Goal: Task Accomplishment & Management: Manage account settings

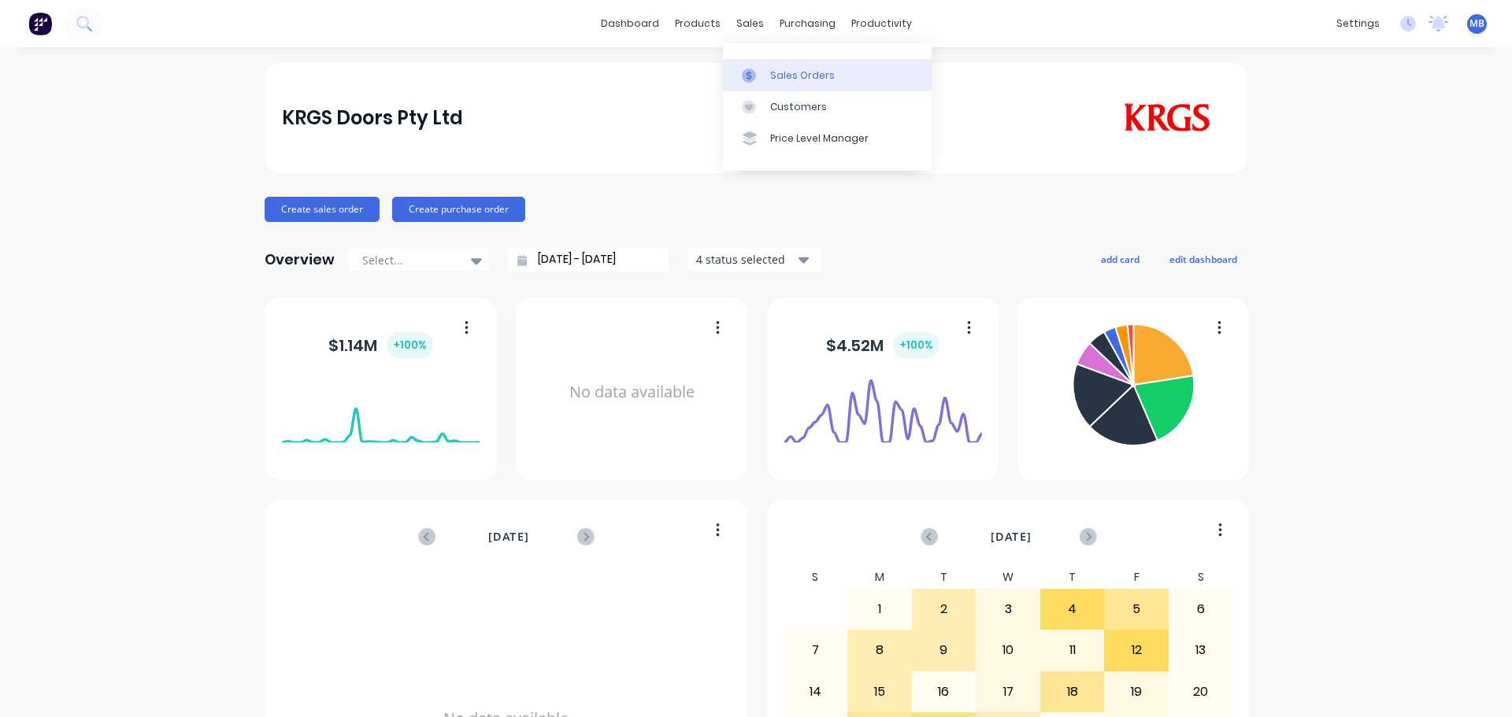
click at [760, 75] on div at bounding box center [754, 75] width 24 height 14
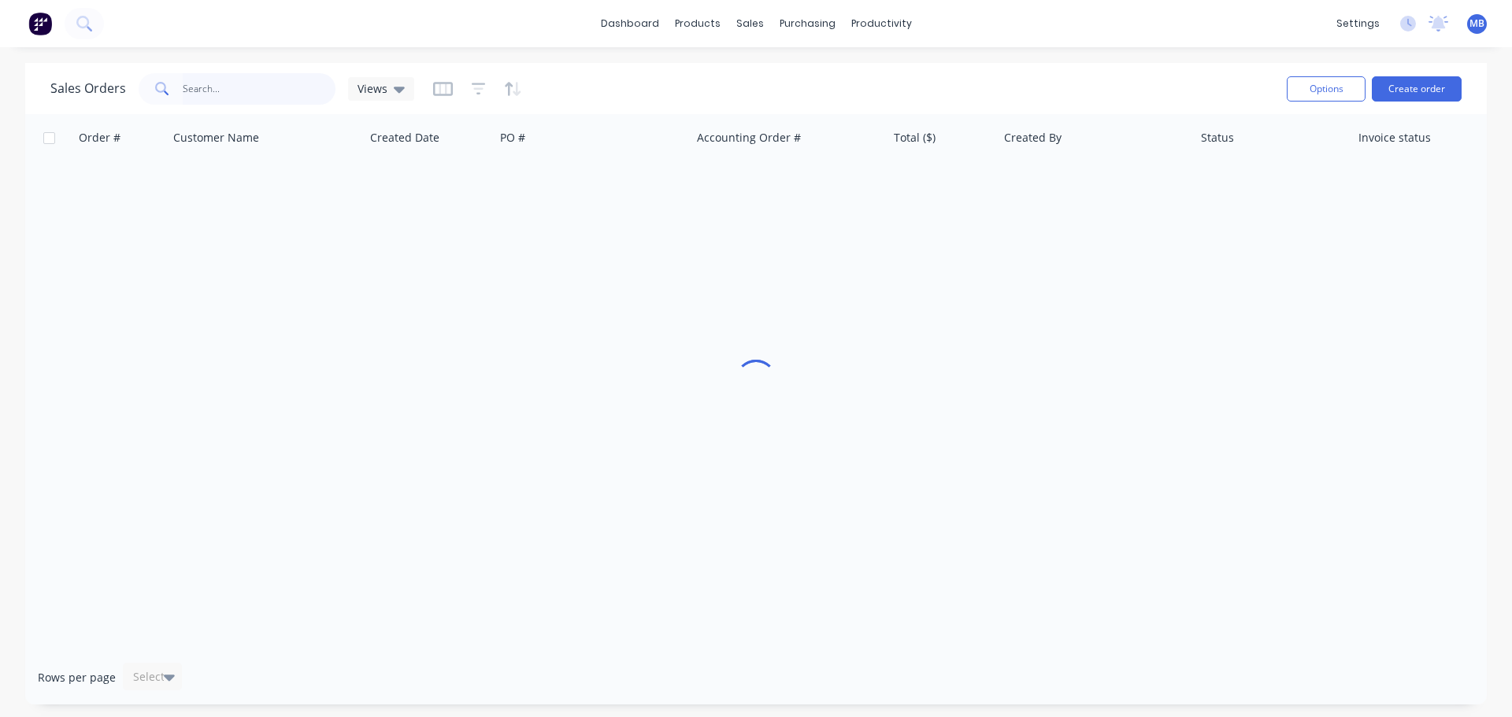
click at [208, 89] on input "text" at bounding box center [260, 88] width 154 height 31
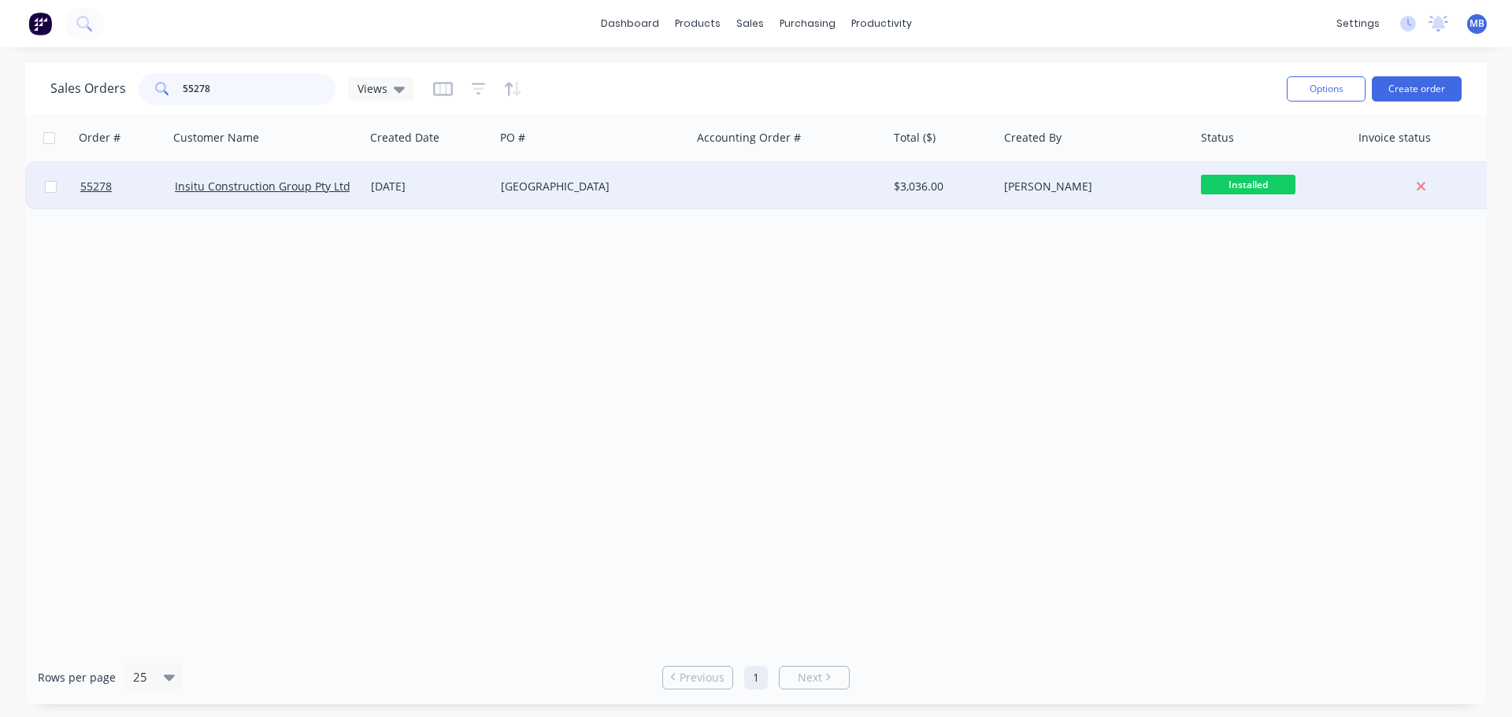
type input "55278"
drag, startPoint x: 947, startPoint y: 184, endPoint x: 946, endPoint y: 193, distance: 8.7
click at [946, 193] on div "$3,036.00" at bounding box center [940, 187] width 93 height 16
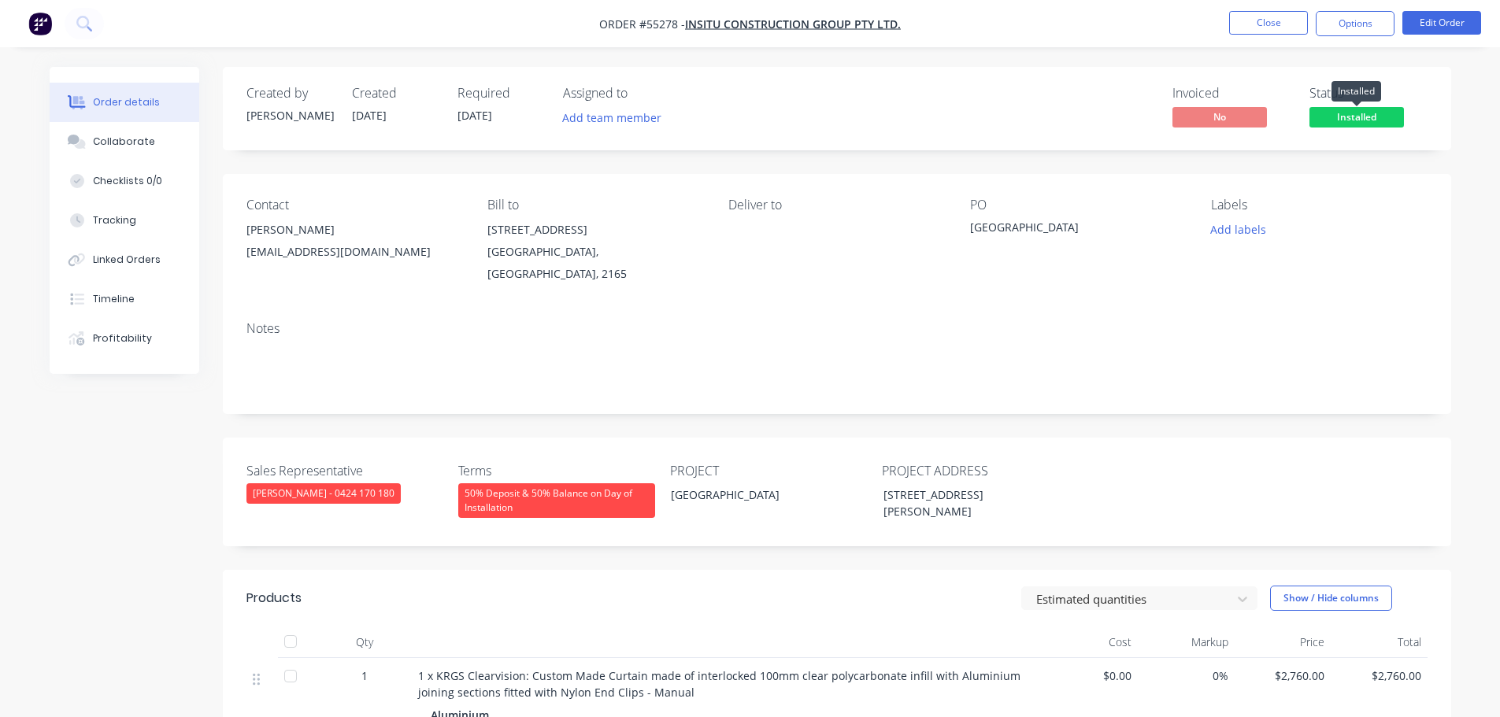
click at [1326, 111] on span "Installed" at bounding box center [1356, 117] width 94 height 20
click at [1338, 24] on button "Options" at bounding box center [1354, 23] width 79 height 25
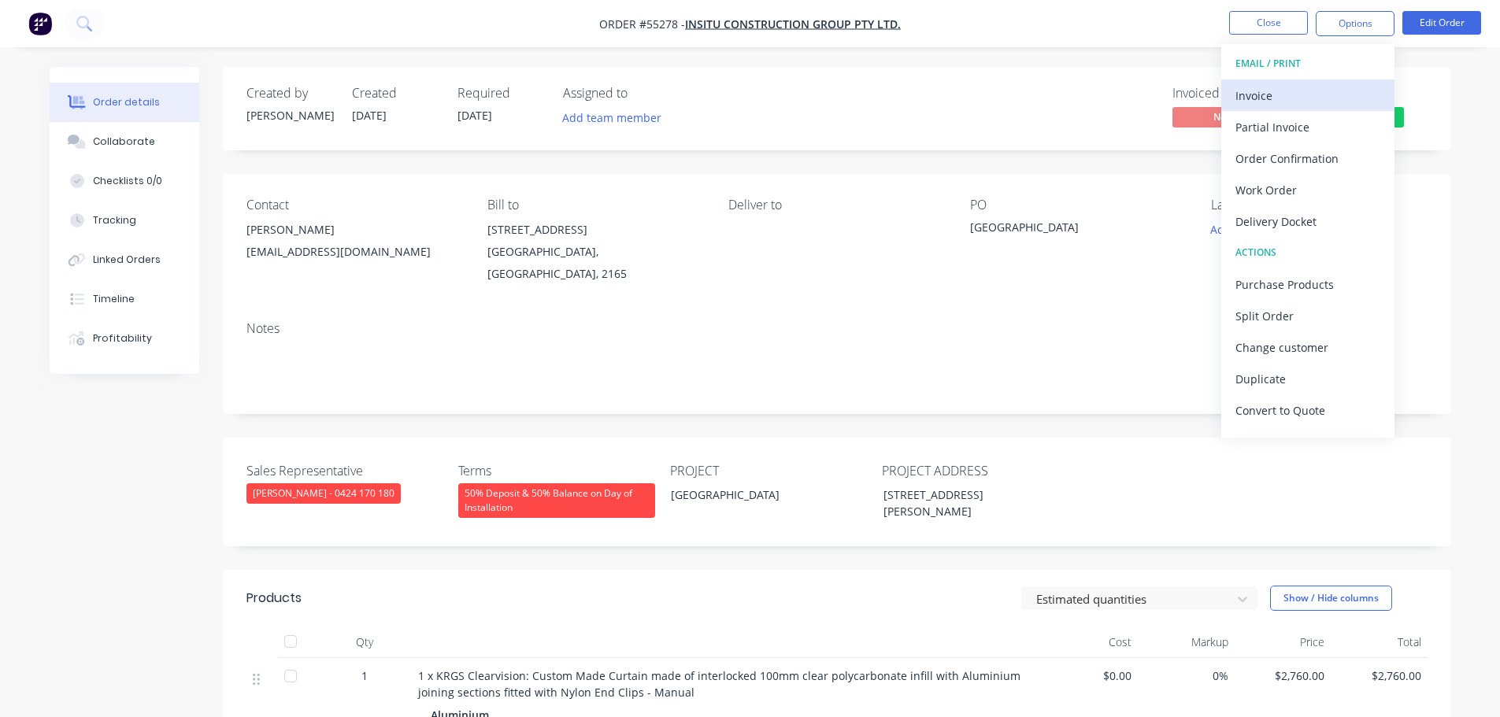
click at [1262, 94] on div "Invoice" at bounding box center [1307, 95] width 145 height 23
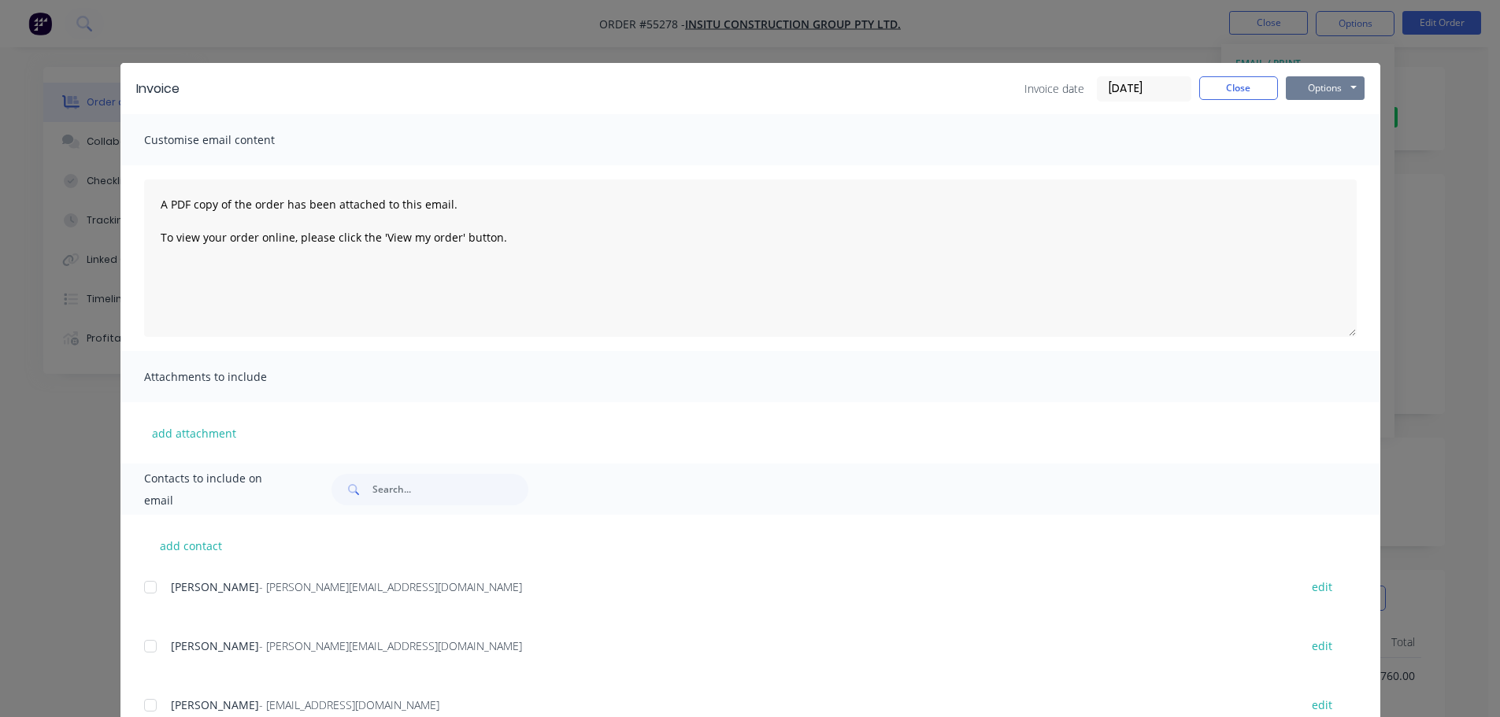
click at [1308, 88] on button "Options" at bounding box center [1325, 88] width 79 height 24
click at [1305, 142] on button "Print" at bounding box center [1336, 142] width 101 height 26
click at [1309, 89] on button "Options" at bounding box center [1325, 88] width 79 height 24
click at [1301, 141] on button "Print" at bounding box center [1336, 142] width 101 height 26
click at [1256, 91] on button "Close" at bounding box center [1238, 88] width 79 height 24
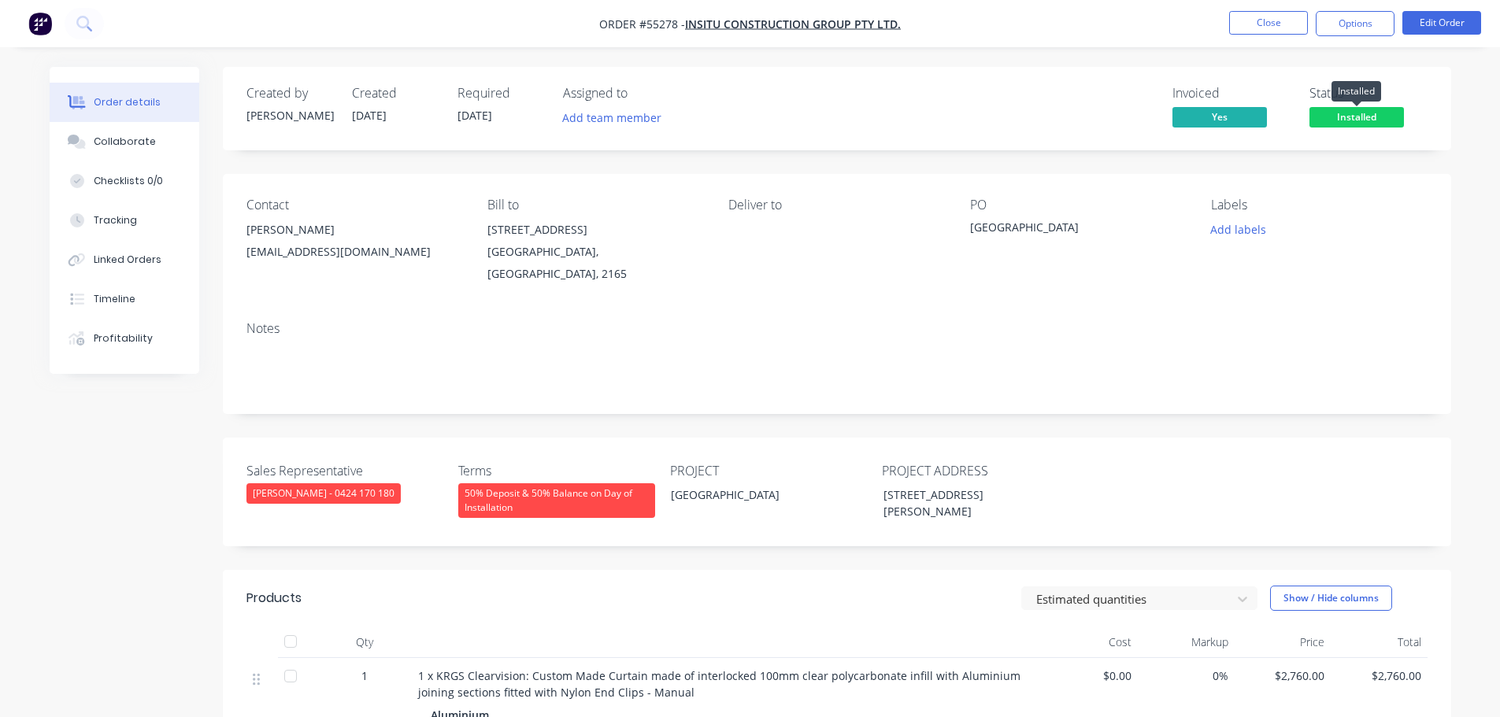
click at [1343, 116] on span "Installed" at bounding box center [1356, 117] width 94 height 20
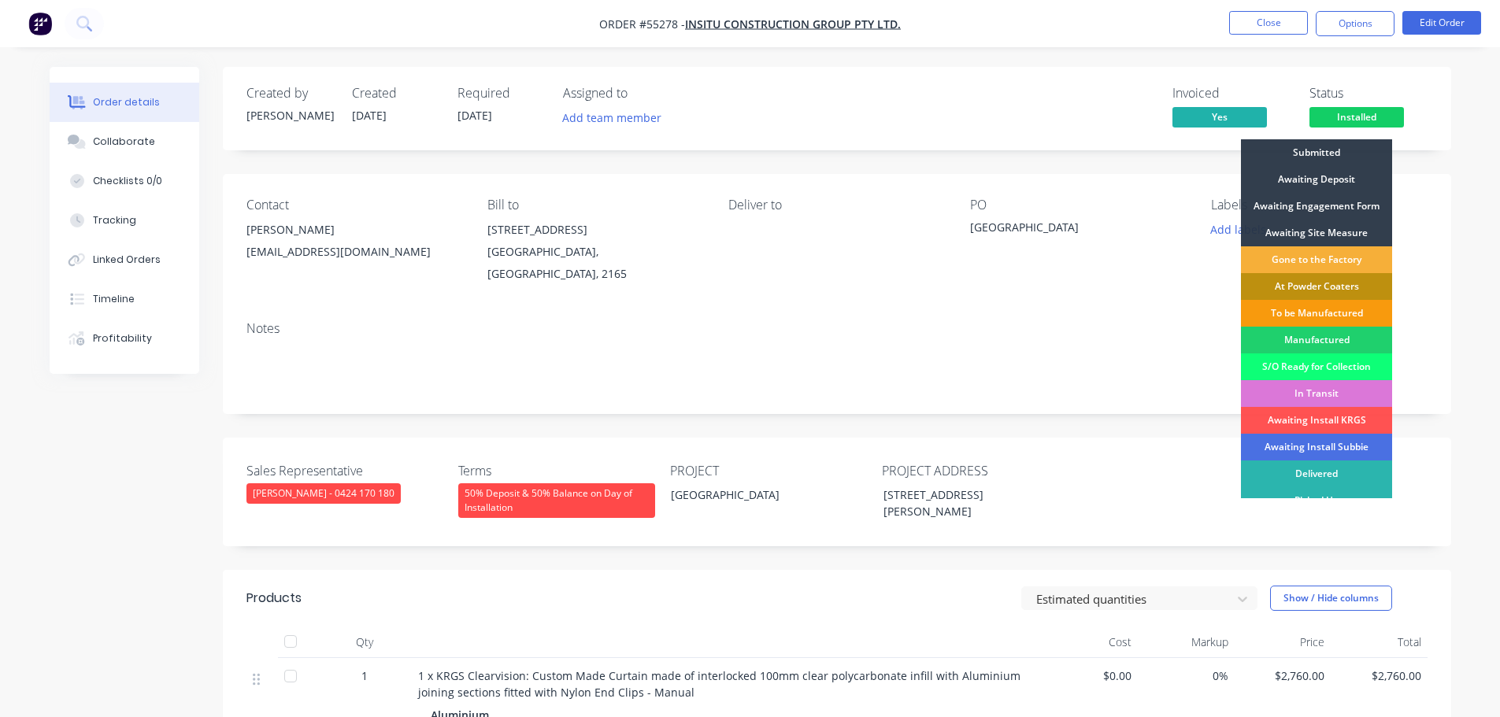
click at [1327, 473] on div "Delivered" at bounding box center [1316, 474] width 151 height 27
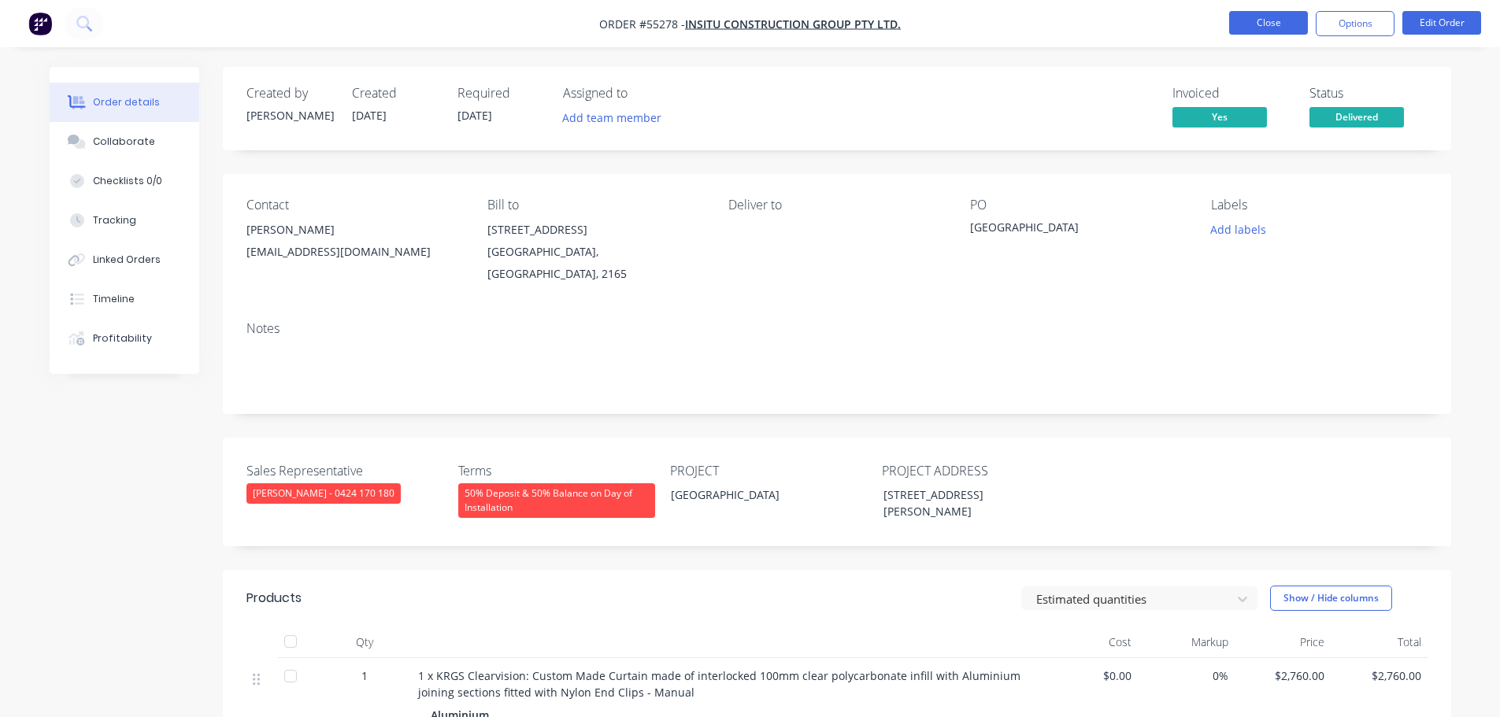
click at [1251, 28] on button "Close" at bounding box center [1268, 23] width 79 height 24
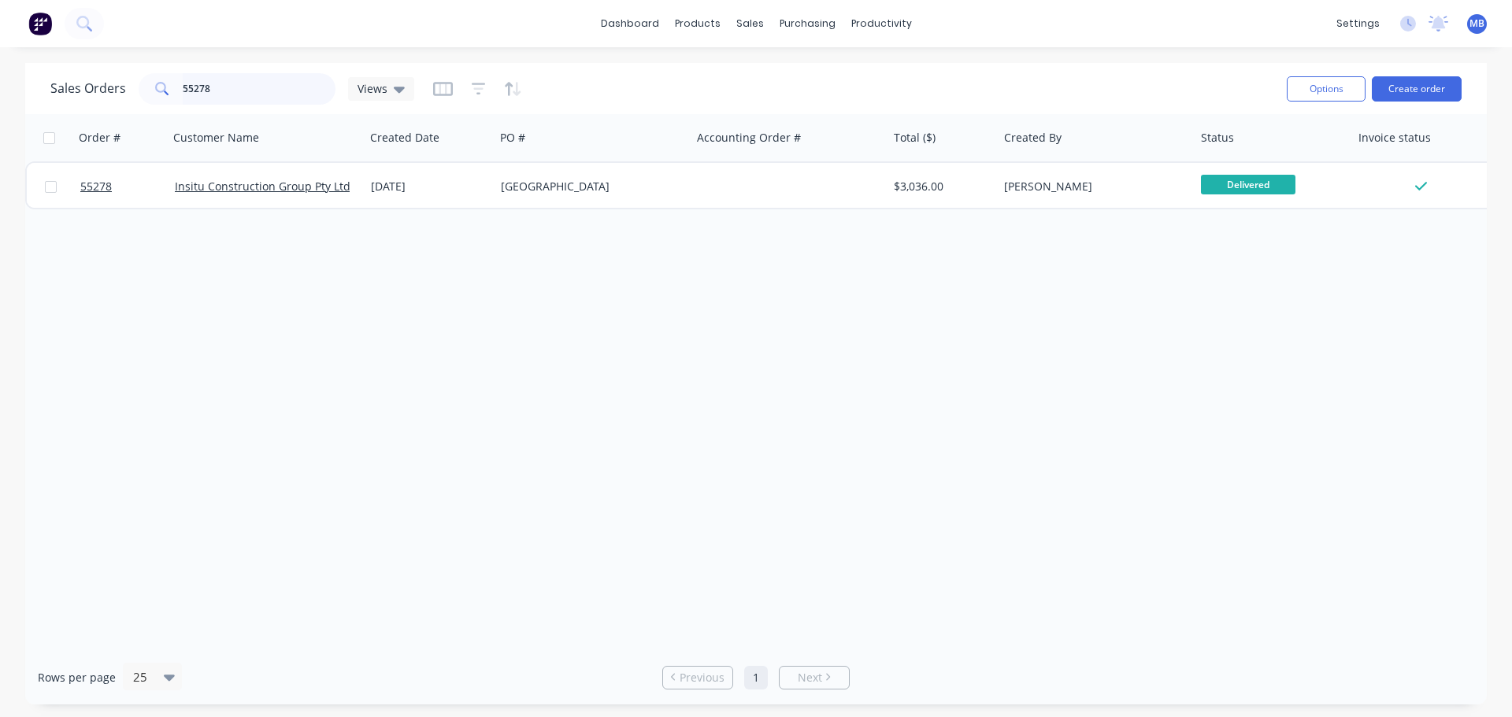
click at [228, 92] on input "55278" at bounding box center [260, 88] width 154 height 31
drag, startPoint x: 228, startPoint y: 92, endPoint x: 124, endPoint y: 51, distance: 111.7
click at [179, 87] on div "55278" at bounding box center [237, 88] width 197 height 31
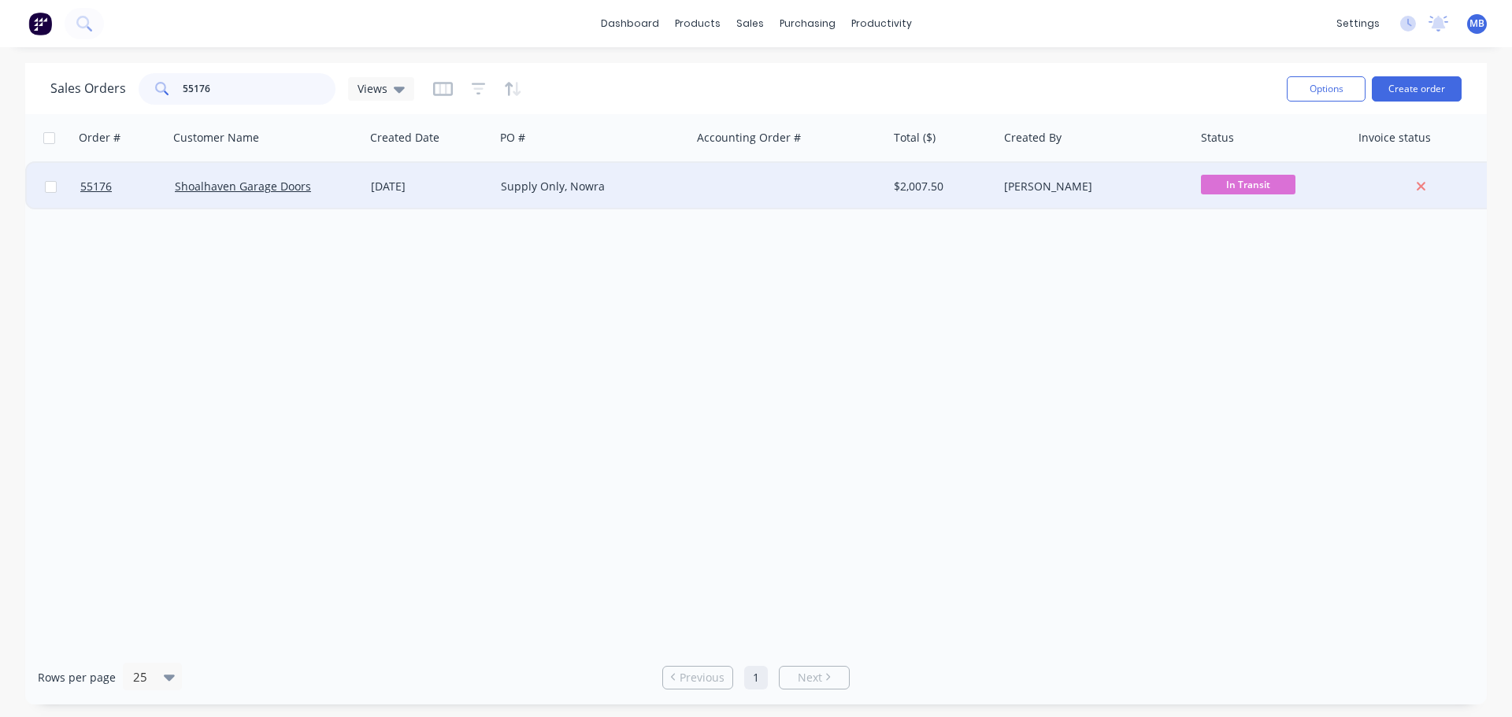
type input "55176"
click at [1177, 185] on div "[PERSON_NAME]" at bounding box center [1091, 187] width 175 height 16
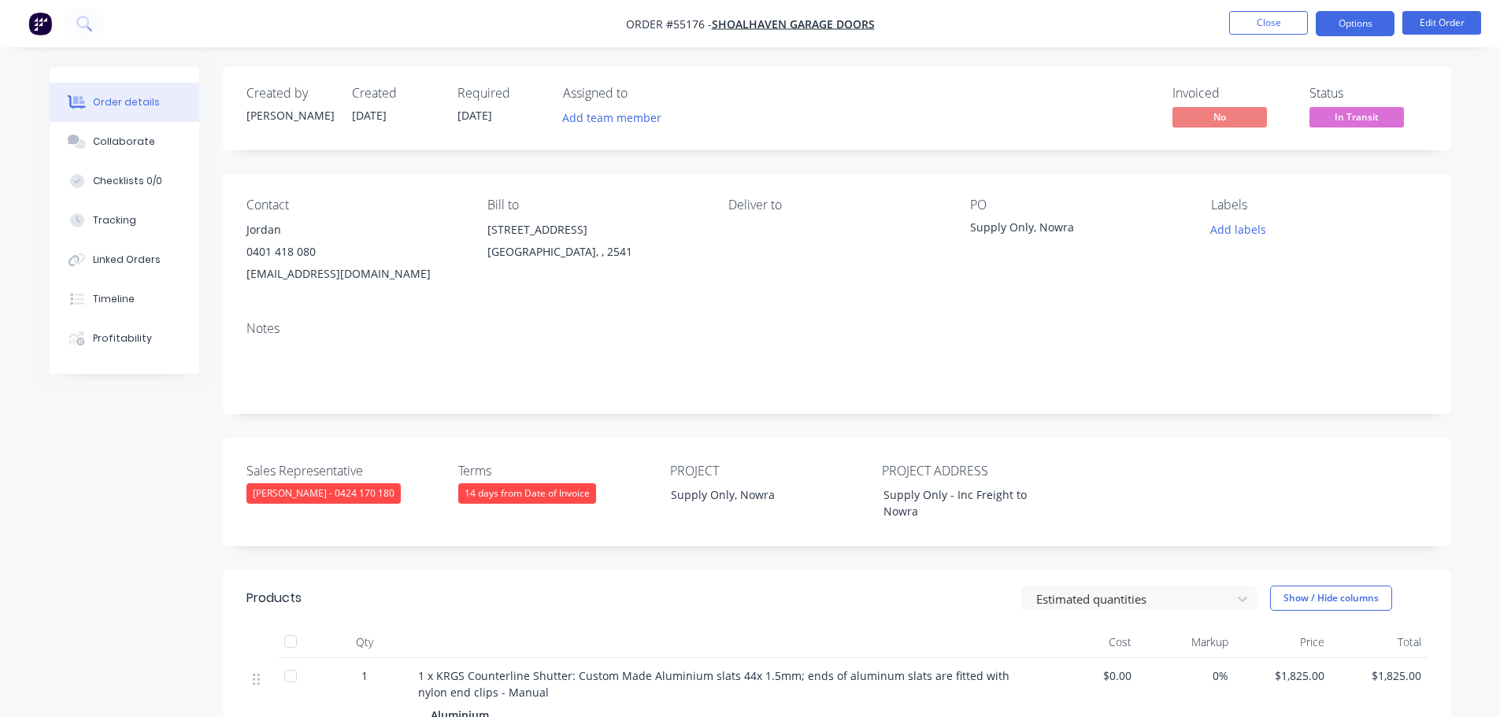
click at [1351, 30] on button "Options" at bounding box center [1354, 23] width 79 height 25
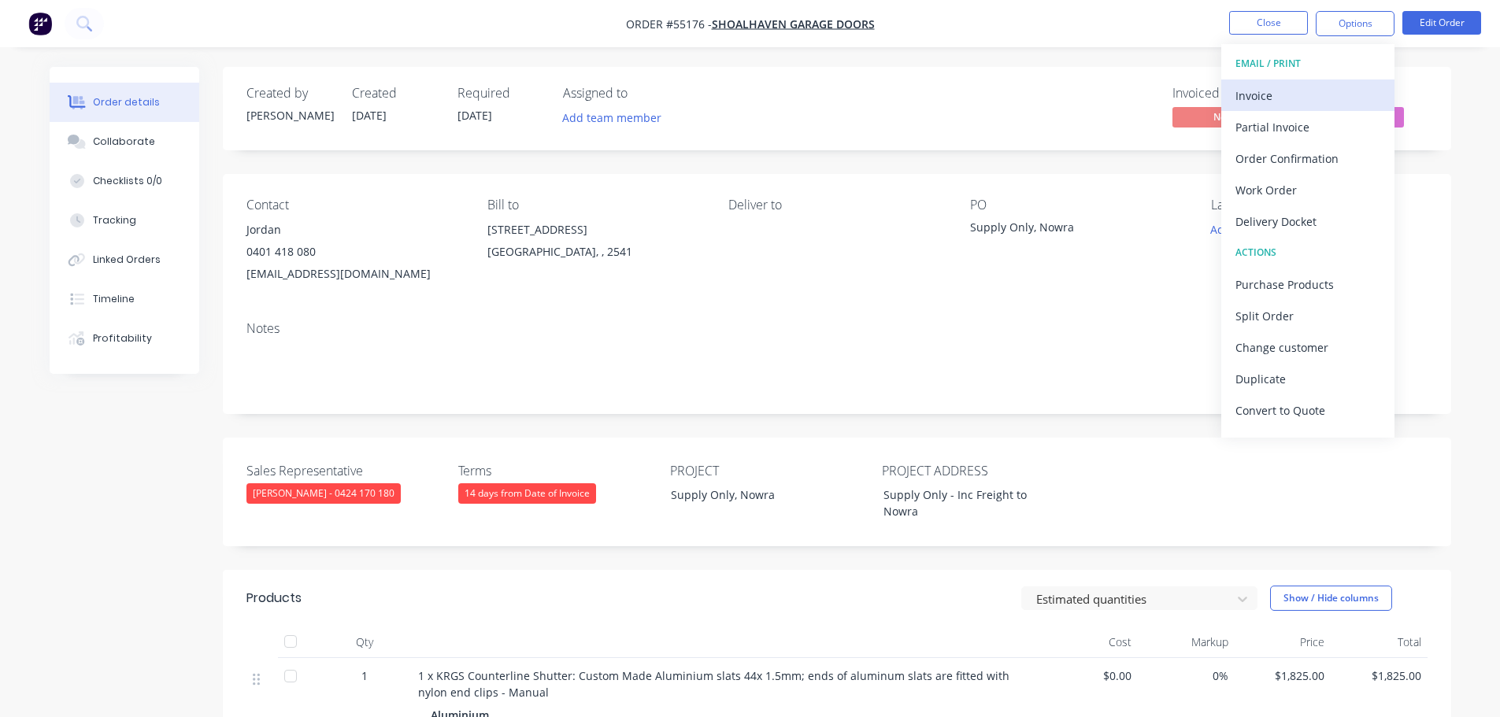
click at [1295, 94] on div "Invoice" at bounding box center [1307, 95] width 145 height 23
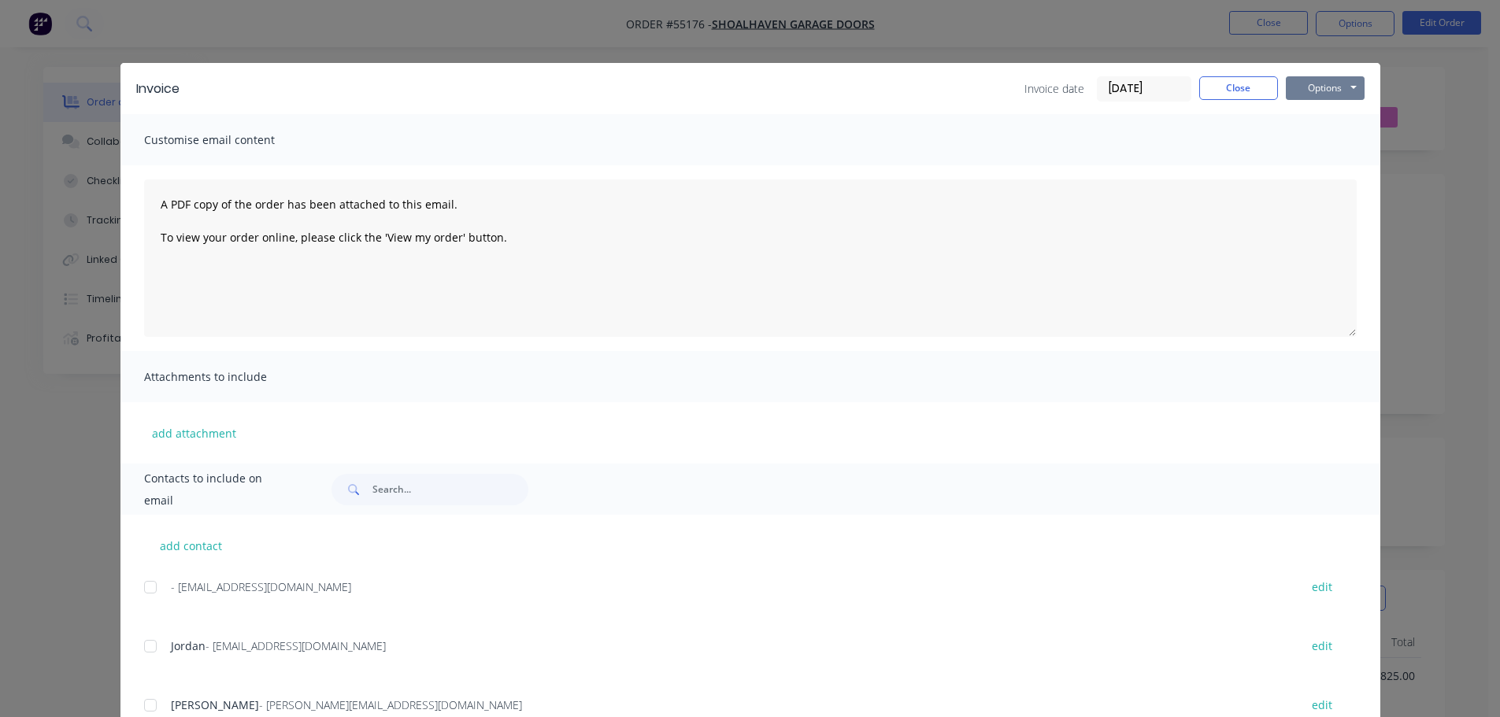
click at [1323, 85] on button "Options" at bounding box center [1325, 88] width 79 height 24
click at [1309, 142] on button "Print" at bounding box center [1336, 142] width 101 height 26
click at [1215, 89] on button "Close" at bounding box center [1238, 88] width 79 height 24
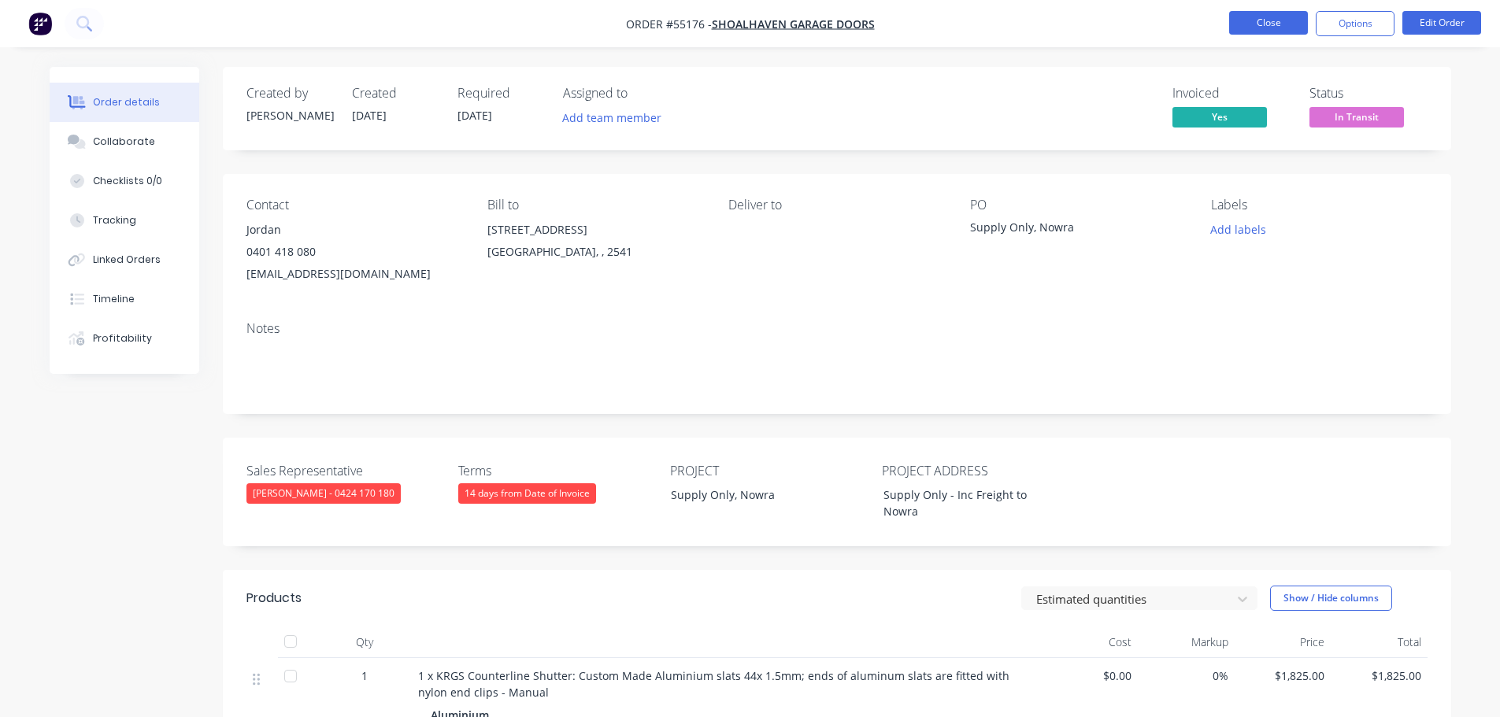
click at [1286, 18] on button "Close" at bounding box center [1268, 23] width 79 height 24
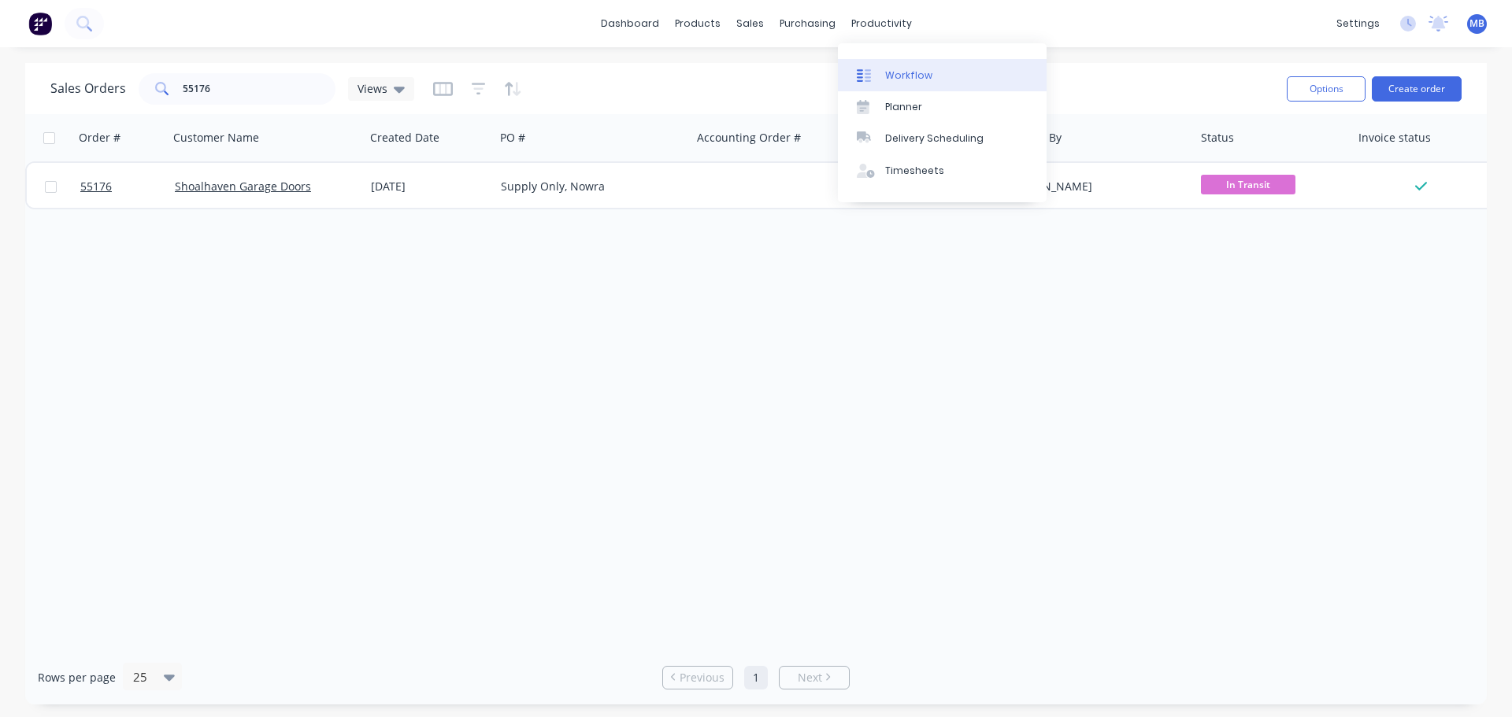
click at [900, 72] on div "Workflow" at bounding box center [908, 75] width 47 height 14
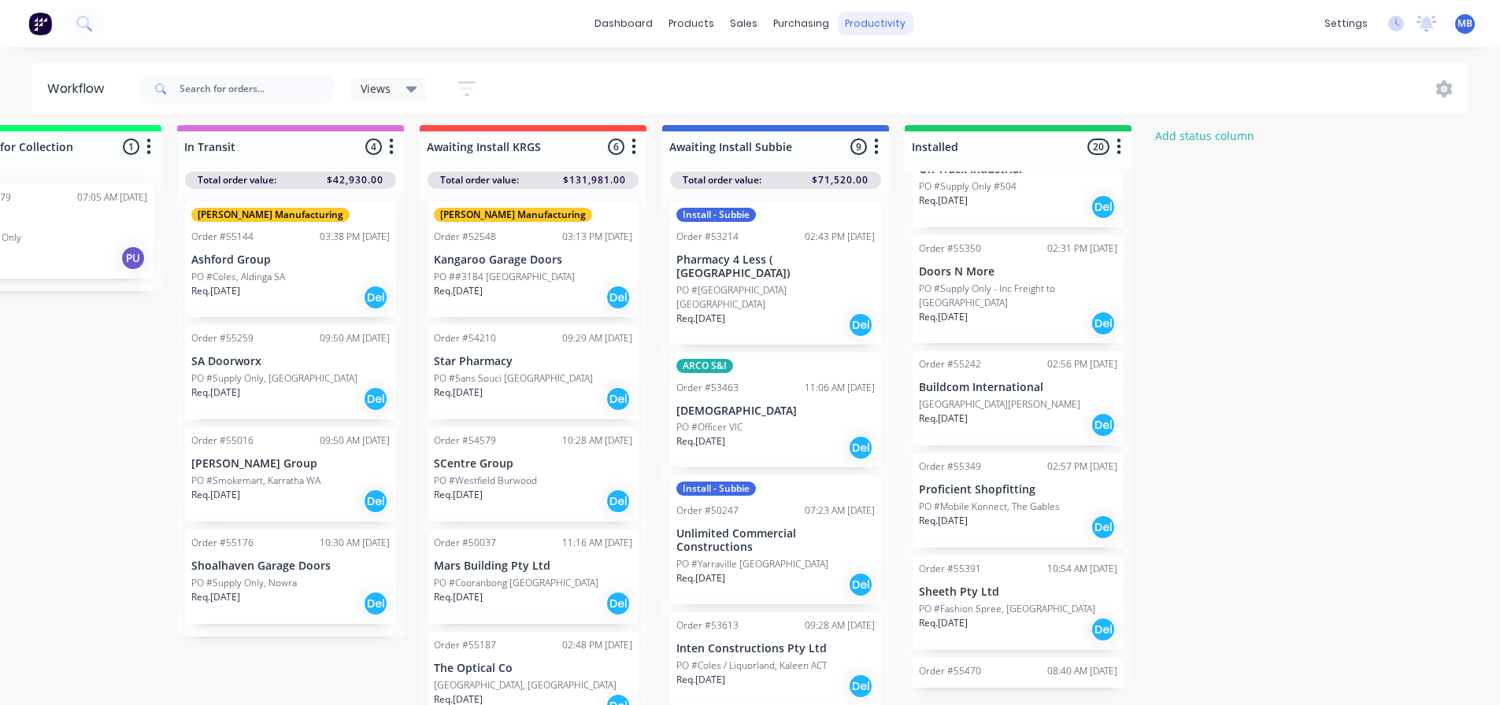
scroll to position [20, 2039]
drag, startPoint x: 737, startPoint y: 20, endPoint x: 742, endPoint y: 44, distance: 24.9
click at [736, 26] on div "sales" at bounding box center [743, 24] width 43 height 24
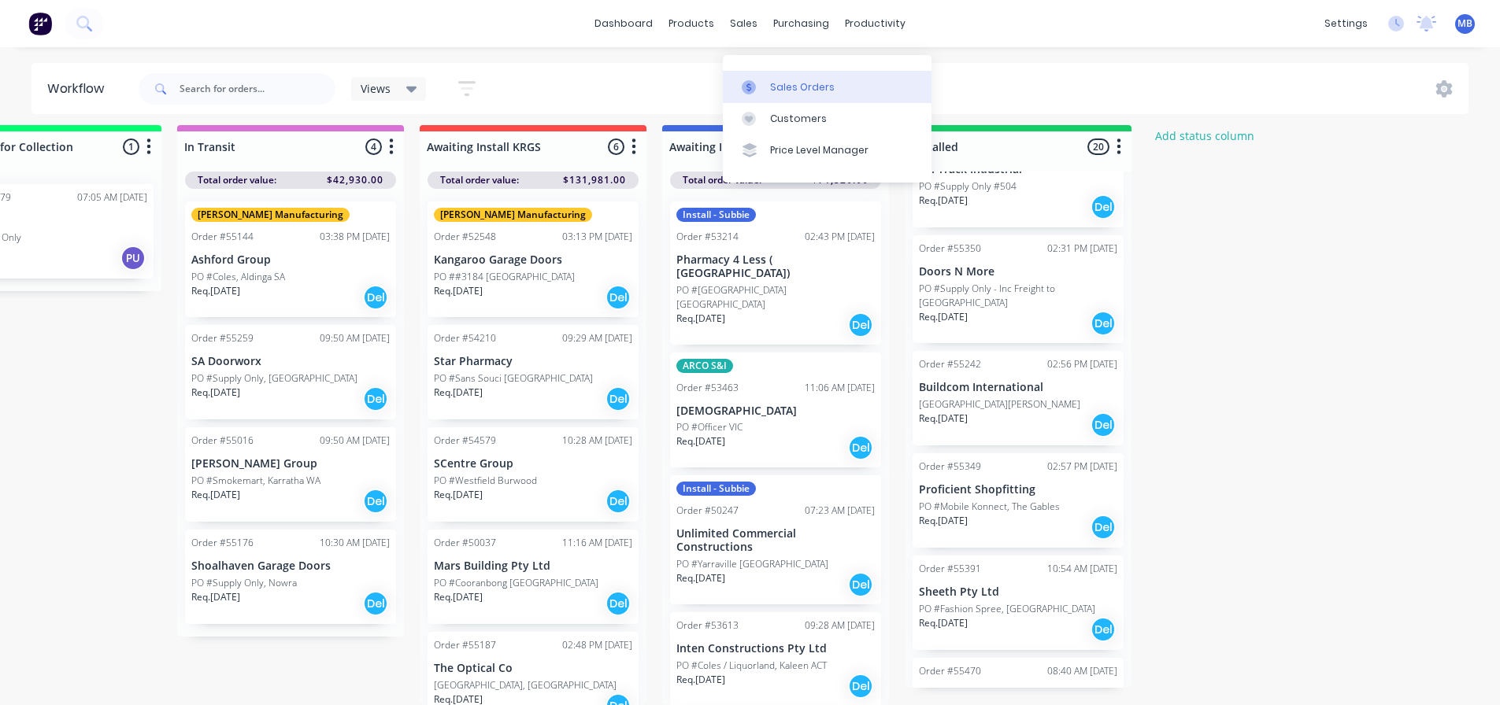
click at [771, 71] on link "Sales Orders" at bounding box center [827, 86] width 209 height 31
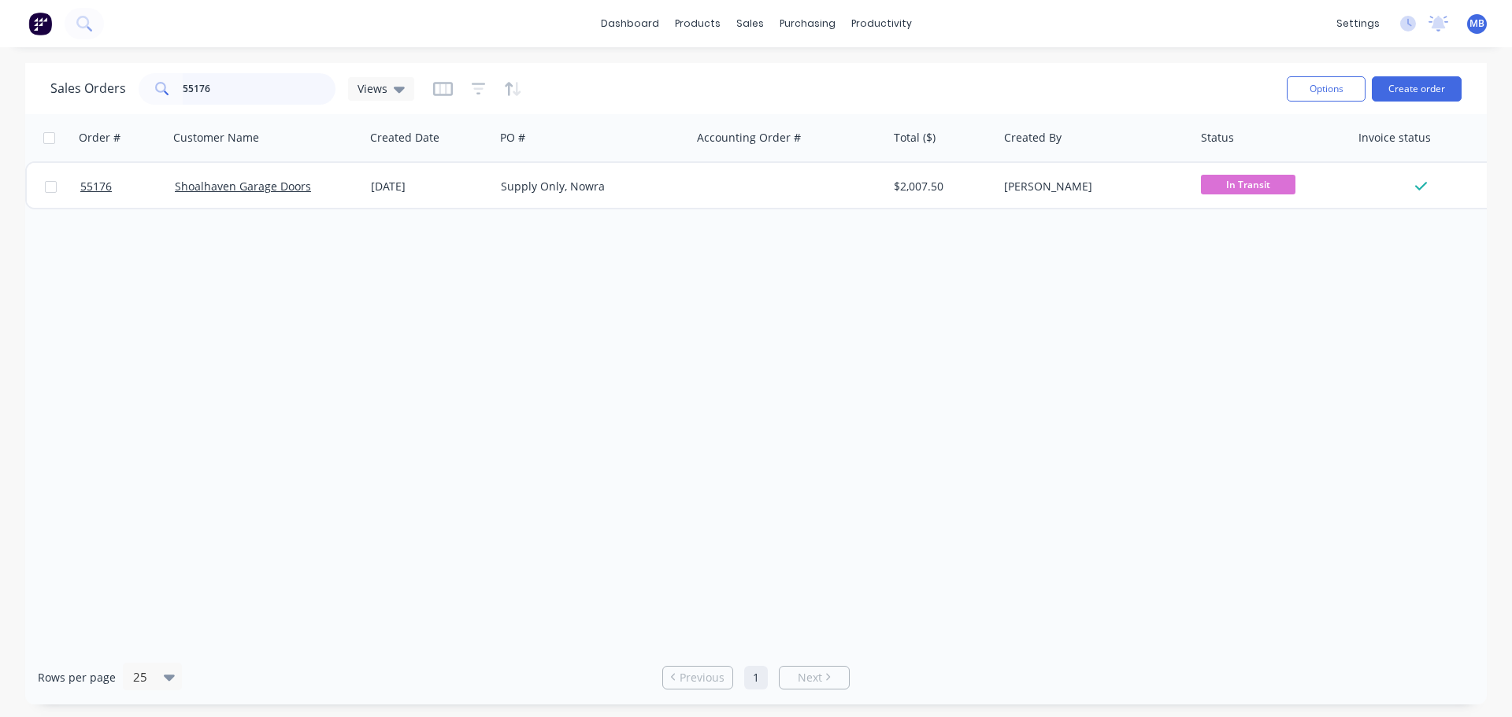
drag, startPoint x: 220, startPoint y: 92, endPoint x: 0, endPoint y: 17, distance: 232.3
click at [0, 25] on div "dashboard products sales purchasing productivity dashboard products Product Cat…" at bounding box center [756, 358] width 1512 height 717
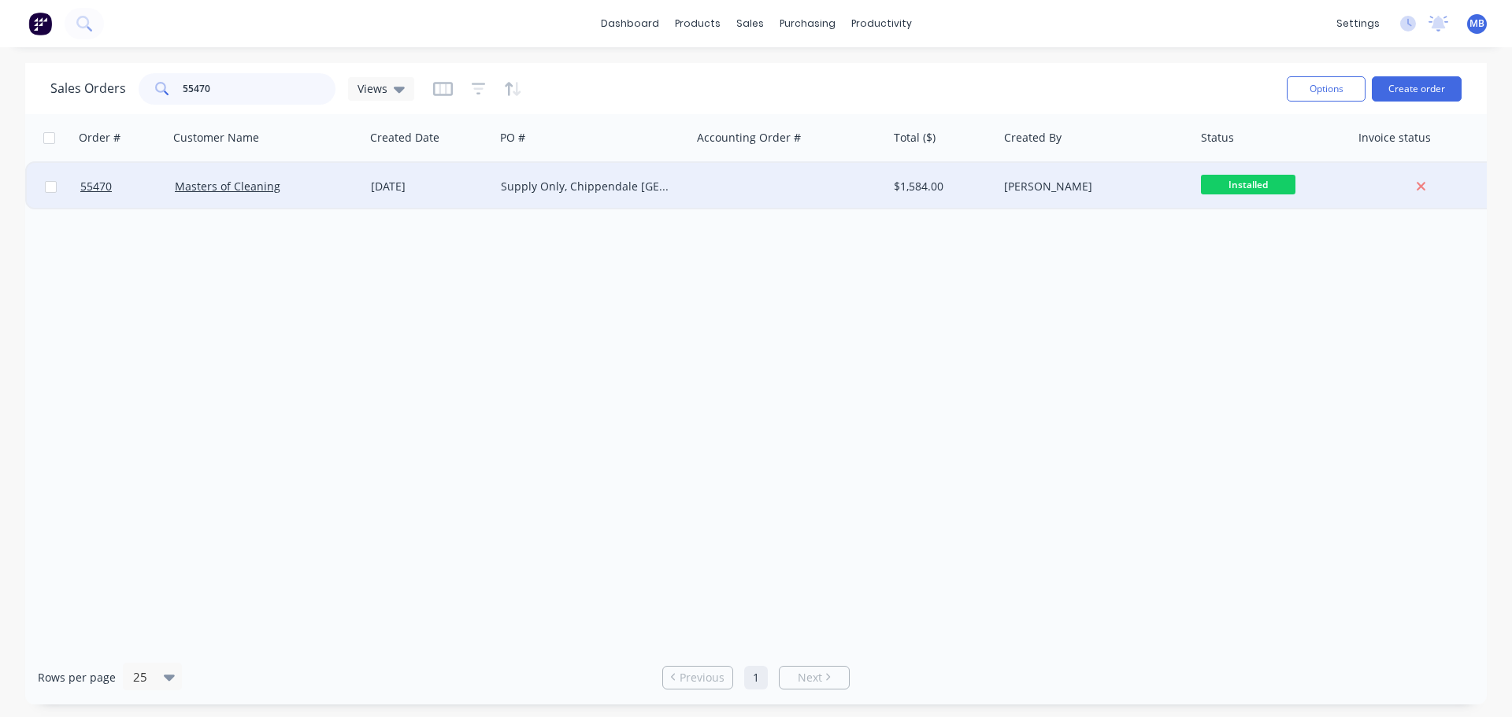
type input "55470"
click at [1164, 186] on div "[PERSON_NAME]" at bounding box center [1091, 187] width 175 height 16
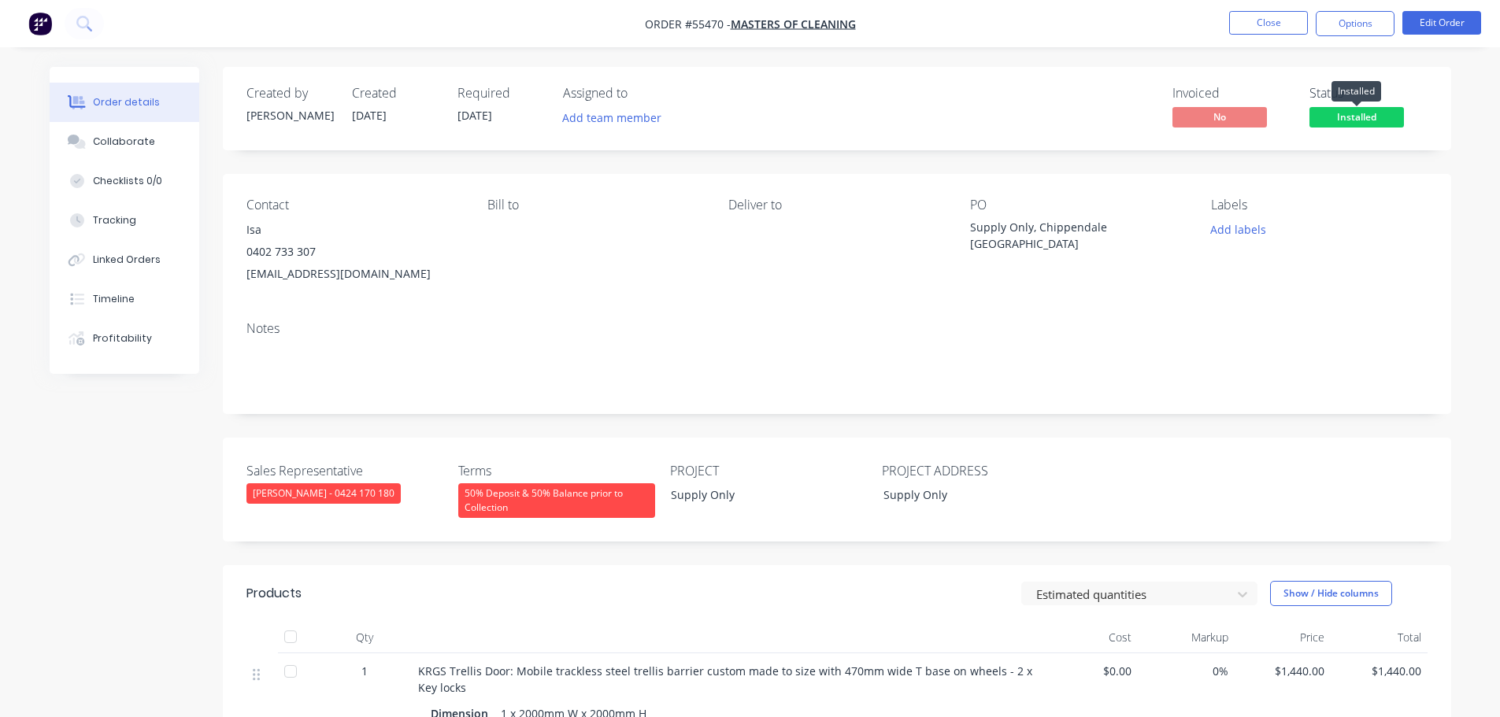
click at [1357, 113] on span "Installed" at bounding box center [1356, 117] width 94 height 20
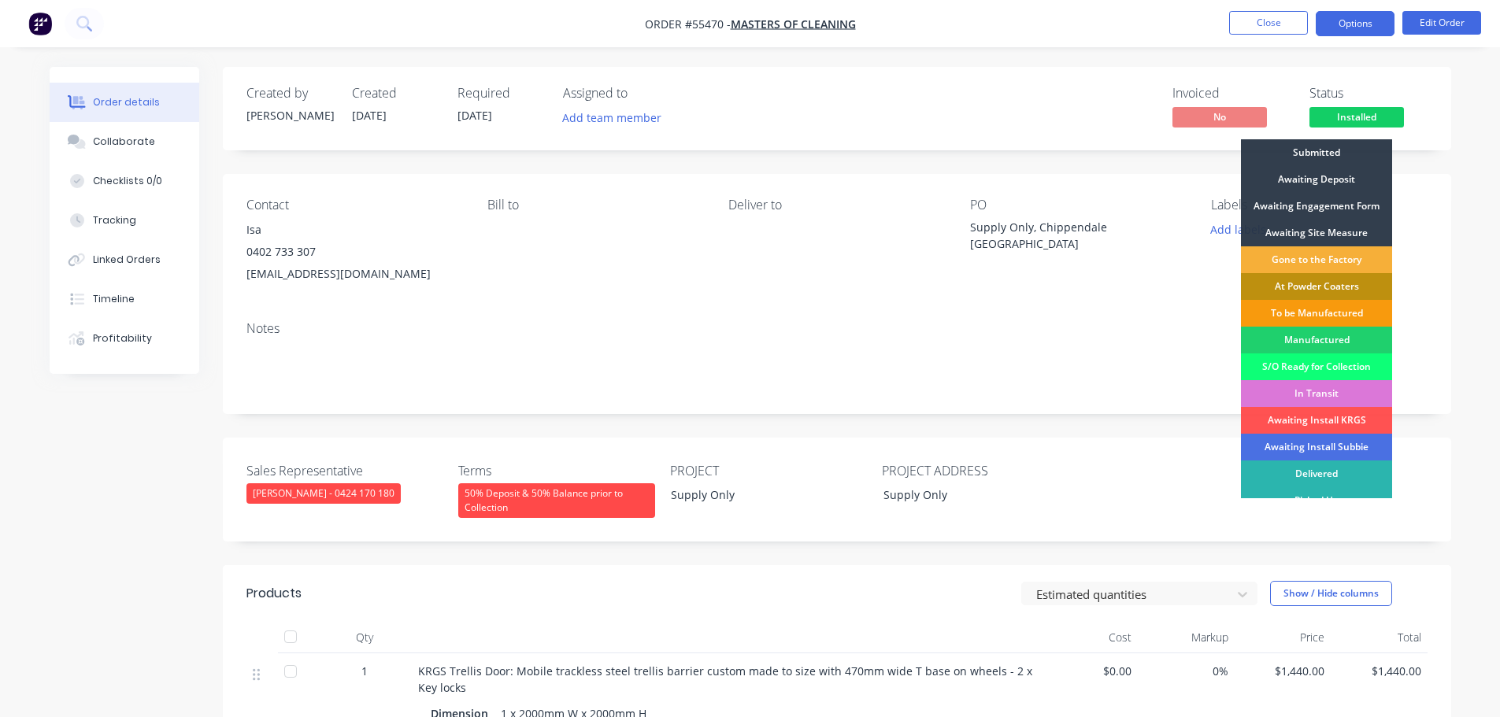
click at [1352, 23] on button "Options" at bounding box center [1354, 23] width 79 height 25
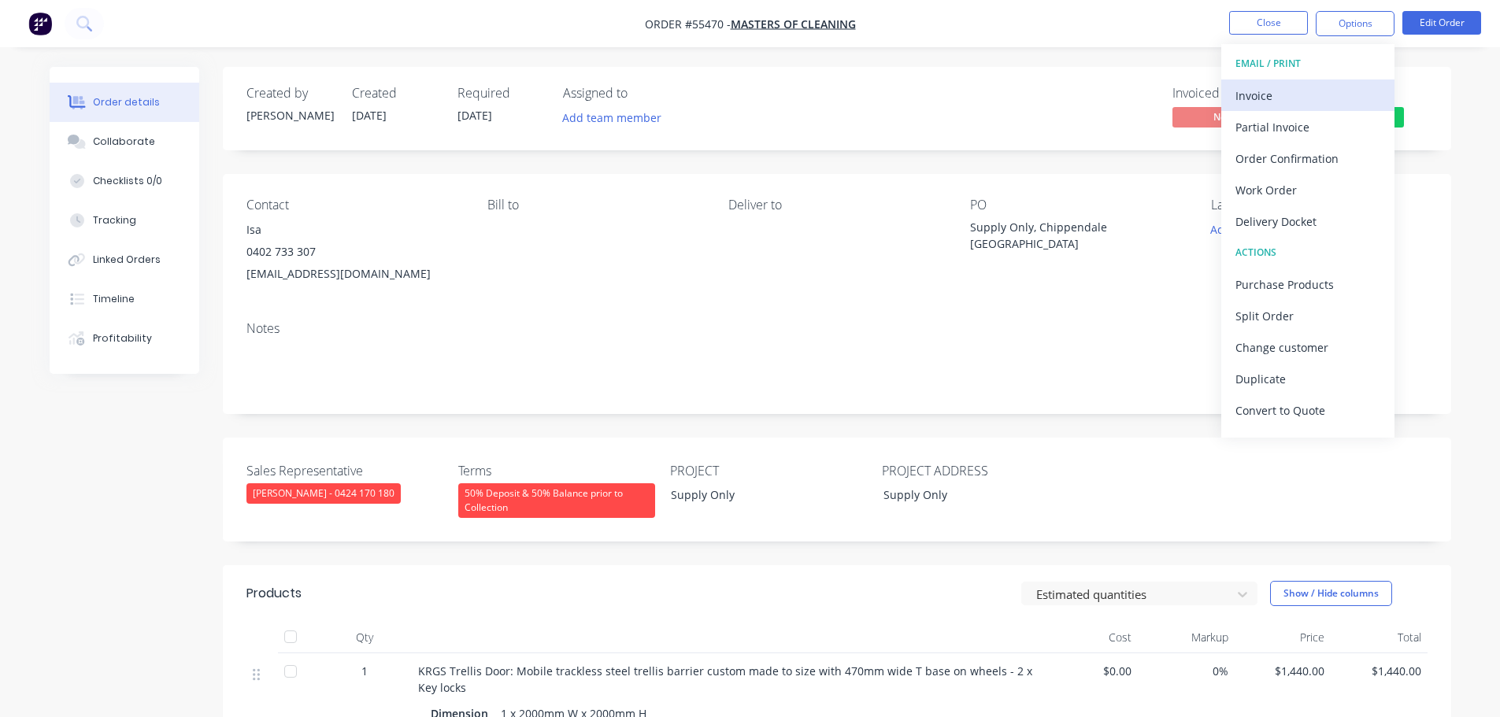
click at [1252, 91] on div "Invoice" at bounding box center [1307, 95] width 145 height 23
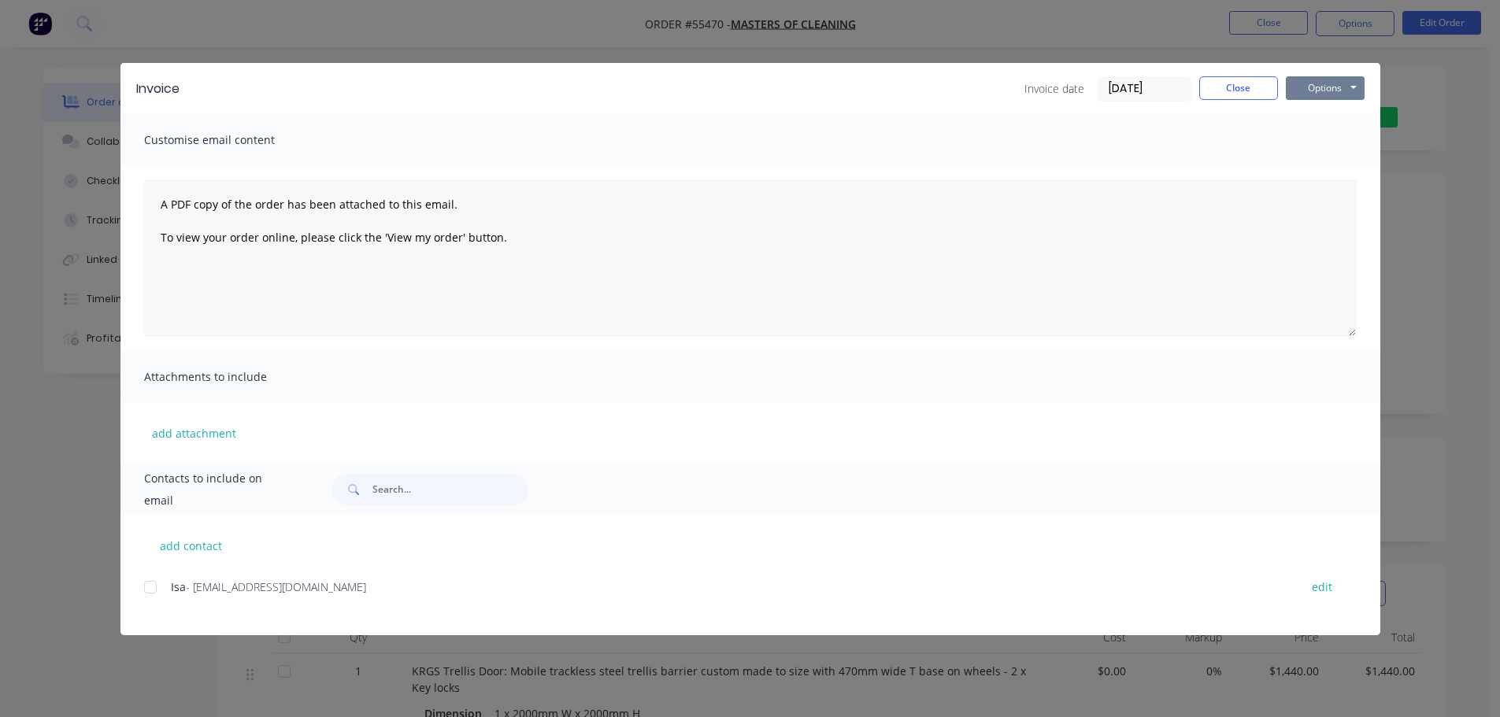
click at [1328, 85] on button "Options" at bounding box center [1325, 88] width 79 height 24
click at [1319, 143] on button "Print" at bounding box center [1336, 142] width 101 height 26
click at [1299, 87] on button "Options" at bounding box center [1325, 88] width 79 height 24
click at [1247, 87] on button "Close" at bounding box center [1238, 88] width 79 height 24
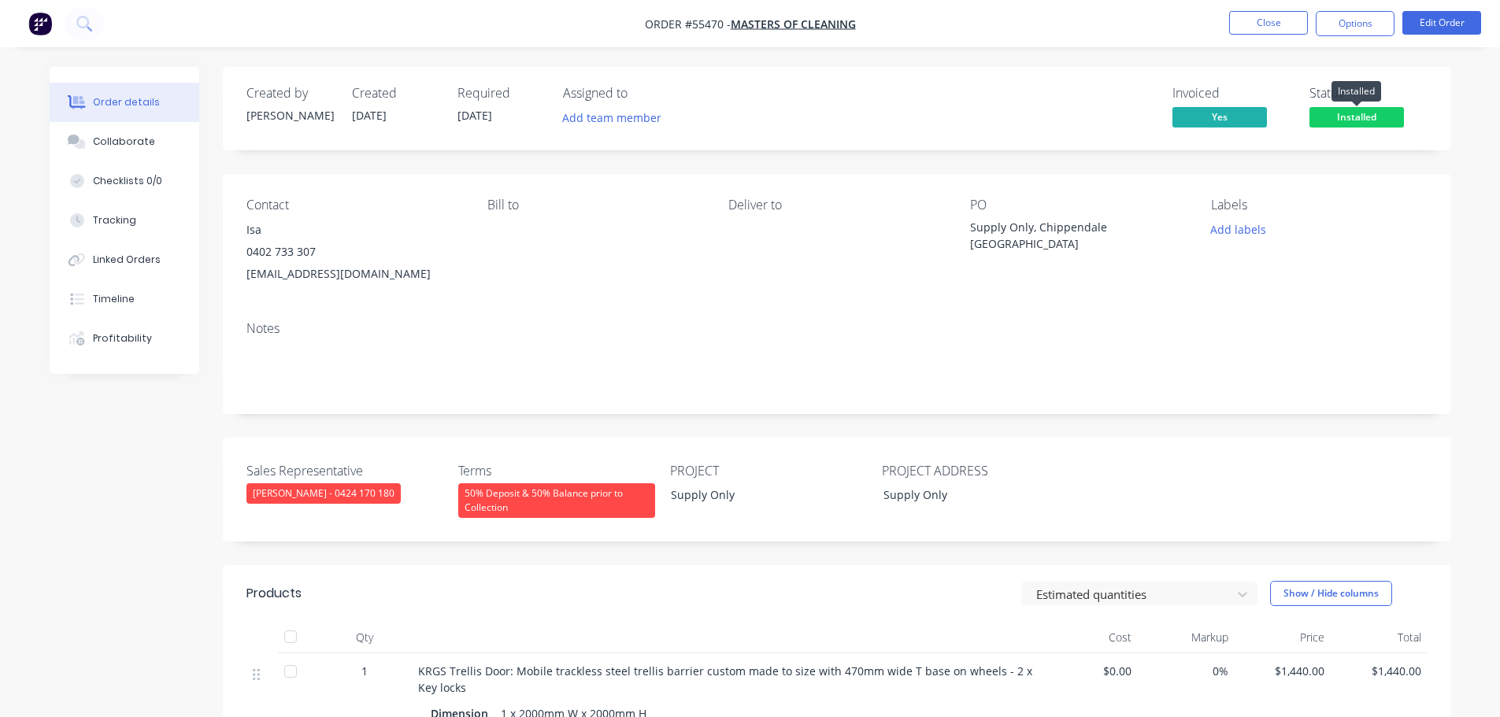
click at [1338, 118] on span "Installed" at bounding box center [1356, 117] width 94 height 20
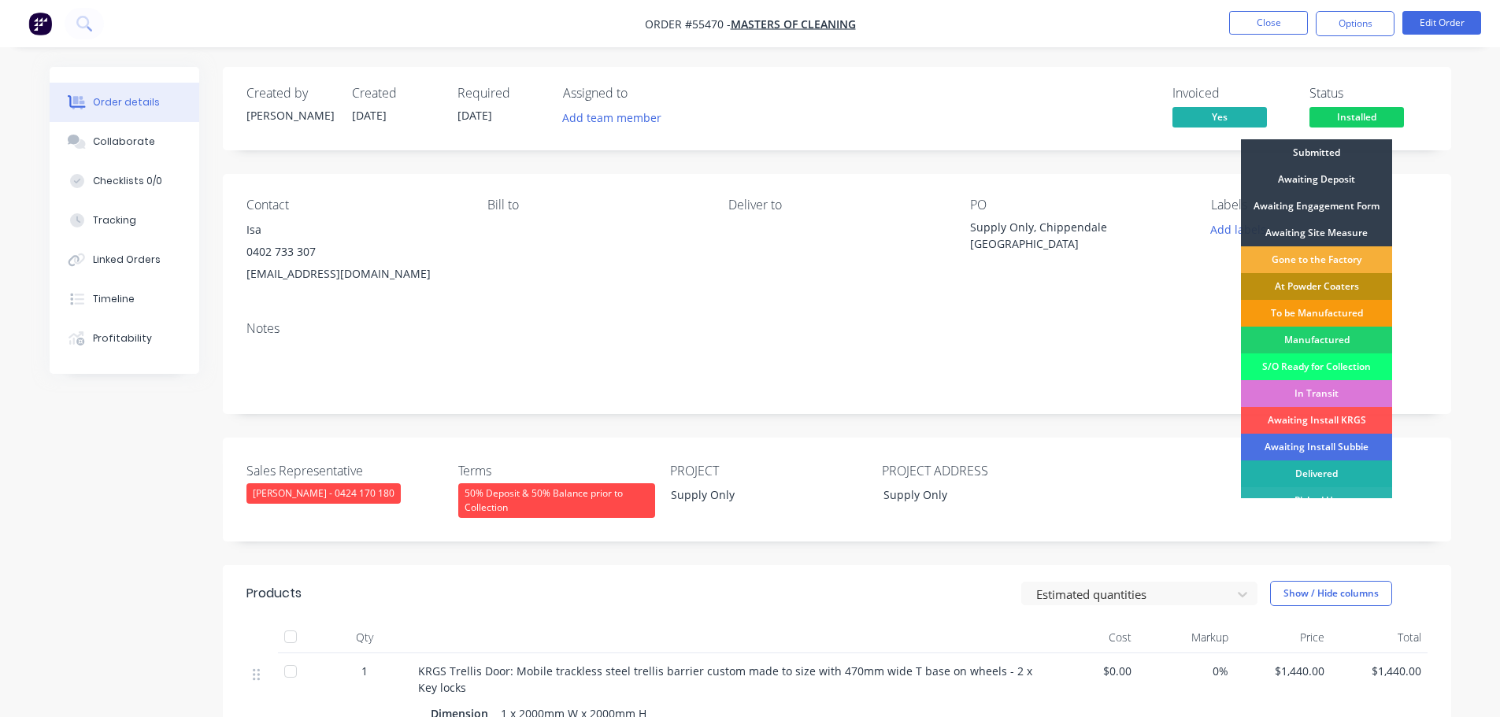
click at [1294, 471] on div "Delivered" at bounding box center [1316, 474] width 151 height 27
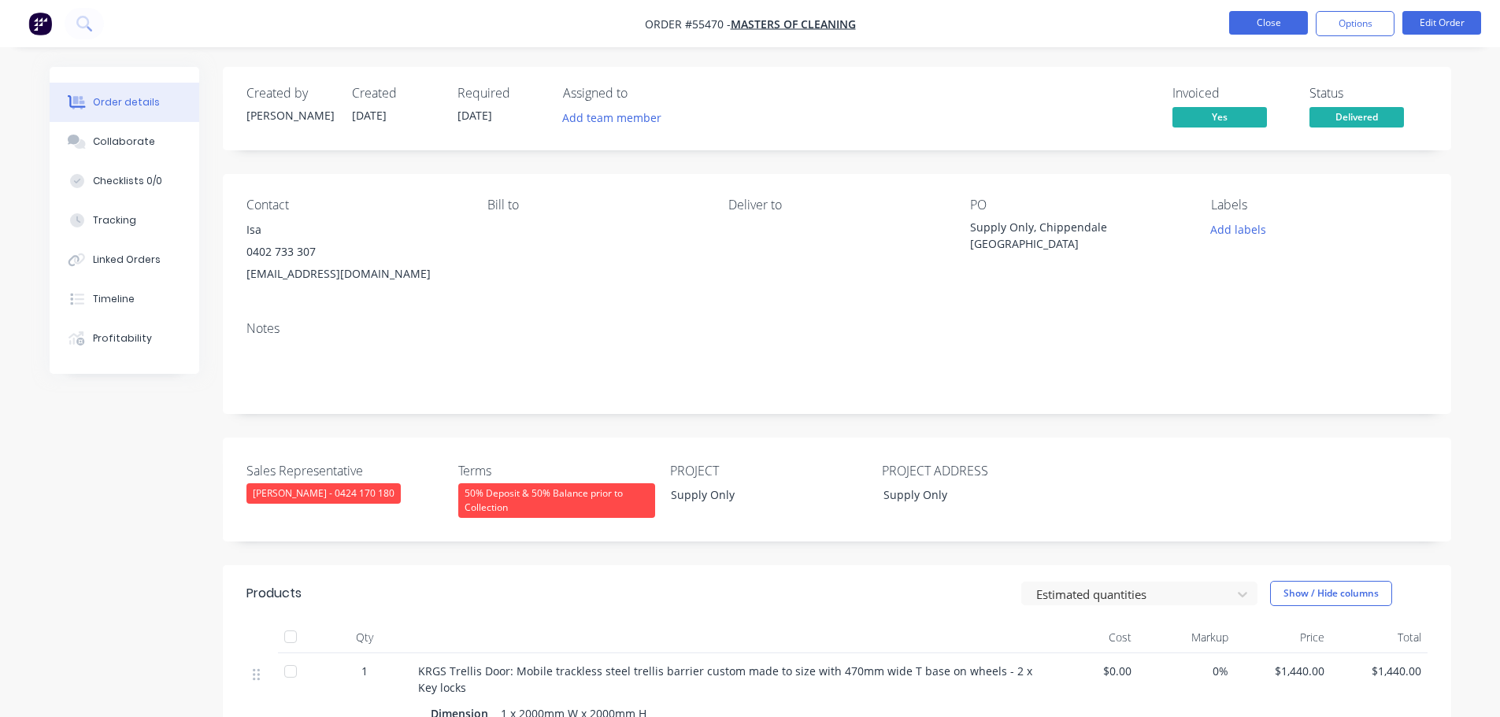
click at [1265, 20] on button "Close" at bounding box center [1268, 23] width 79 height 24
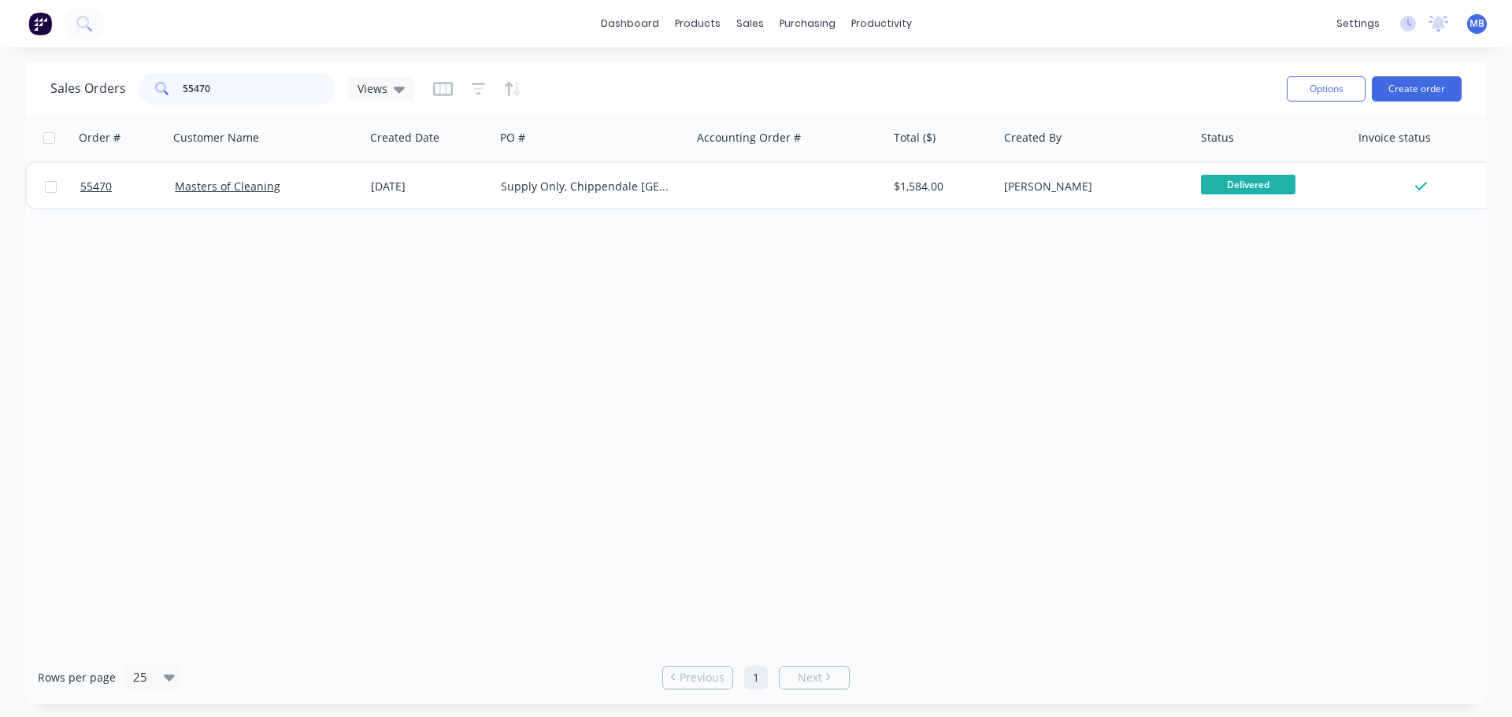
drag, startPoint x: 222, startPoint y: 85, endPoint x: 128, endPoint y: 86, distance: 93.7
click at [128, 86] on div "Sales Orders 55470 Views" at bounding box center [232, 88] width 364 height 31
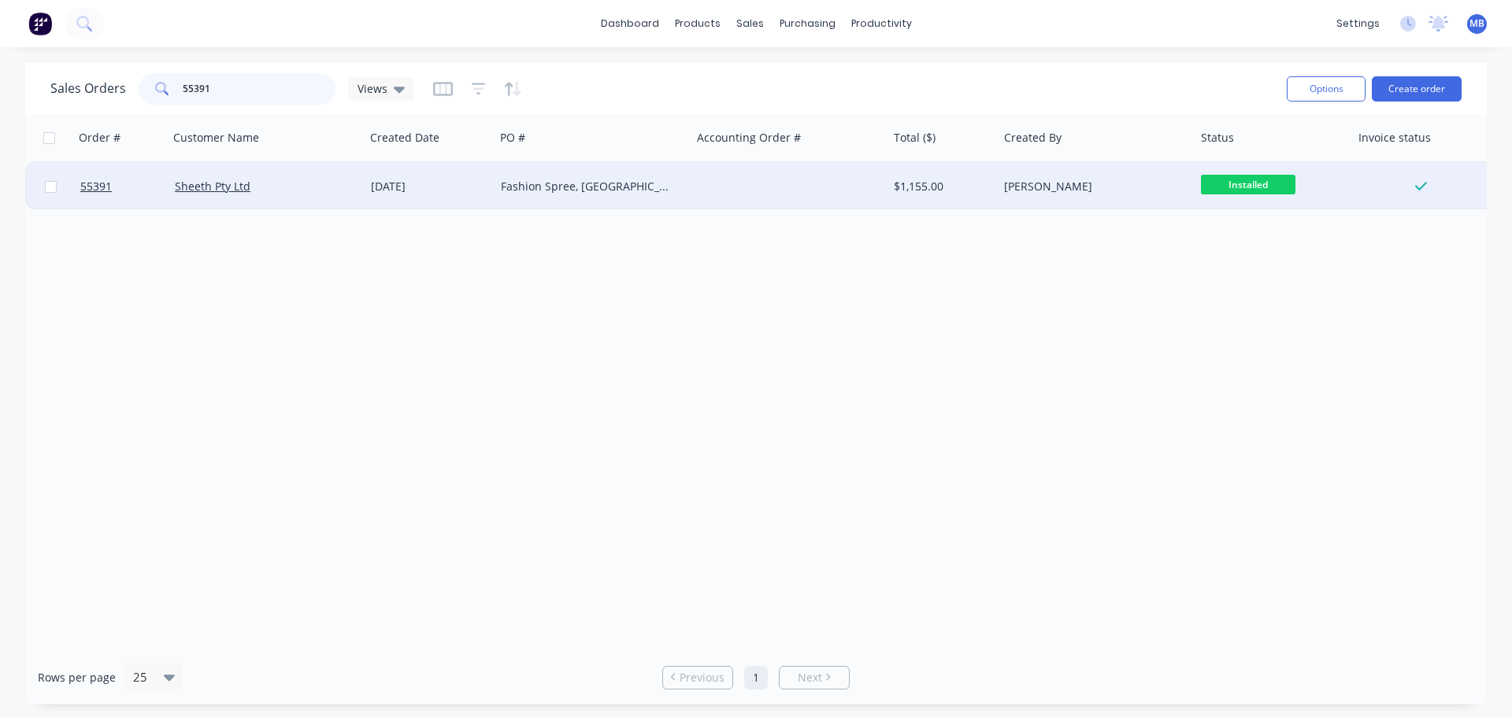
type input "55391"
click at [1148, 194] on div "[PERSON_NAME]" at bounding box center [1091, 187] width 175 height 16
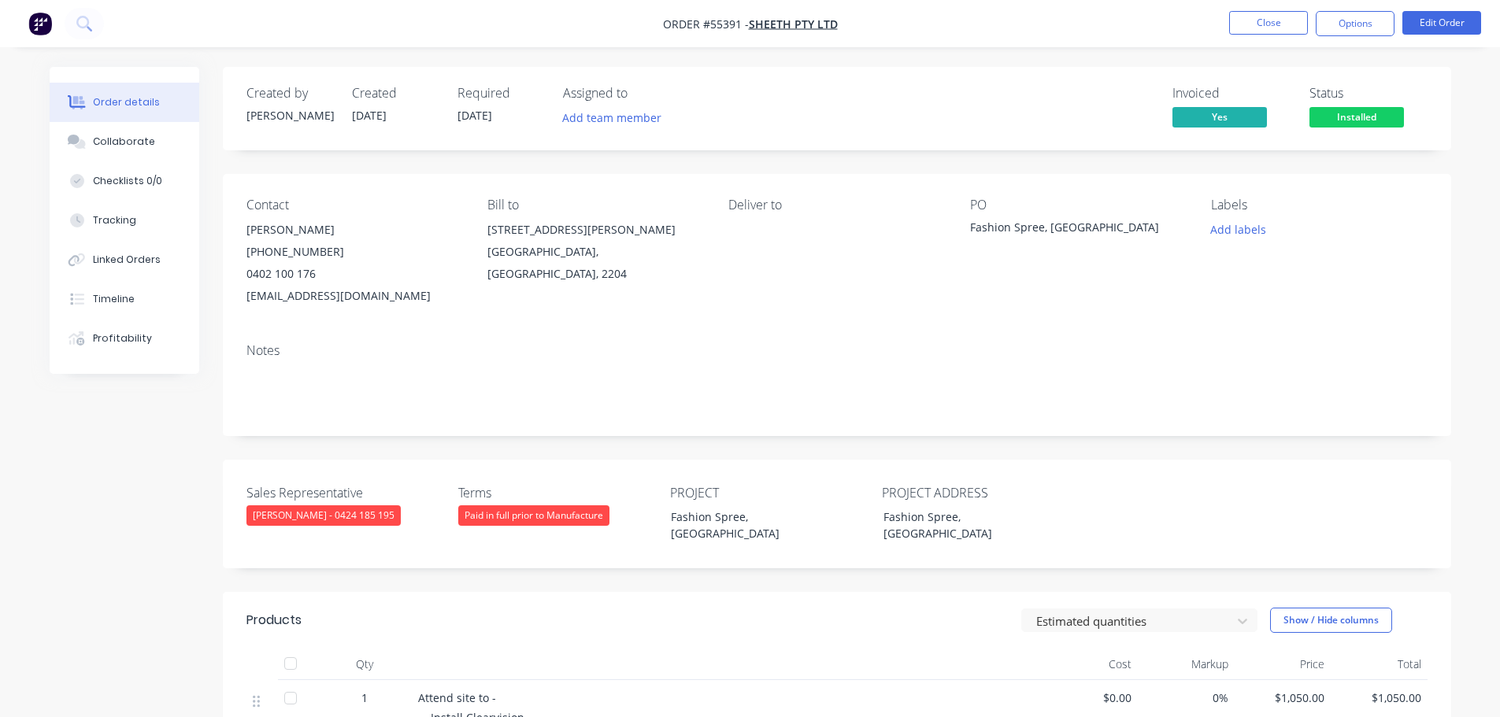
click at [1331, 117] on span "Installed" at bounding box center [1356, 117] width 94 height 20
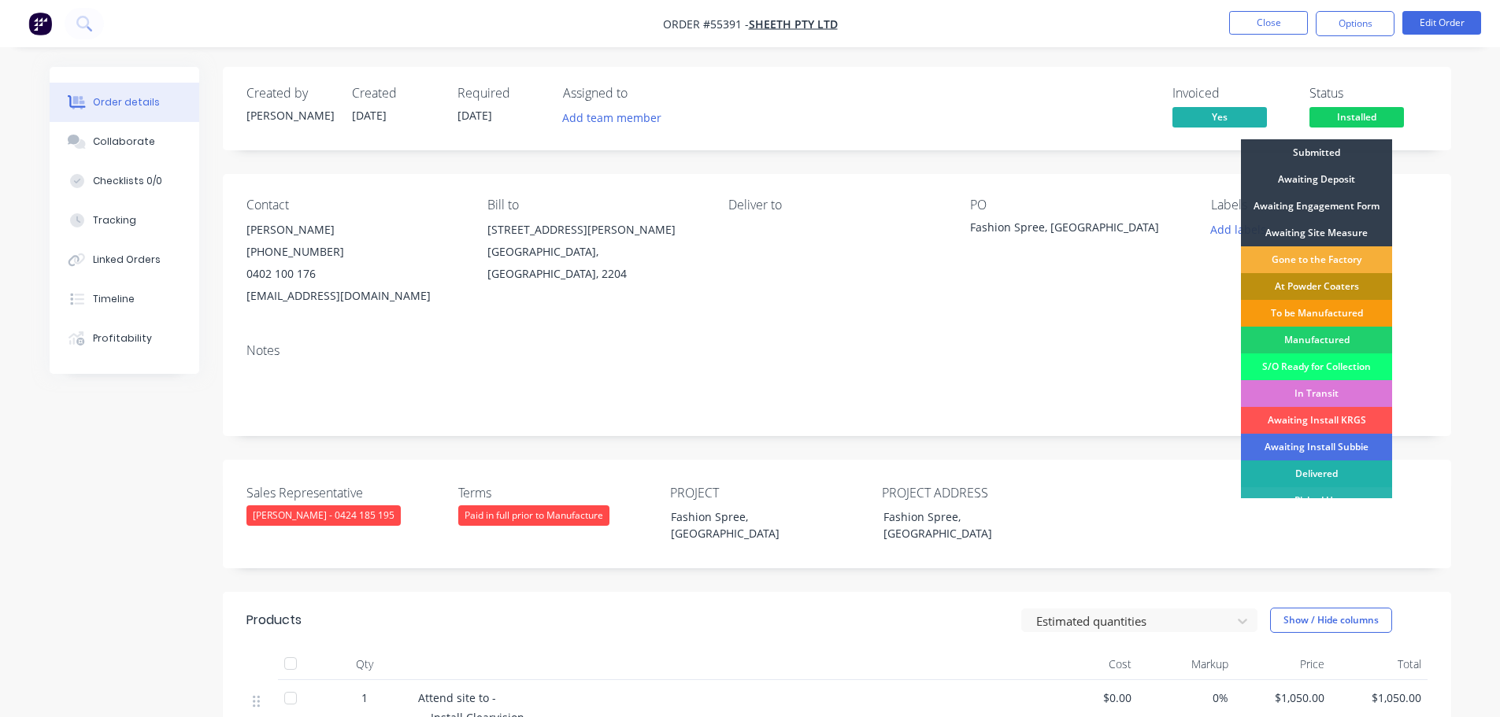
click at [1304, 470] on div "Delivered" at bounding box center [1316, 474] width 151 height 27
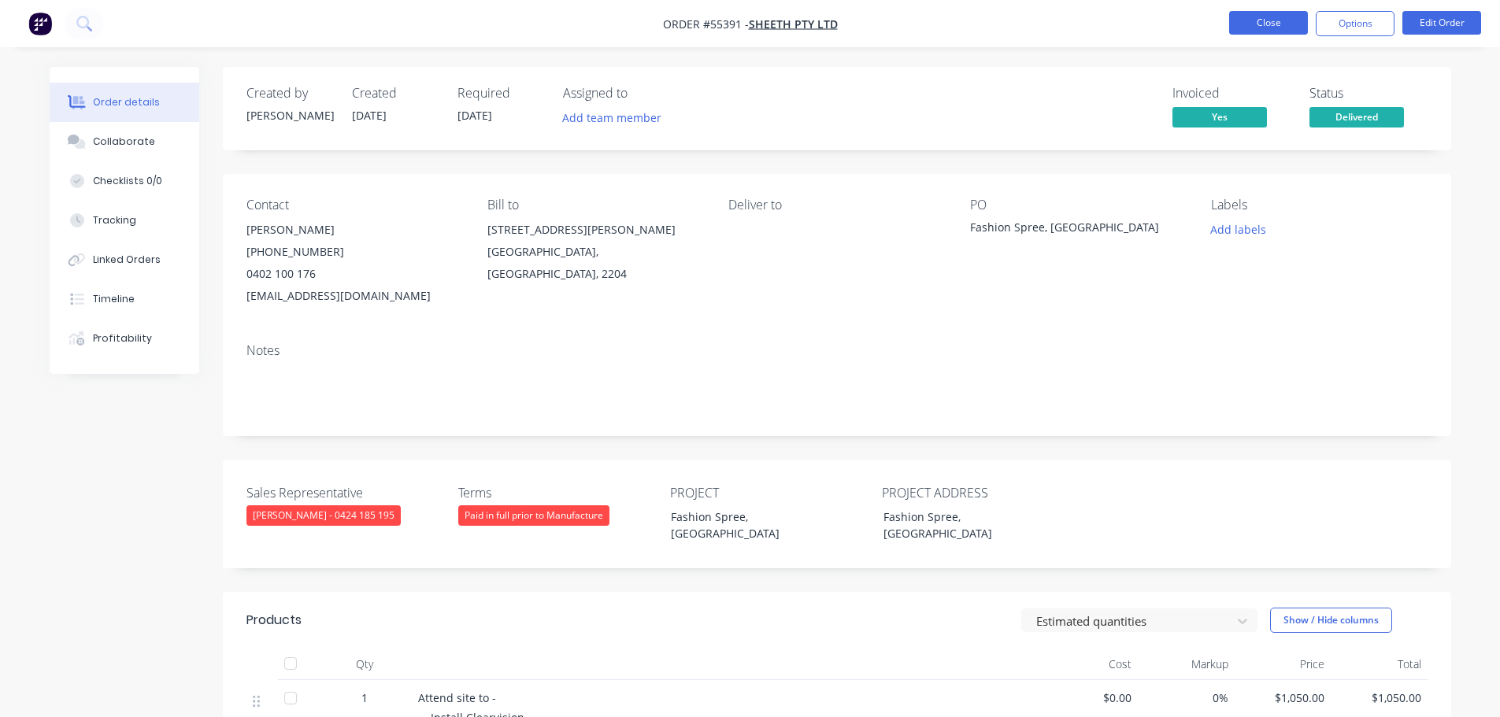
click at [1264, 28] on button "Close" at bounding box center [1268, 23] width 79 height 24
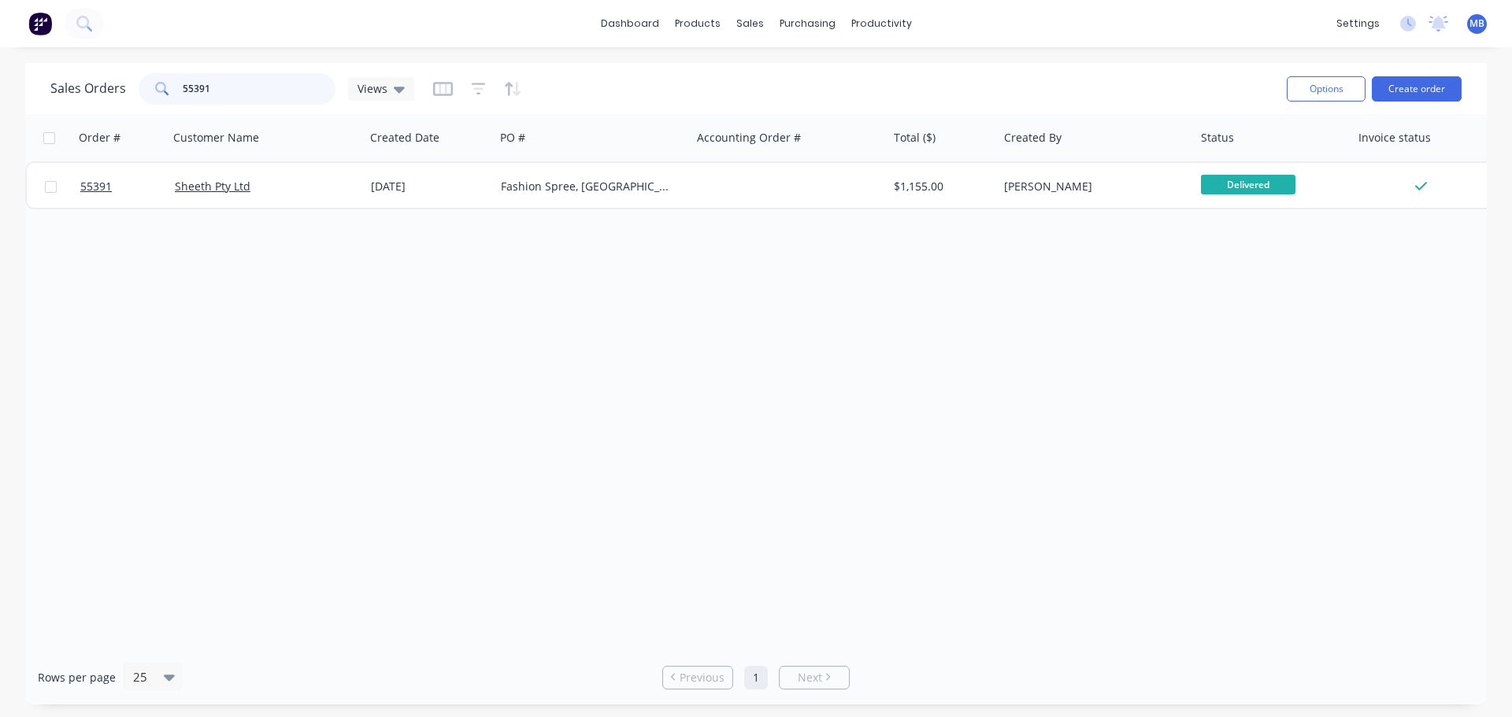
drag, startPoint x: 231, startPoint y: 91, endPoint x: 107, endPoint y: 78, distance: 125.1
click at [107, 78] on div "Sales Orders 55391 Views" at bounding box center [232, 88] width 364 height 31
drag, startPoint x: 218, startPoint y: 87, endPoint x: 0, endPoint y: 68, distance: 219.0
click at [0, 68] on div "Sales Orders 55857 Views Options Create order Order # Customer Name Created Dat…" at bounding box center [756, 384] width 1512 height 642
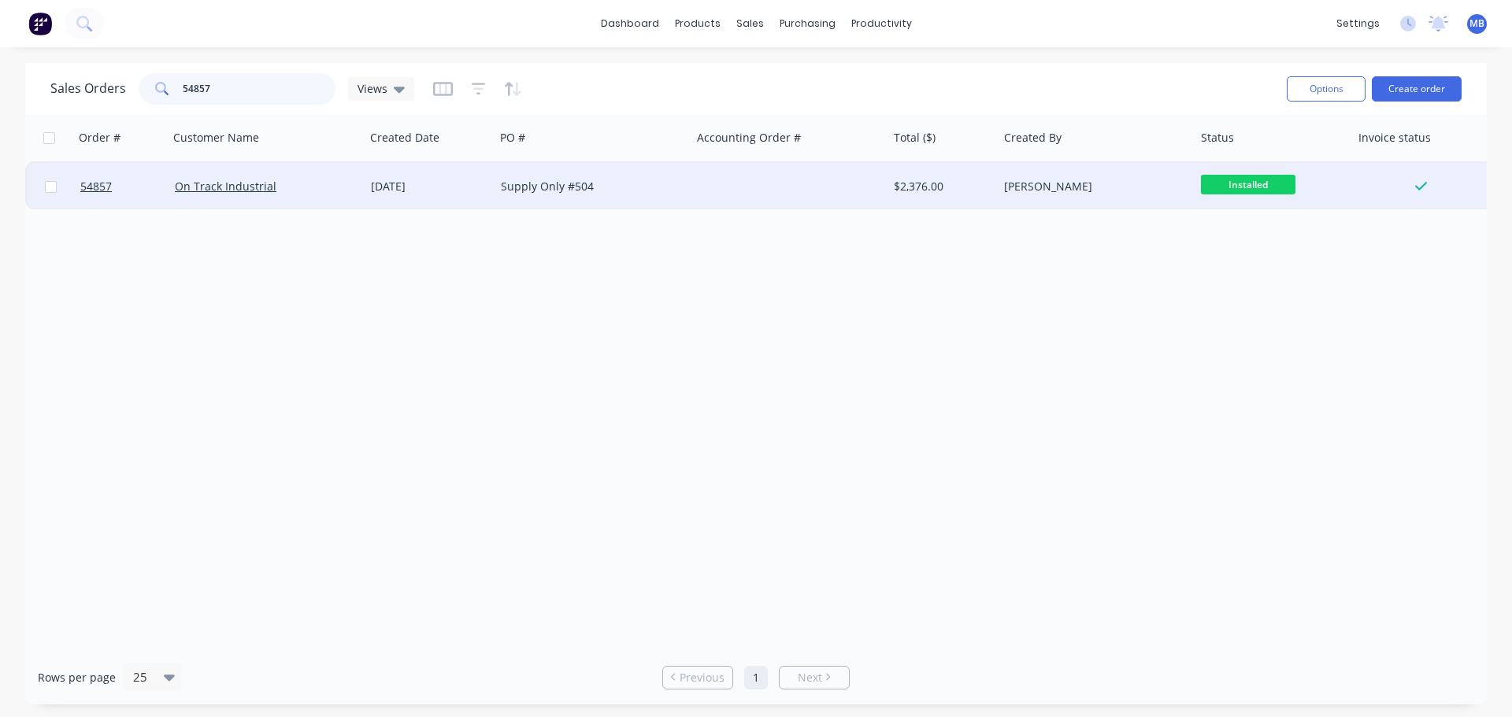
type input "54857"
click at [1182, 189] on div "[PERSON_NAME]" at bounding box center [1096, 187] width 184 height 16
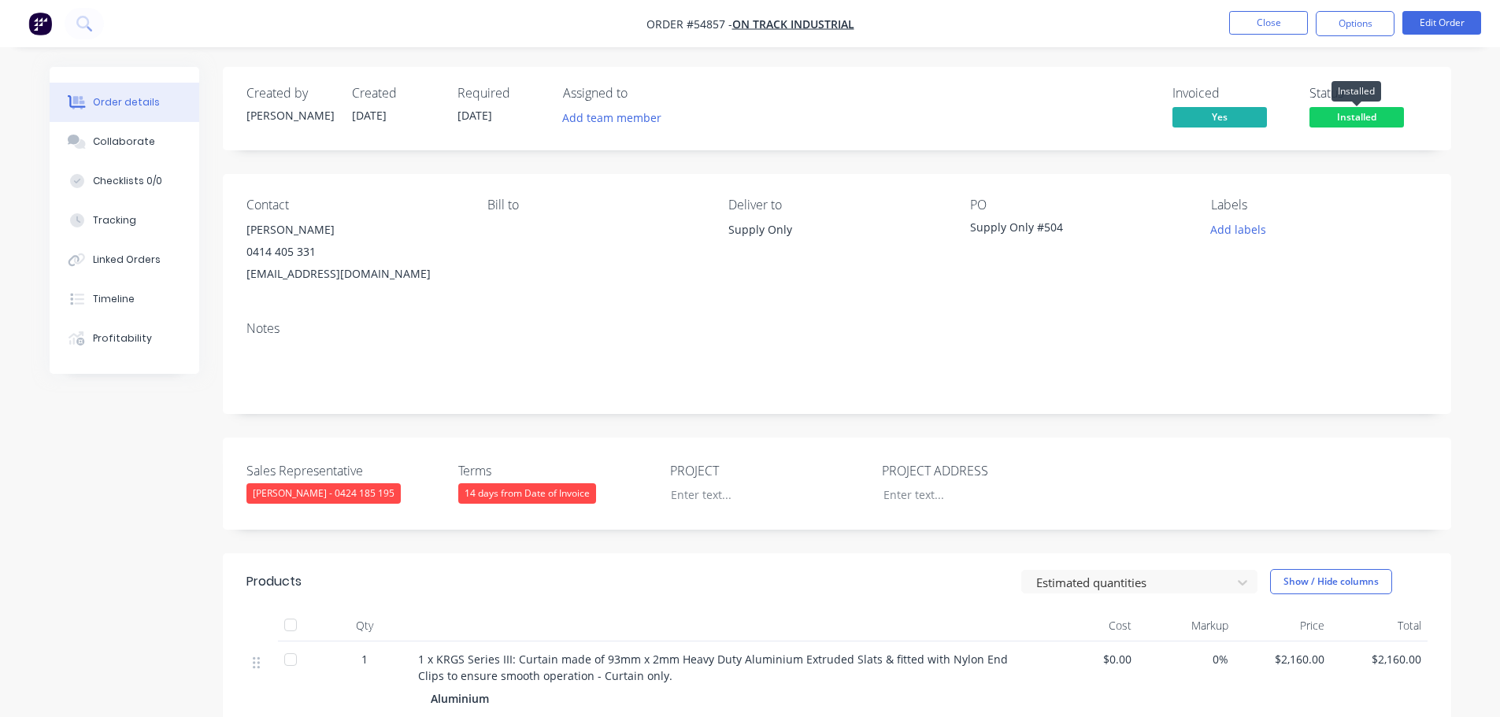
click at [1346, 120] on span "Installed" at bounding box center [1356, 117] width 94 height 20
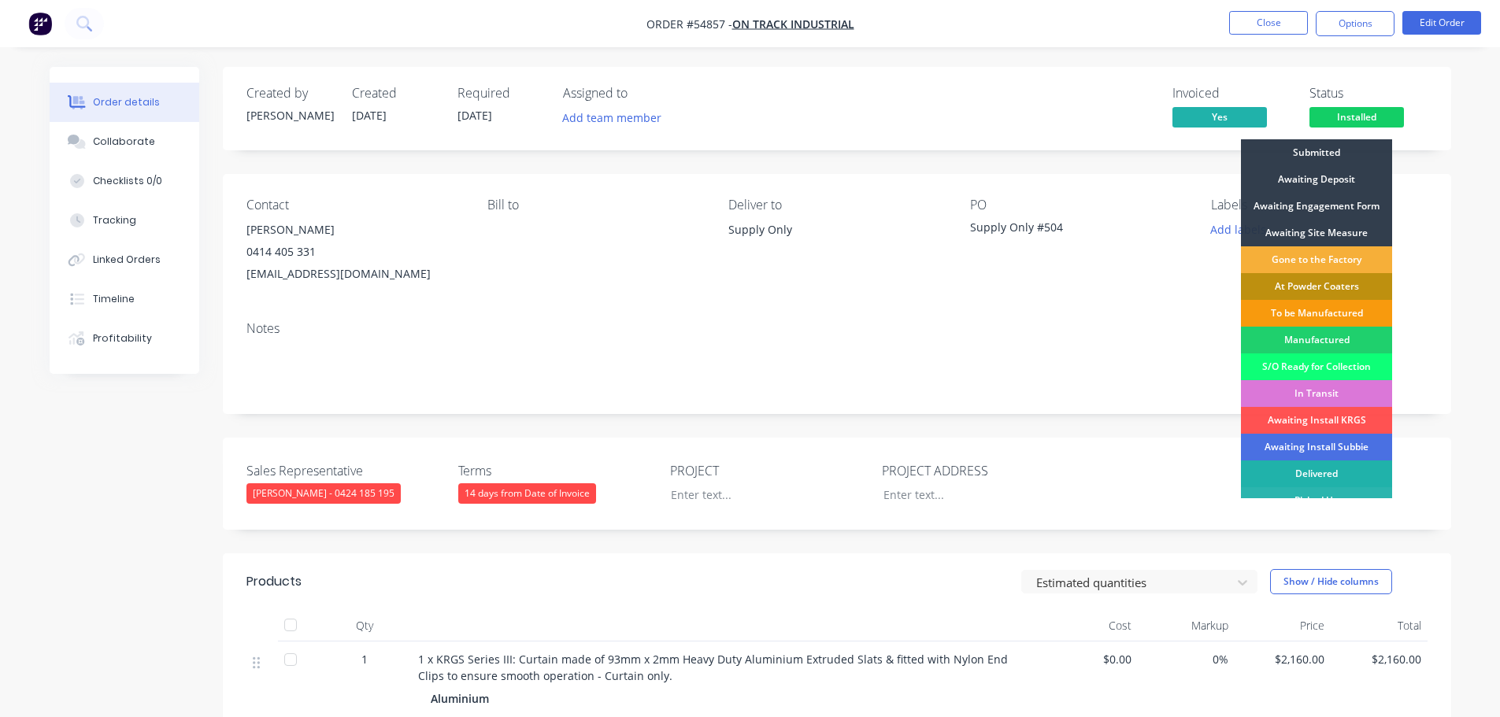
click at [1301, 474] on div "Delivered" at bounding box center [1316, 474] width 151 height 27
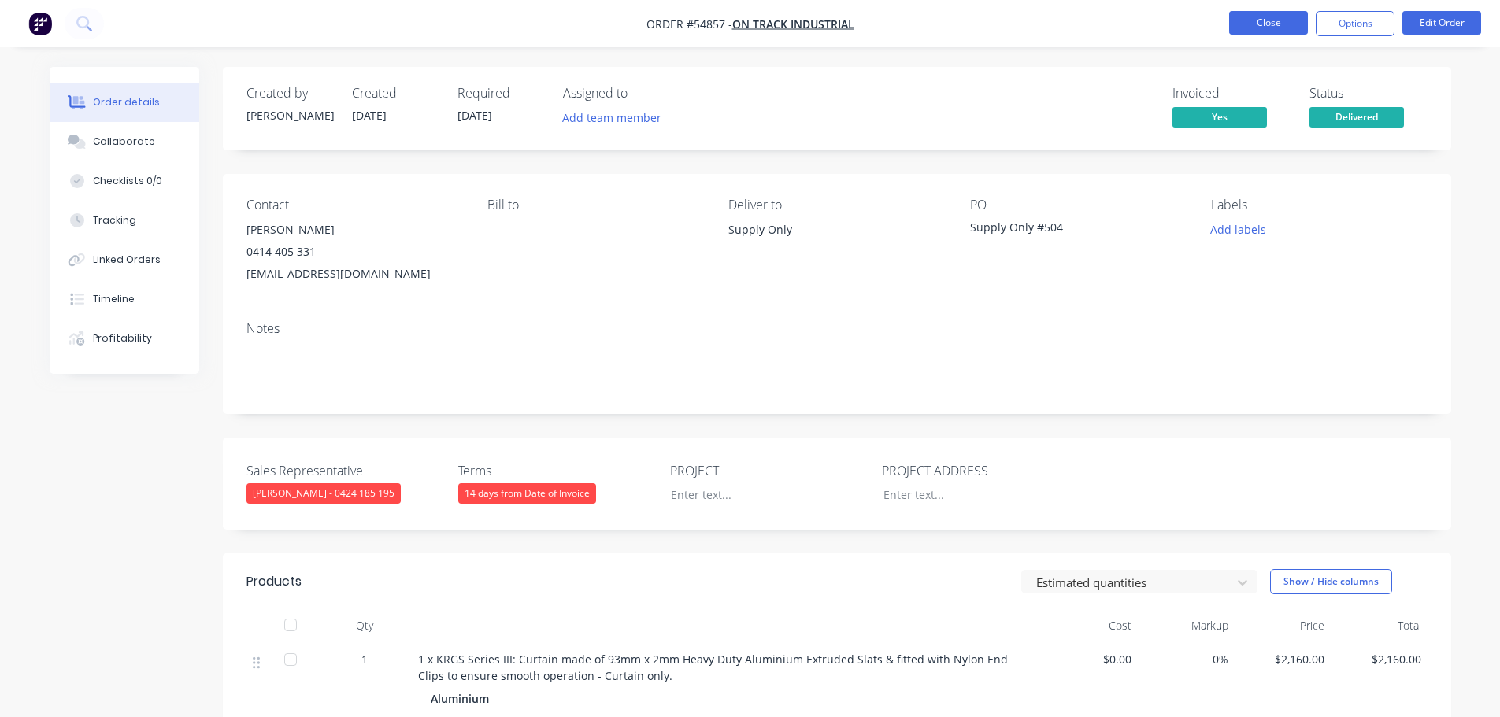
click at [1272, 32] on button "Close" at bounding box center [1268, 23] width 79 height 24
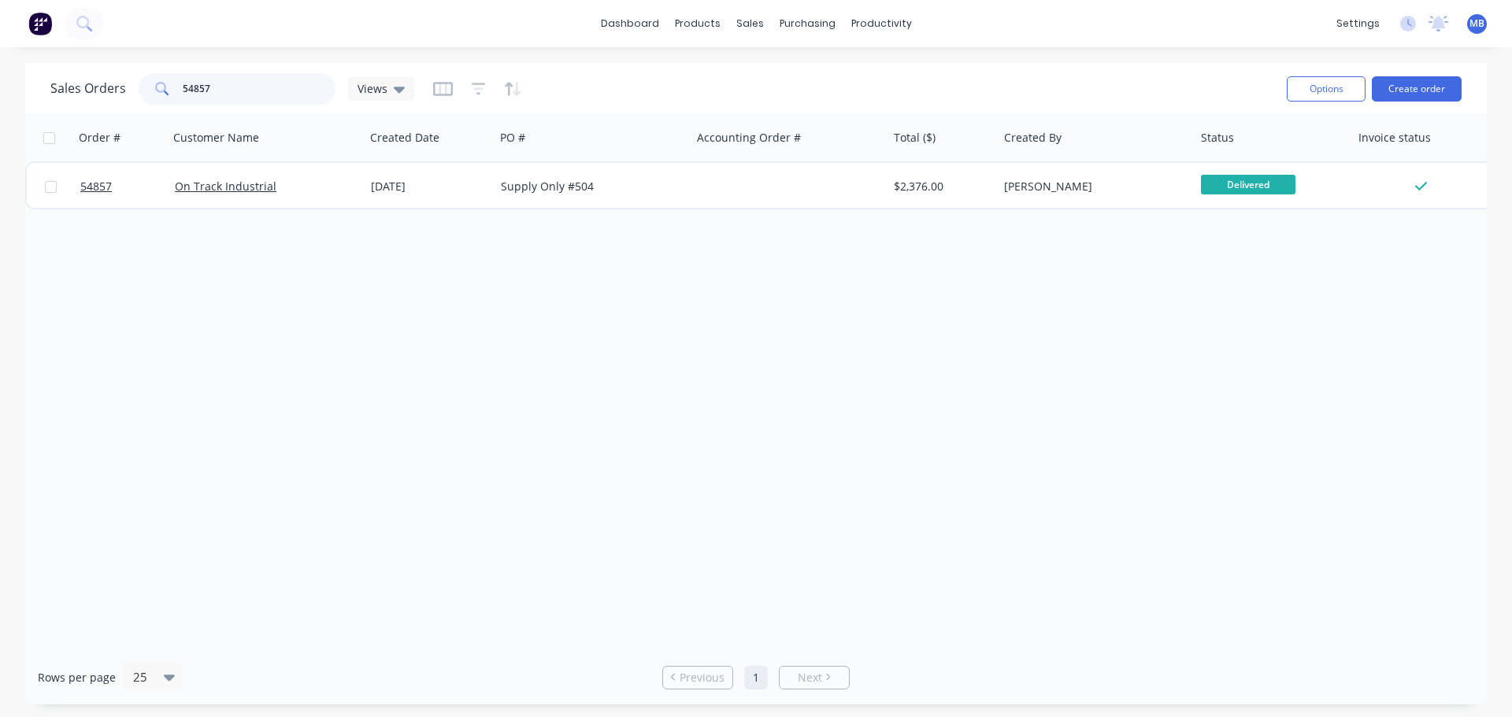
drag, startPoint x: 224, startPoint y: 87, endPoint x: 0, endPoint y: 57, distance: 225.6
click at [39, 68] on div "Sales Orders 54857 Views Options Create order" at bounding box center [755, 88] width 1461 height 51
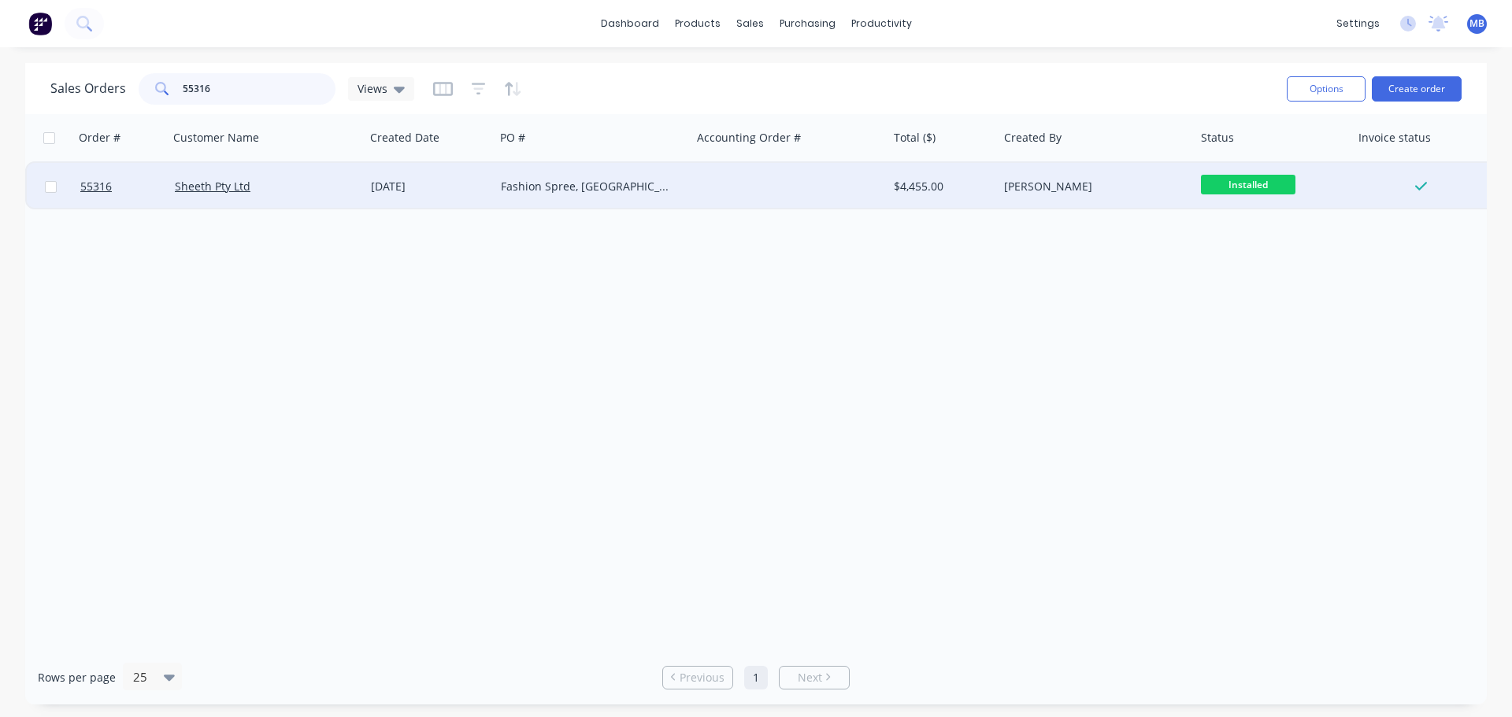
type input "55316"
click at [1186, 194] on div "[PERSON_NAME]" at bounding box center [1095, 186] width 197 height 47
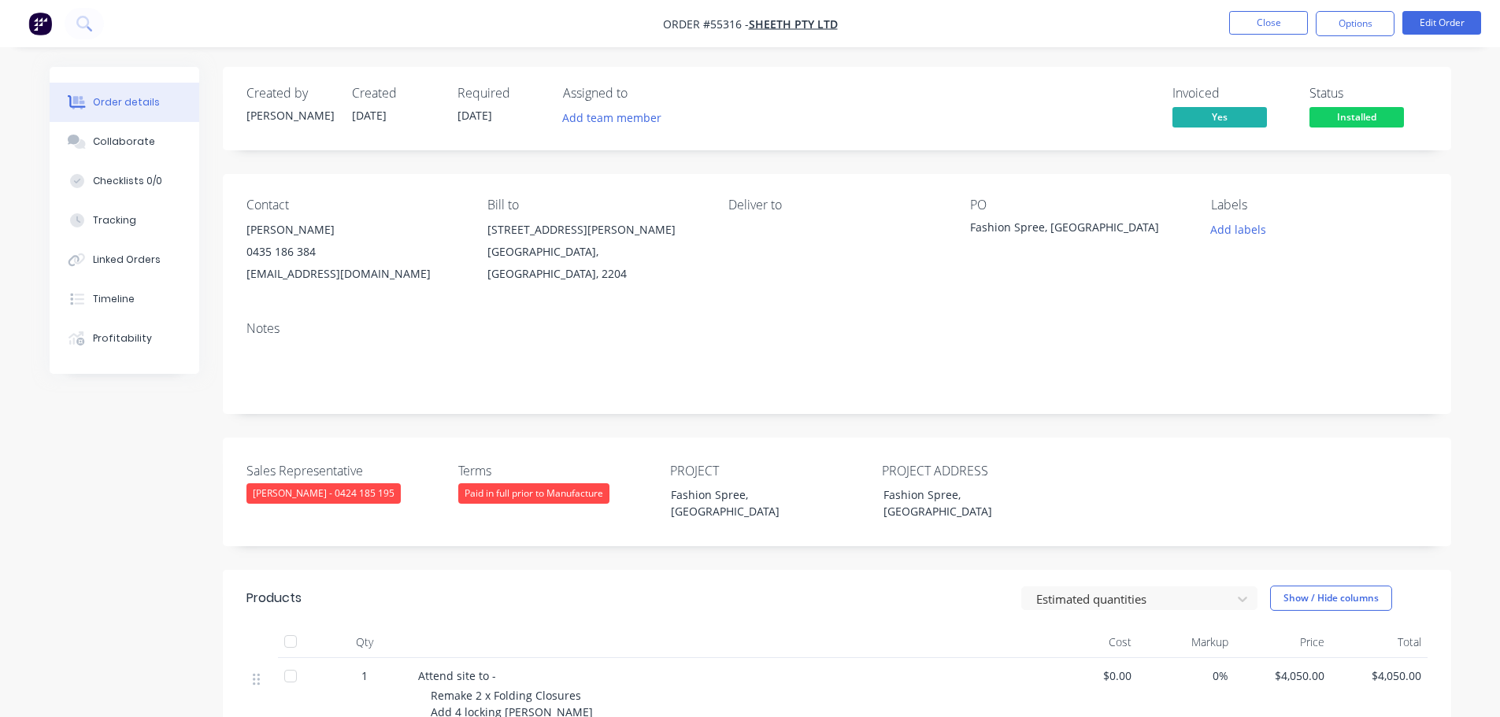
click at [1360, 119] on span "Installed" at bounding box center [1356, 117] width 94 height 20
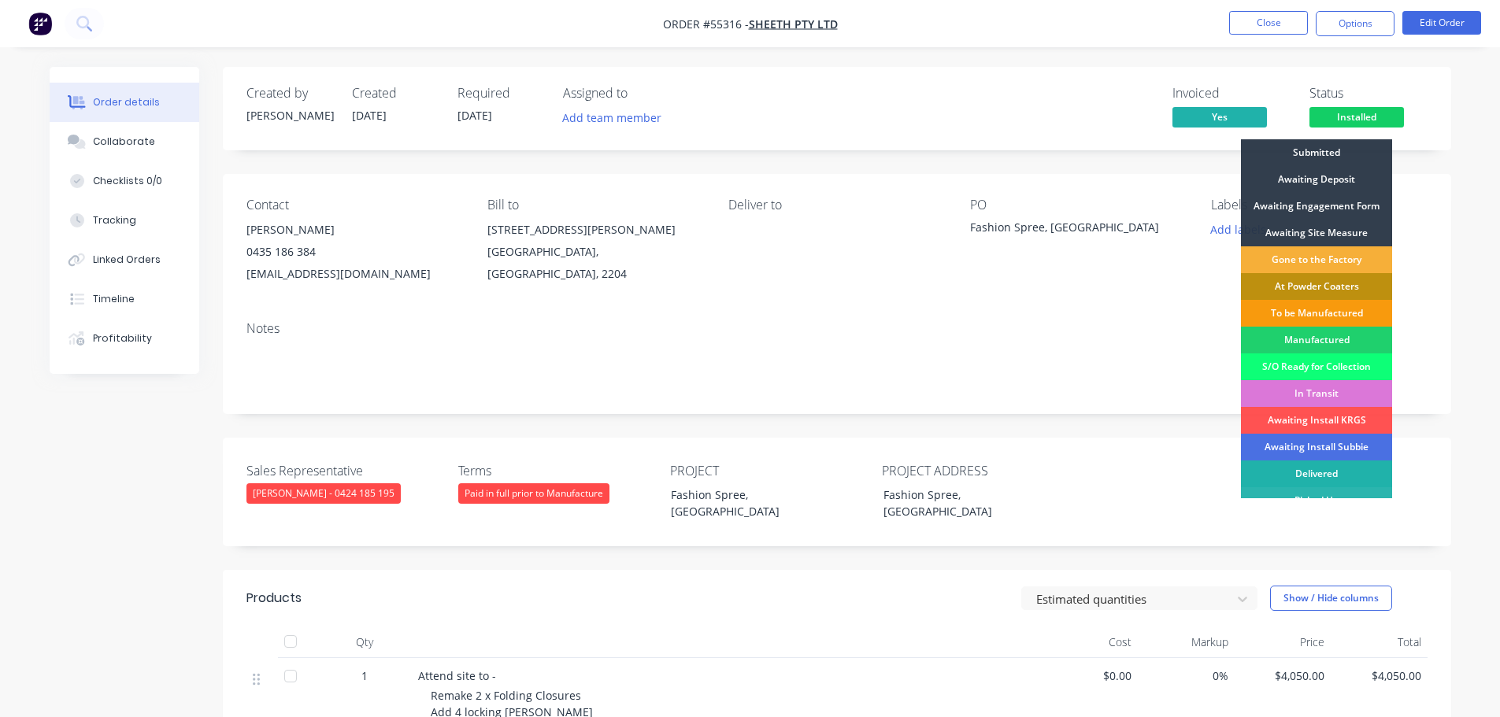
click at [1329, 474] on div "Delivered" at bounding box center [1316, 474] width 151 height 27
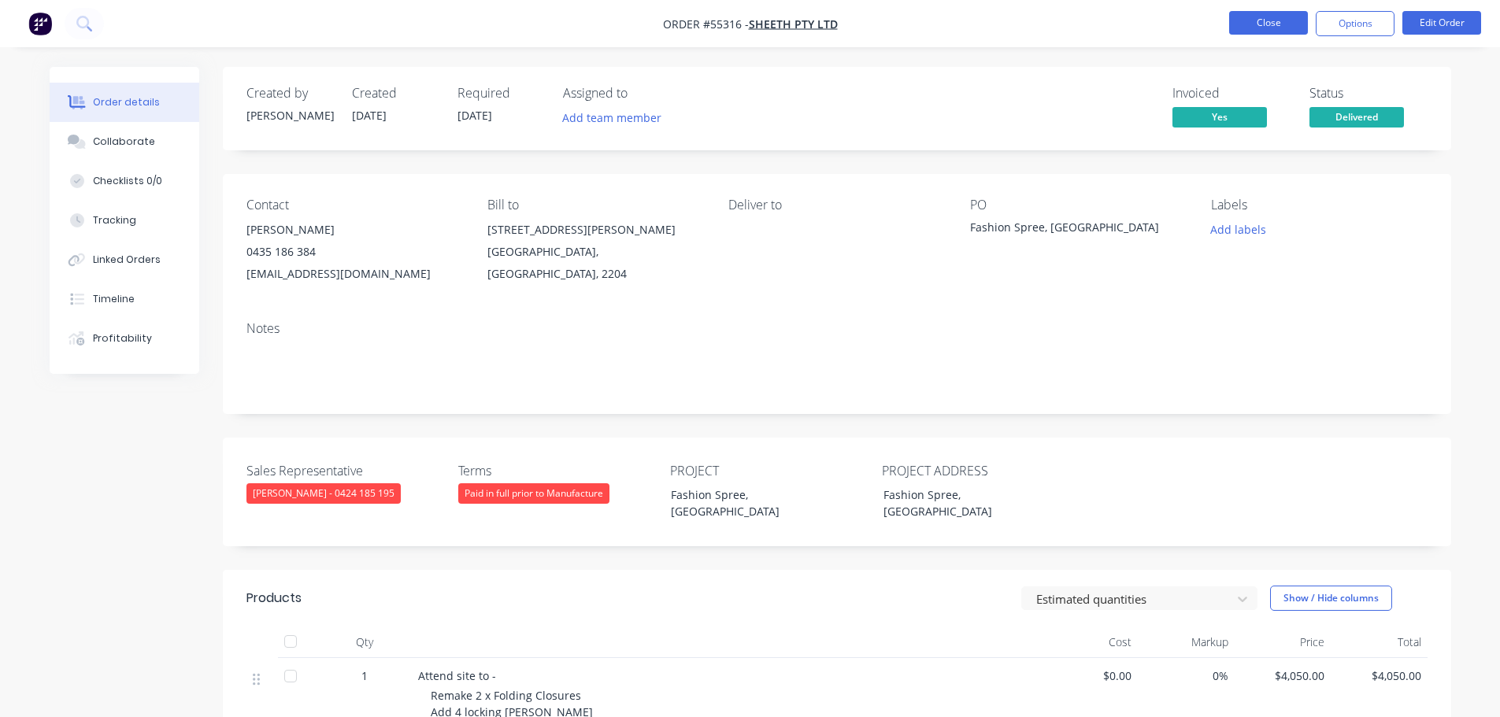
click at [1268, 26] on button "Close" at bounding box center [1268, 23] width 79 height 24
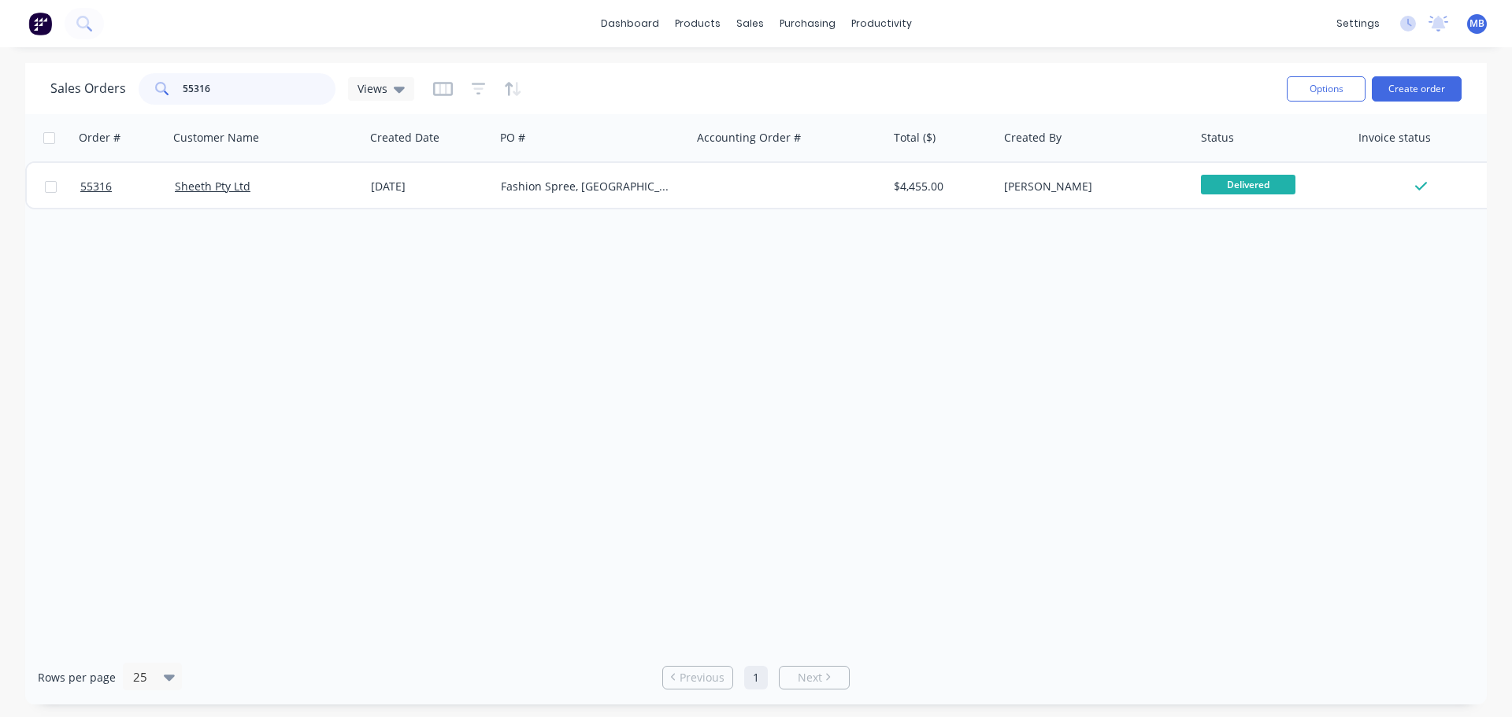
drag, startPoint x: 244, startPoint y: 104, endPoint x: 147, endPoint y: 94, distance: 97.4
click at [147, 94] on div "55316" at bounding box center [237, 88] width 197 height 31
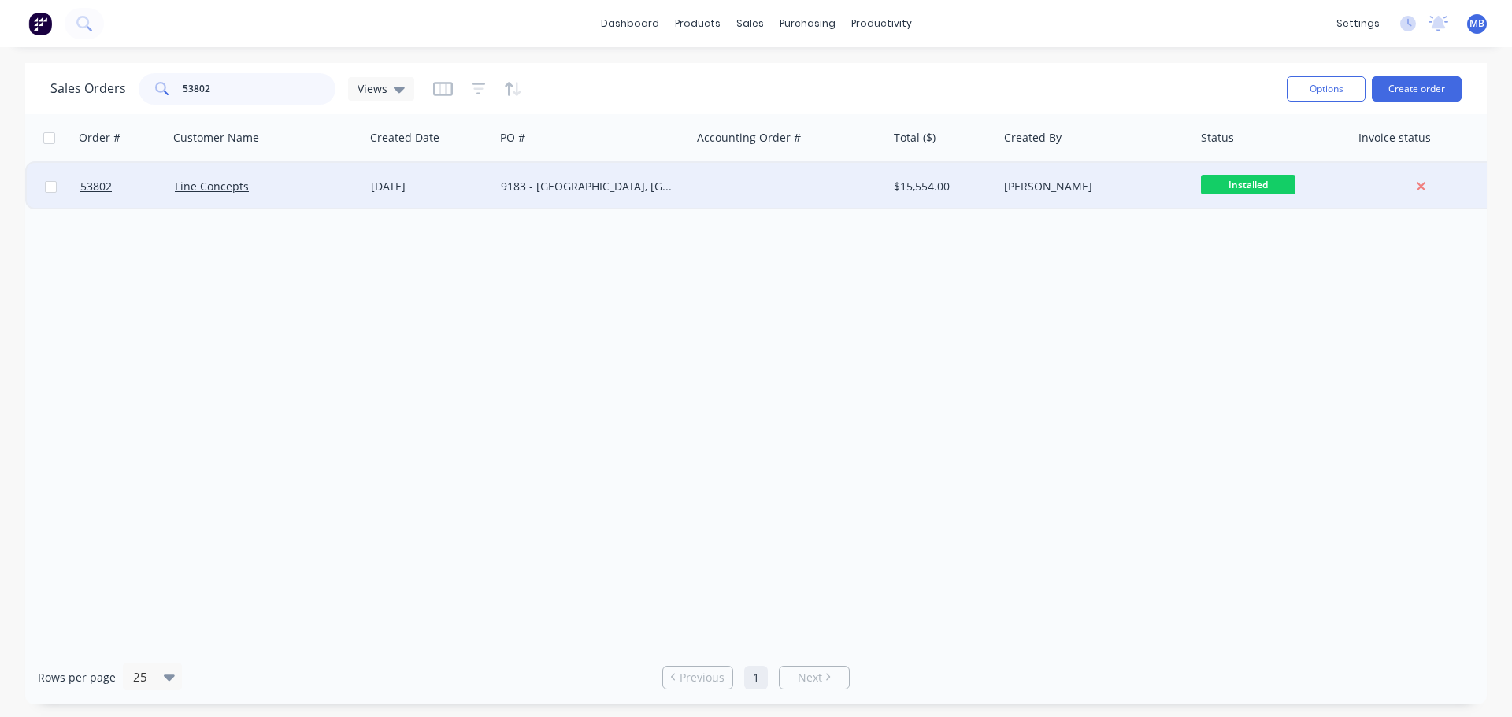
type input "53802"
click at [1176, 187] on div "[PERSON_NAME]" at bounding box center [1091, 187] width 175 height 16
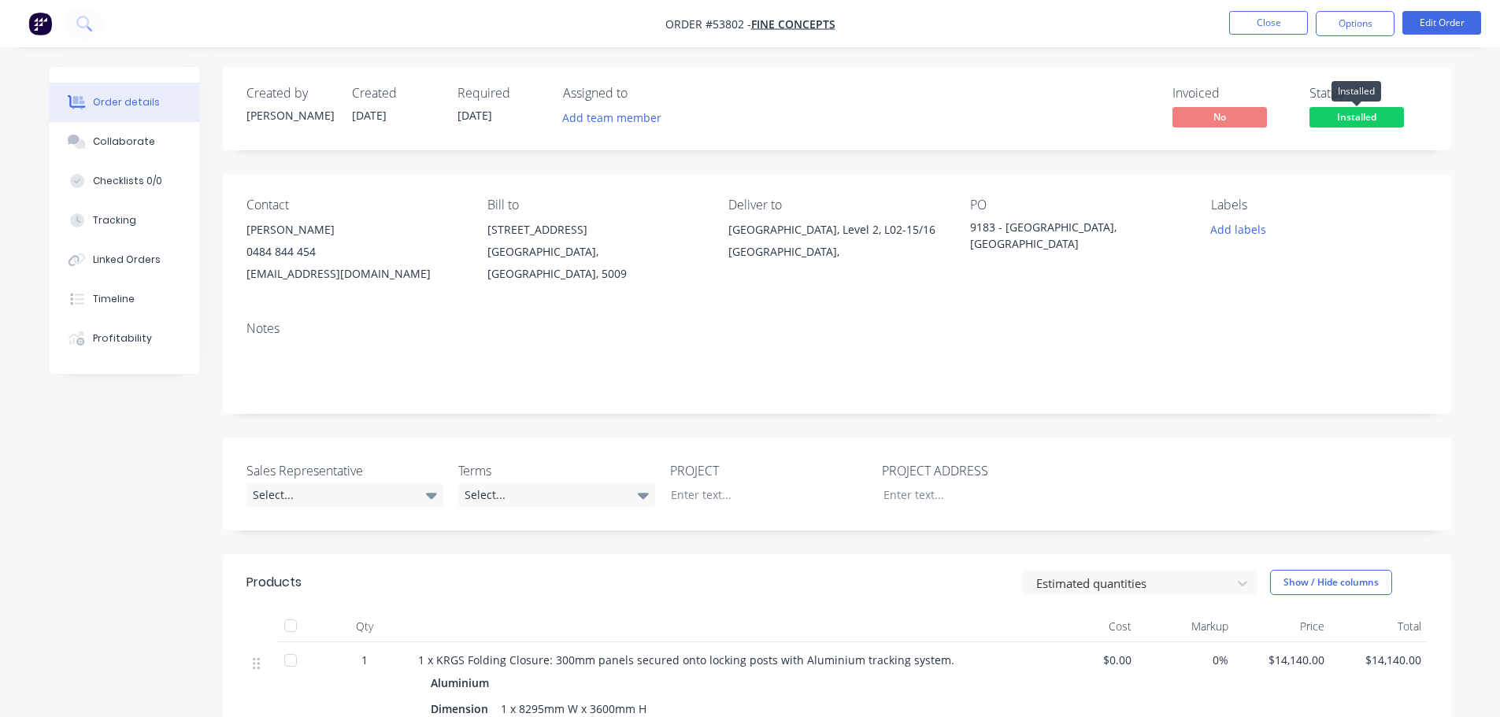
click at [1336, 127] on span "Installed" at bounding box center [1356, 117] width 94 height 20
click at [1343, 19] on button "Options" at bounding box center [1354, 23] width 79 height 25
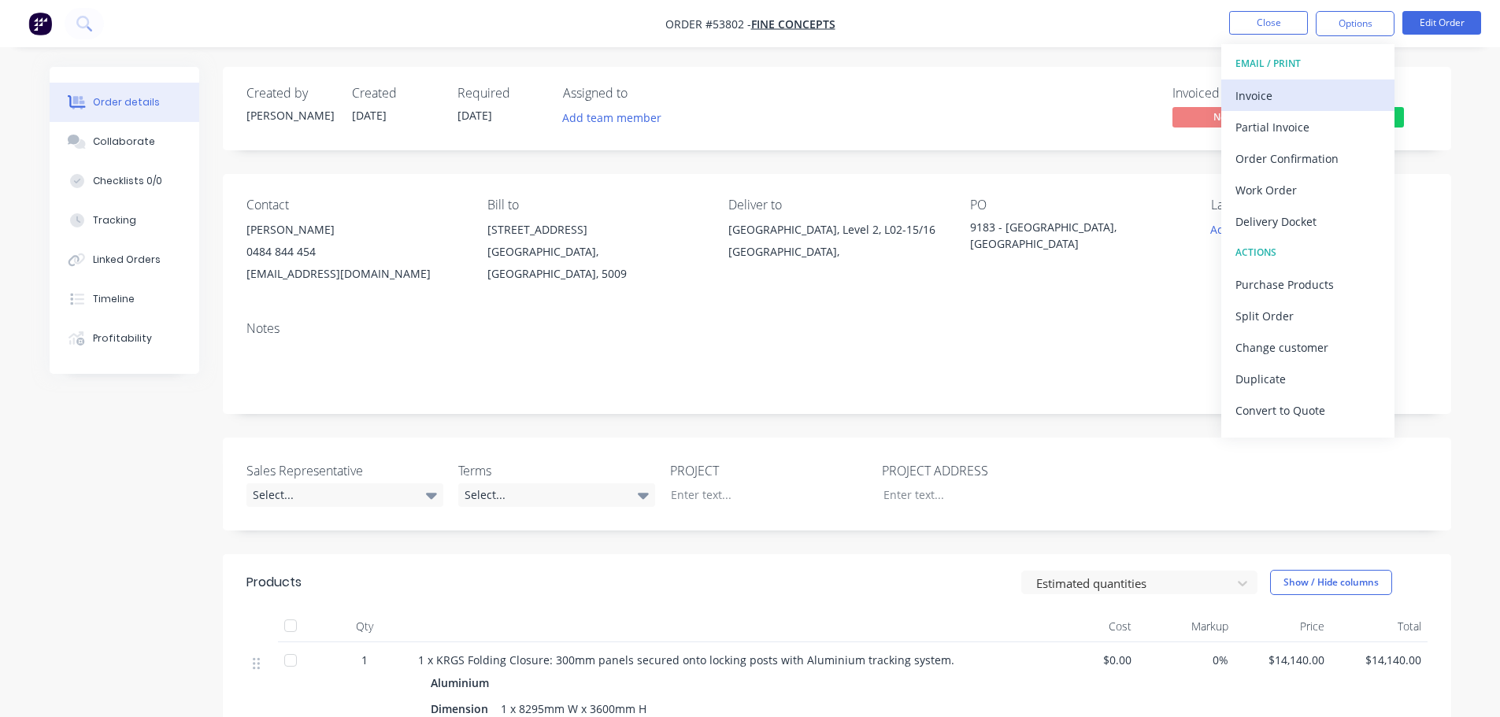
click at [1268, 91] on div "Invoice" at bounding box center [1307, 95] width 145 height 23
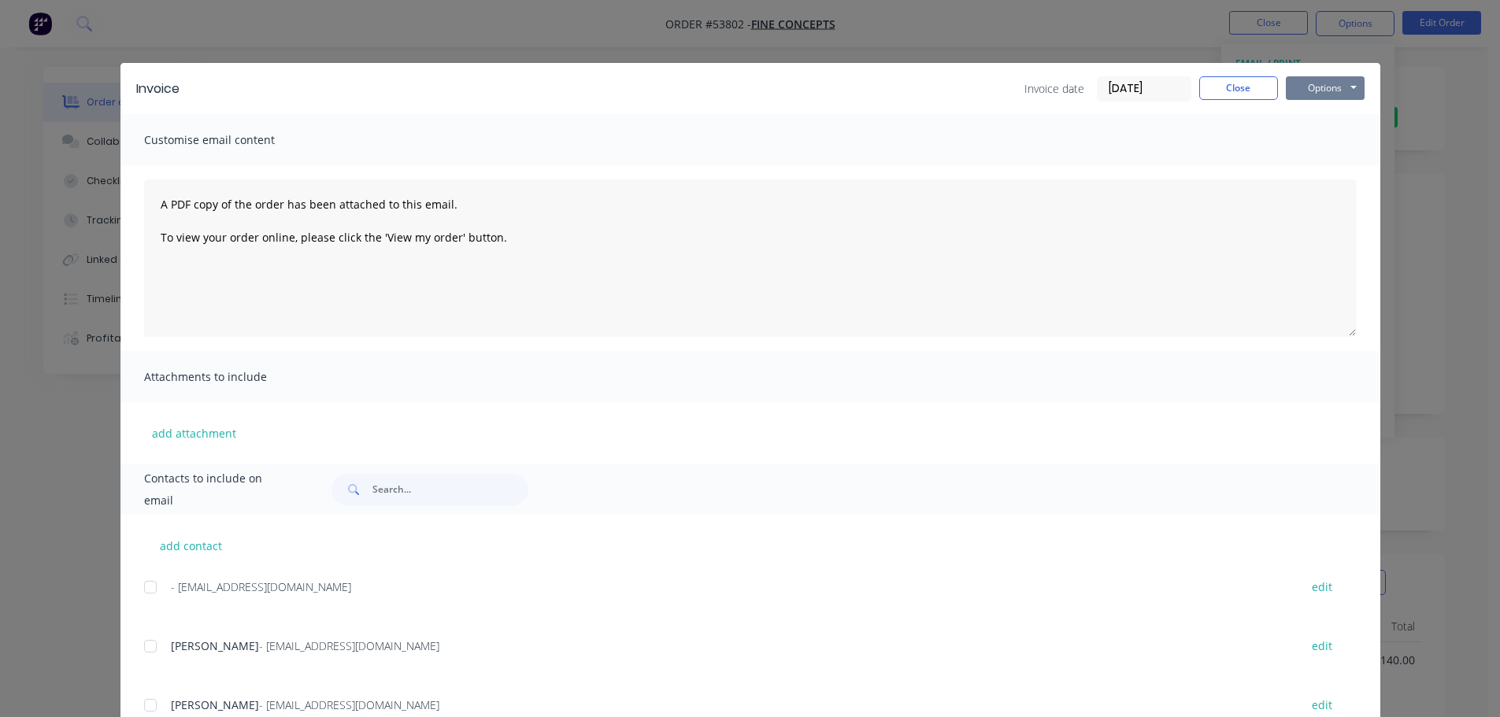
click at [1299, 86] on button "Options" at bounding box center [1325, 88] width 79 height 24
click at [1292, 141] on button "Print" at bounding box center [1336, 142] width 101 height 26
click at [1254, 88] on button "Close" at bounding box center [1238, 88] width 79 height 24
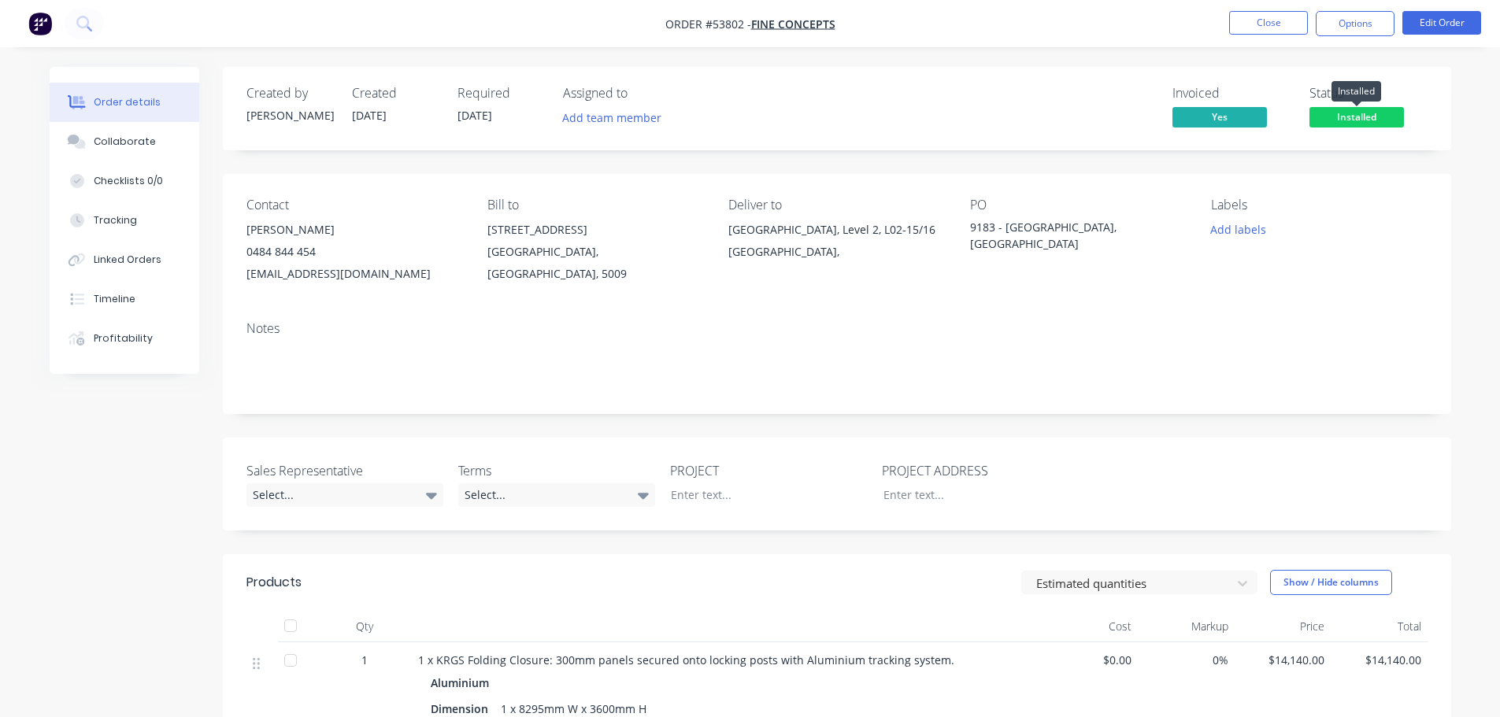
click at [1332, 117] on span "Installed" at bounding box center [1356, 117] width 94 height 20
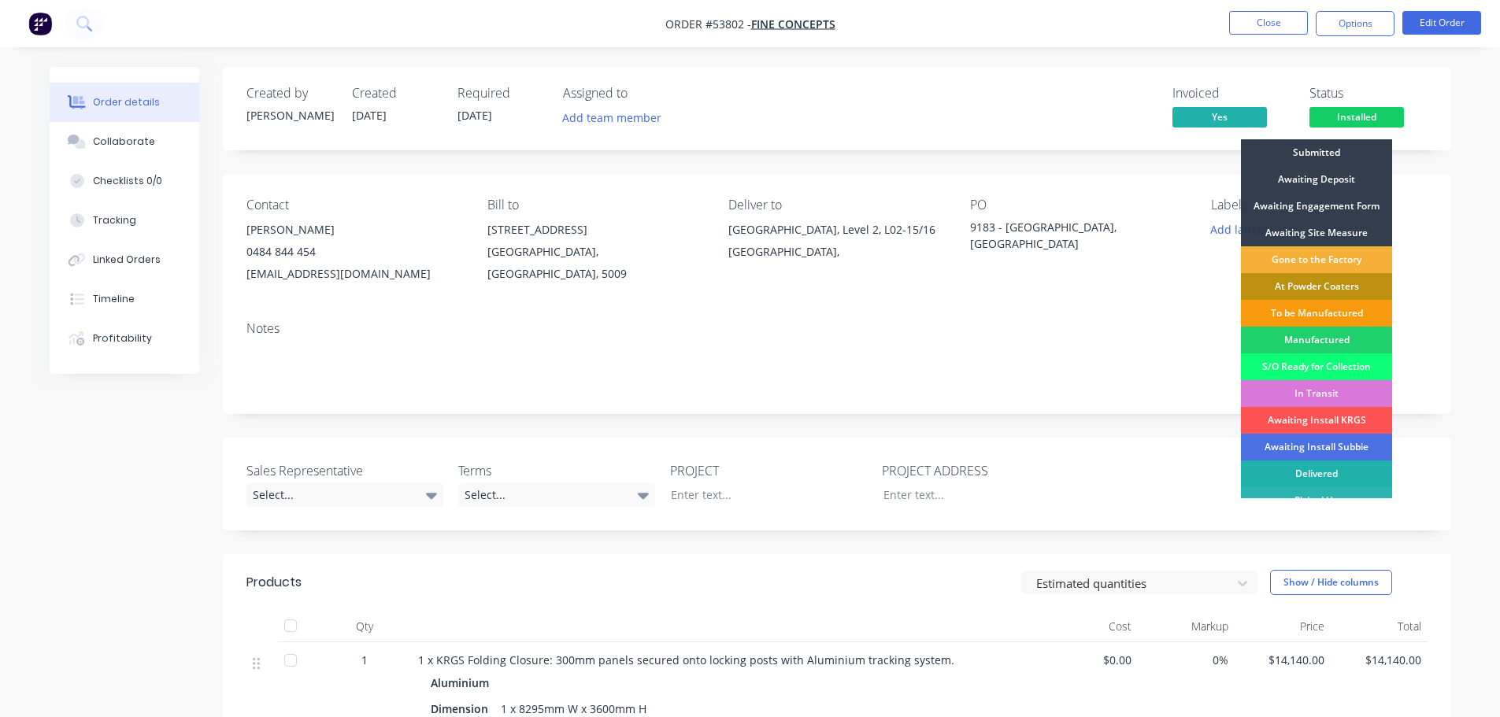
click at [1318, 479] on div "Delivered" at bounding box center [1316, 474] width 151 height 27
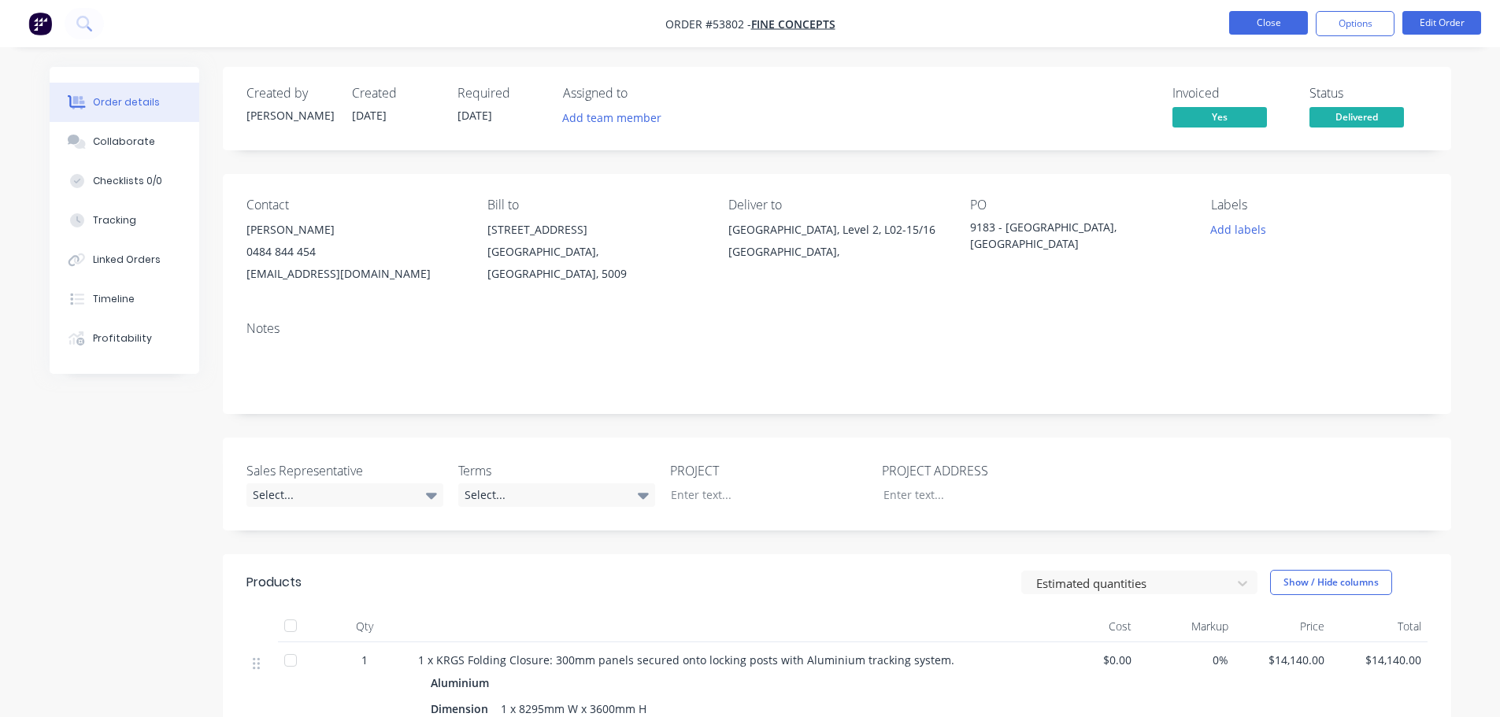
click at [1253, 22] on button "Close" at bounding box center [1268, 23] width 79 height 24
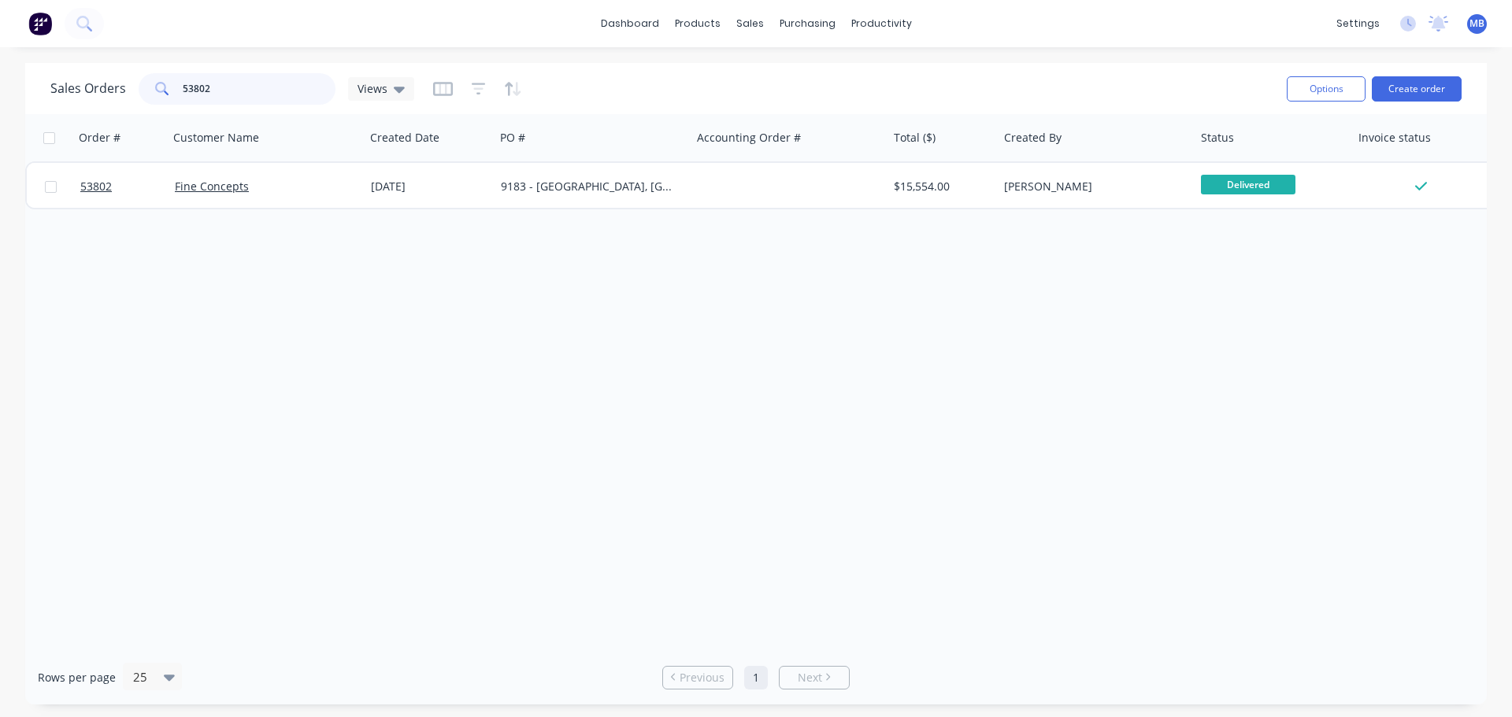
drag, startPoint x: 222, startPoint y: 87, endPoint x: 121, endPoint y: 86, distance: 100.8
click at [121, 86] on div "Sales Orders 53802 Views" at bounding box center [232, 88] width 364 height 31
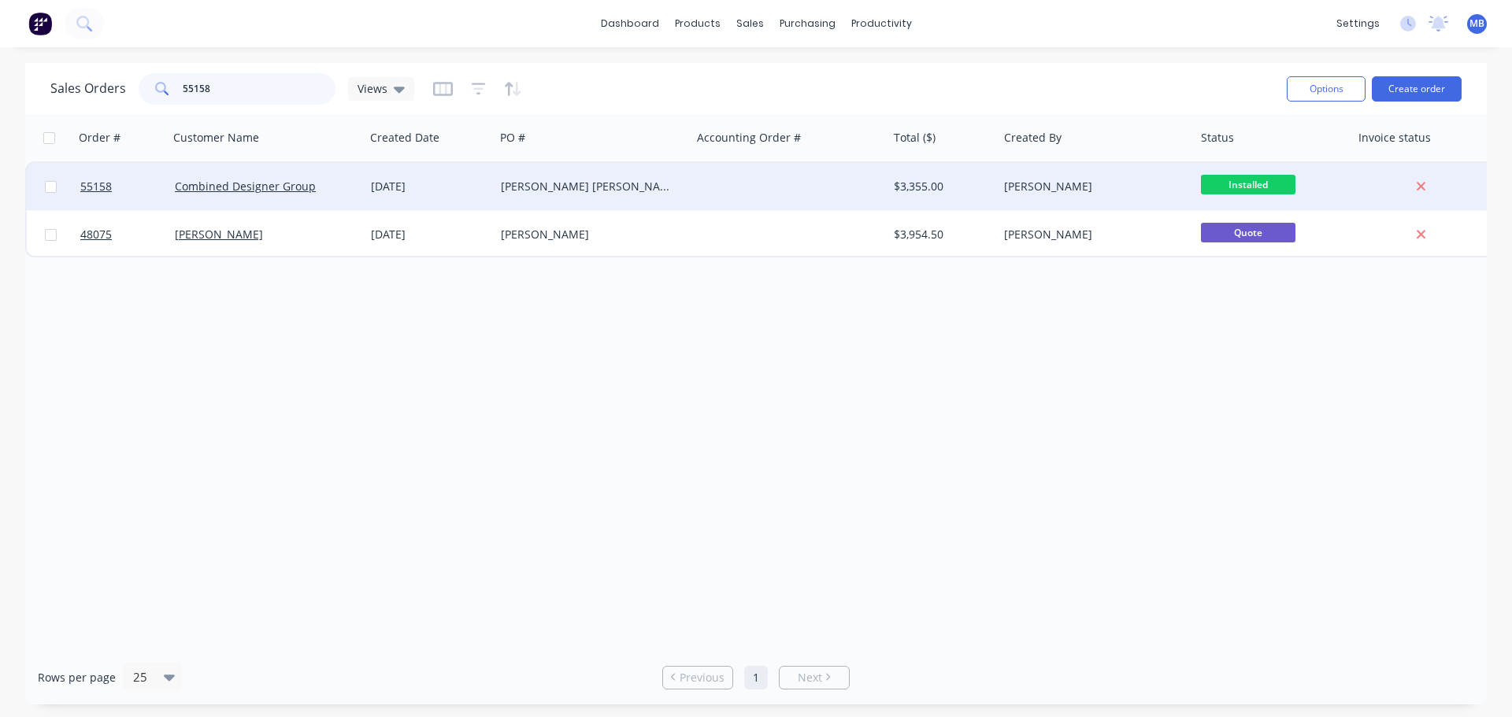
type input "55158"
click at [1108, 182] on div "[PERSON_NAME]" at bounding box center [1091, 187] width 175 height 16
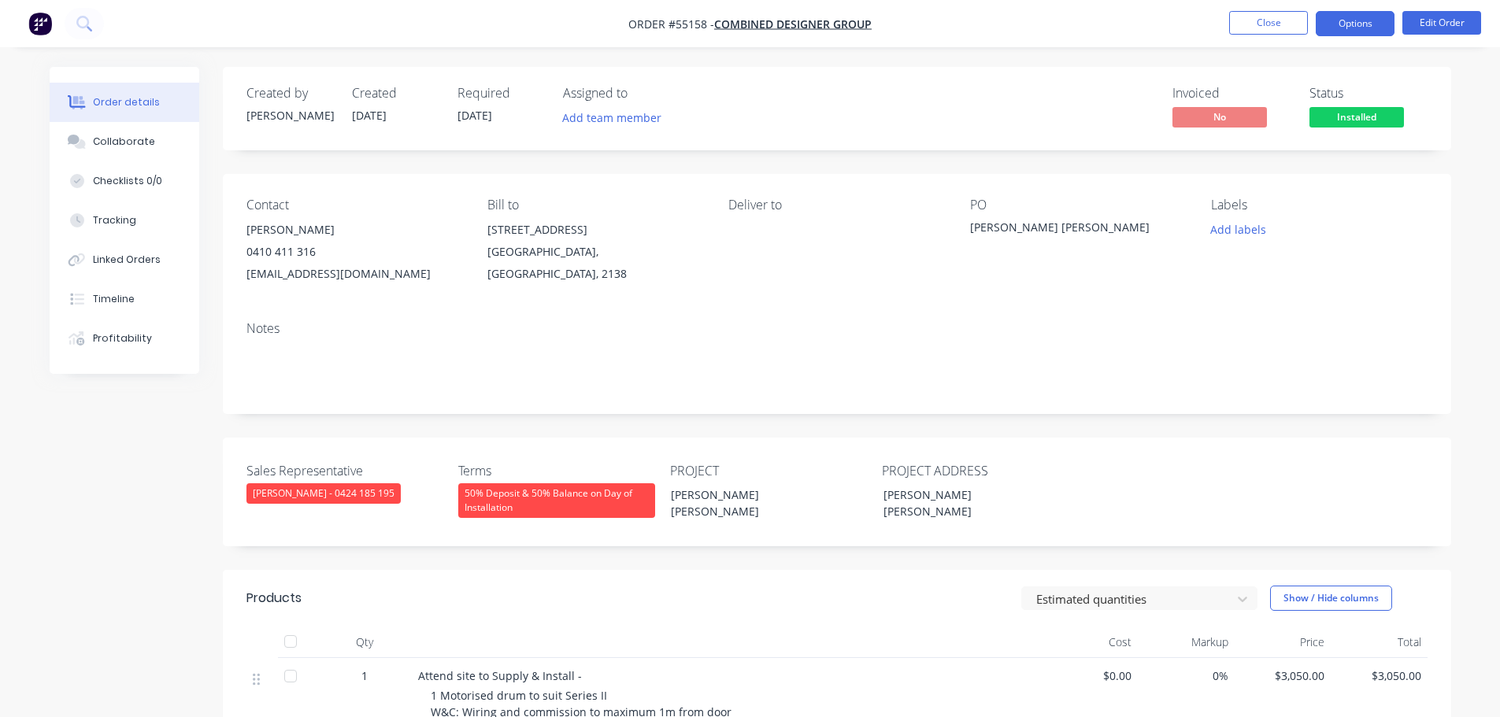
click at [1359, 24] on button "Options" at bounding box center [1354, 23] width 79 height 25
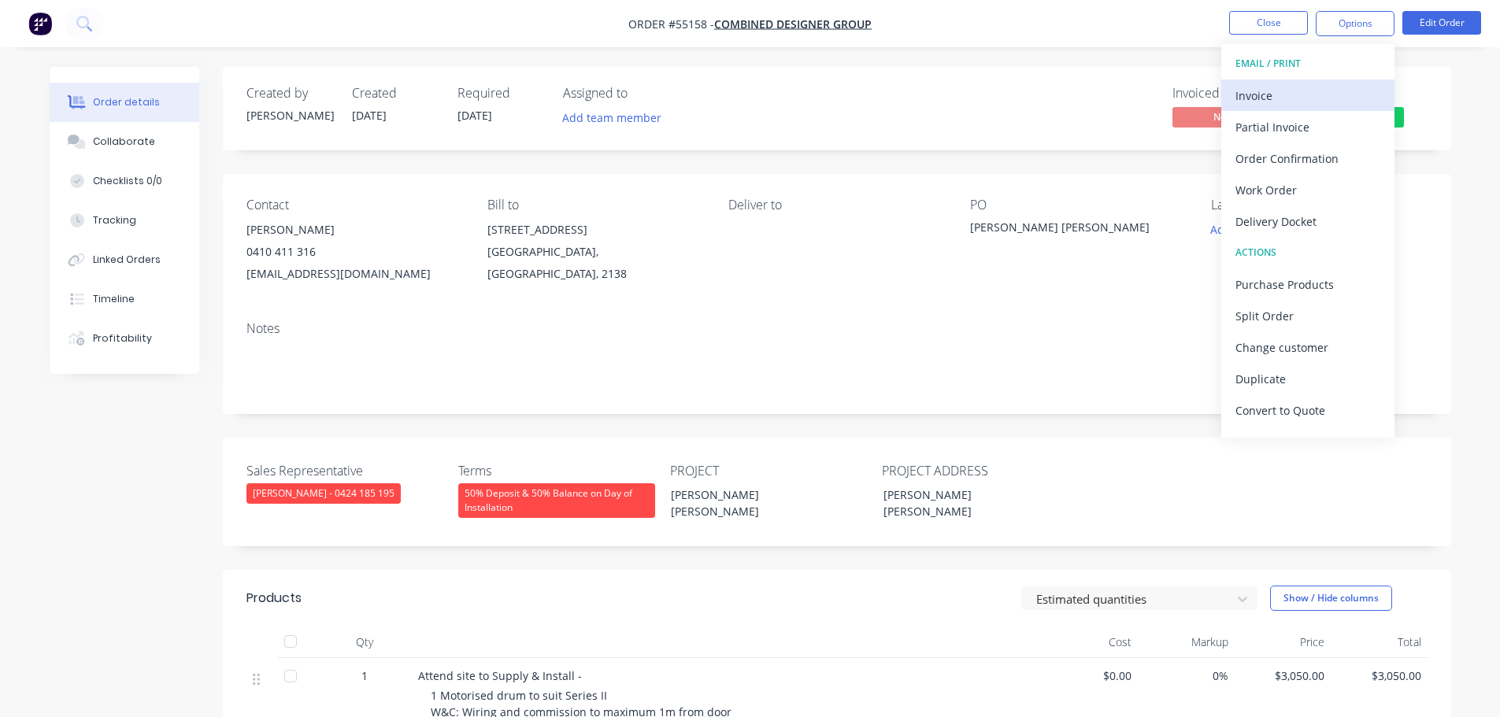
click at [1260, 94] on div "Invoice" at bounding box center [1307, 95] width 145 height 23
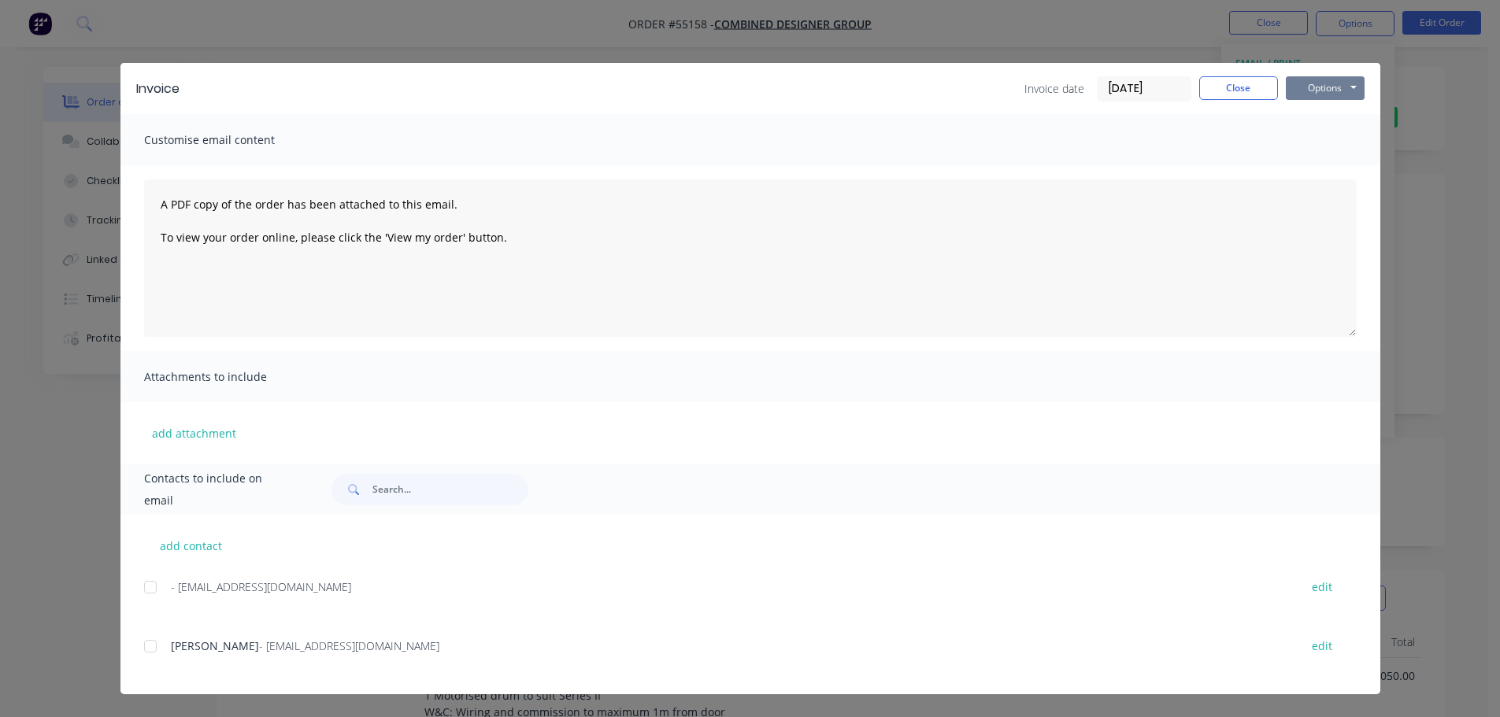
click at [1305, 86] on button "Options" at bounding box center [1325, 88] width 79 height 24
click at [1312, 140] on button "Print" at bounding box center [1336, 142] width 101 height 26
click at [1318, 92] on button "Options" at bounding box center [1325, 88] width 79 height 24
click at [1257, 86] on button "Close" at bounding box center [1238, 88] width 79 height 24
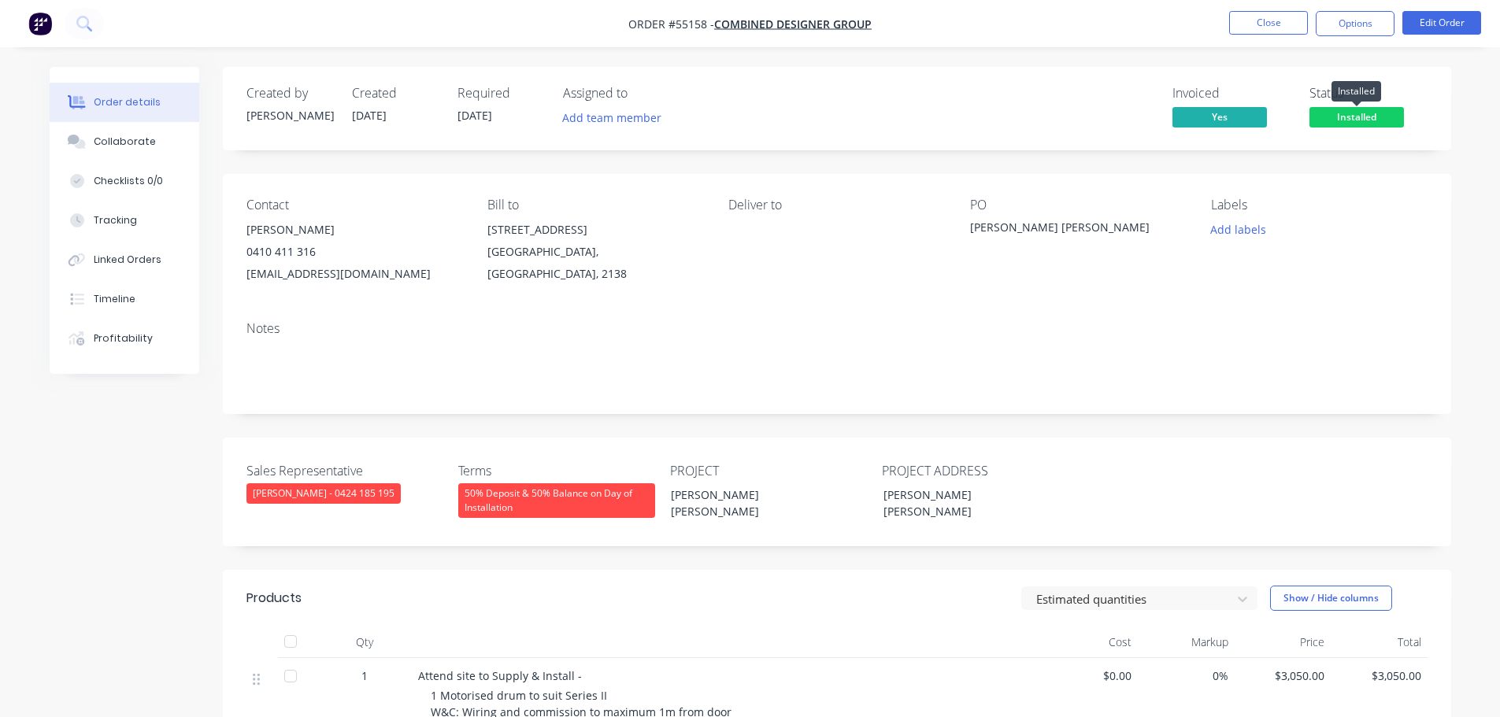
click at [1334, 113] on span "Installed" at bounding box center [1356, 117] width 94 height 20
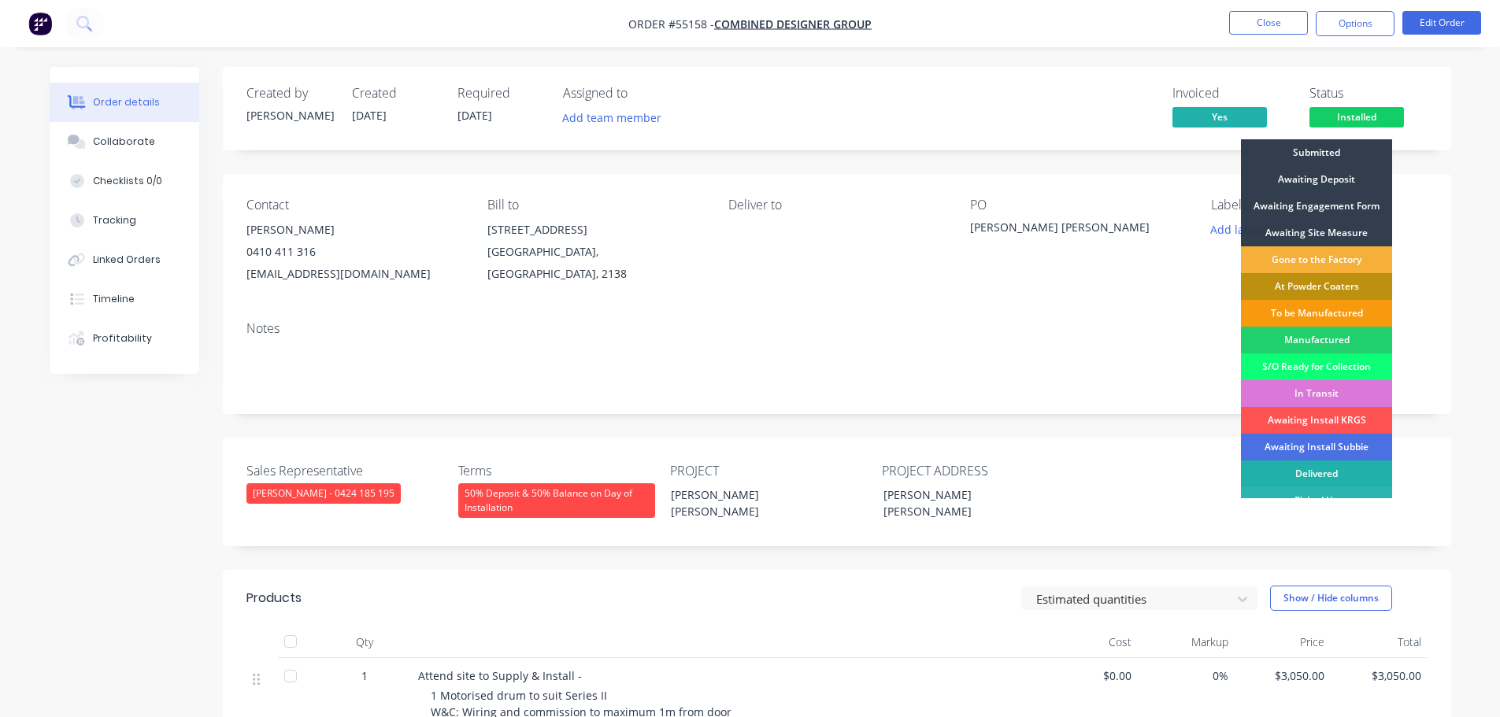
click at [1319, 471] on div "Delivered" at bounding box center [1316, 474] width 151 height 27
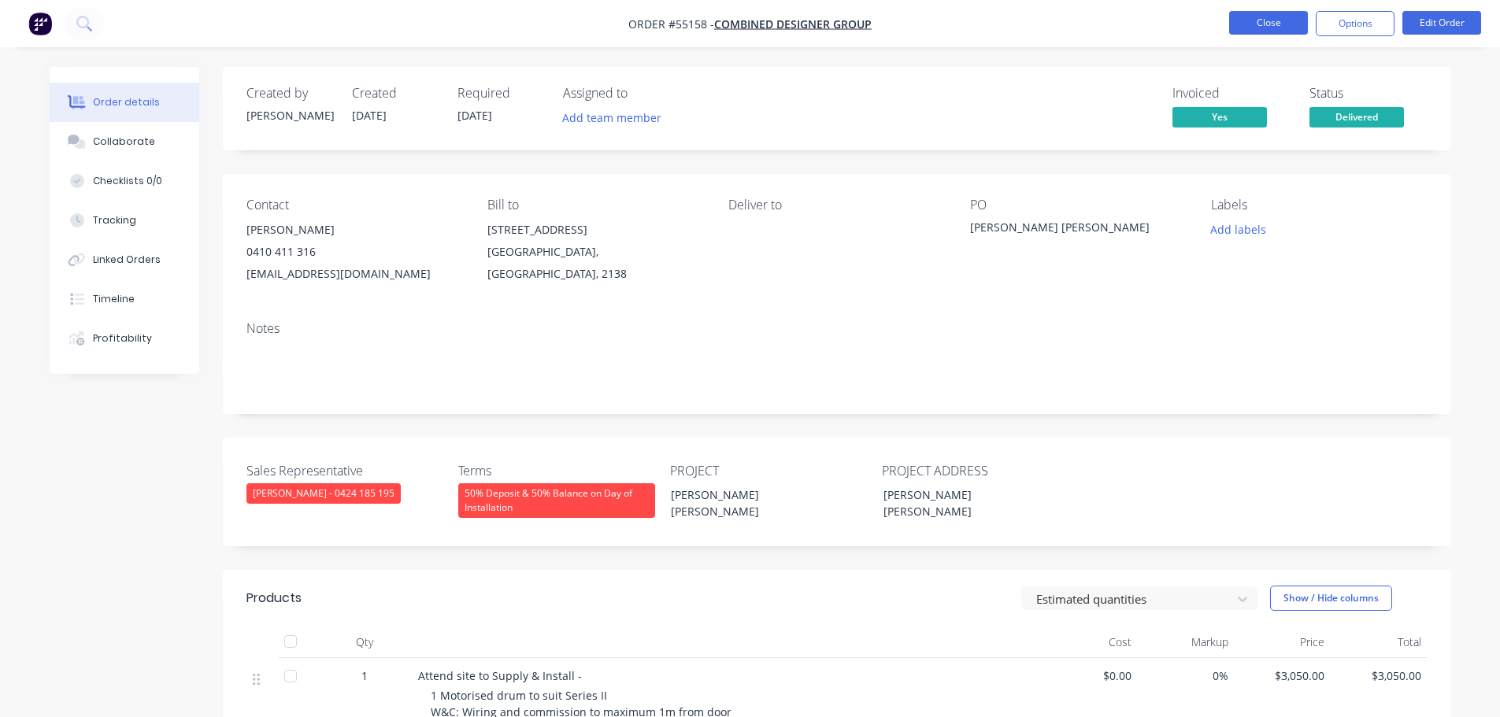
click at [1255, 26] on button "Close" at bounding box center [1268, 23] width 79 height 24
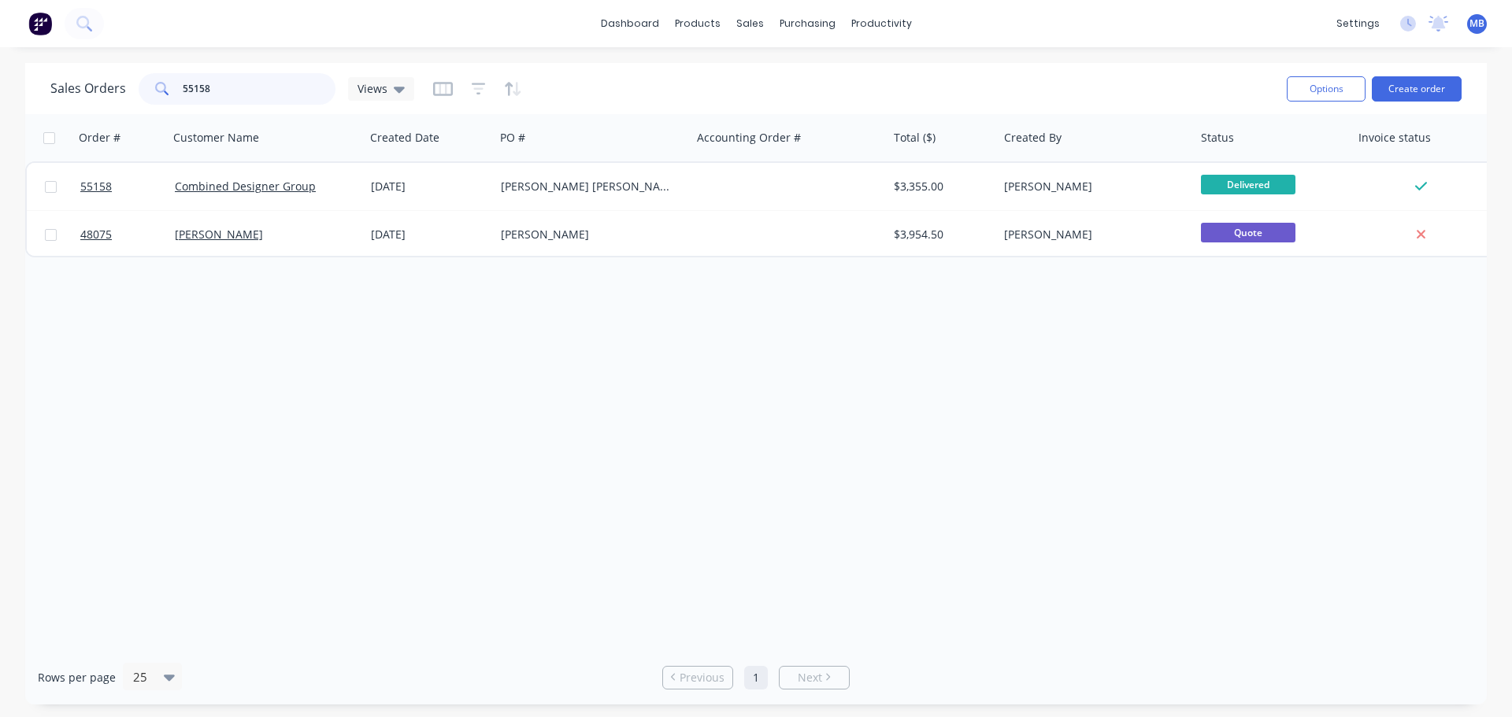
drag, startPoint x: 231, startPoint y: 88, endPoint x: 93, endPoint y: 74, distance: 138.5
click at [142, 87] on div "55158" at bounding box center [237, 88] width 197 height 31
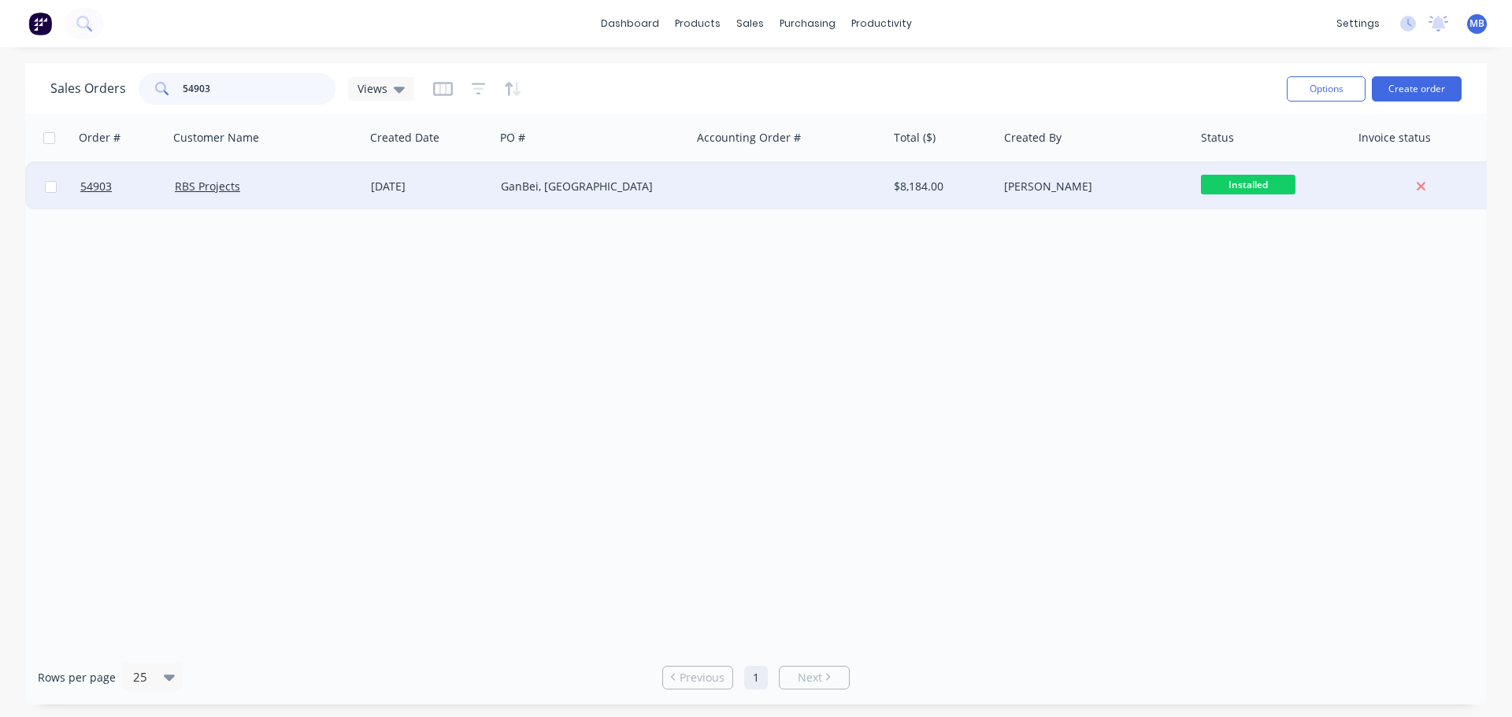
type input "54903"
click at [1198, 181] on div "Installed" at bounding box center [1272, 186] width 157 height 47
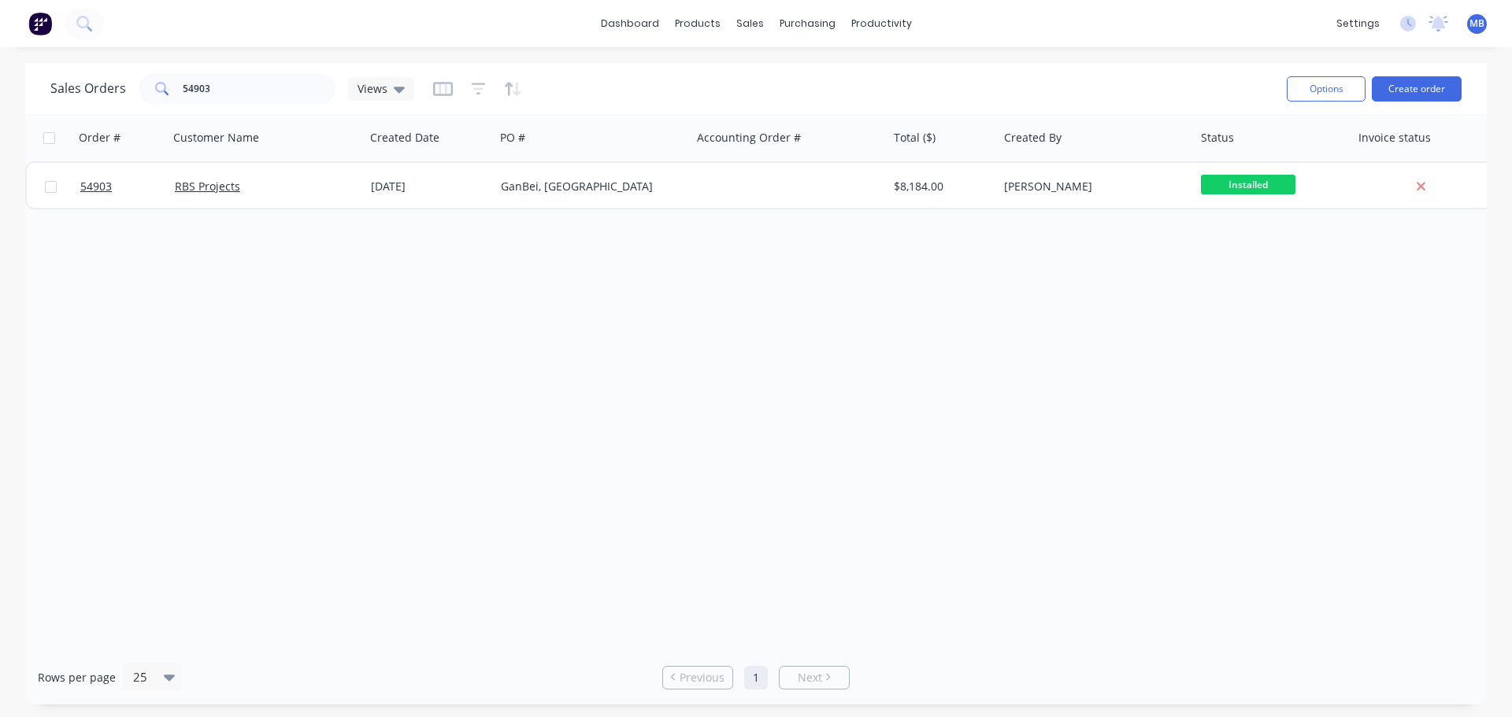
click at [1406, 377] on div "Order # Customer Name Created Date PO # Accounting Order # Total ($) Created By…" at bounding box center [755, 382] width 1461 height 536
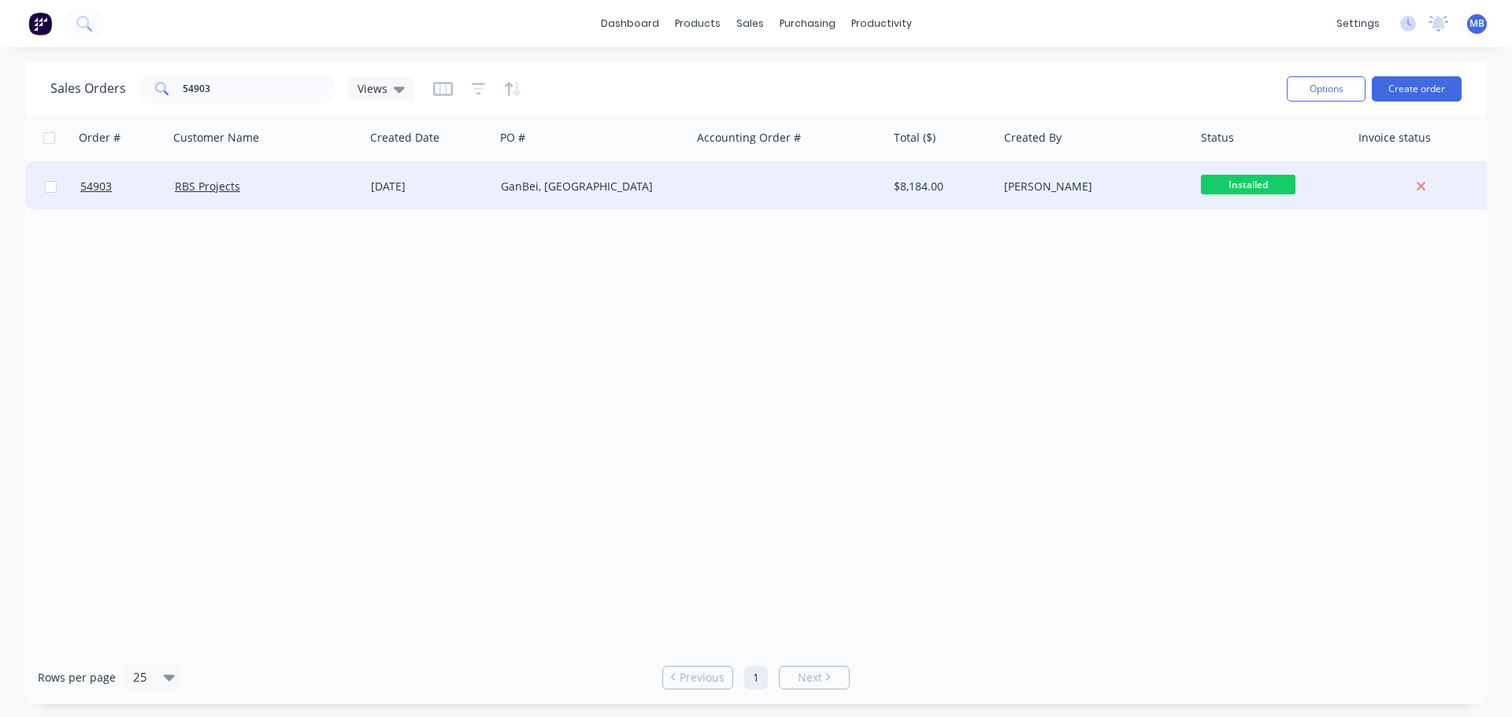
click at [1038, 187] on div "[PERSON_NAME]" at bounding box center [1091, 187] width 175 height 16
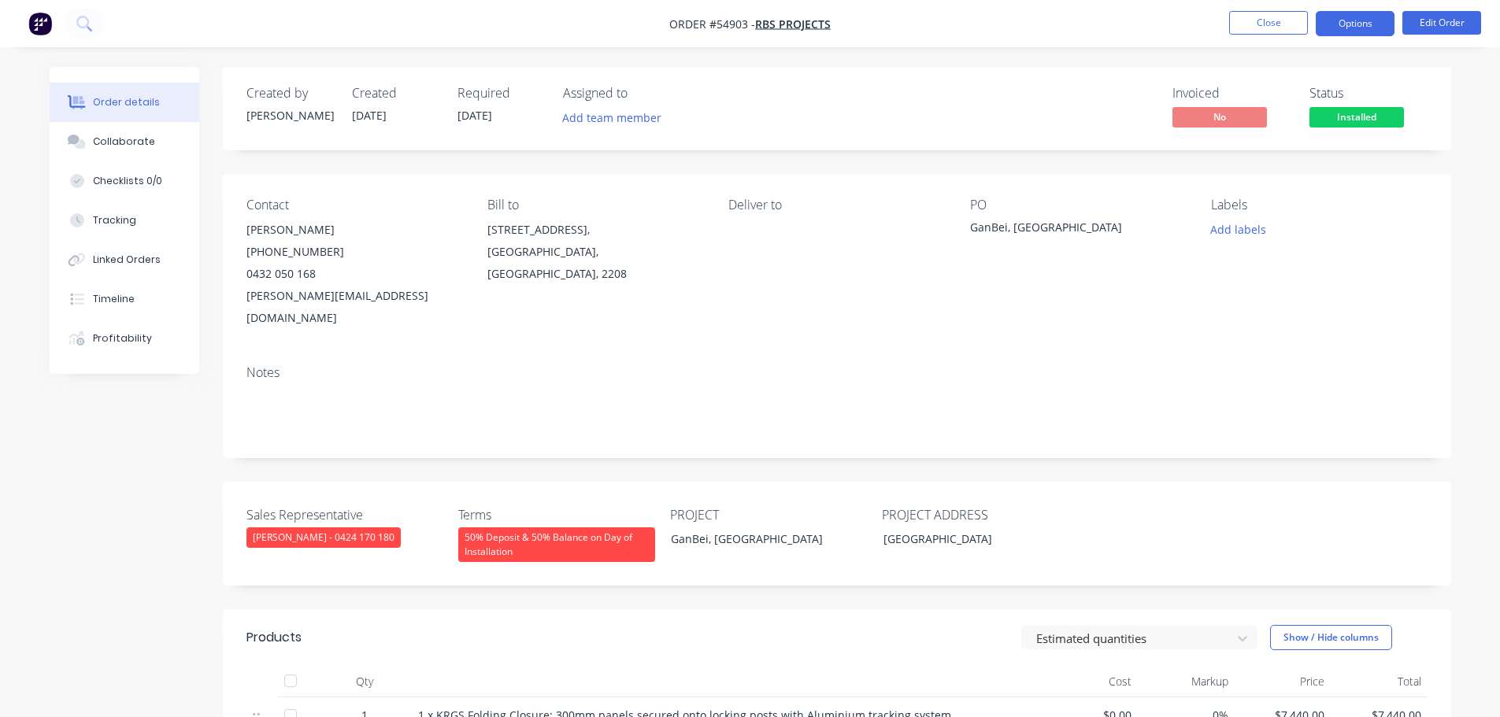
click at [1339, 27] on button "Options" at bounding box center [1354, 23] width 79 height 25
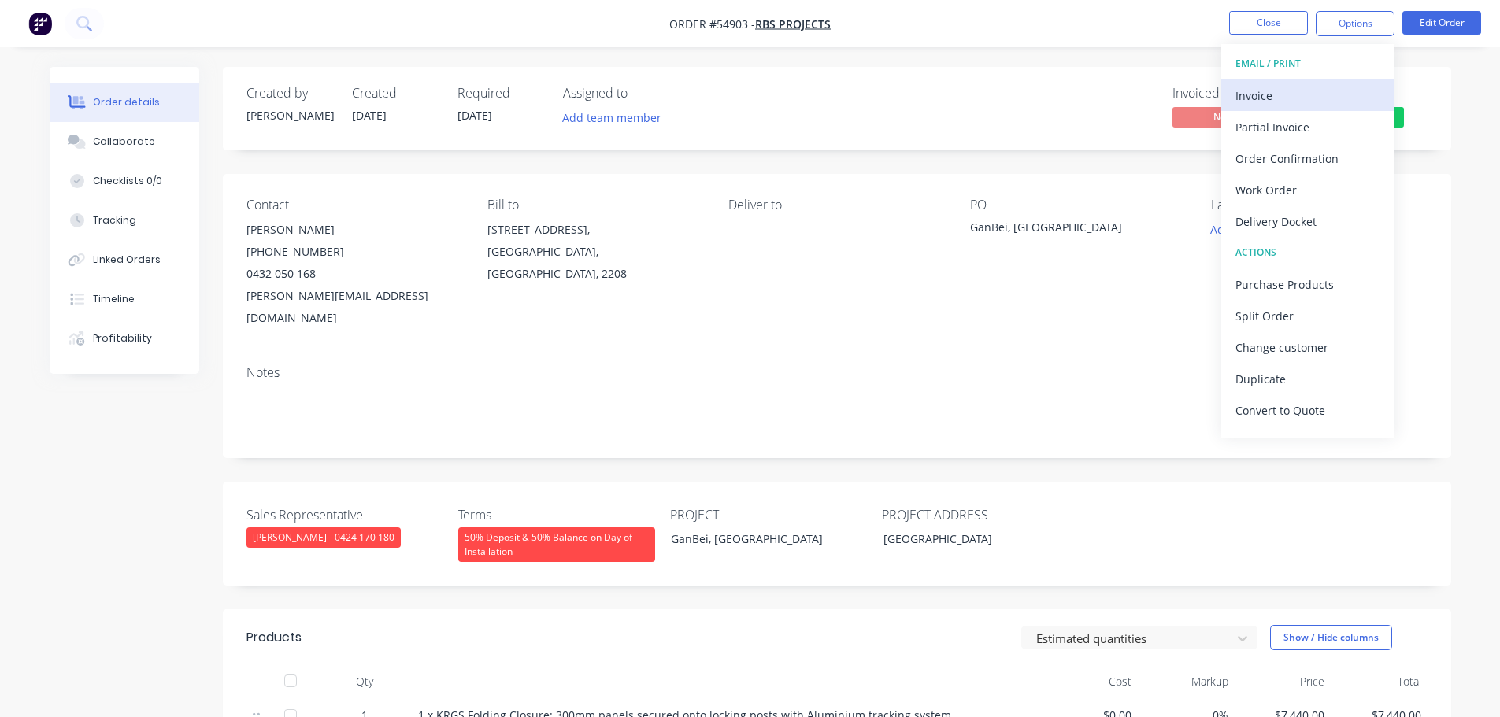
click at [1263, 95] on div "Invoice" at bounding box center [1307, 95] width 145 height 23
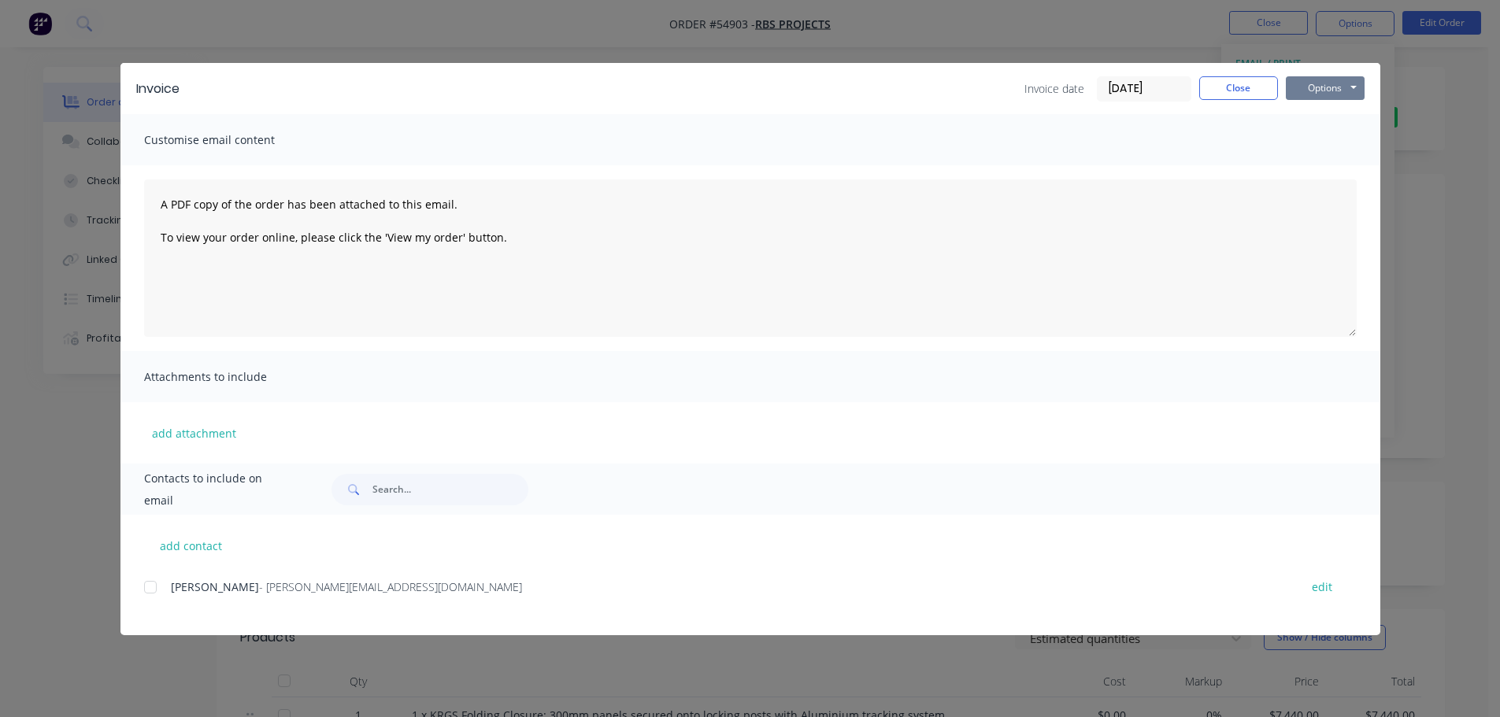
click at [1312, 89] on button "Options" at bounding box center [1325, 88] width 79 height 24
click at [1313, 140] on button "Print" at bounding box center [1336, 142] width 101 height 26
click at [1254, 91] on button "Close" at bounding box center [1238, 88] width 79 height 24
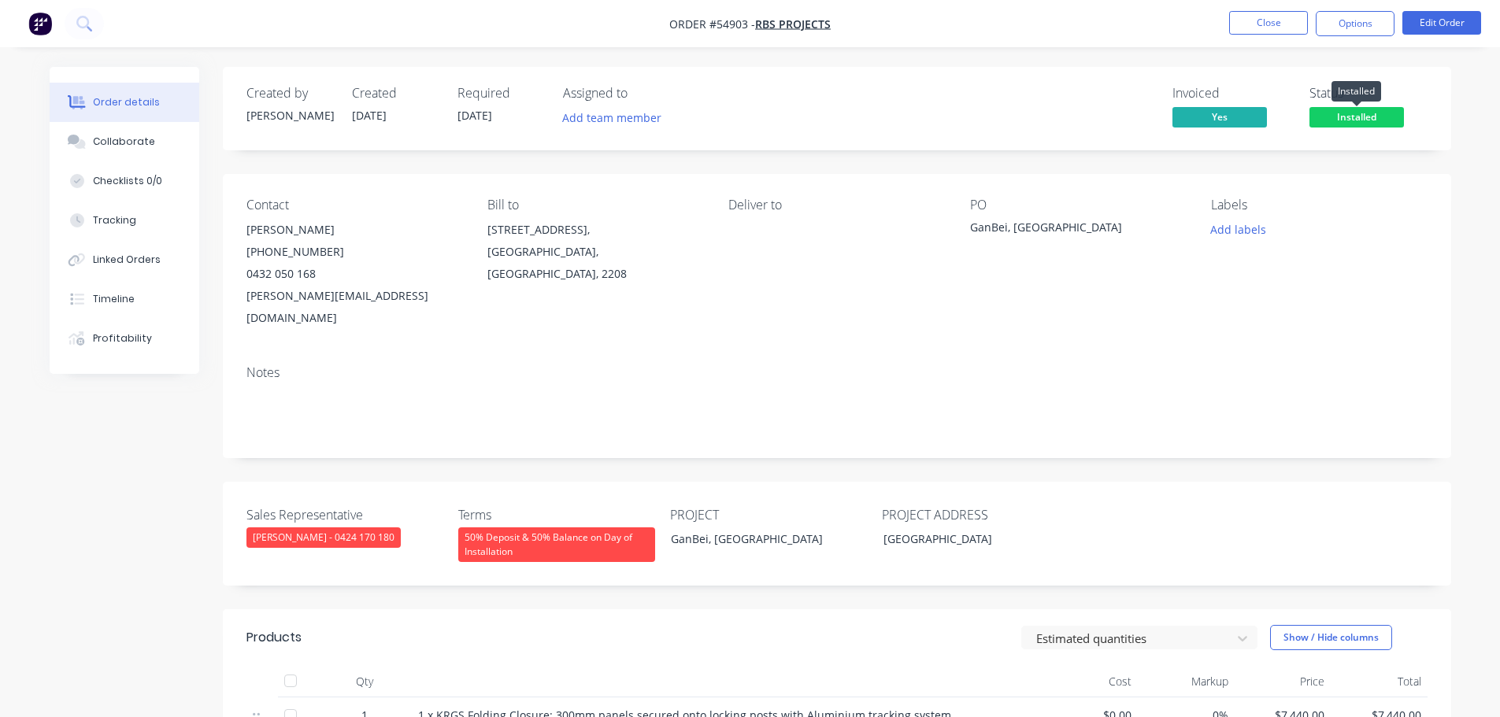
click at [1344, 116] on span "Installed" at bounding box center [1356, 117] width 94 height 20
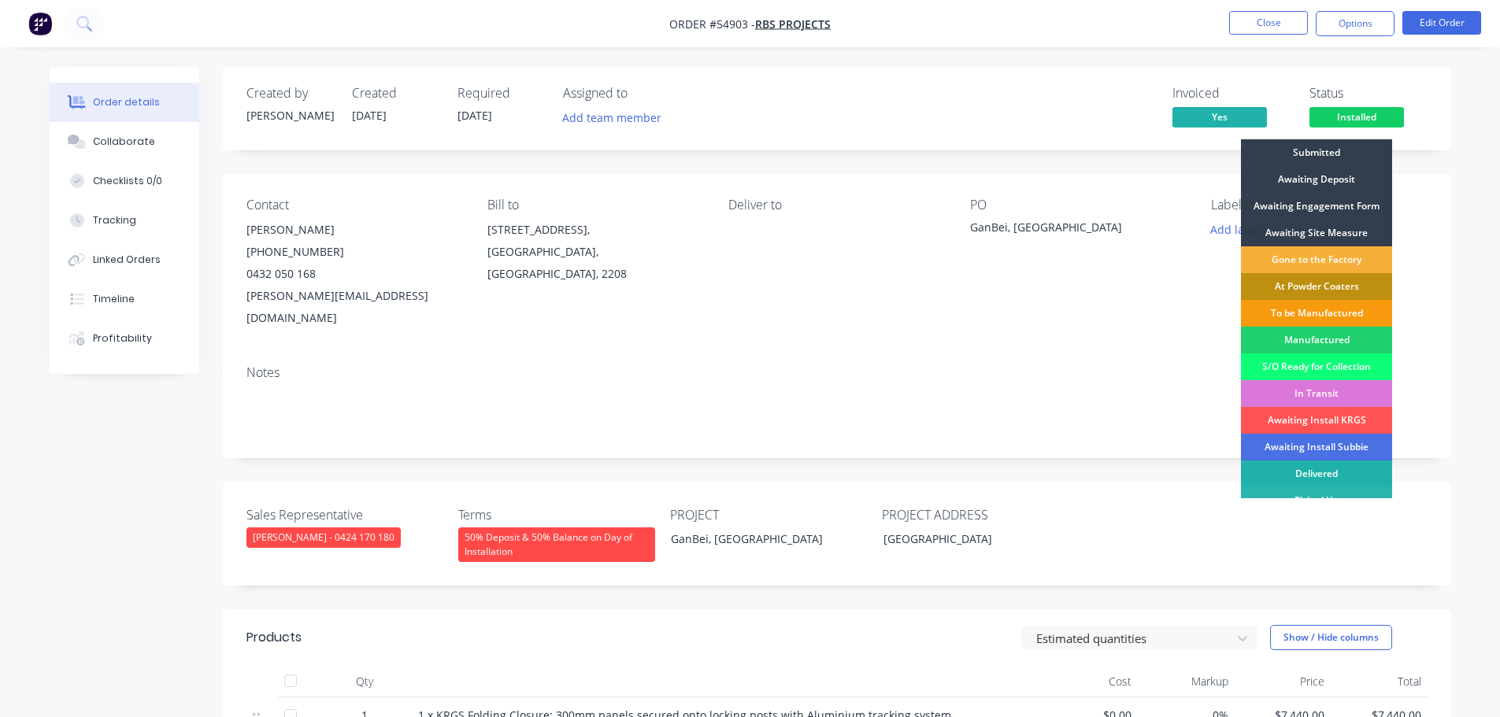
click at [1319, 470] on div "Delivered" at bounding box center [1316, 474] width 151 height 27
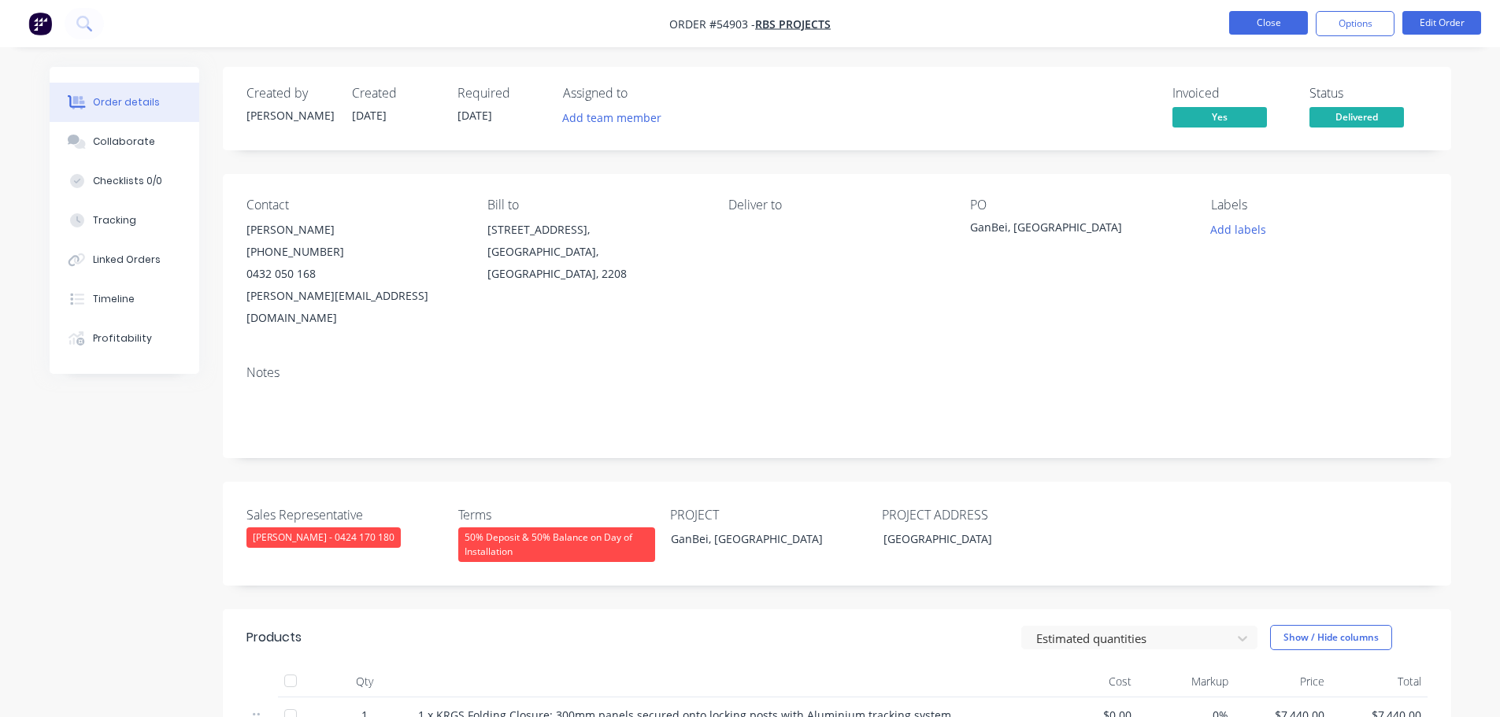
click at [1289, 20] on button "Close" at bounding box center [1268, 23] width 79 height 24
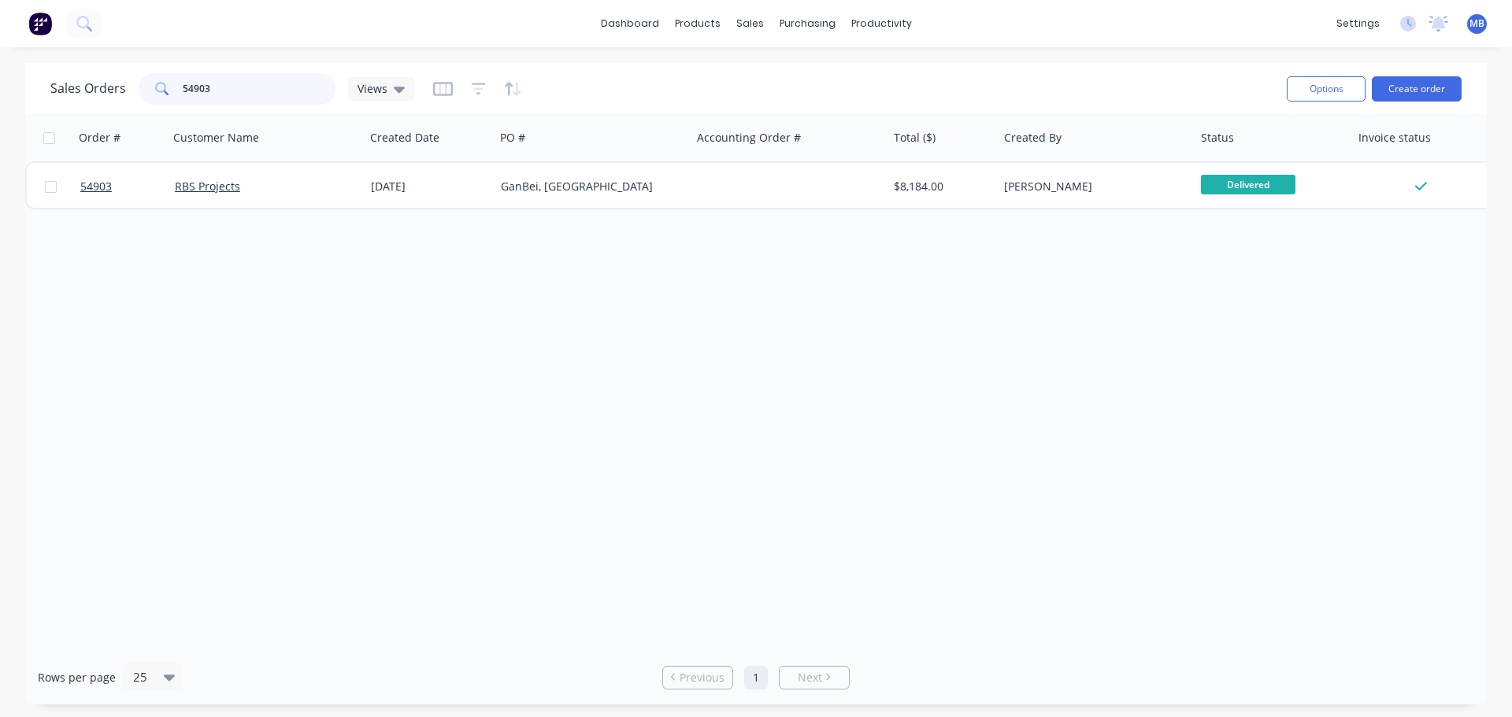
drag, startPoint x: 245, startPoint y: 98, endPoint x: 152, endPoint y: 83, distance: 94.1
click at [152, 83] on div "54903" at bounding box center [237, 88] width 197 height 31
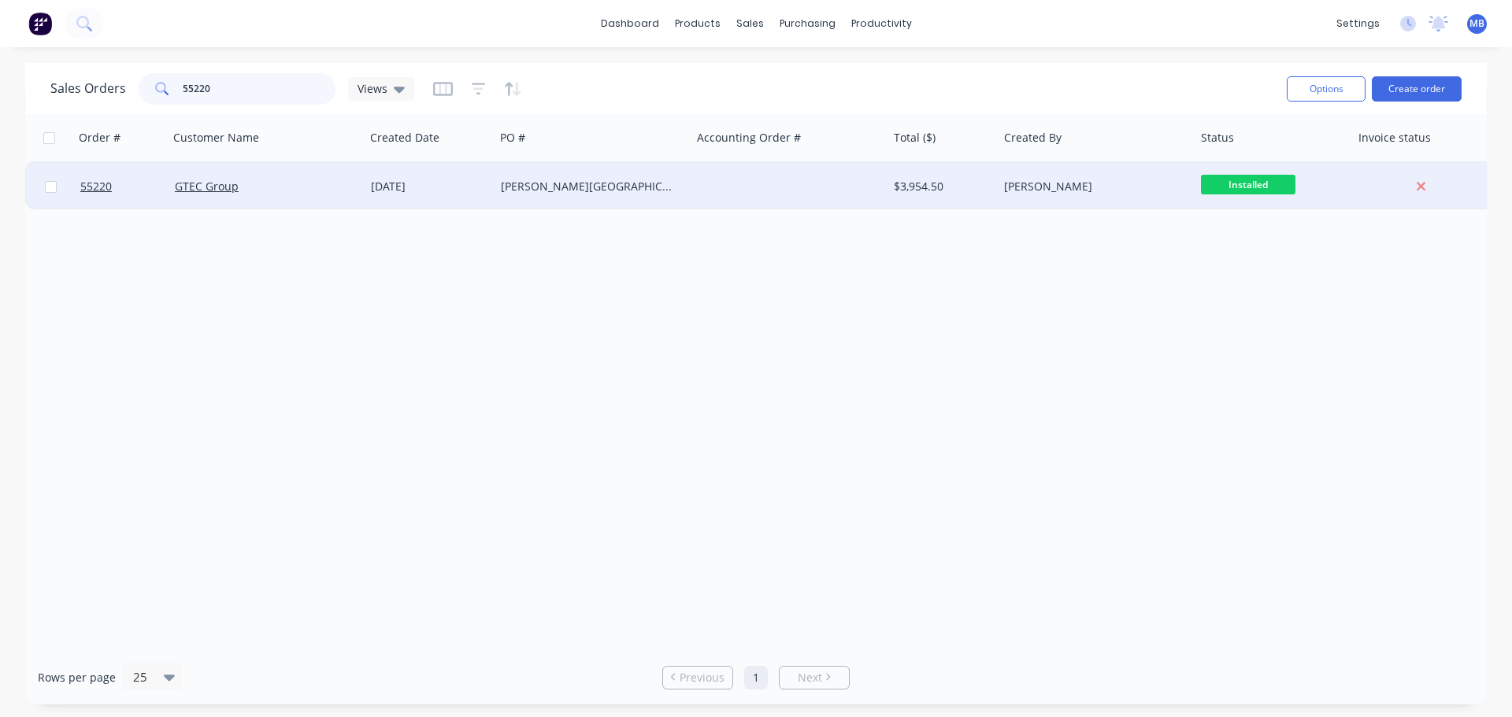
type input "55220"
click at [1049, 185] on div "[PERSON_NAME]" at bounding box center [1091, 187] width 175 height 16
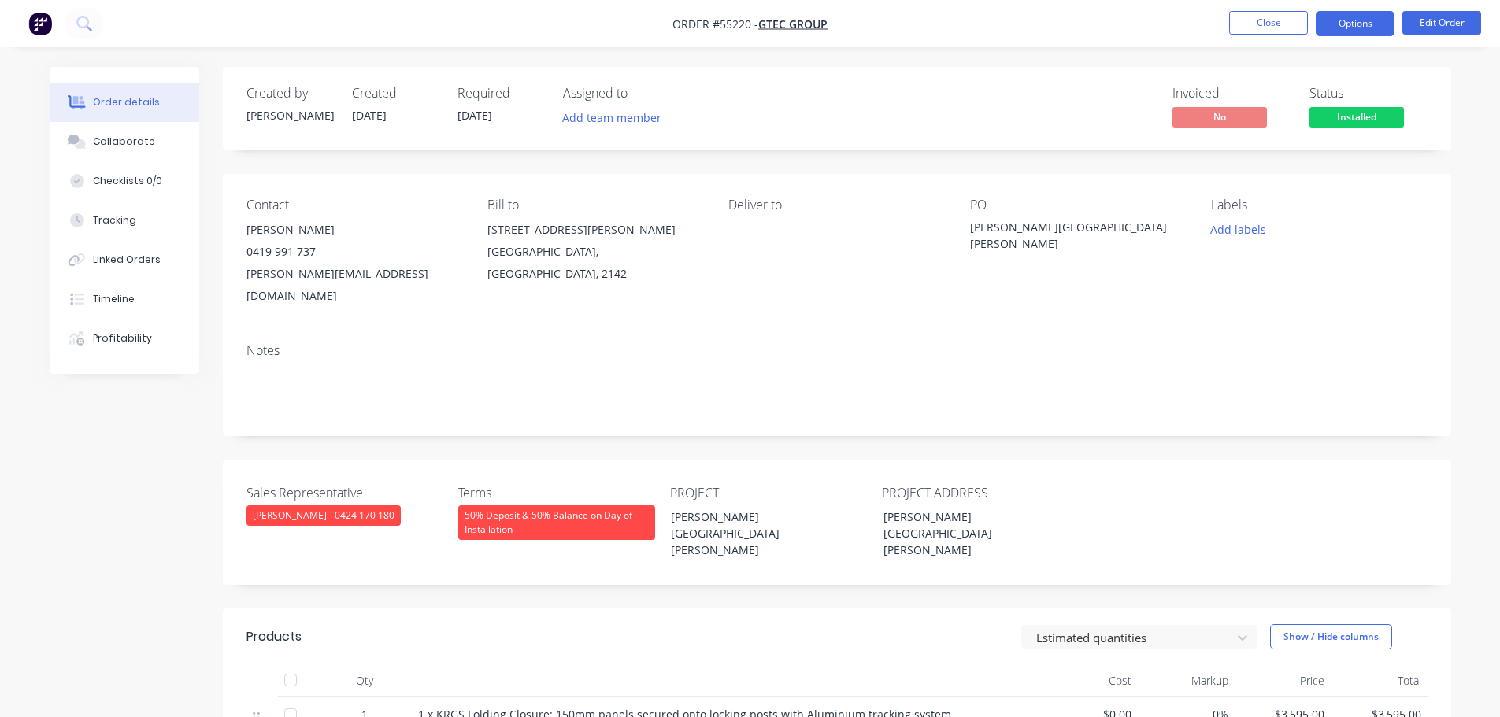
click at [1341, 22] on button "Options" at bounding box center [1354, 23] width 79 height 25
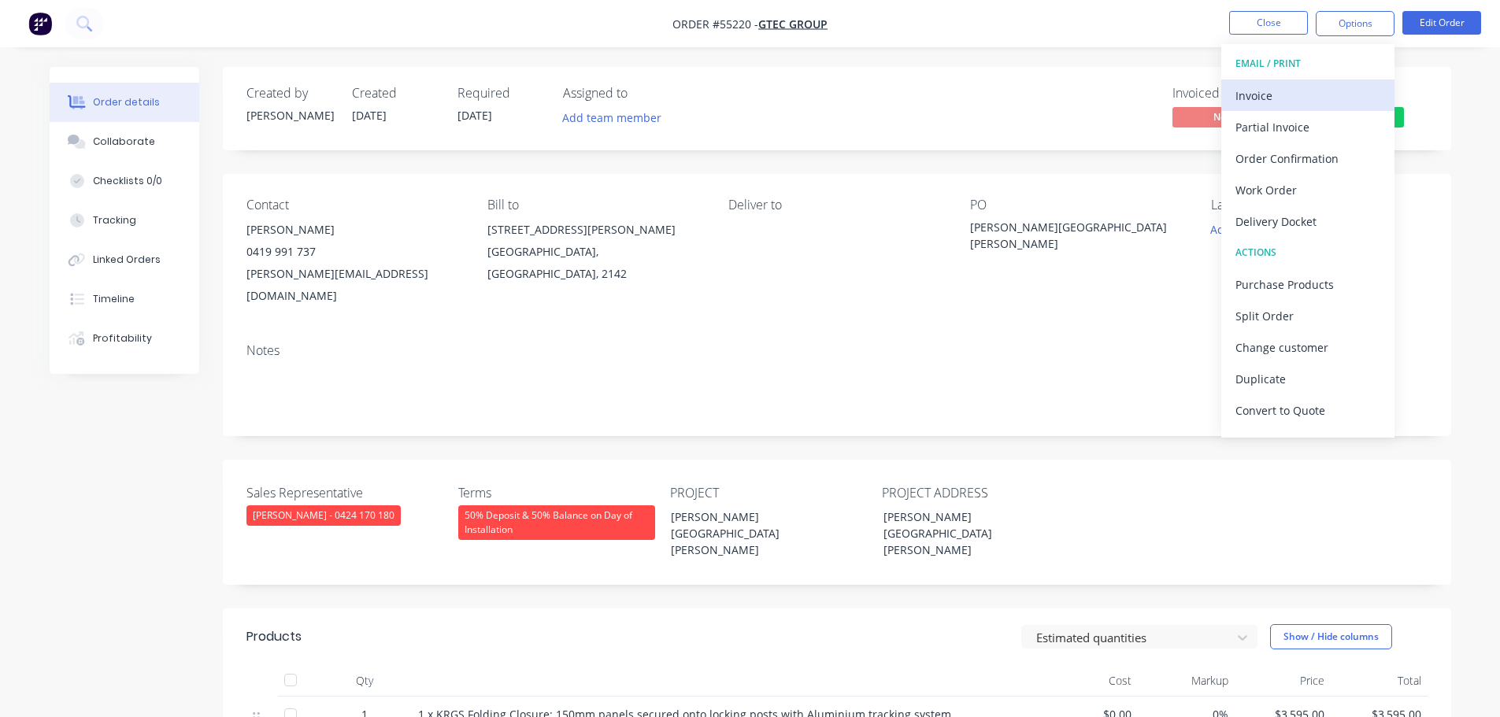
click at [1283, 96] on div "Invoice" at bounding box center [1307, 95] width 145 height 23
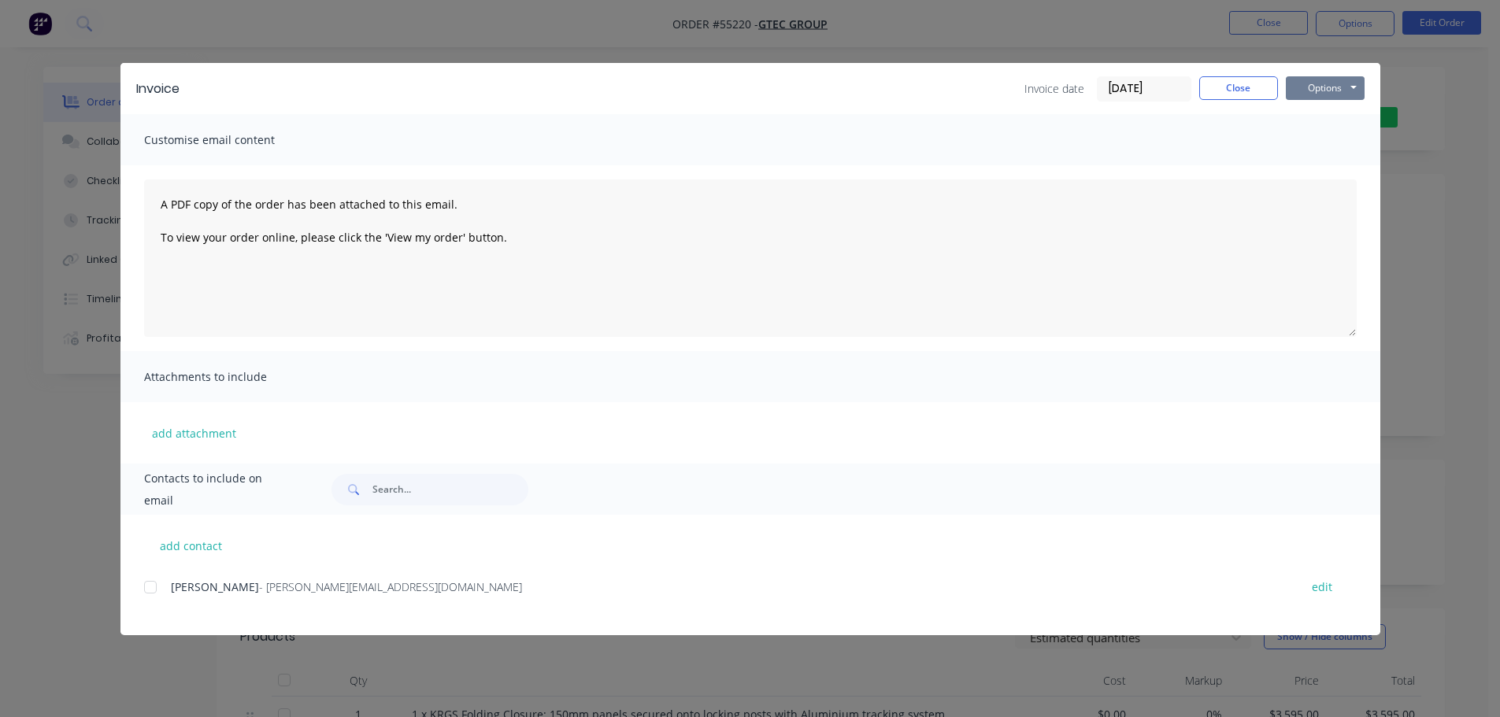
click at [1318, 87] on button "Options" at bounding box center [1325, 88] width 79 height 24
click at [1318, 145] on button "Print" at bounding box center [1336, 142] width 101 height 26
click at [1258, 92] on button "Close" at bounding box center [1238, 88] width 79 height 24
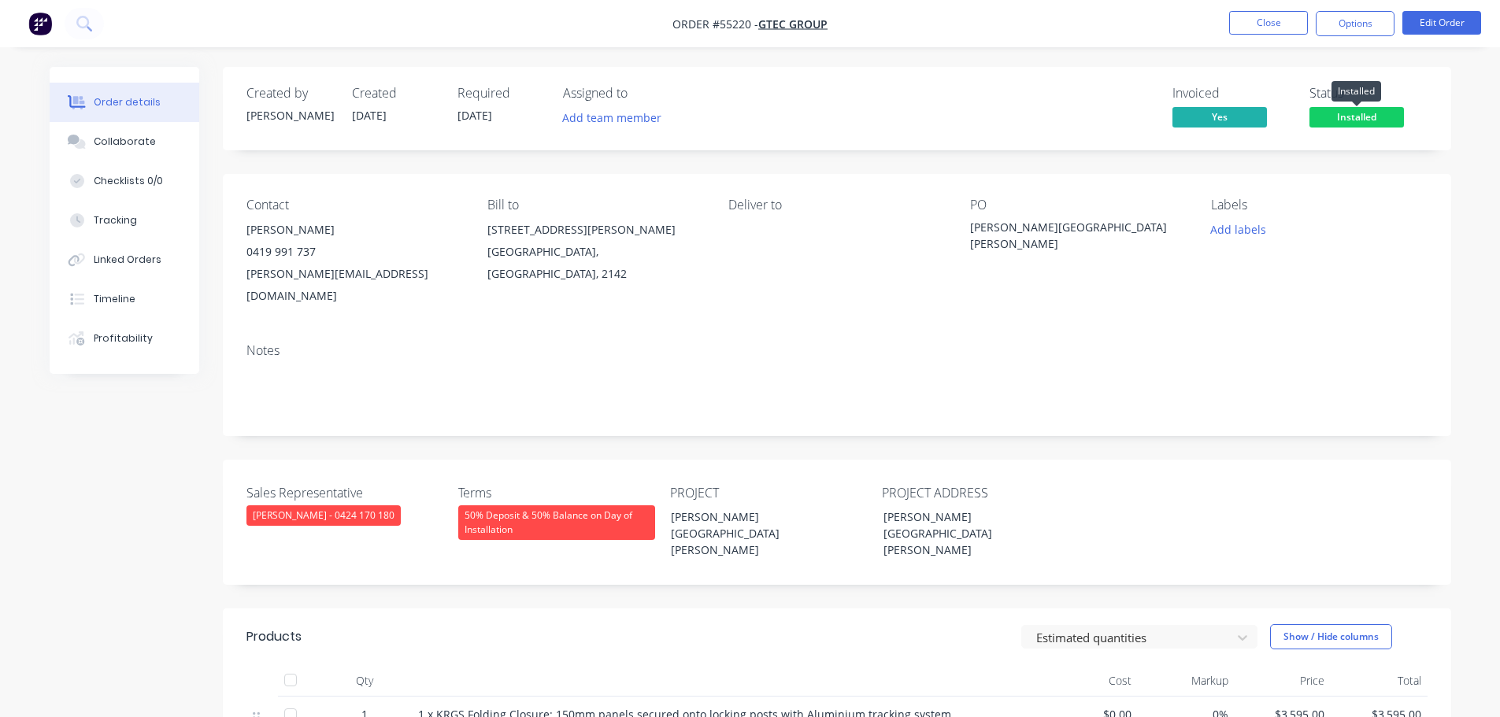
click at [1338, 113] on span "Installed" at bounding box center [1356, 117] width 94 height 20
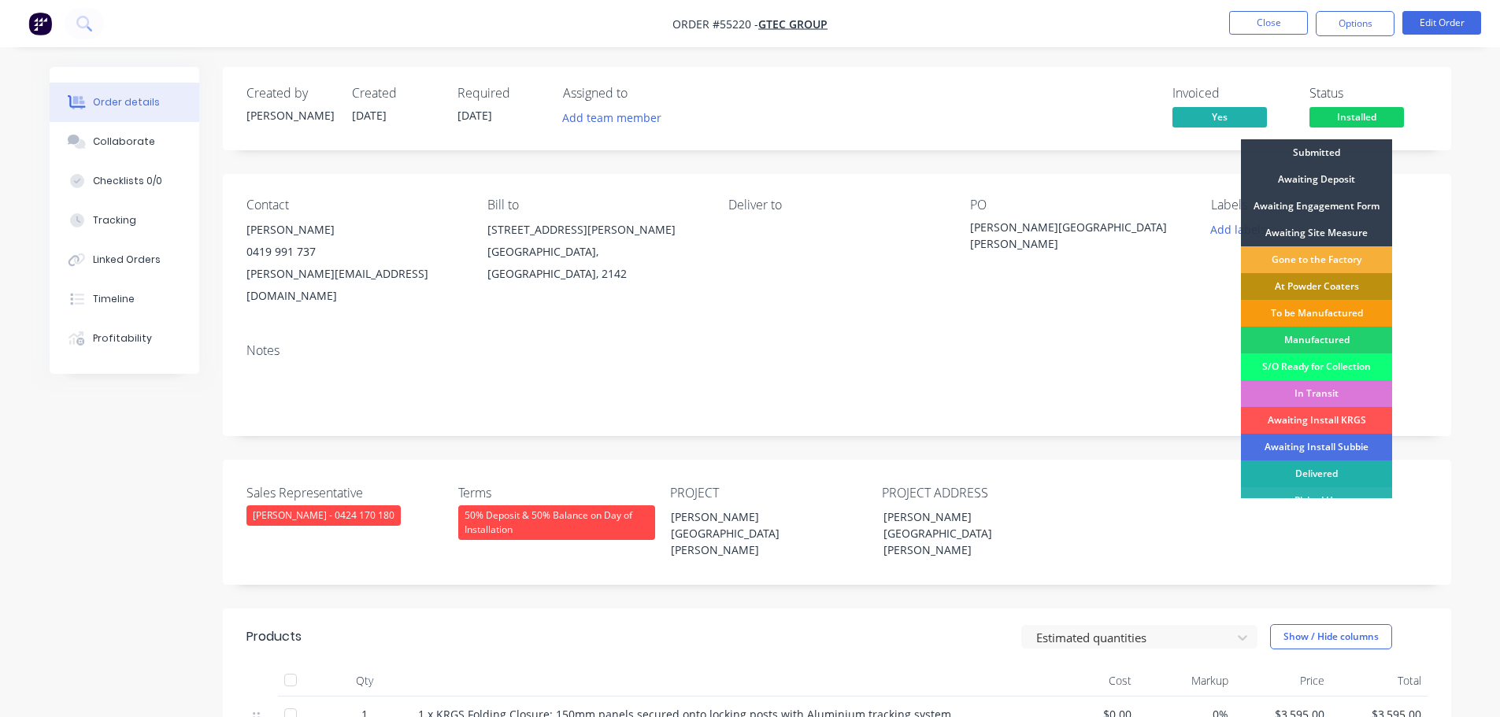
click at [1321, 475] on div "Delivered" at bounding box center [1316, 474] width 151 height 27
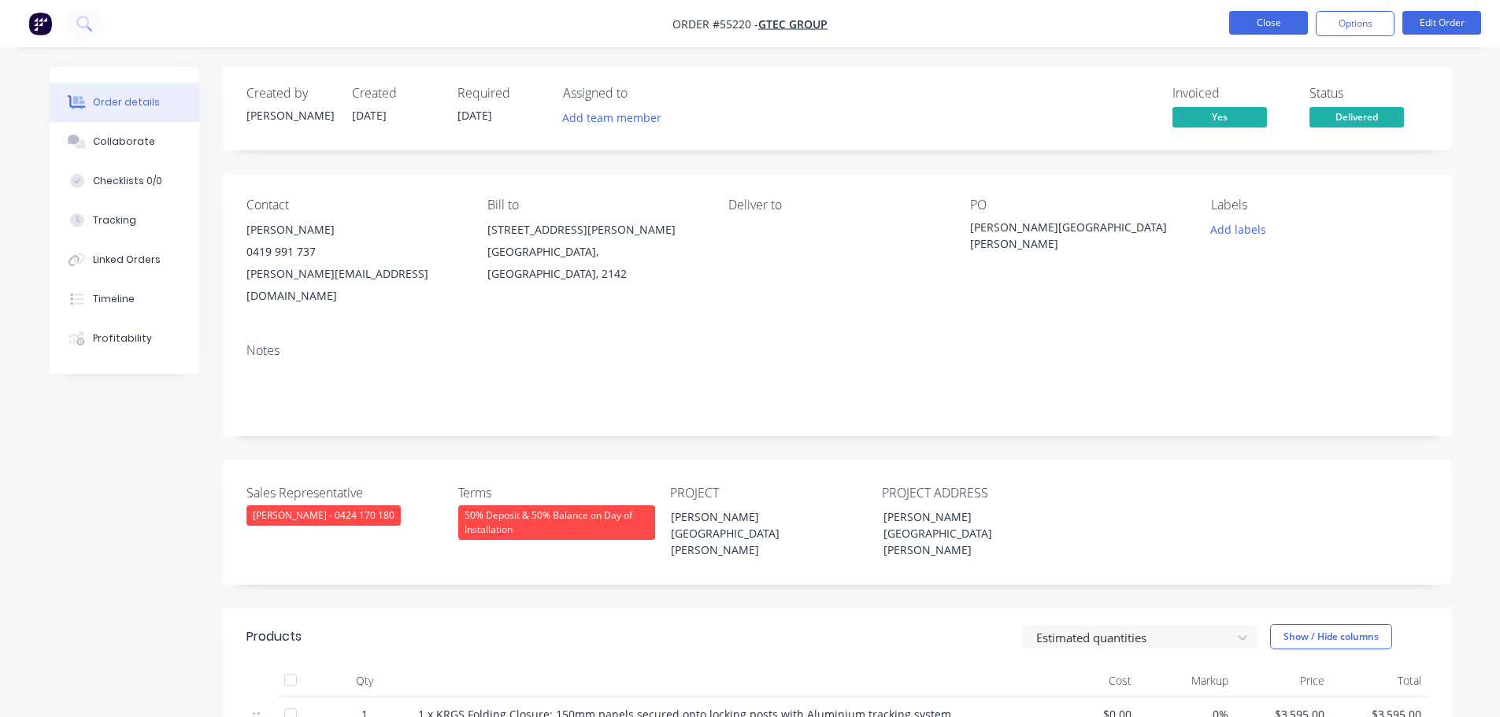
click at [1264, 30] on button "Close" at bounding box center [1268, 23] width 79 height 24
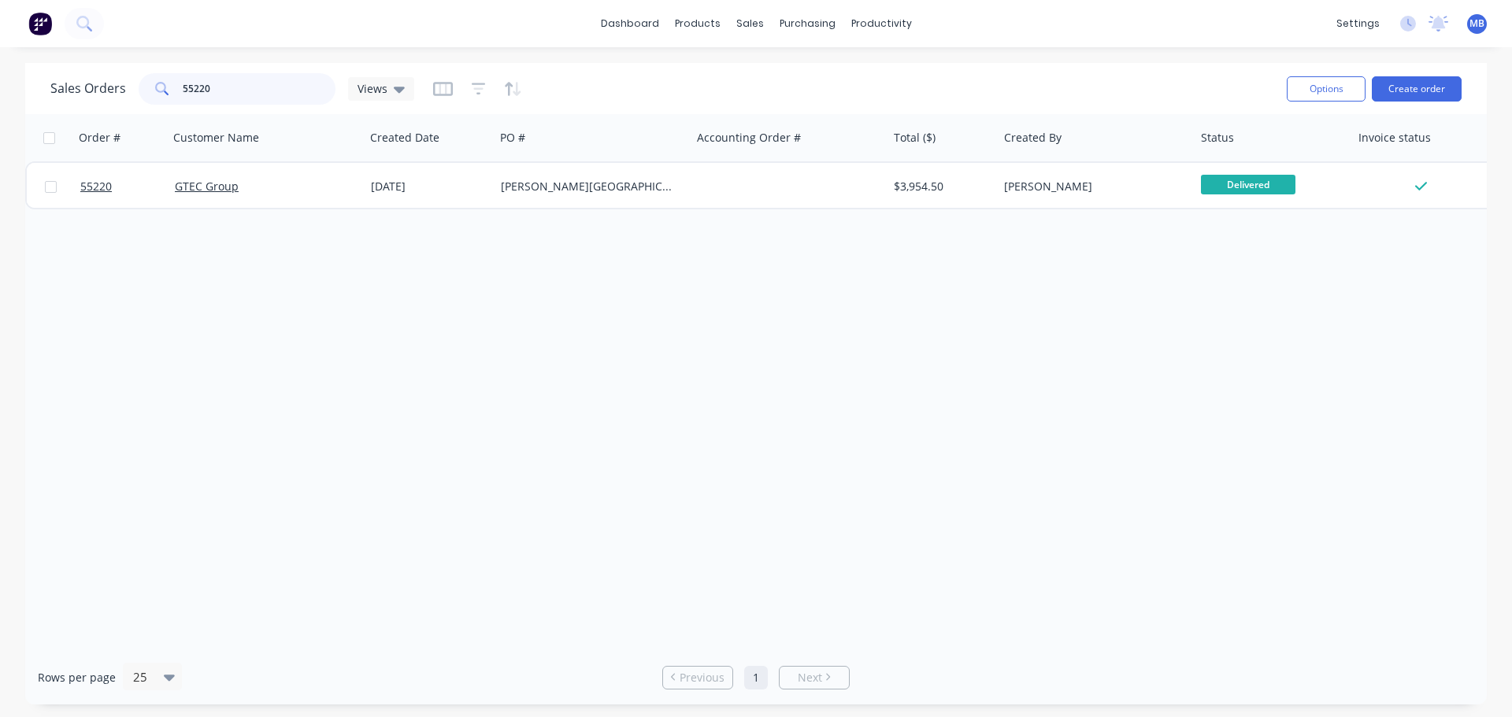
drag, startPoint x: 237, startPoint y: 93, endPoint x: 135, endPoint y: 76, distance: 103.0
click at [136, 76] on div "Sales Orders 55220 Views" at bounding box center [232, 88] width 364 height 31
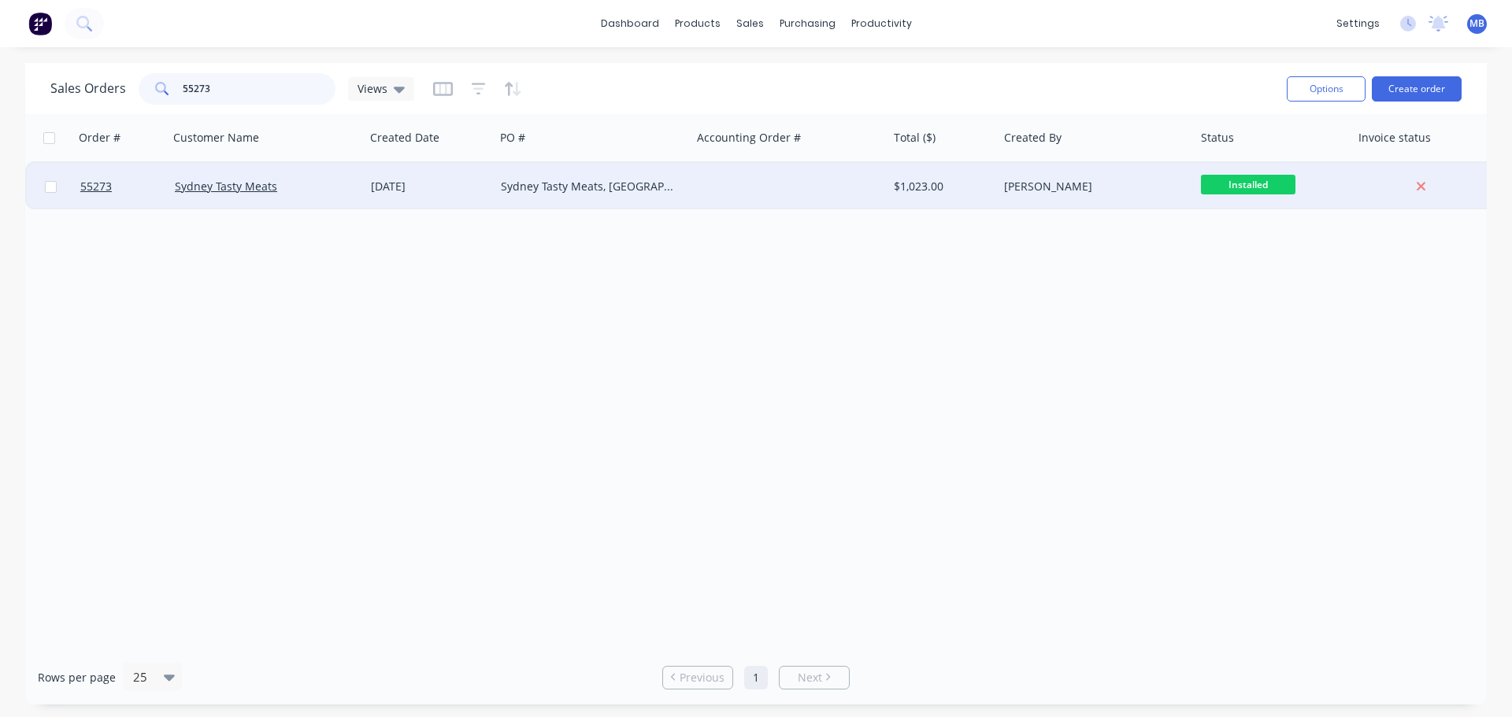
type input "55273"
click at [987, 182] on div "$1,023.00" at bounding box center [943, 187] width 98 height 16
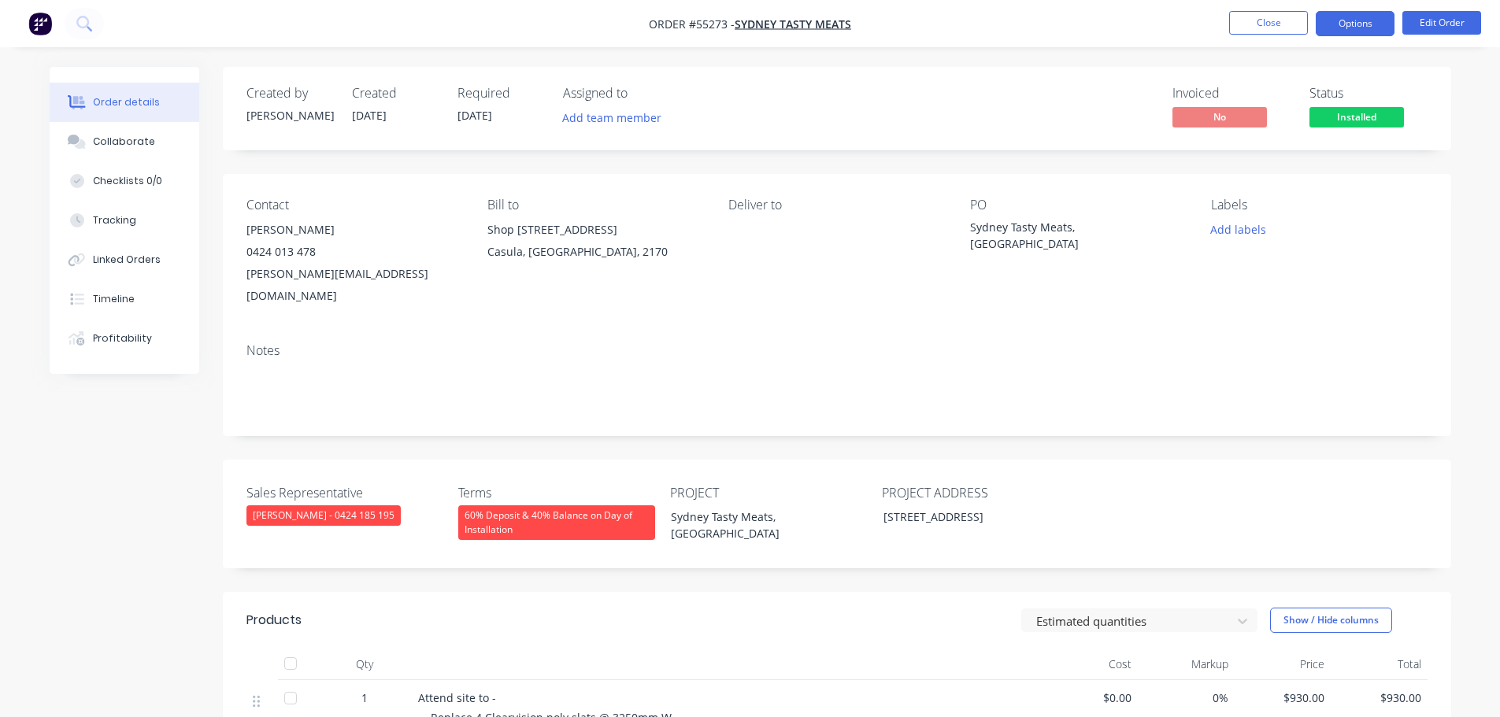
click at [1351, 22] on button "Options" at bounding box center [1354, 23] width 79 height 25
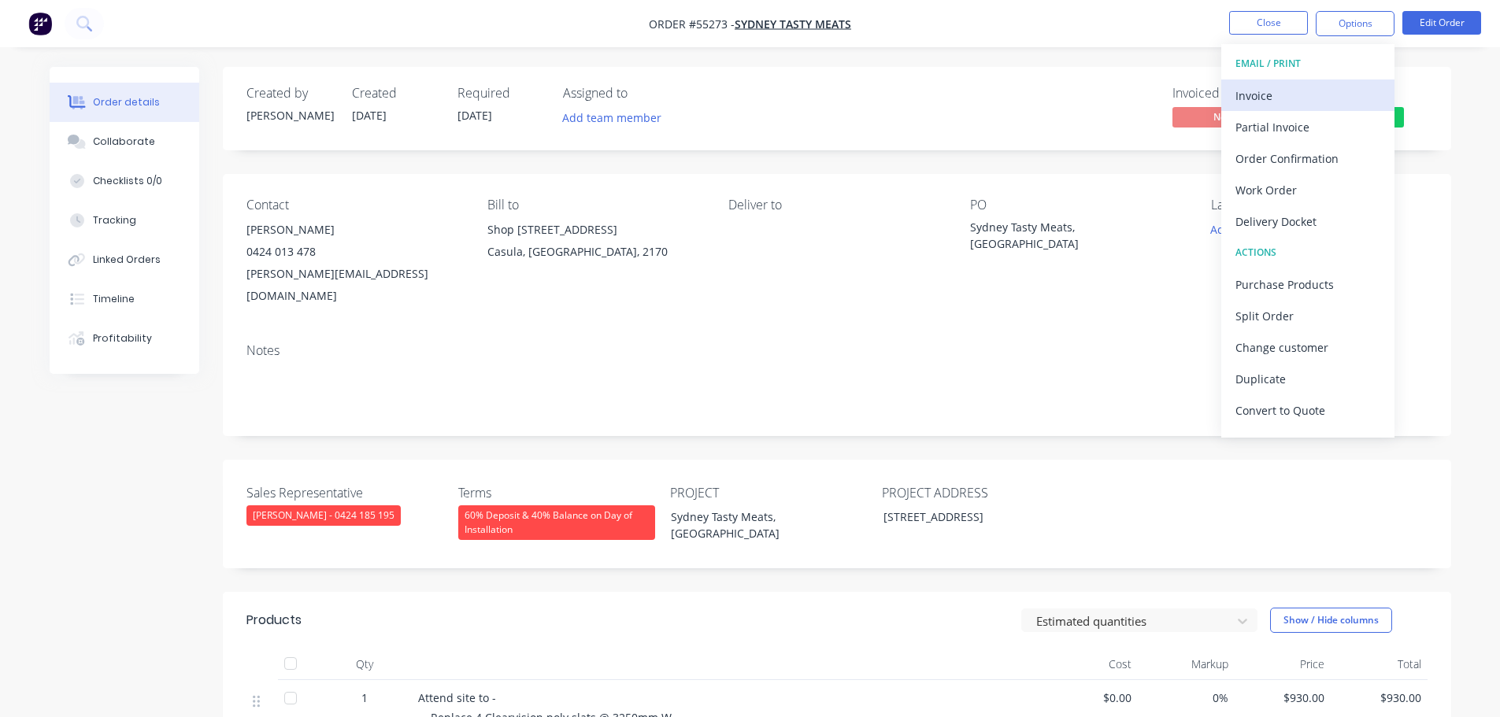
click at [1245, 93] on div "Invoice" at bounding box center [1307, 95] width 145 height 23
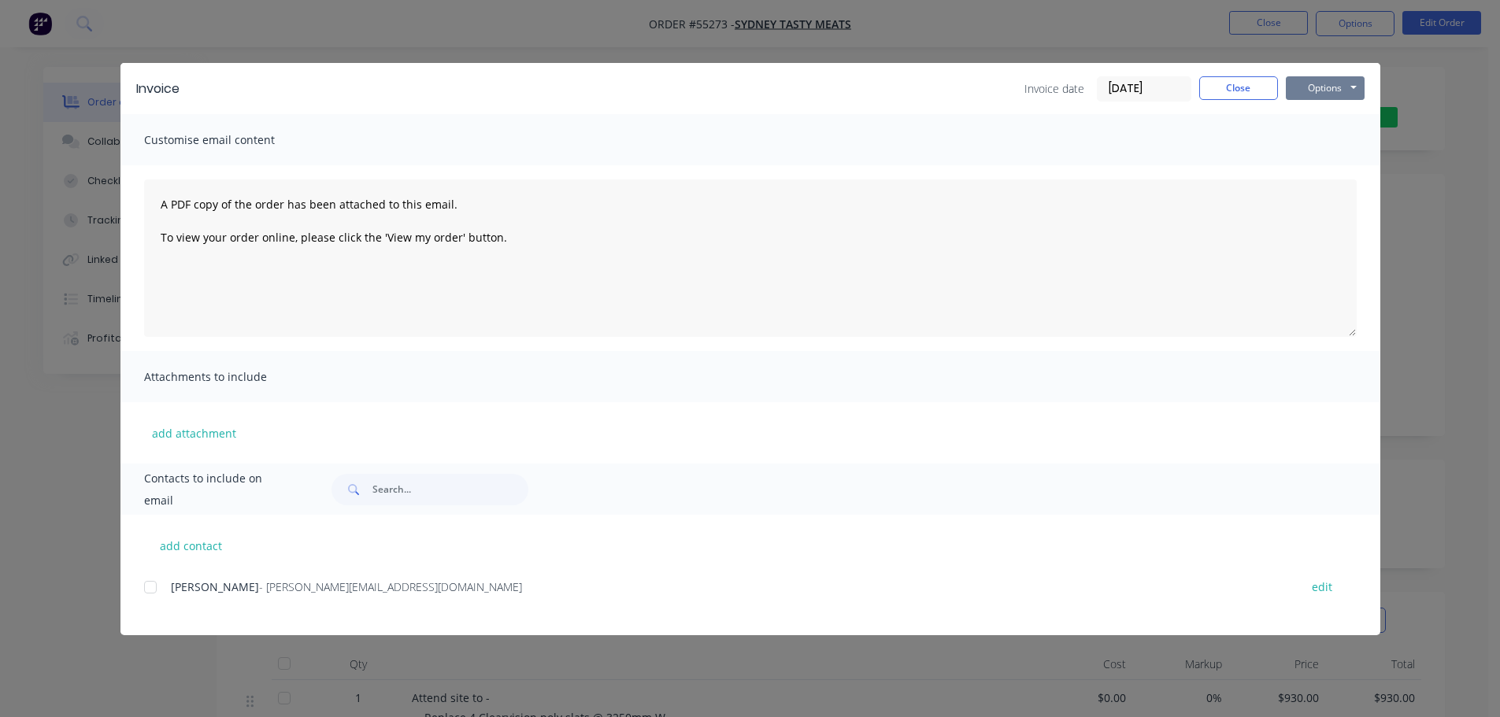
click at [1316, 88] on button "Options" at bounding box center [1325, 88] width 79 height 24
click at [1306, 149] on button "Print" at bounding box center [1336, 142] width 101 height 26
click at [1237, 87] on button "Close" at bounding box center [1238, 88] width 79 height 24
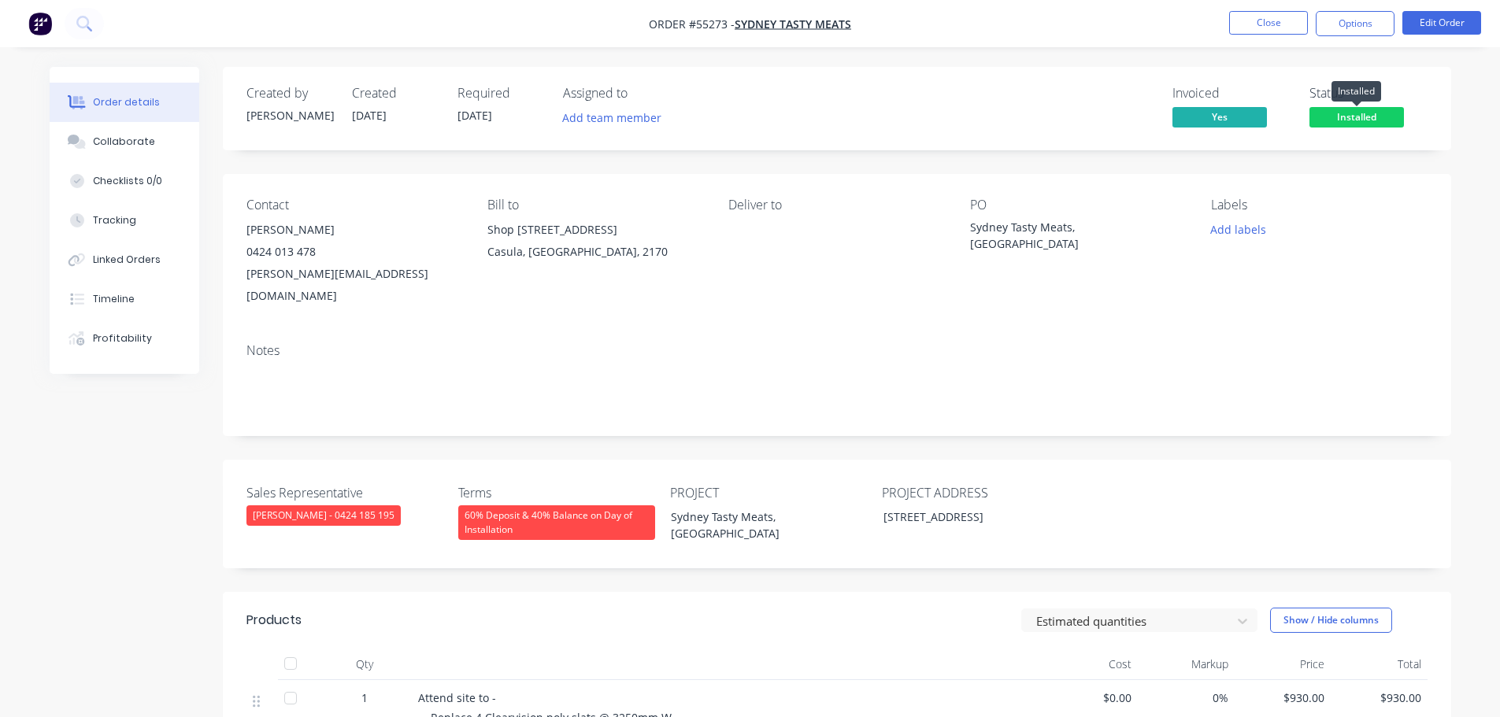
click at [1345, 117] on span "Installed" at bounding box center [1356, 117] width 94 height 20
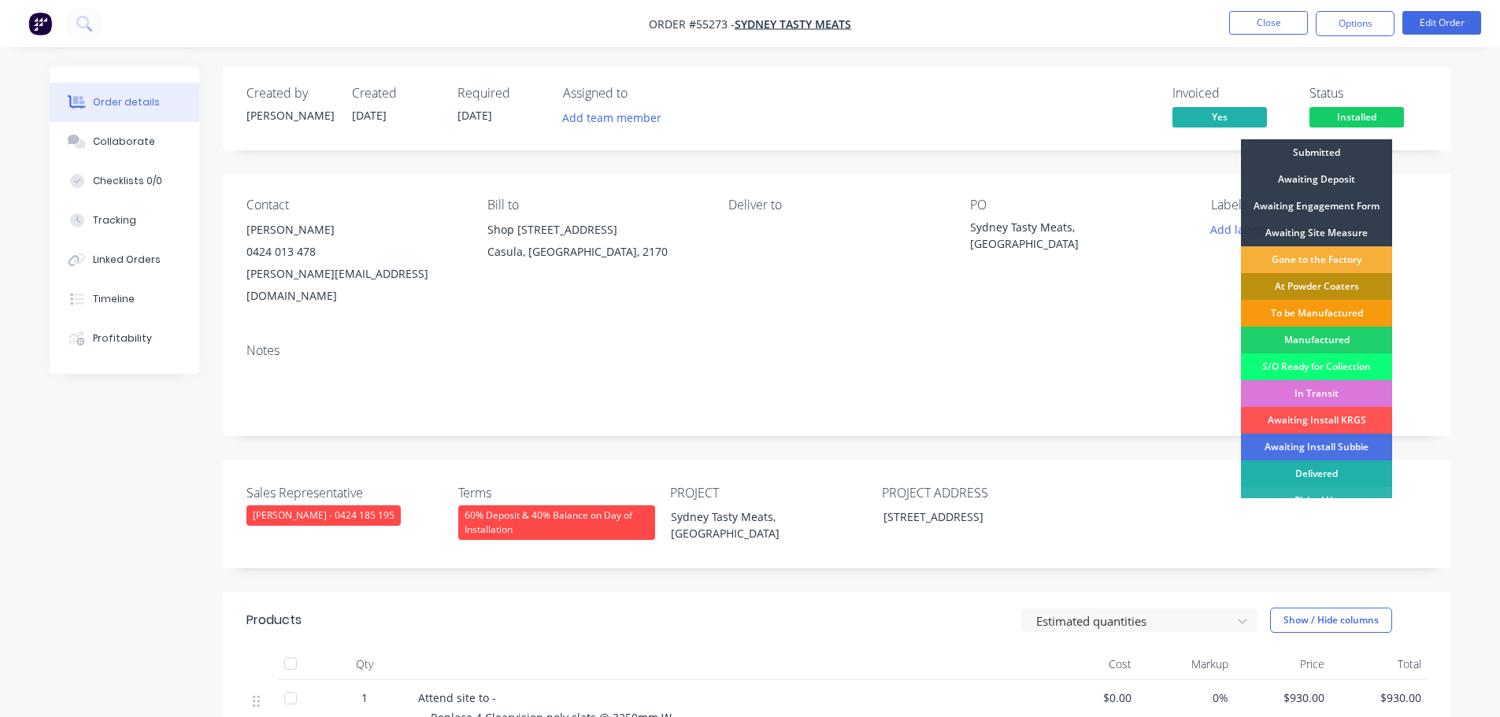
click at [1321, 472] on div "Delivered" at bounding box center [1316, 474] width 151 height 27
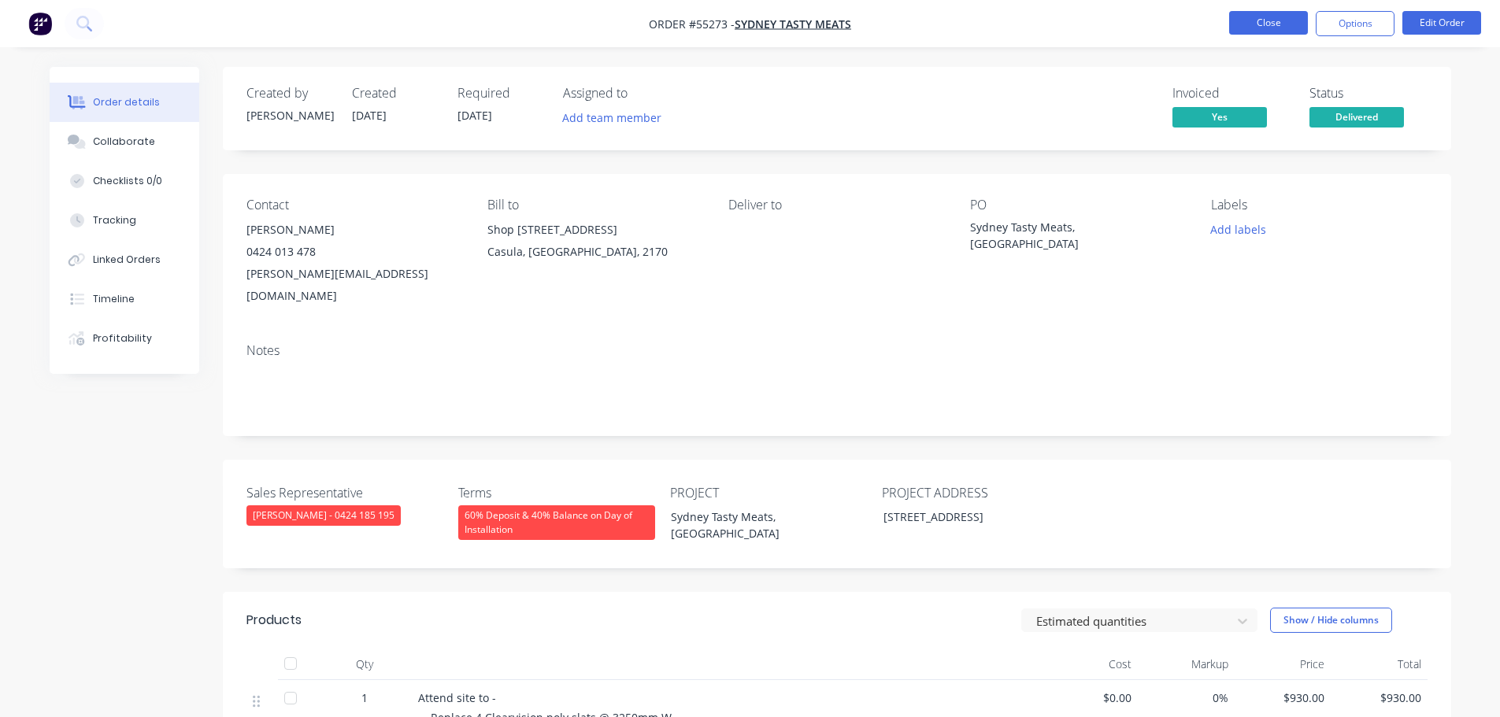
click at [1291, 21] on button "Close" at bounding box center [1268, 23] width 79 height 24
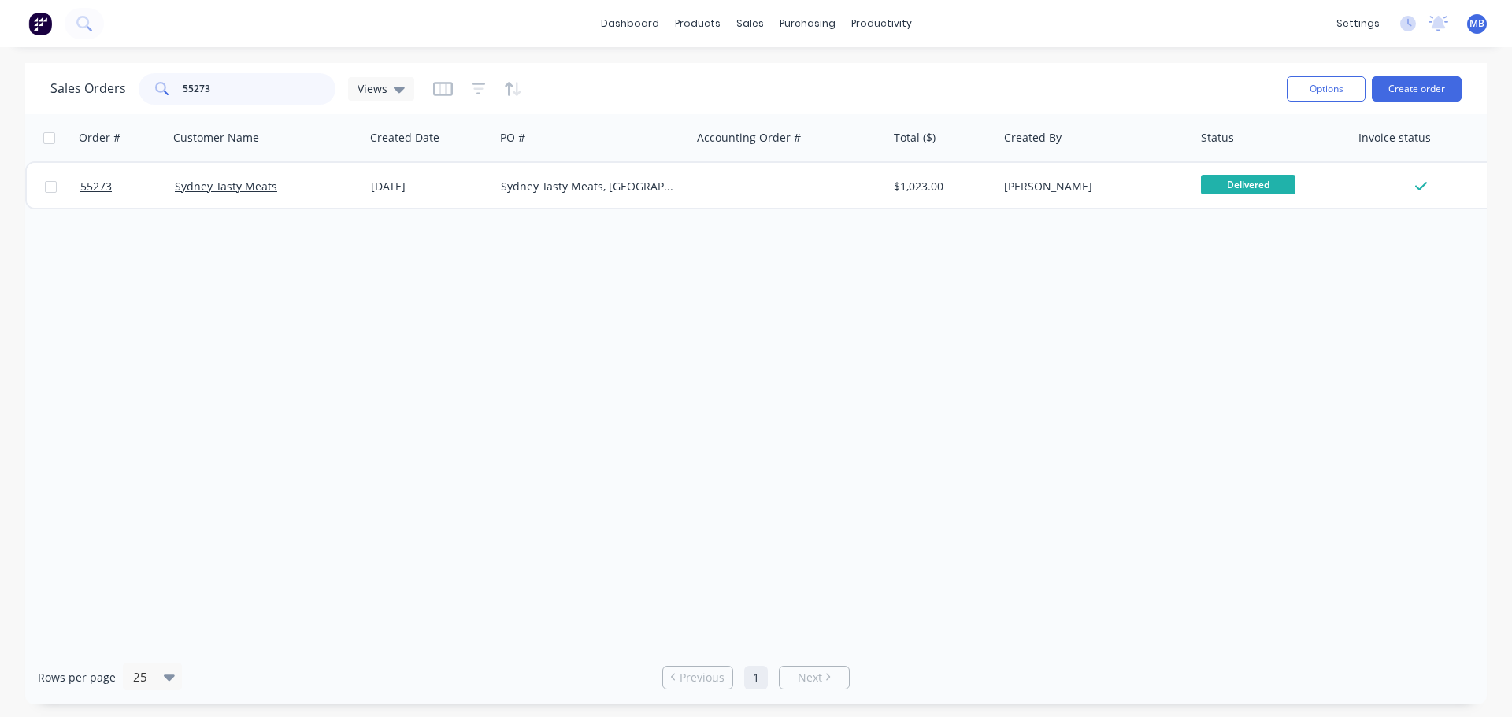
drag, startPoint x: 221, startPoint y: 92, endPoint x: 113, endPoint y: 81, distance: 108.4
click at [114, 82] on div "Sales Orders 55273 Views" at bounding box center [232, 88] width 364 height 31
type input "55063"
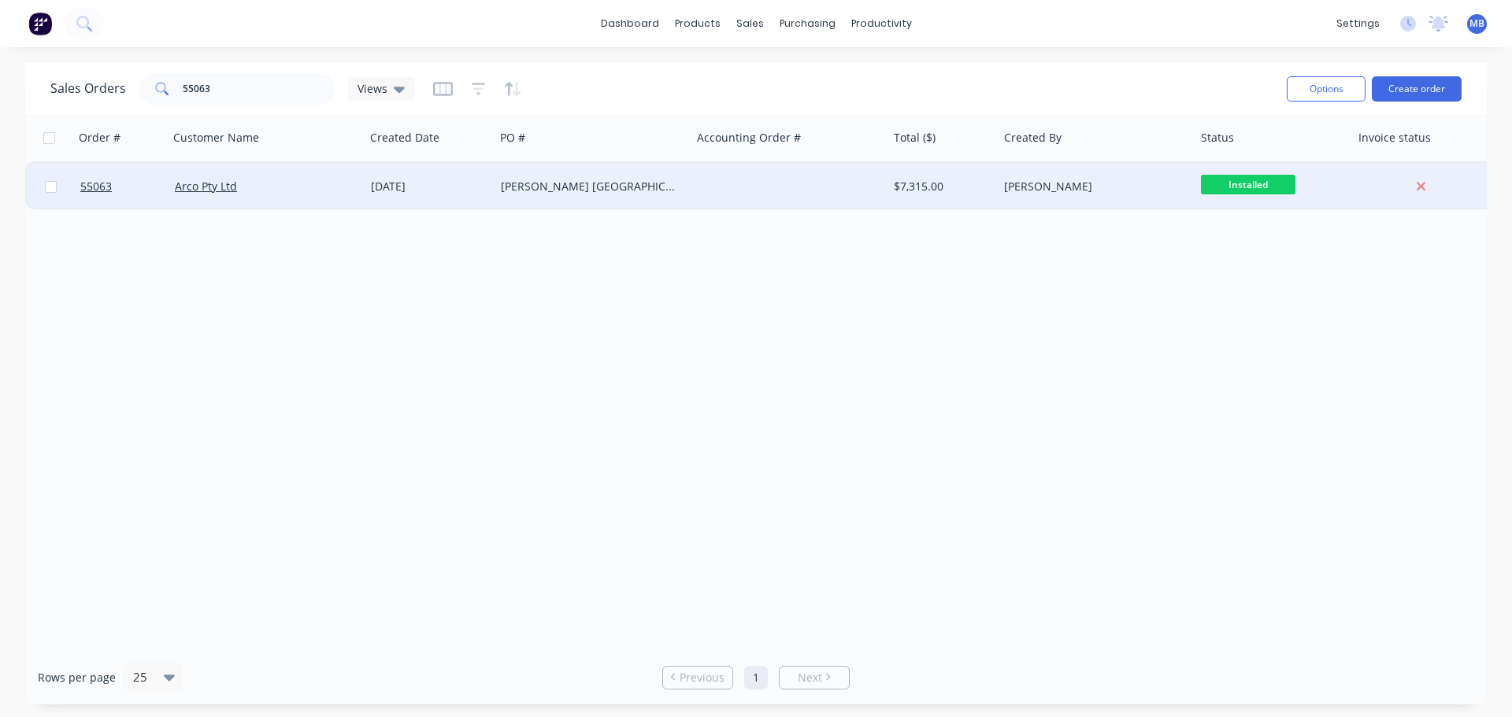
click at [1023, 185] on div "[PERSON_NAME]" at bounding box center [1091, 187] width 175 height 16
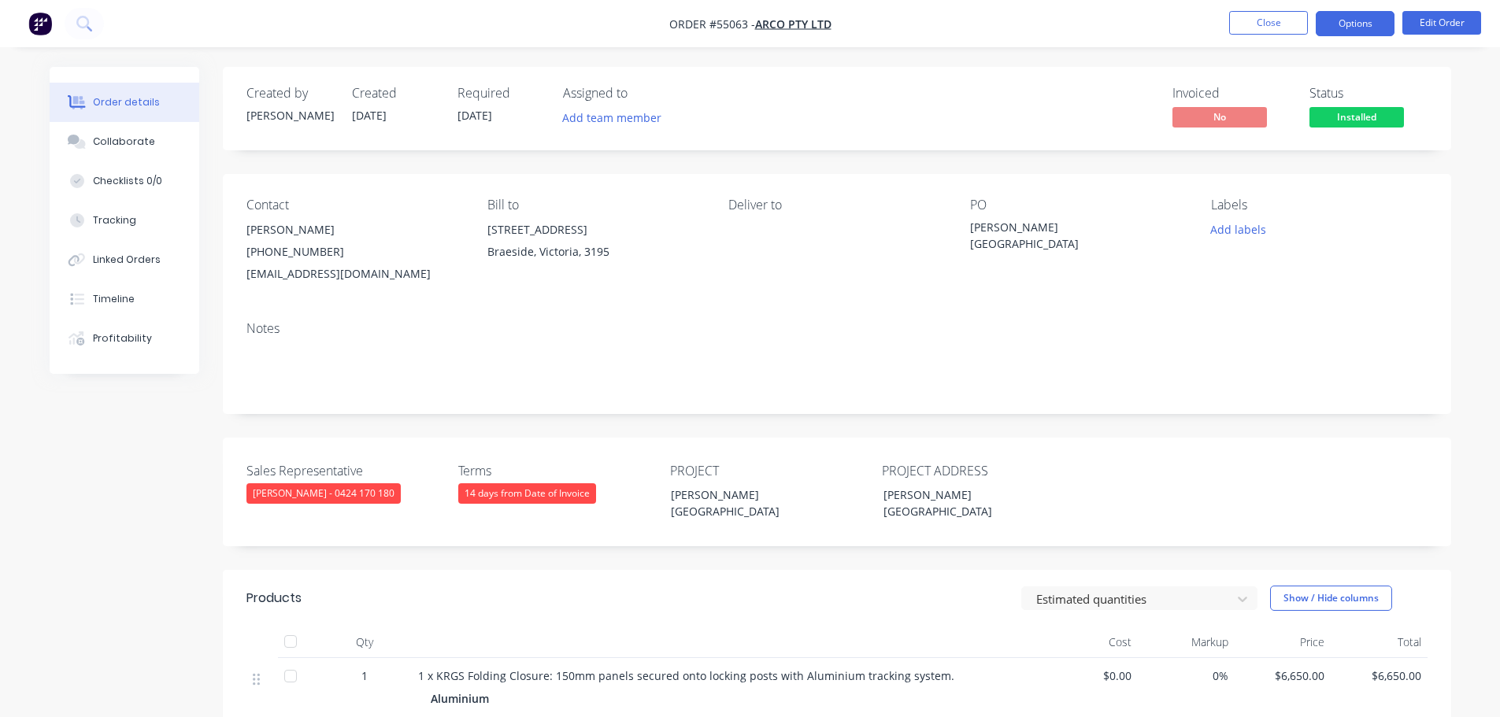
click at [1358, 19] on button "Options" at bounding box center [1354, 23] width 79 height 25
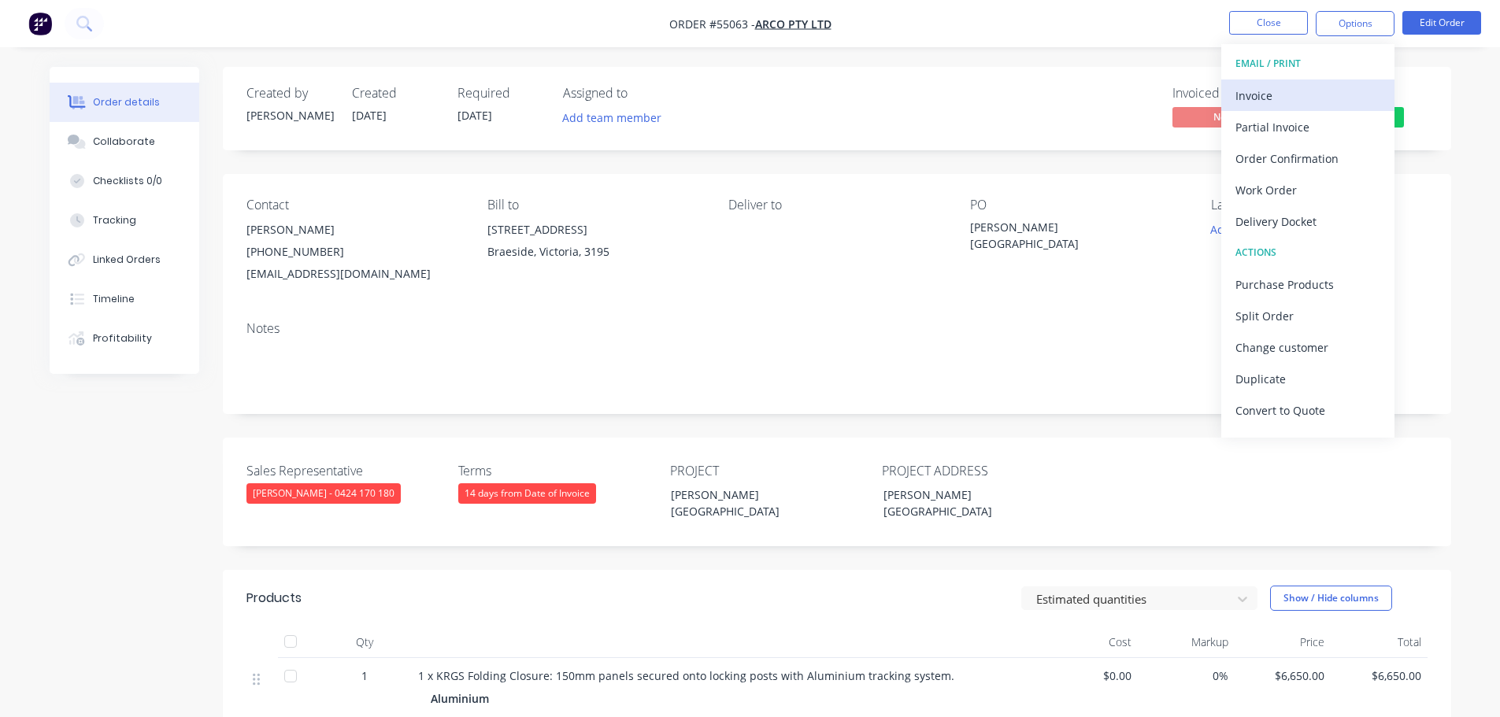
click at [1263, 95] on div "Invoice" at bounding box center [1307, 95] width 145 height 23
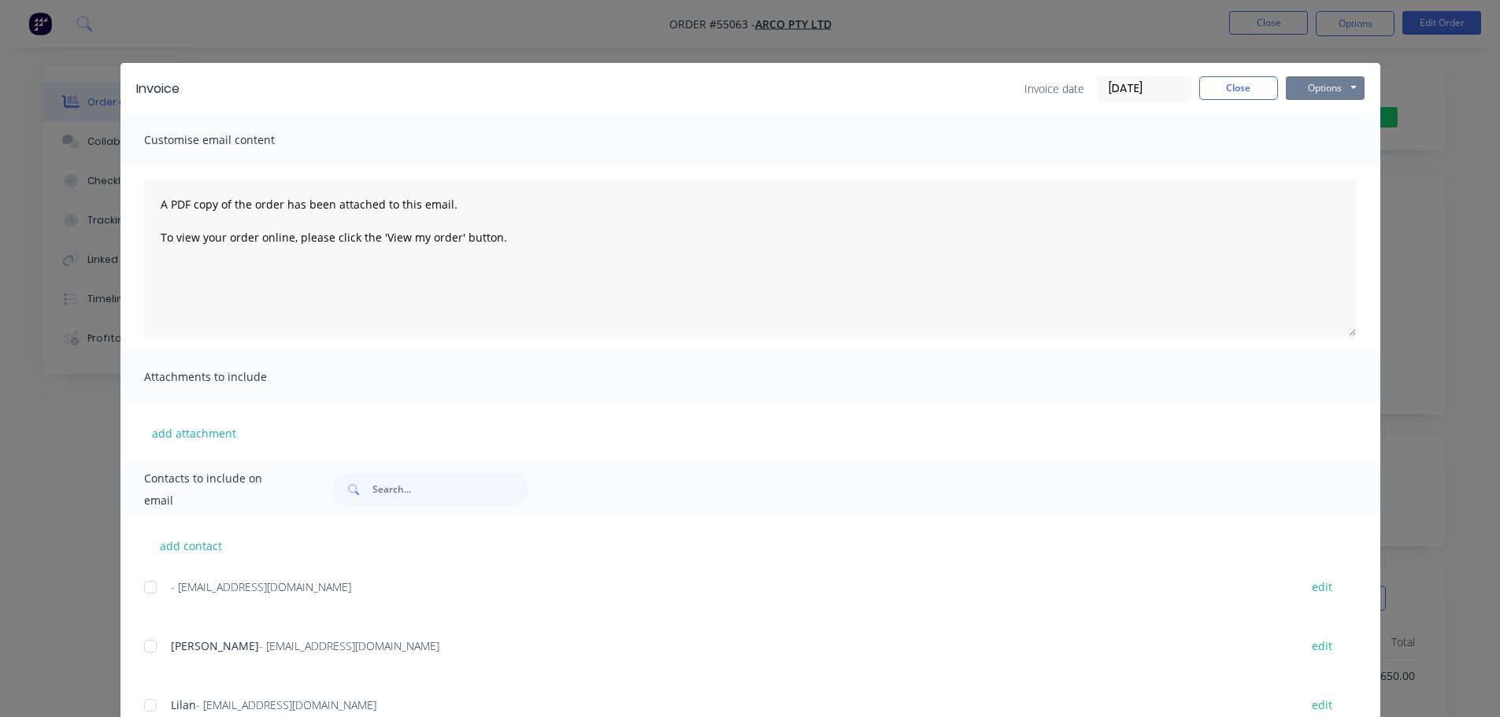
click at [1308, 83] on button "Options" at bounding box center [1325, 88] width 79 height 24
click at [1304, 142] on button "Print" at bounding box center [1336, 142] width 101 height 26
click at [1241, 90] on button "Close" at bounding box center [1238, 88] width 79 height 24
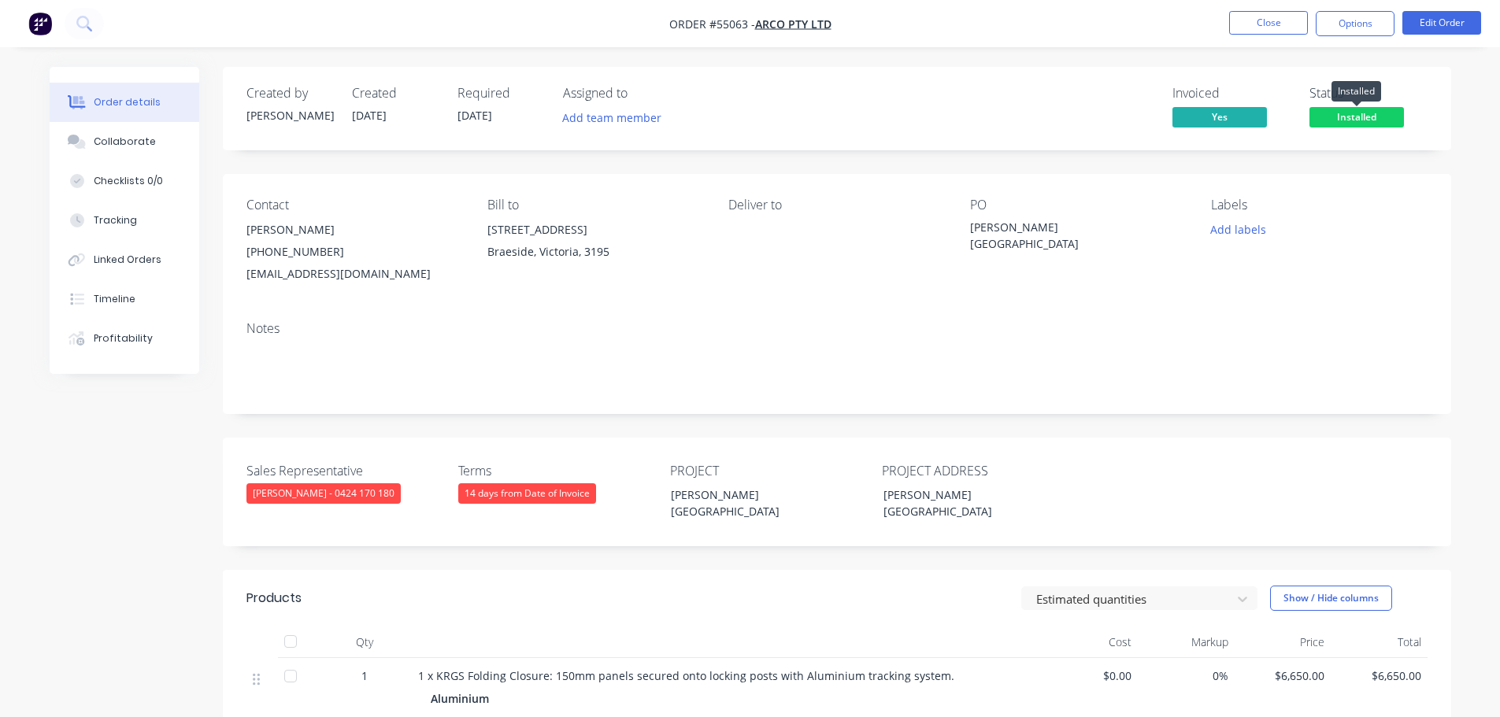
click at [1333, 114] on span "Installed" at bounding box center [1356, 117] width 94 height 20
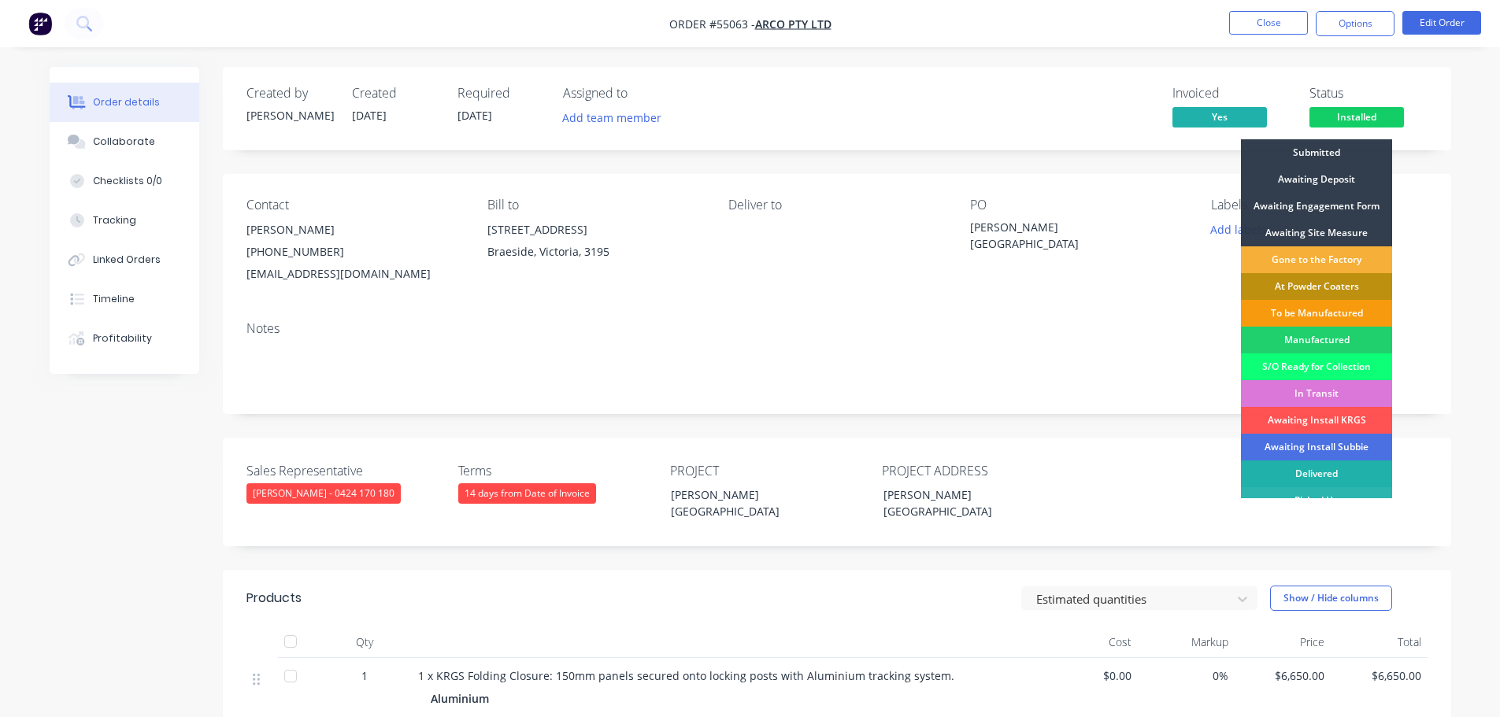
click at [1322, 475] on div "Delivered" at bounding box center [1316, 474] width 151 height 27
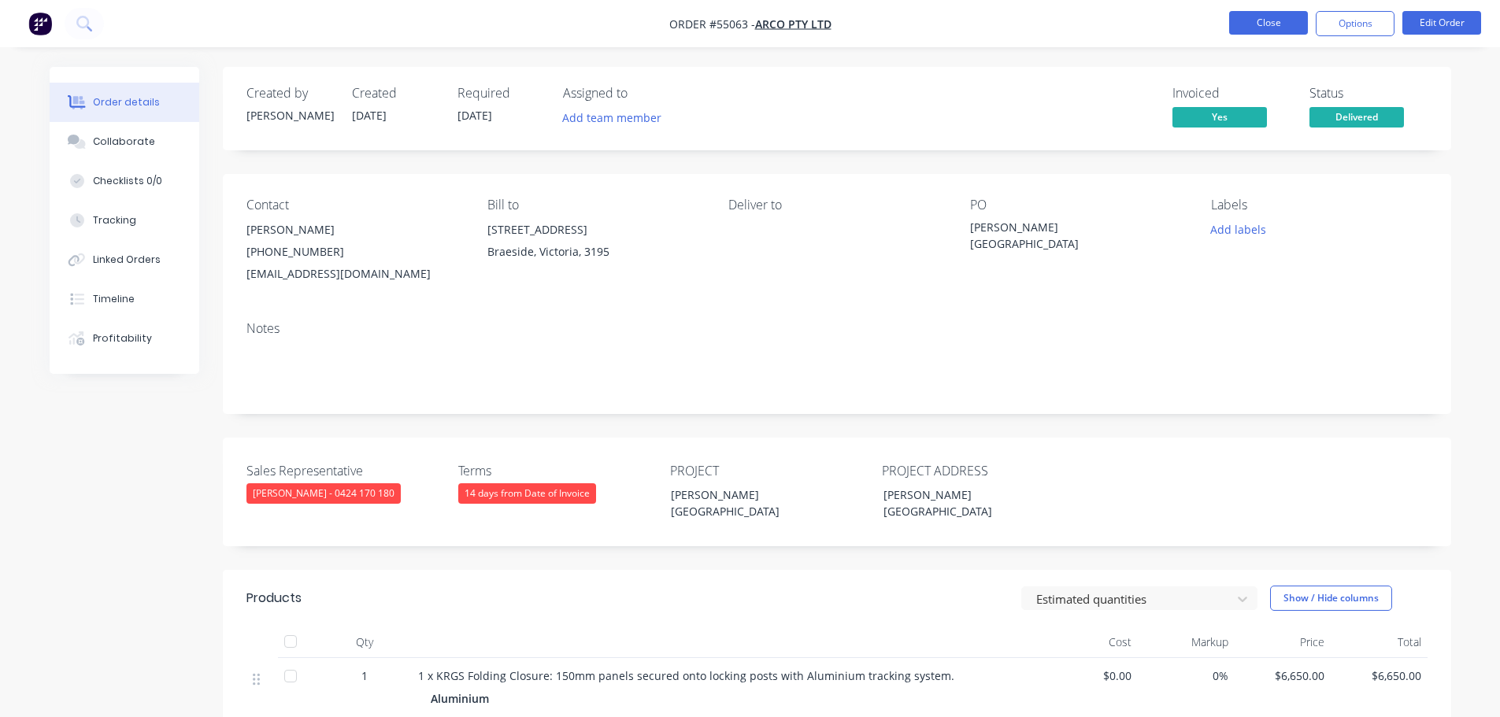
click at [1275, 23] on button "Close" at bounding box center [1268, 23] width 79 height 24
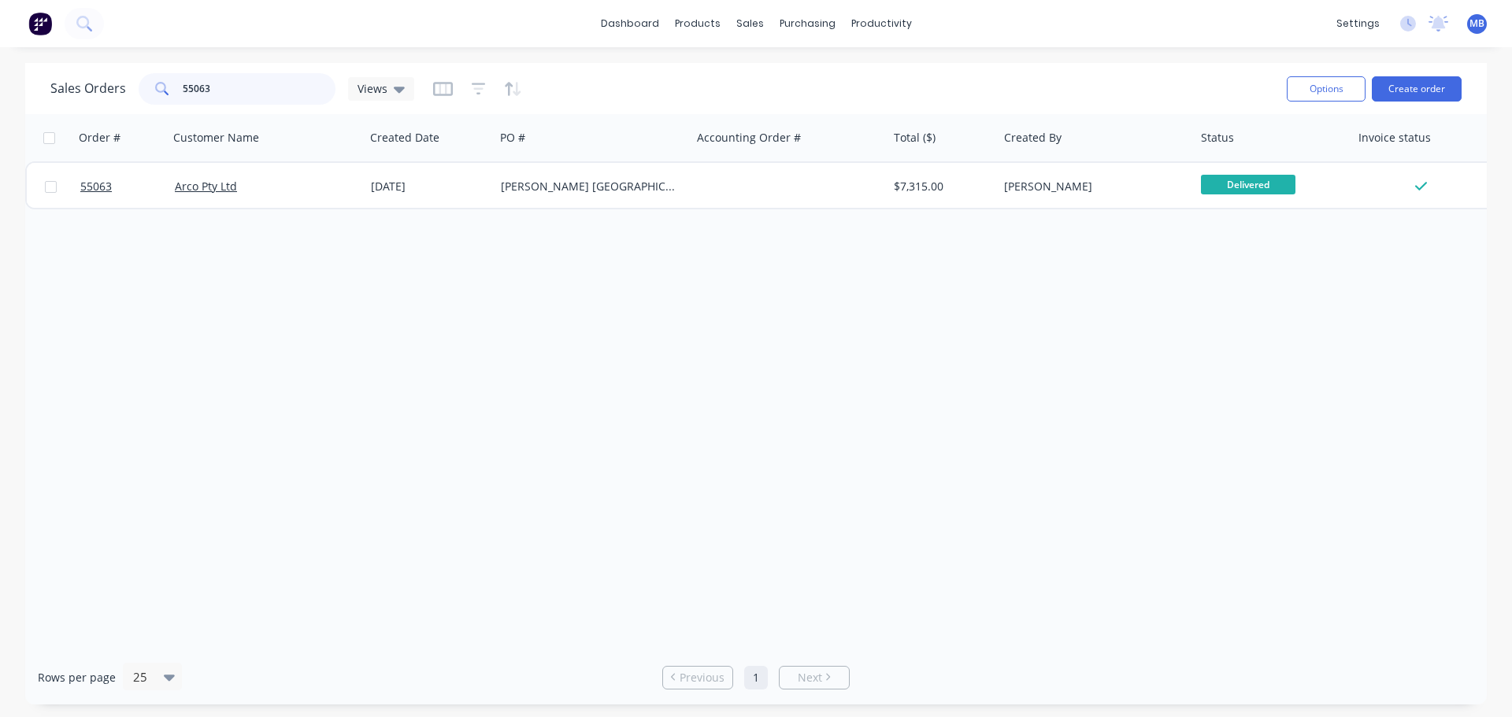
drag, startPoint x: 219, startPoint y: 86, endPoint x: 0, endPoint y: 30, distance: 225.9
click at [109, 94] on div "Sales Orders 55063 Views" at bounding box center [232, 88] width 364 height 31
type input "54362"
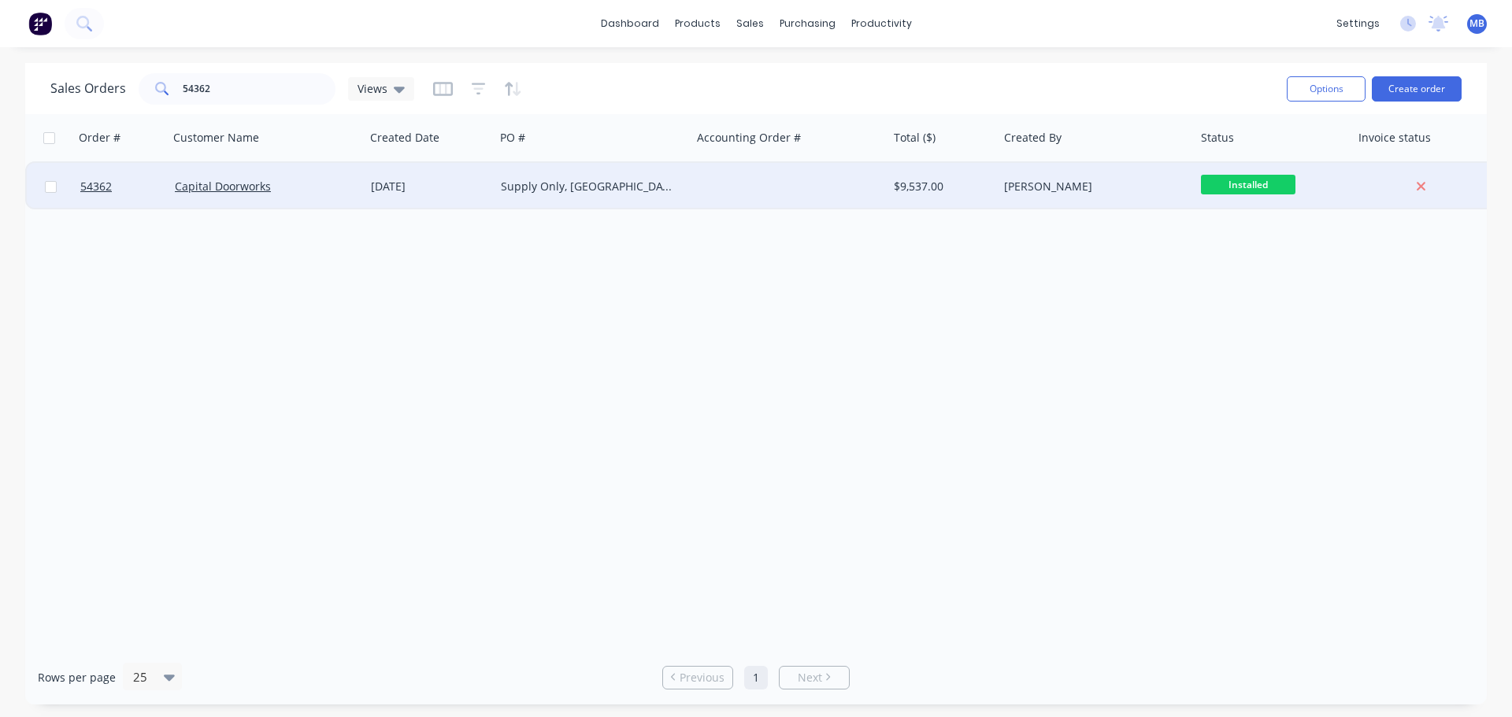
click at [1104, 189] on div "[PERSON_NAME]" at bounding box center [1091, 187] width 175 height 16
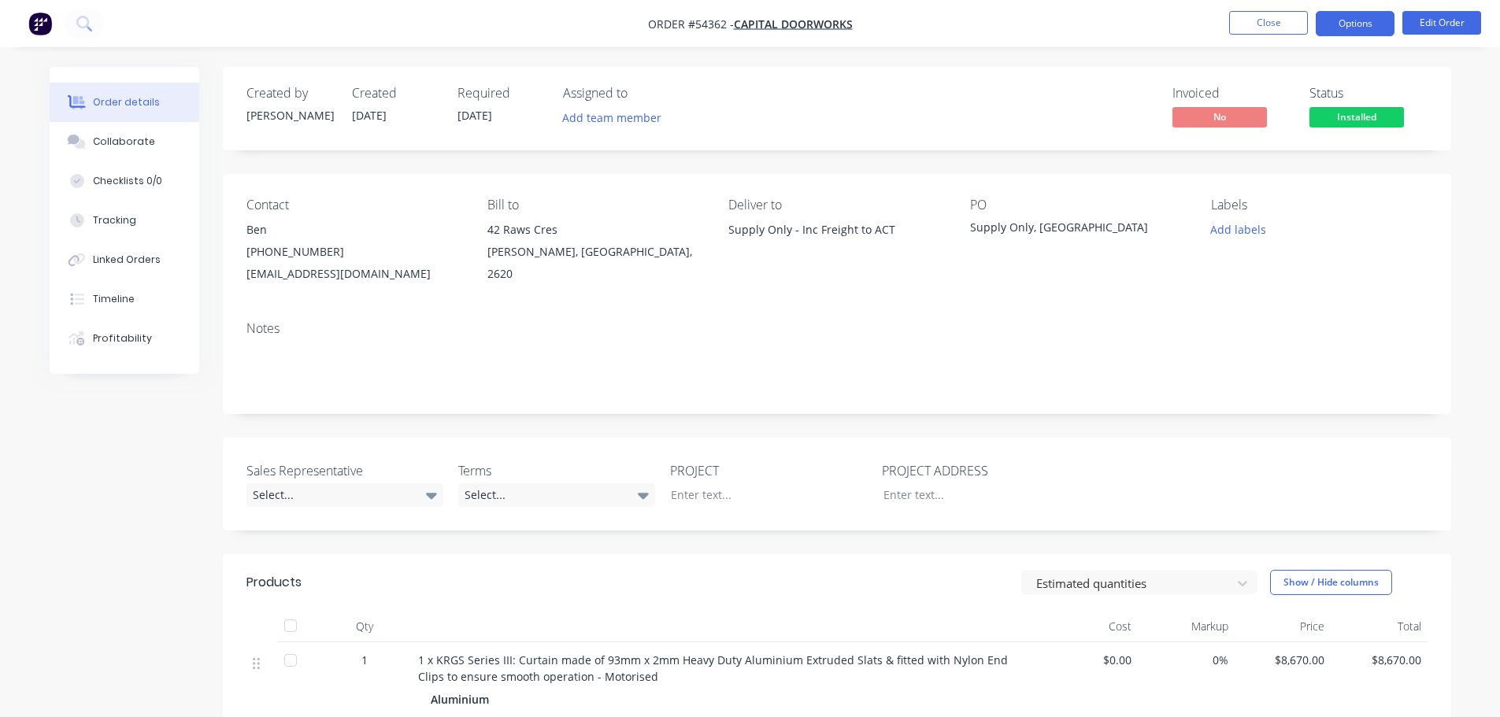
click at [1376, 26] on button "Options" at bounding box center [1354, 23] width 79 height 25
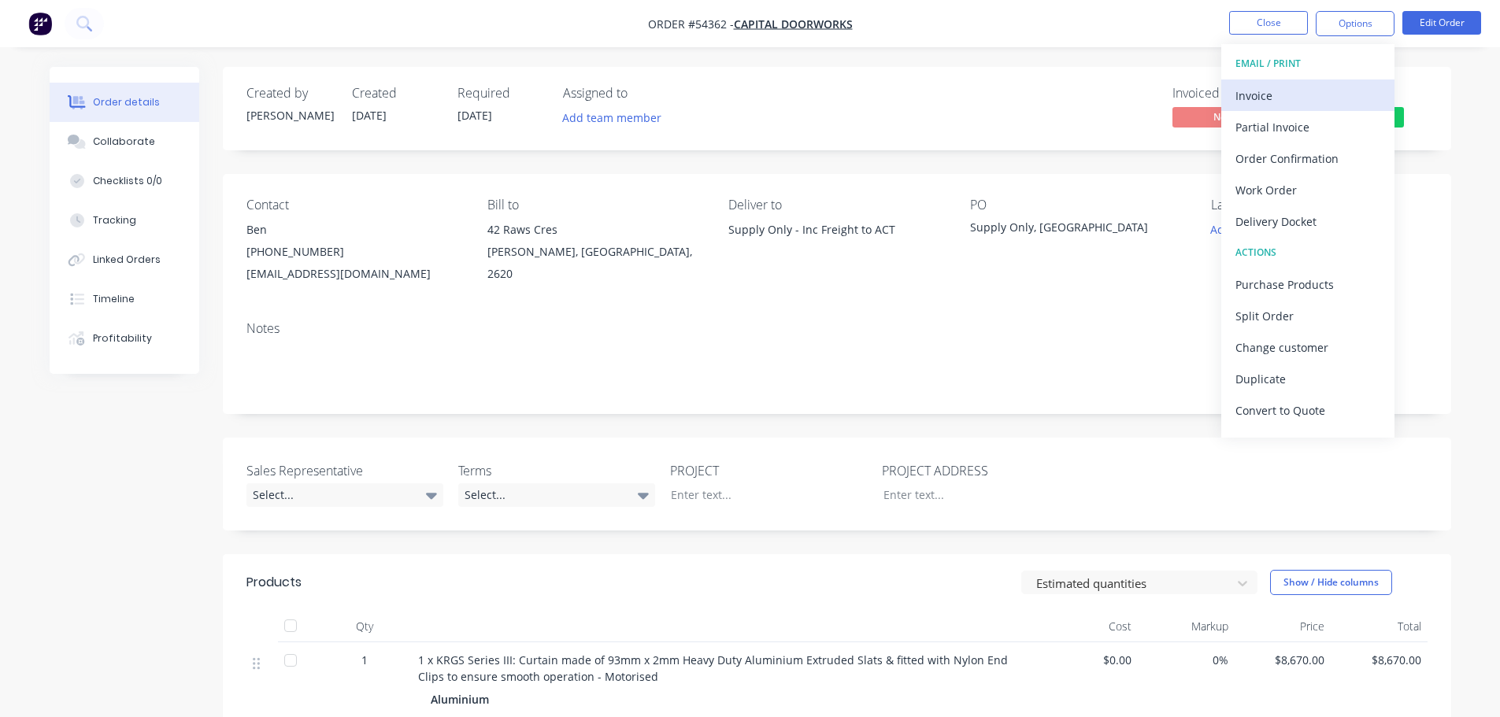
click at [1267, 98] on div "Invoice" at bounding box center [1307, 95] width 145 height 23
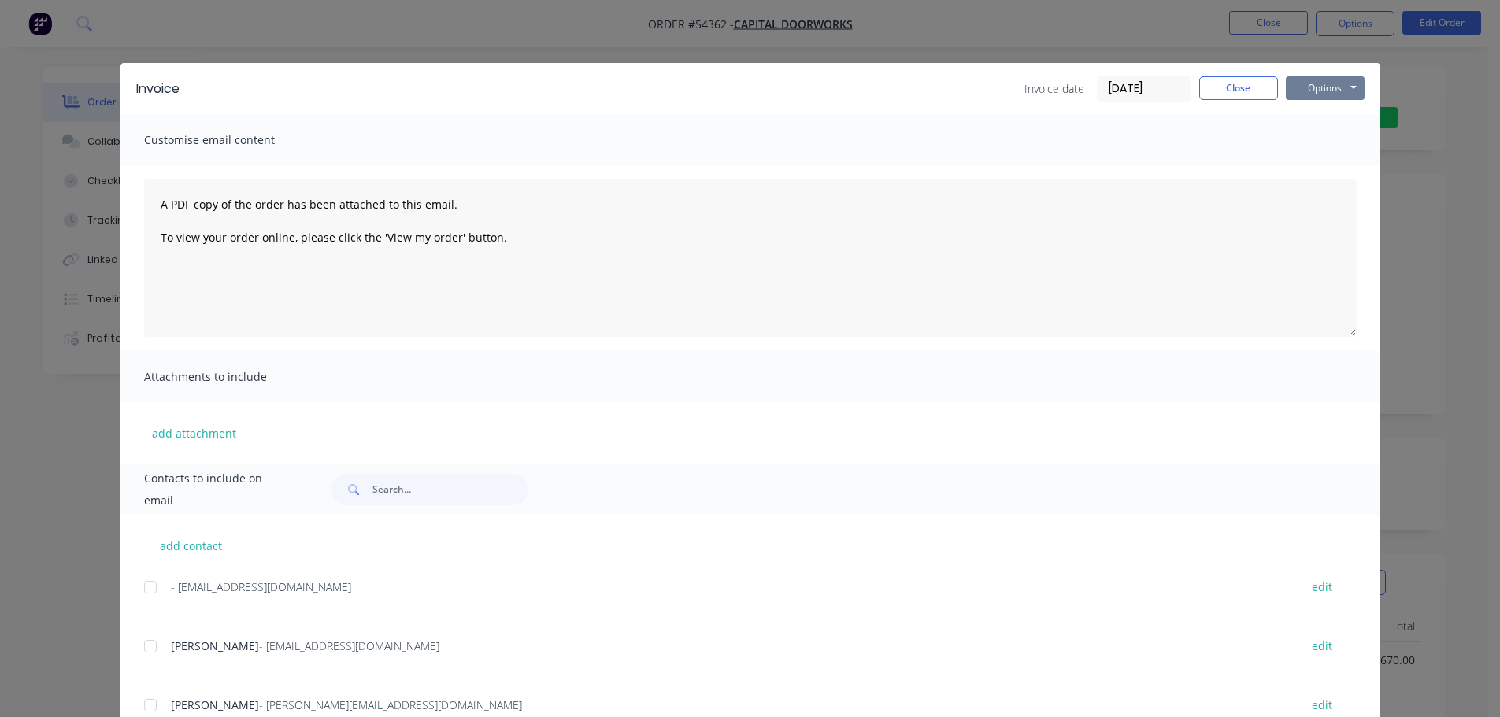
click at [1308, 91] on button "Options" at bounding box center [1325, 88] width 79 height 24
click at [1299, 146] on button "Print" at bounding box center [1336, 142] width 101 height 26
click at [1241, 89] on button "Close" at bounding box center [1238, 88] width 79 height 24
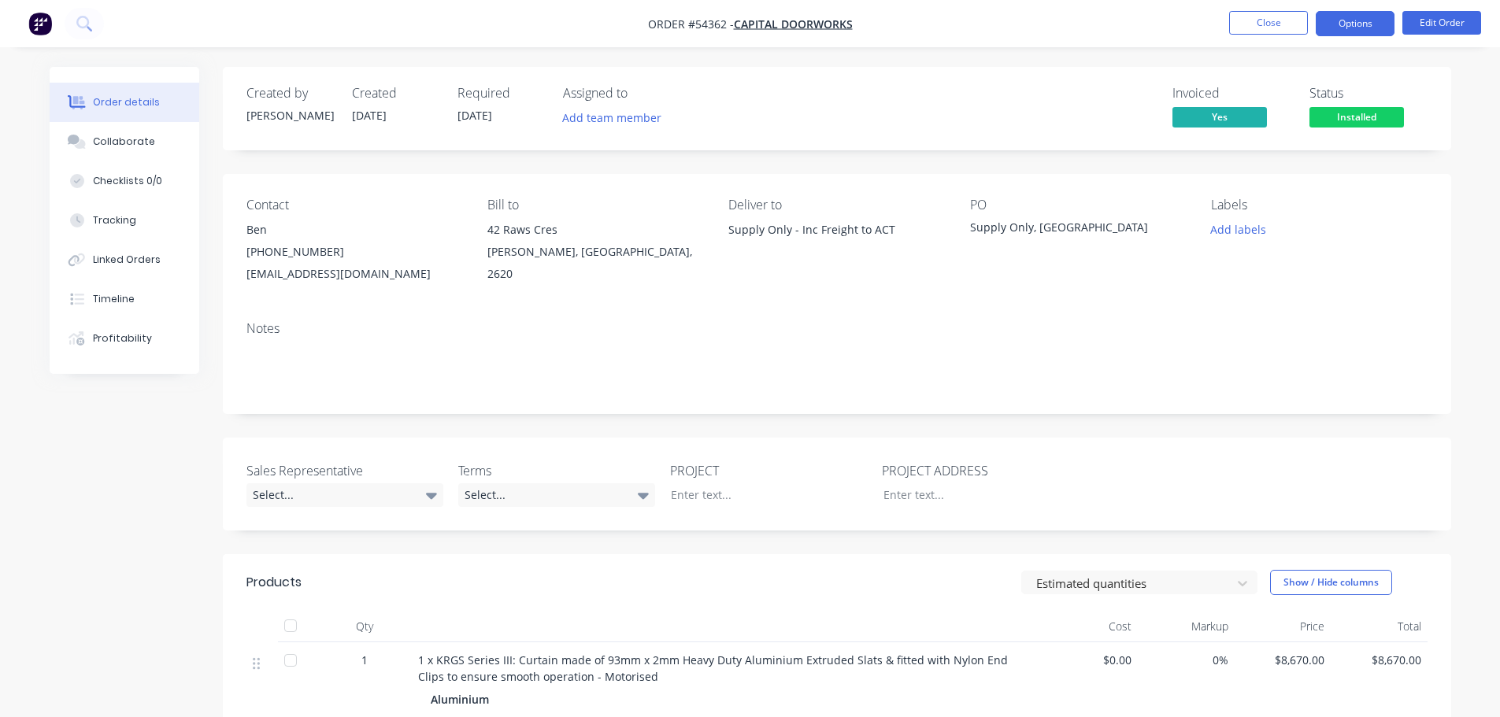
click at [1331, 25] on button "Options" at bounding box center [1354, 23] width 79 height 25
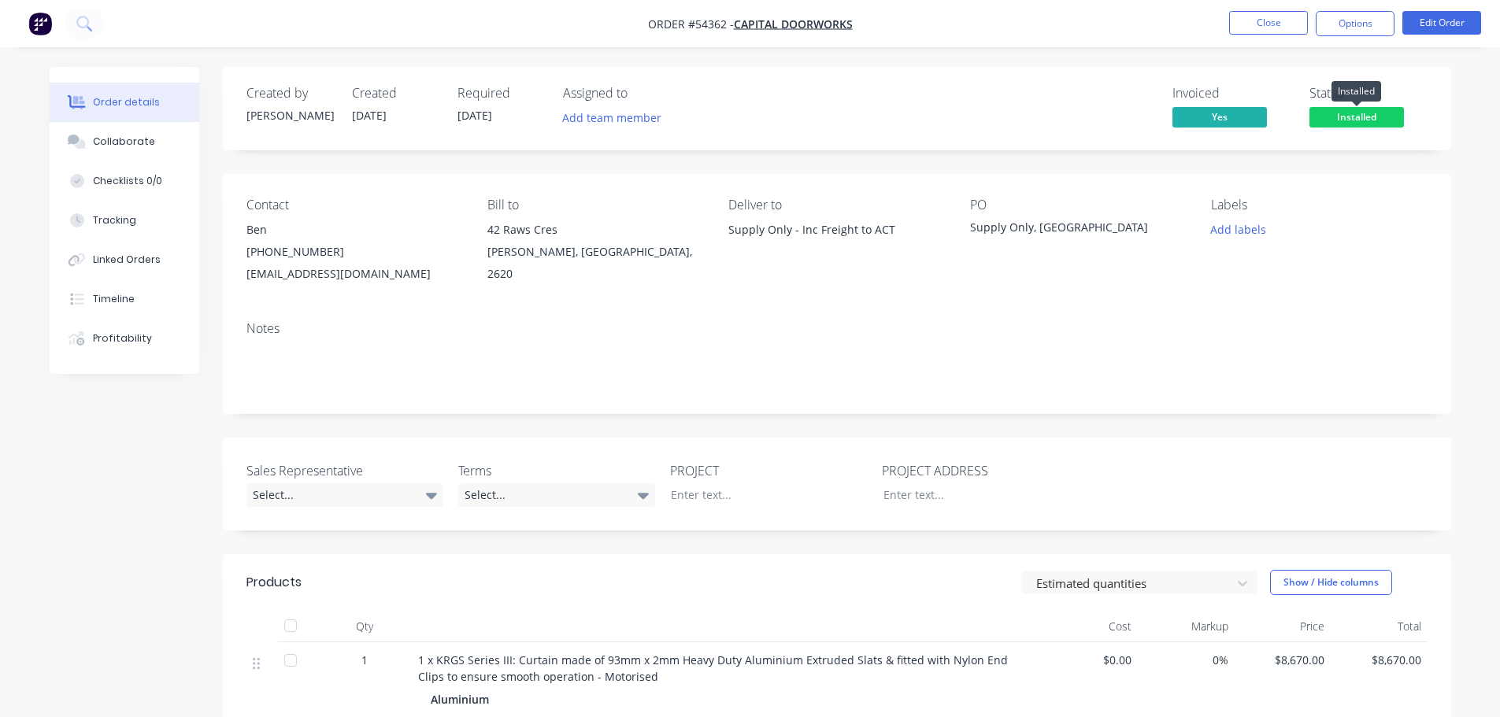
click at [1360, 113] on span "Installed" at bounding box center [1356, 117] width 94 height 20
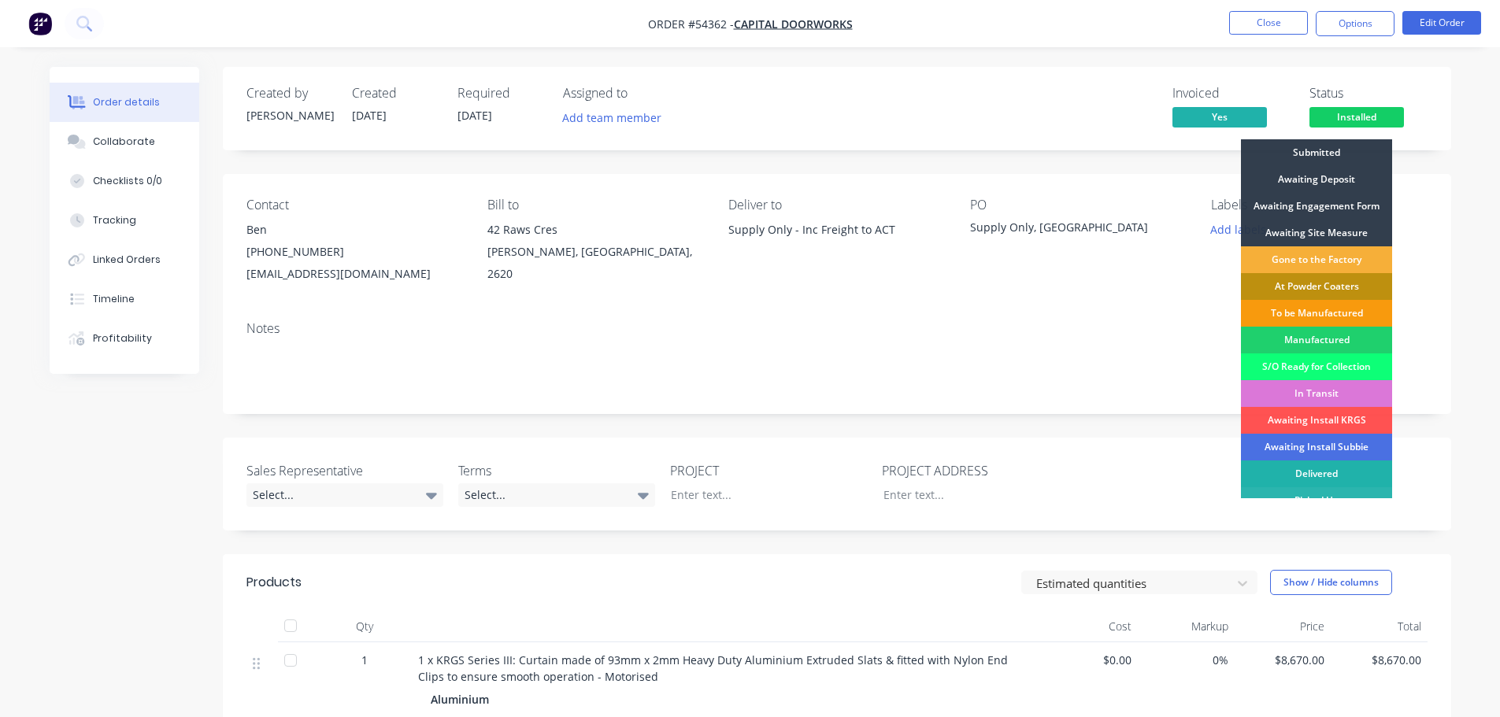
click at [1298, 470] on div "Delivered" at bounding box center [1316, 474] width 151 height 27
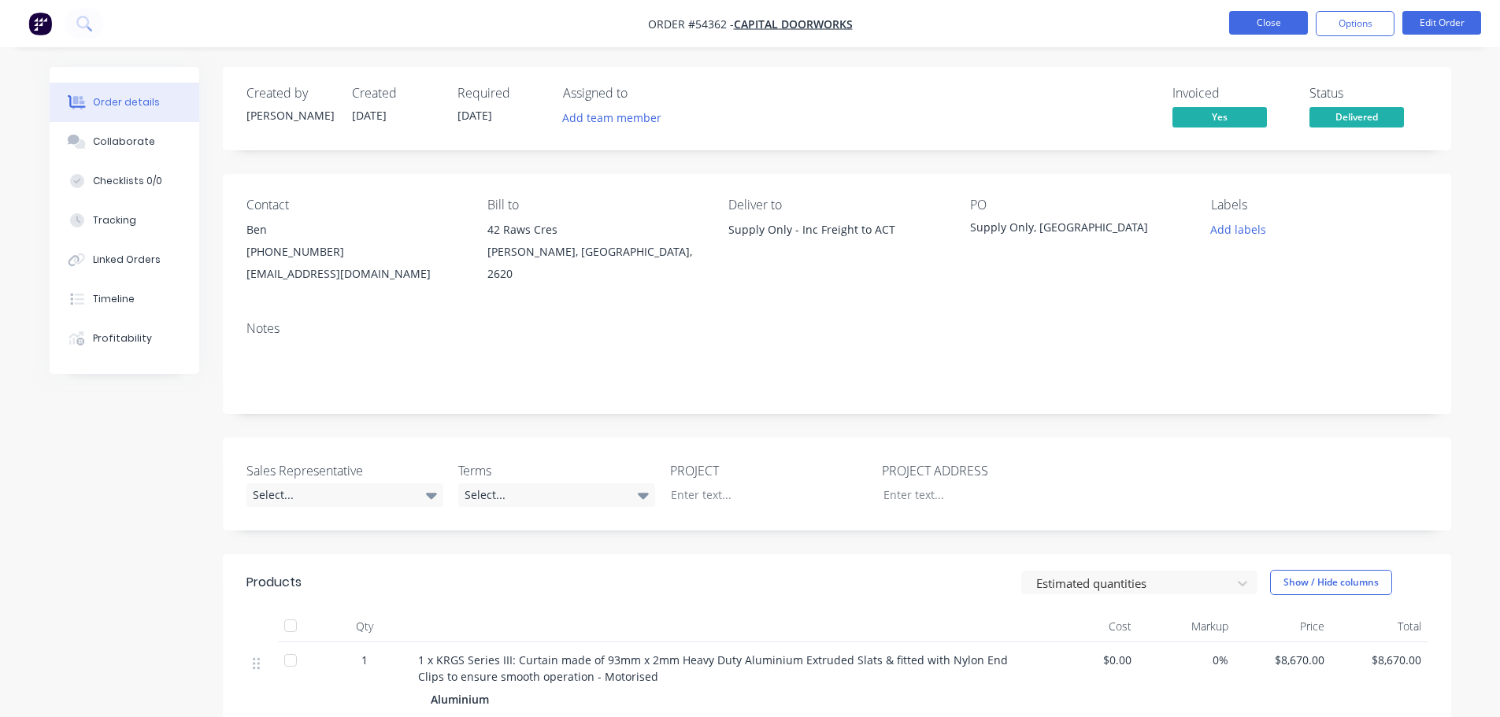
click at [1249, 20] on button "Close" at bounding box center [1268, 23] width 79 height 24
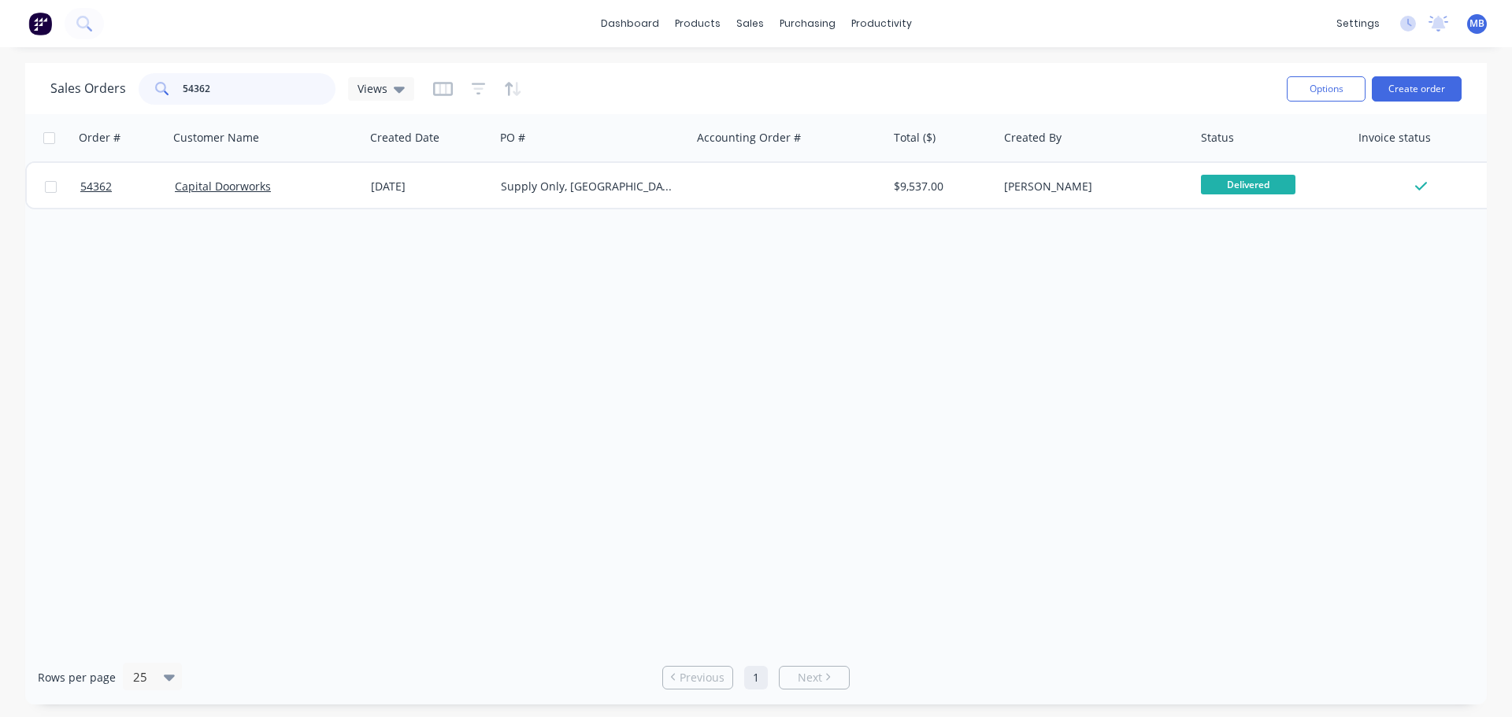
drag, startPoint x: 213, startPoint y: 83, endPoint x: 125, endPoint y: 104, distance: 89.7
click at [125, 104] on div "Sales Orders 54362 Views" at bounding box center [232, 88] width 364 height 31
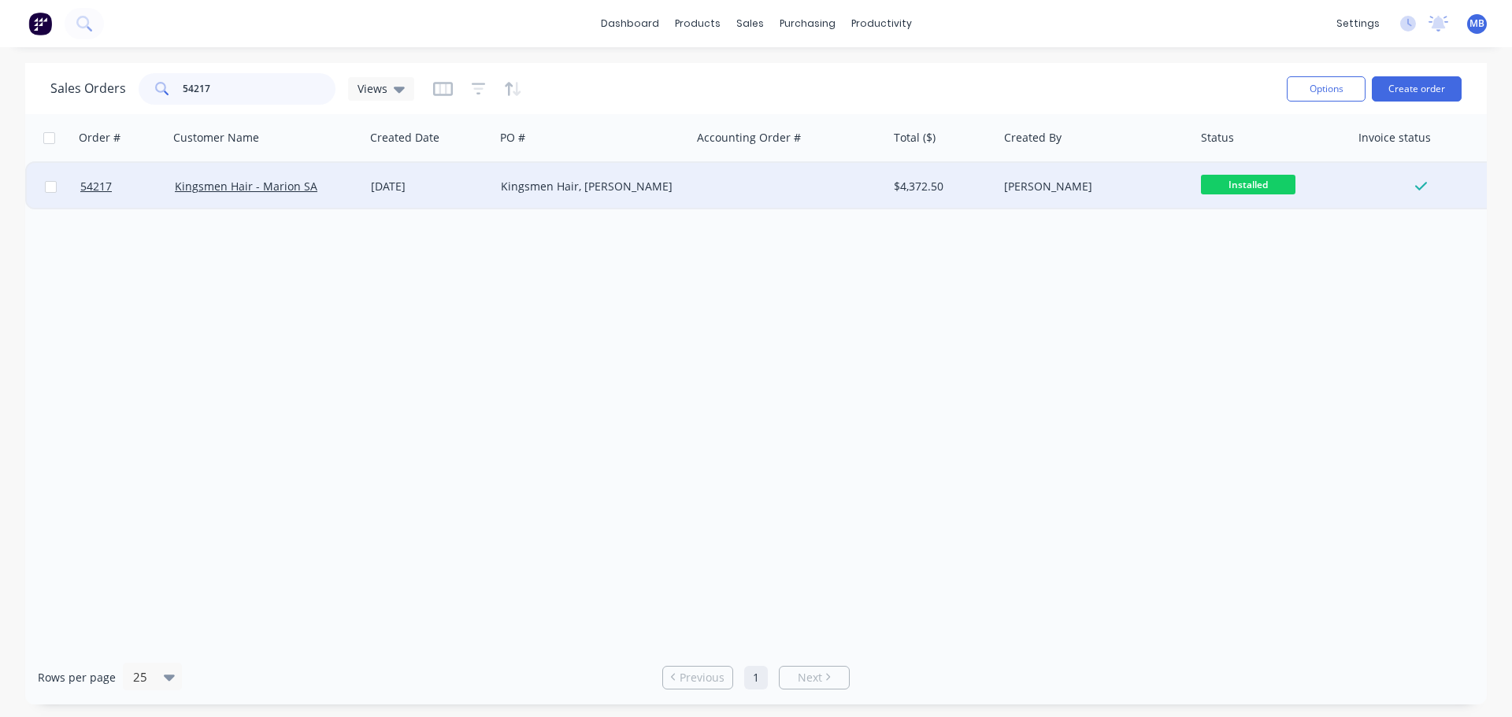
type input "54217"
click at [1160, 193] on div "[PERSON_NAME]" at bounding box center [1091, 187] width 175 height 16
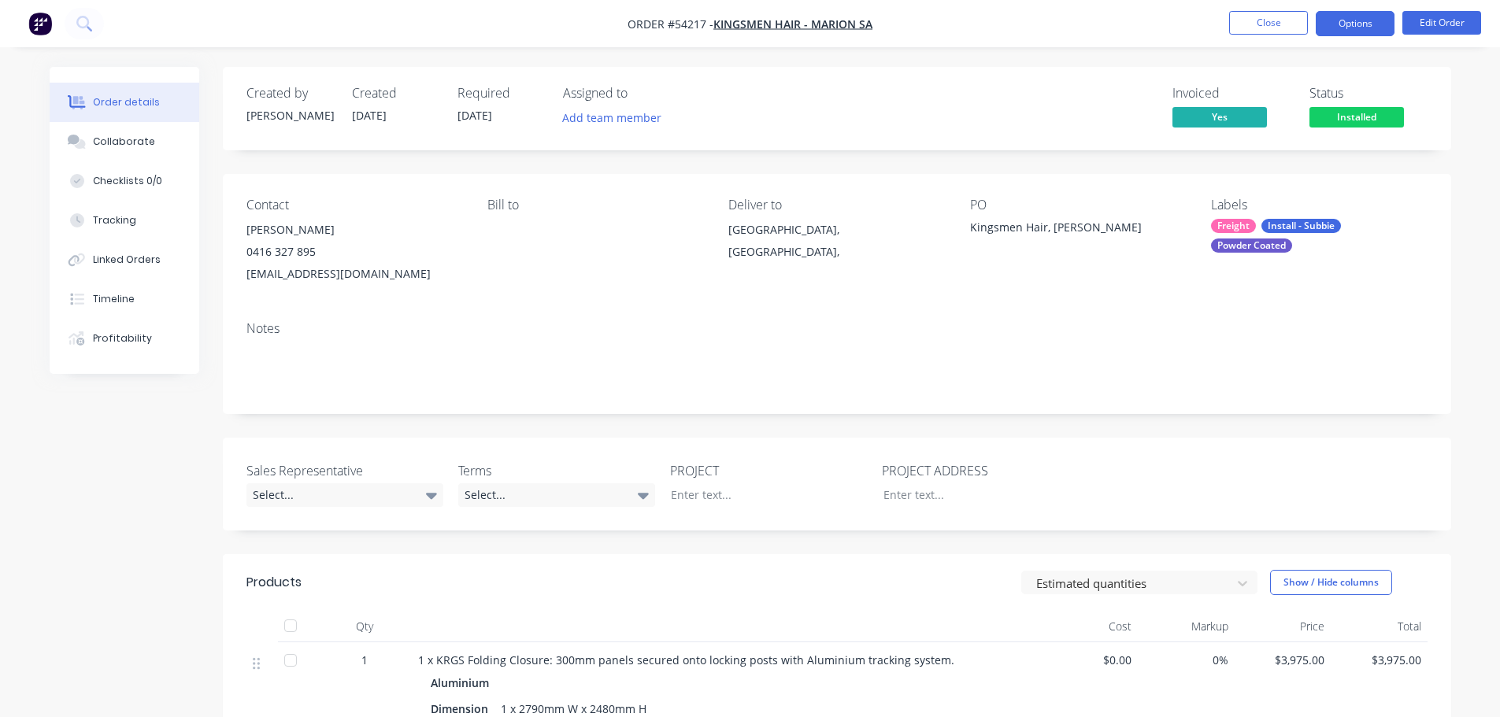
click at [1353, 25] on button "Options" at bounding box center [1354, 23] width 79 height 25
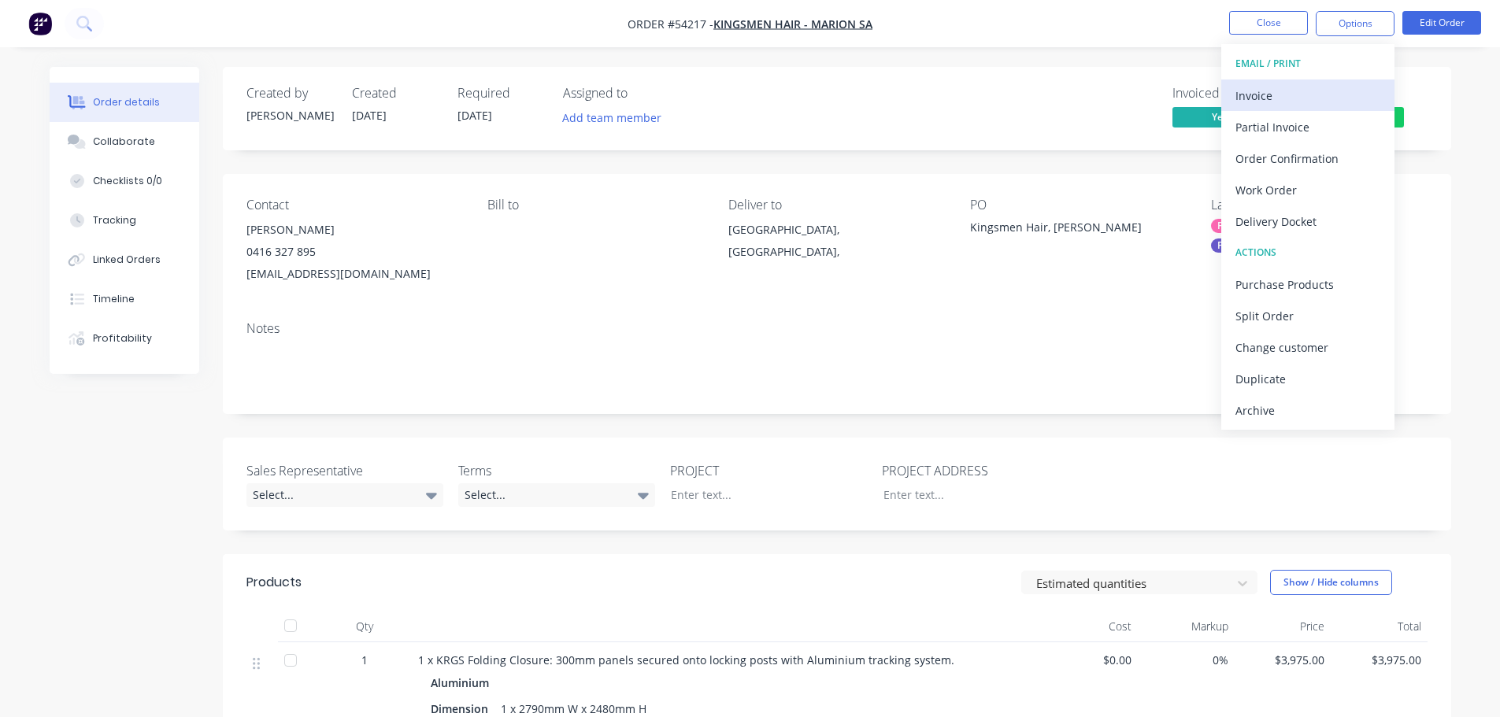
click at [1257, 93] on div "Invoice" at bounding box center [1307, 95] width 145 height 23
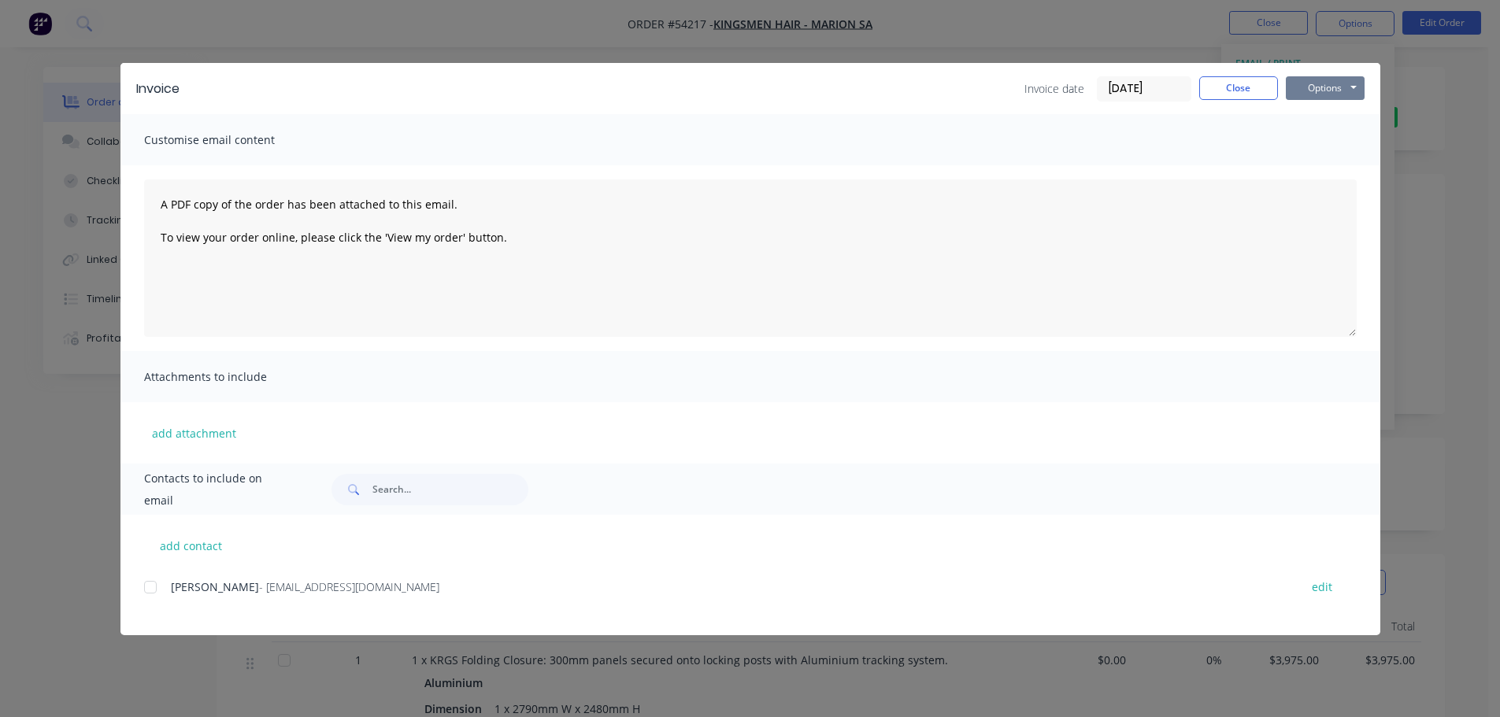
click at [1306, 93] on button "Options" at bounding box center [1325, 88] width 79 height 24
click at [1300, 144] on button "Print" at bounding box center [1336, 142] width 101 height 26
drag, startPoint x: 1260, startPoint y: 88, endPoint x: 1269, endPoint y: 94, distance: 11.4
click at [1258, 89] on button "Close" at bounding box center [1238, 88] width 79 height 24
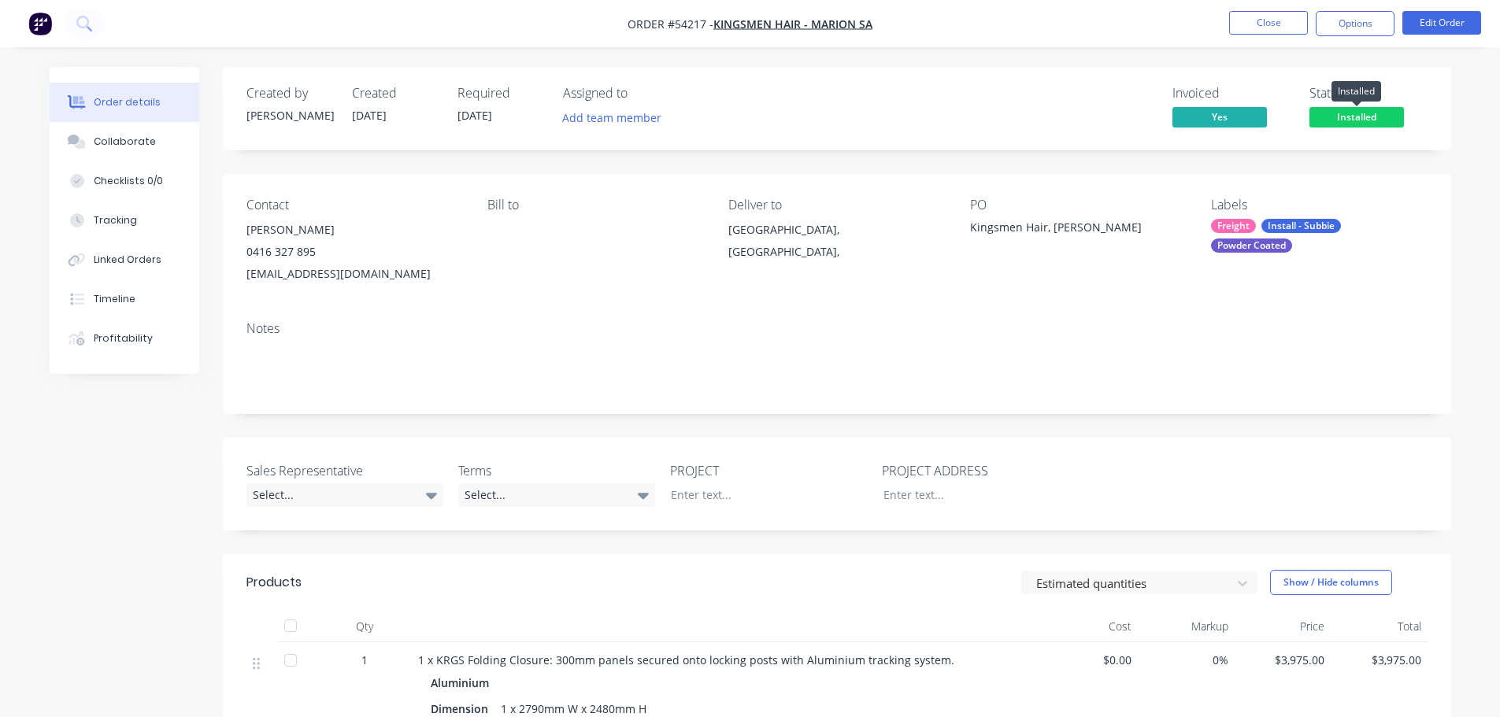
drag, startPoint x: 1349, startPoint y: 113, endPoint x: 1350, endPoint y: 125, distance: 12.6
click at [1350, 115] on span "Installed" at bounding box center [1356, 117] width 94 height 20
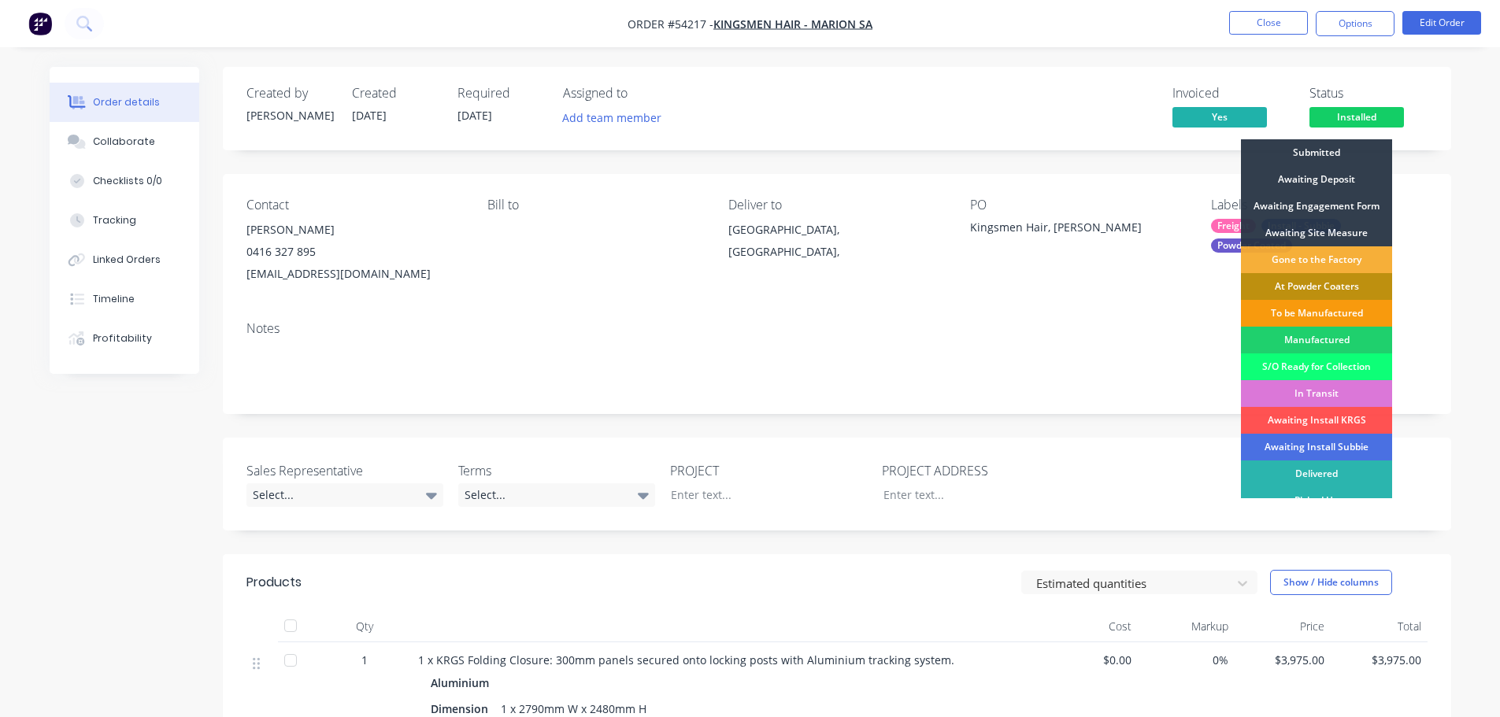
click at [1304, 468] on div "Delivered" at bounding box center [1316, 474] width 151 height 27
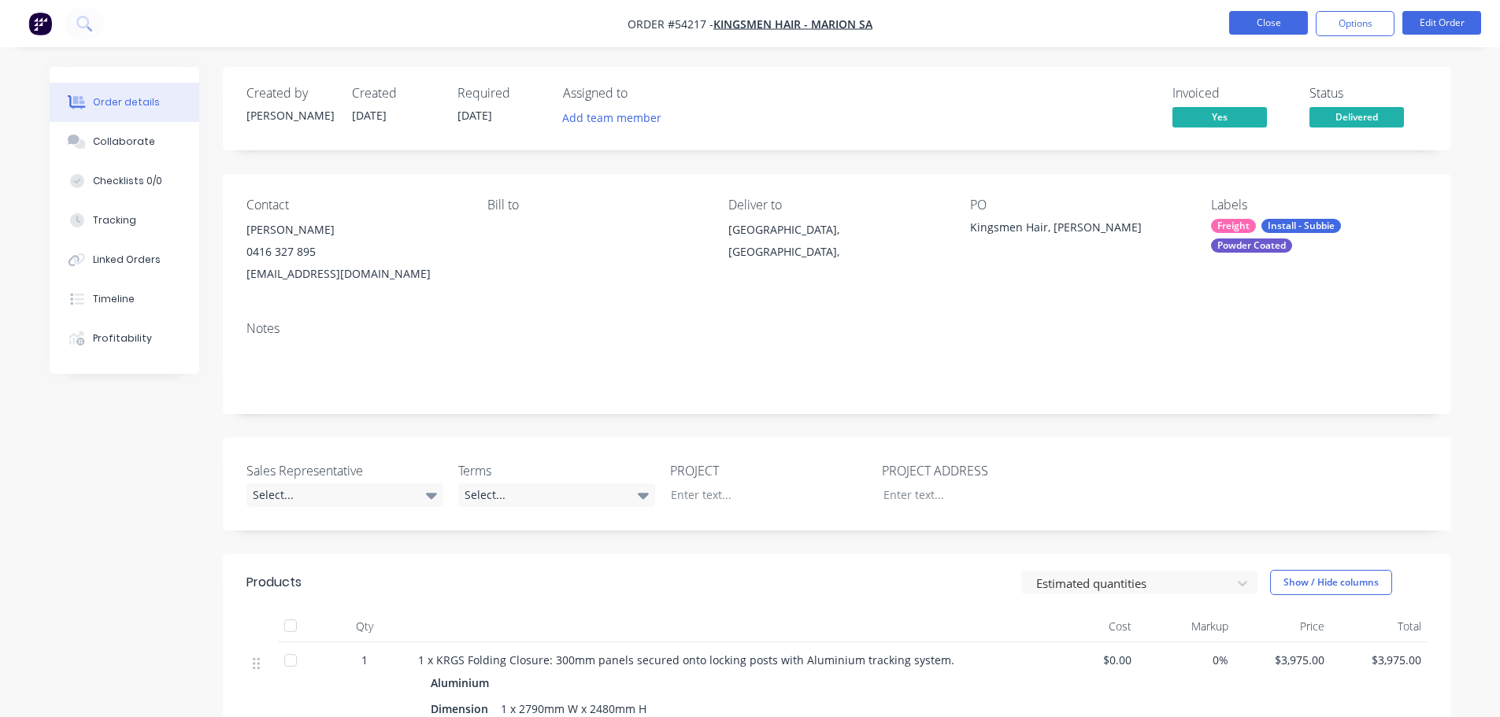
click at [1257, 20] on button "Close" at bounding box center [1268, 23] width 79 height 24
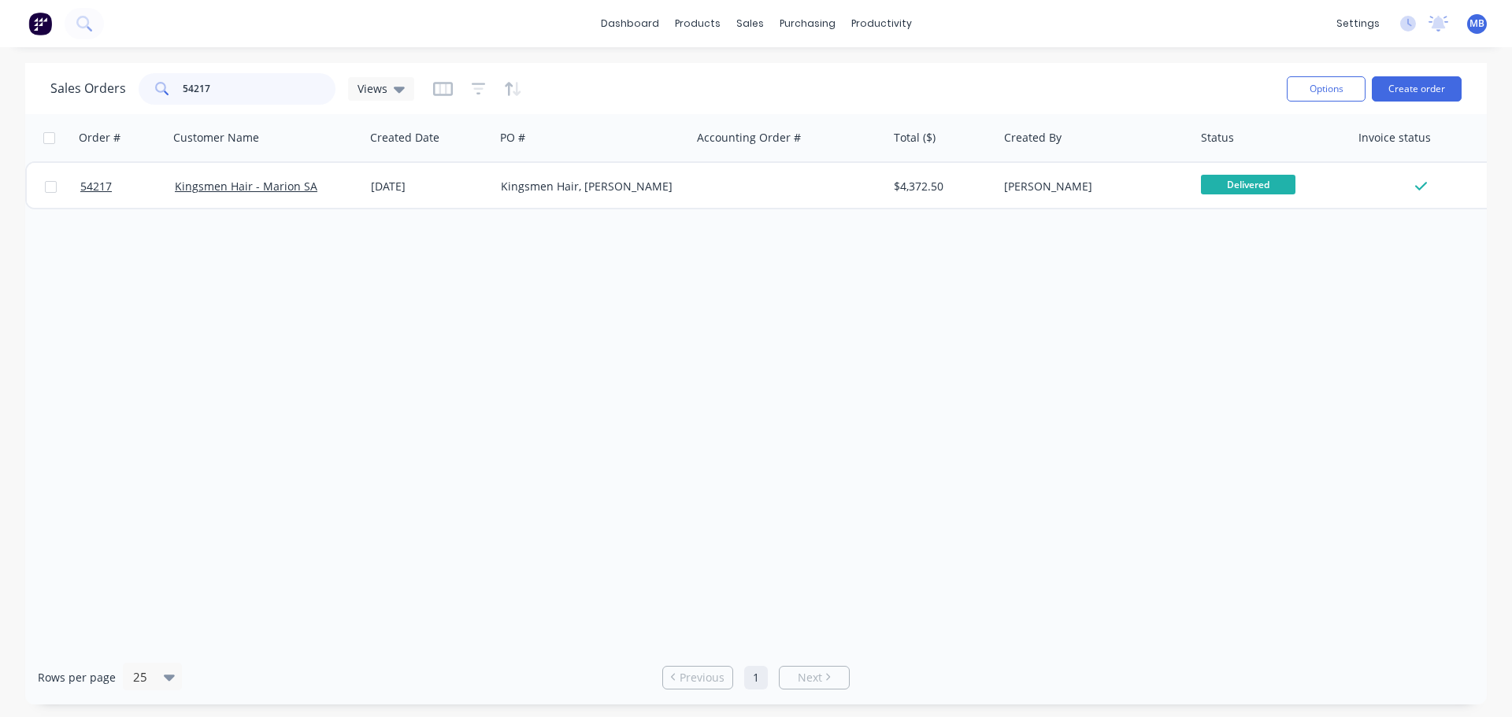
drag, startPoint x: 231, startPoint y: 93, endPoint x: 65, endPoint y: 94, distance: 166.1
click at [65, 94] on div "Sales Orders 54217 Views" at bounding box center [232, 88] width 364 height 31
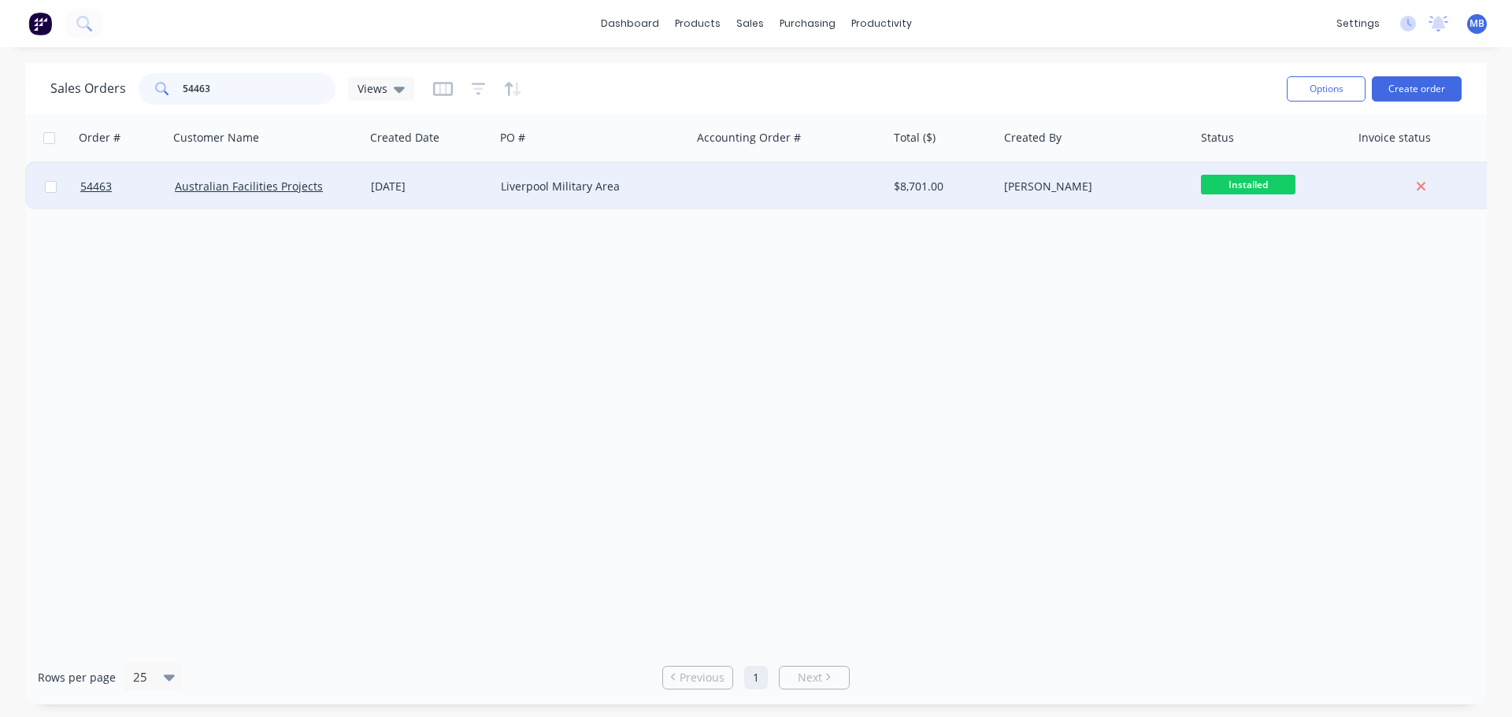
type input "54463"
click at [1104, 183] on div "[PERSON_NAME]" at bounding box center [1091, 187] width 175 height 16
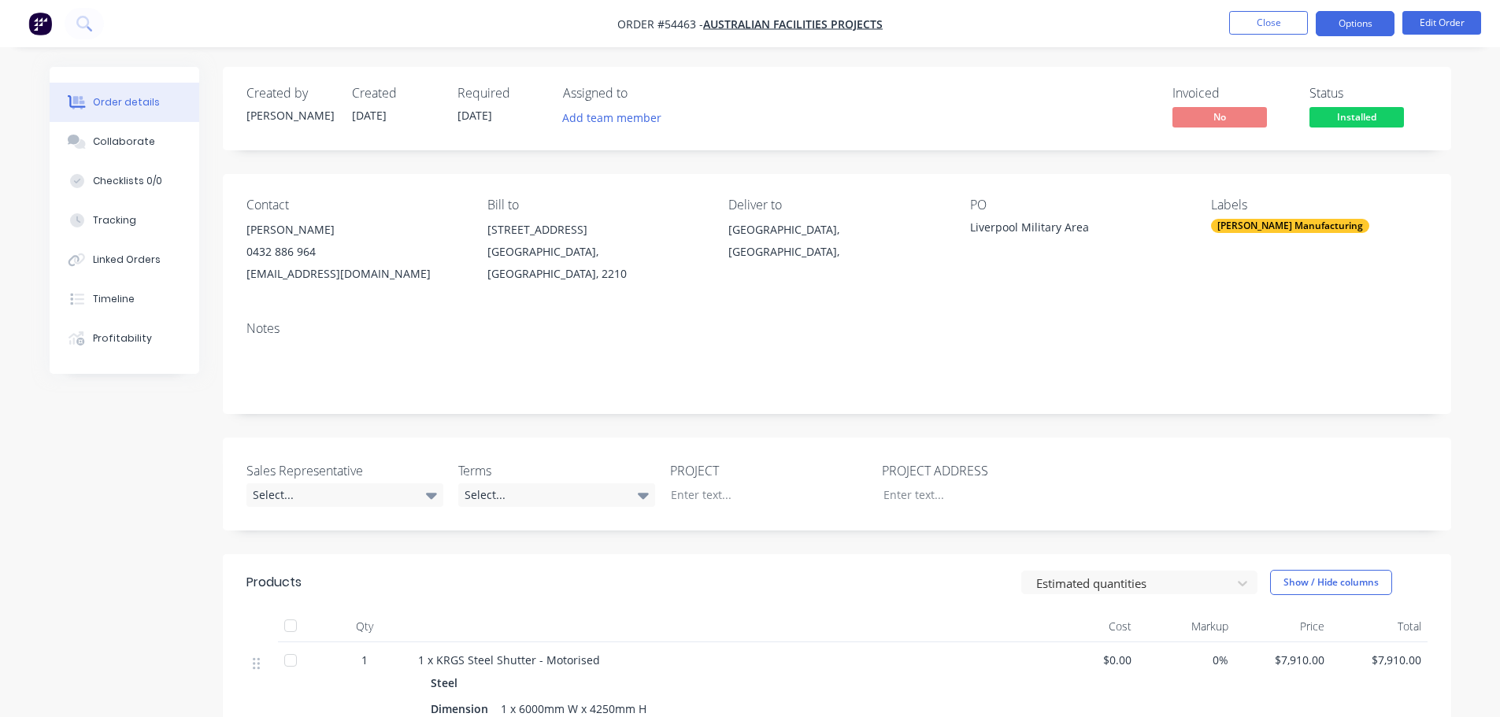
click at [1356, 13] on button "Options" at bounding box center [1354, 23] width 79 height 25
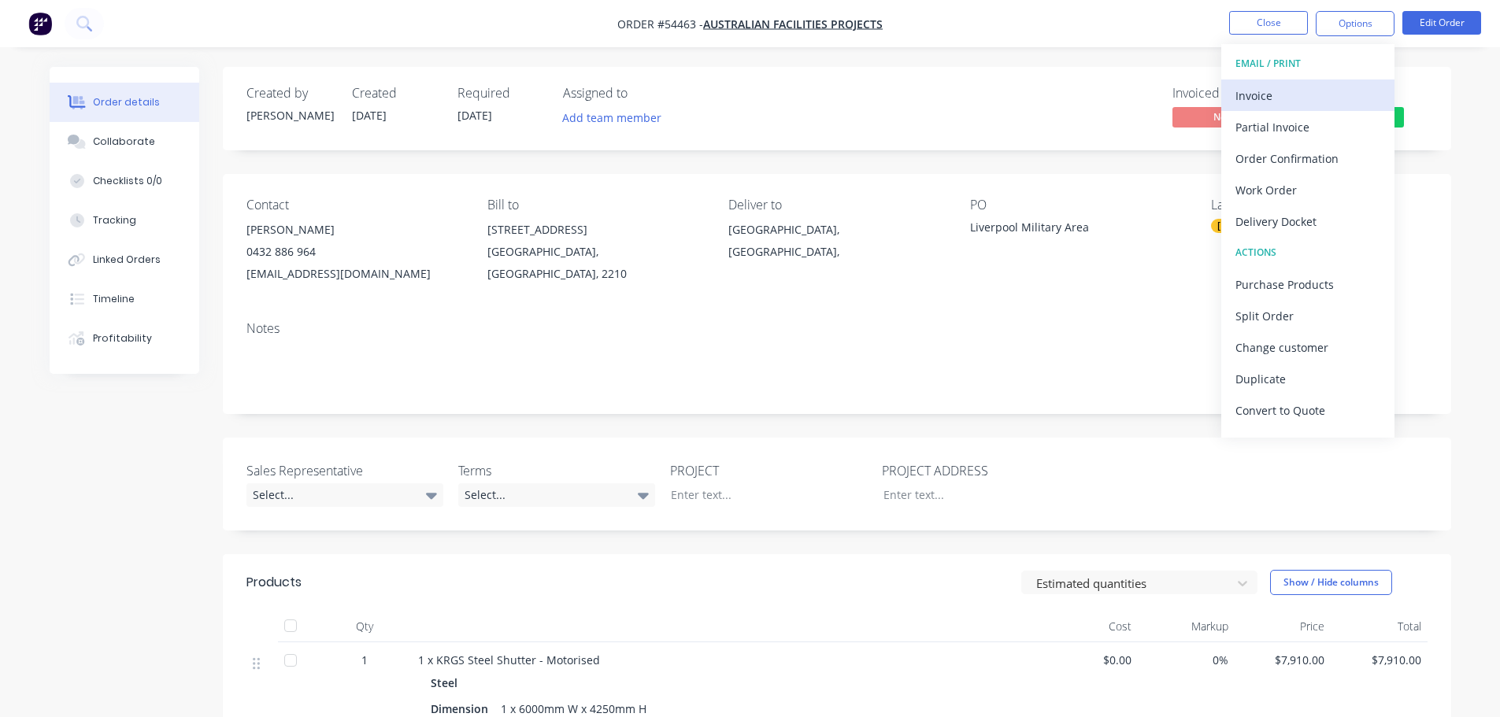
click at [1241, 97] on div "Invoice" at bounding box center [1307, 95] width 145 height 23
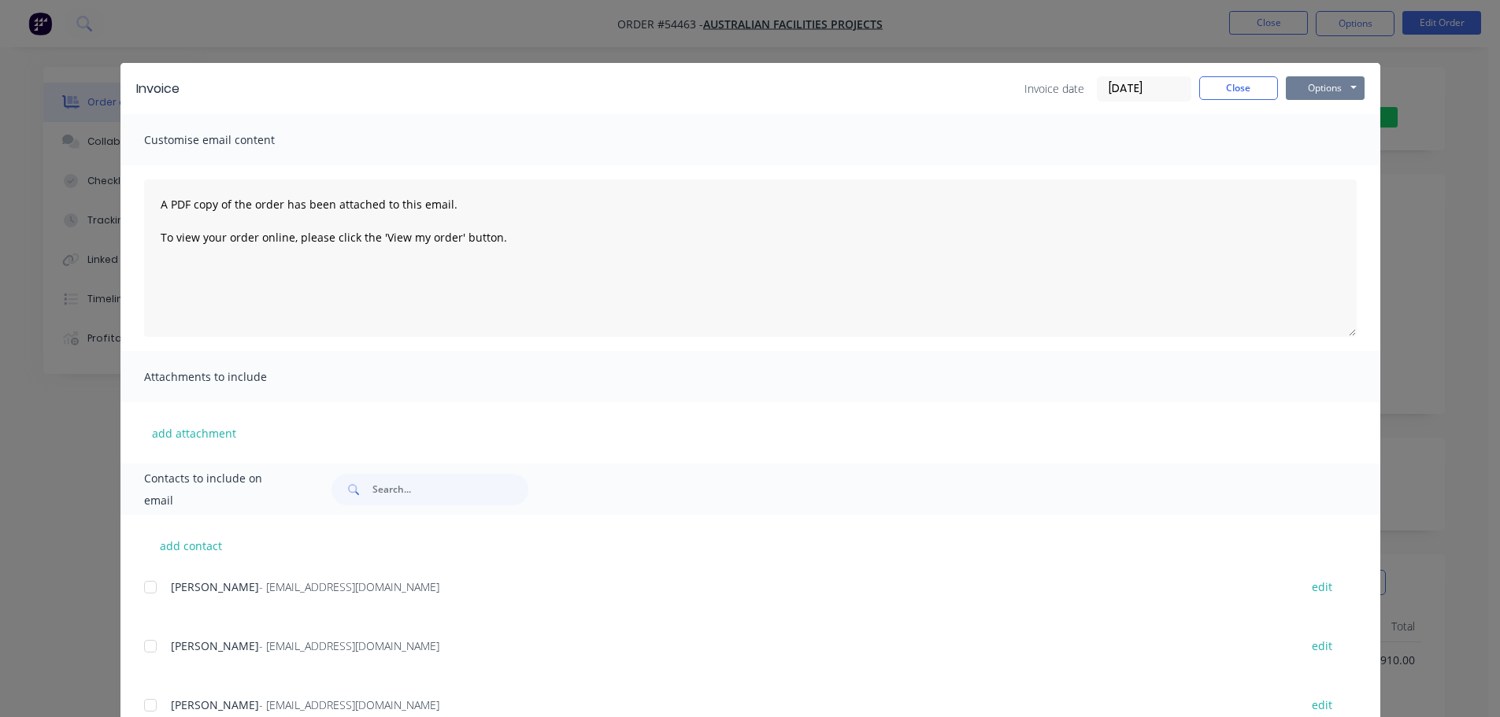
click at [1301, 87] on button "Options" at bounding box center [1325, 88] width 79 height 24
click at [1298, 142] on button "Print" at bounding box center [1336, 142] width 101 height 26
click at [1232, 87] on button "Close" at bounding box center [1238, 88] width 79 height 24
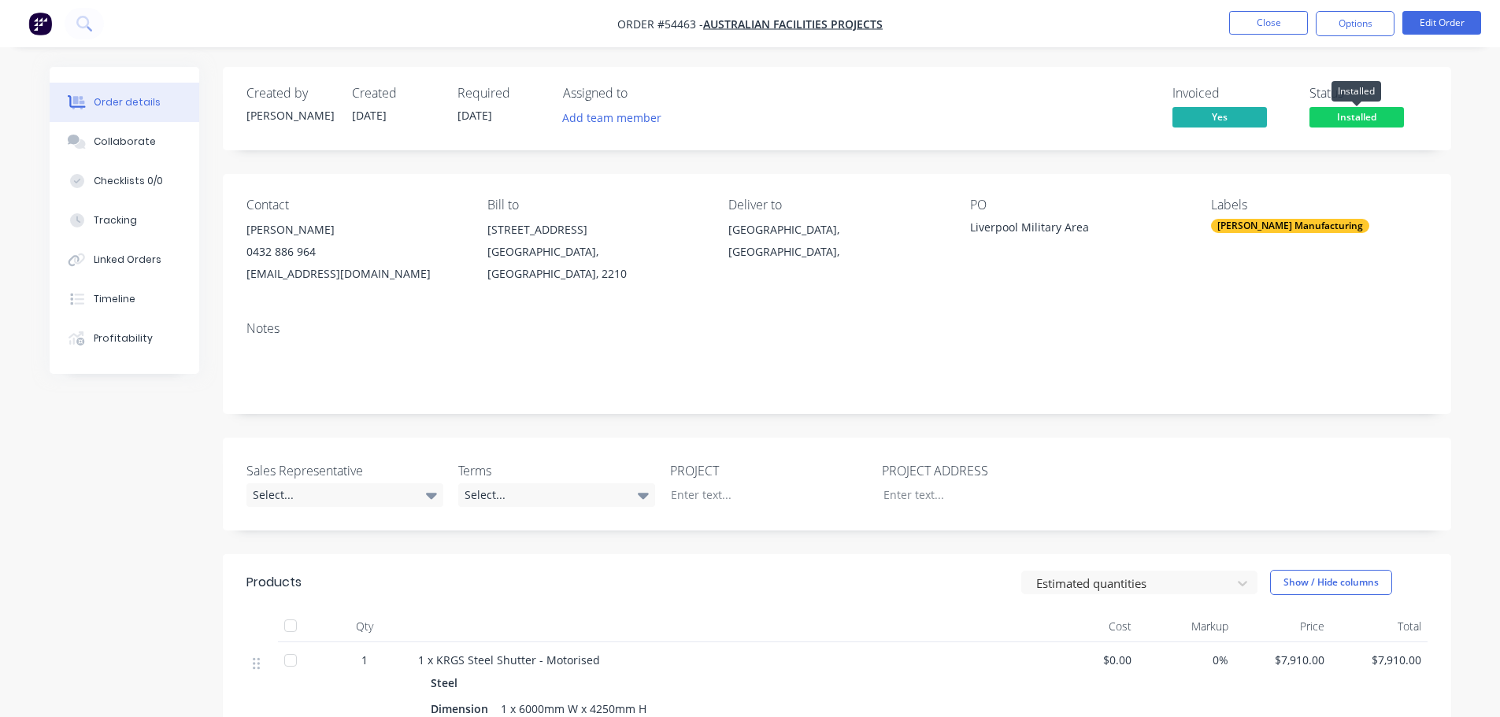
click at [1350, 109] on span "Installed" at bounding box center [1356, 117] width 94 height 20
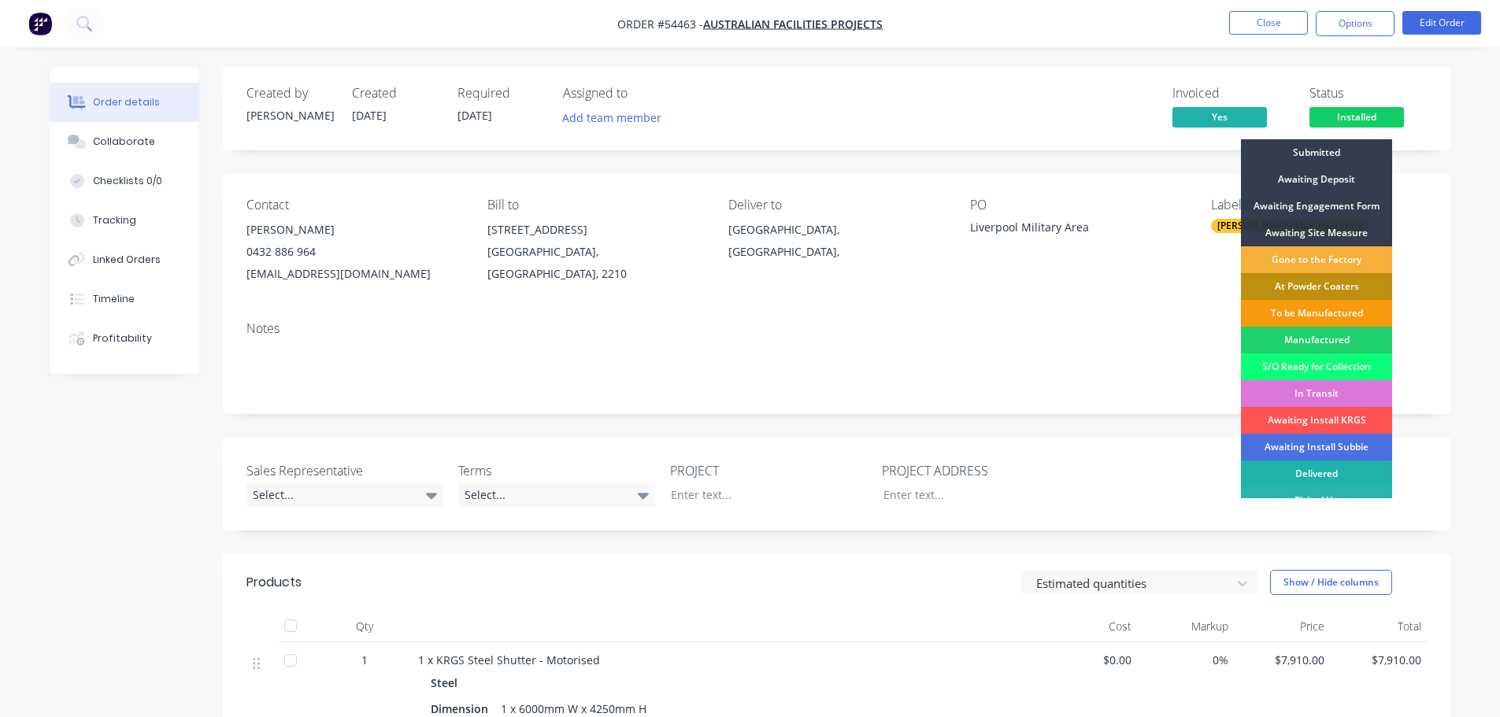
click at [1339, 473] on div "Delivered" at bounding box center [1316, 474] width 151 height 27
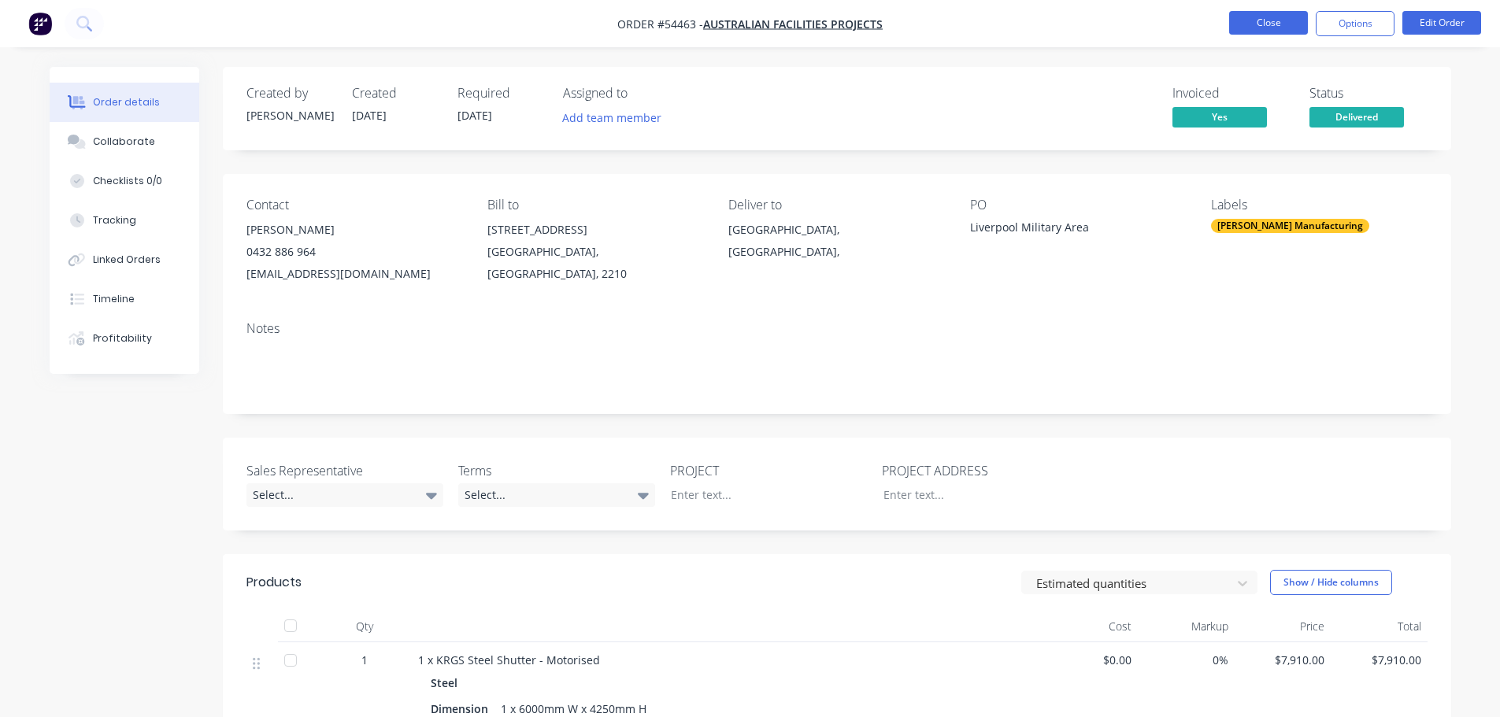
click at [1266, 20] on button "Close" at bounding box center [1268, 23] width 79 height 24
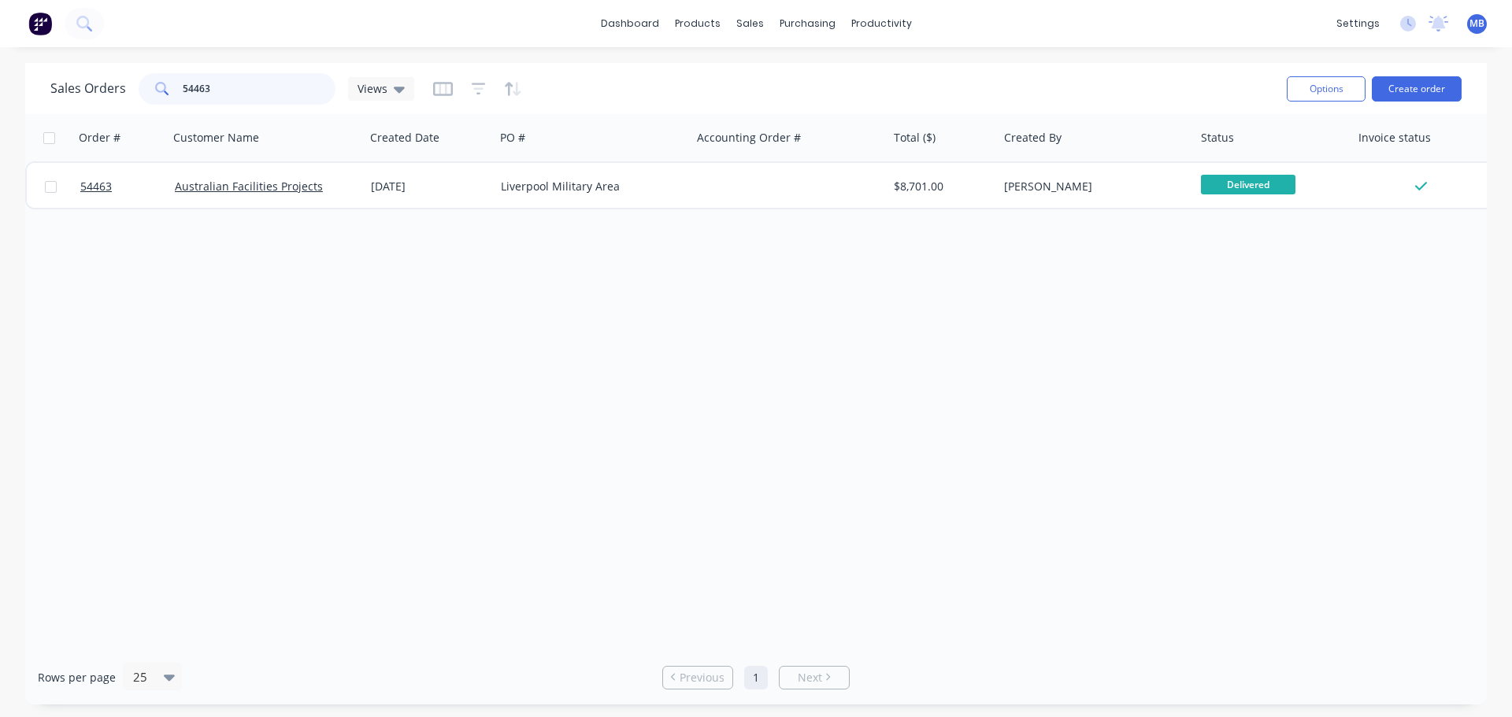
drag, startPoint x: 217, startPoint y: 91, endPoint x: 45, endPoint y: 104, distance: 172.9
click at [45, 104] on div "Sales Orders 54463 Views Options Create order" at bounding box center [755, 88] width 1461 height 51
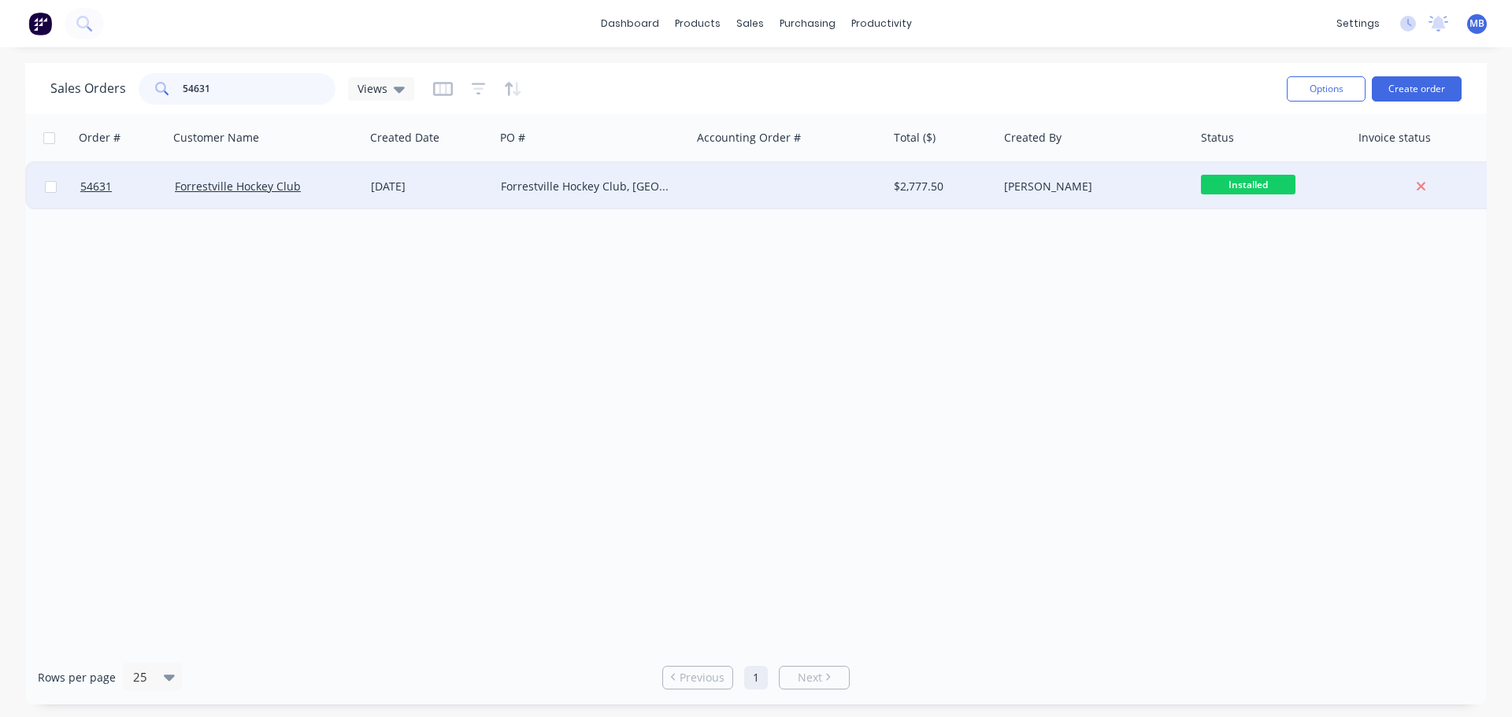
type input "54631"
click at [1146, 187] on div "[PERSON_NAME]" at bounding box center [1091, 187] width 175 height 16
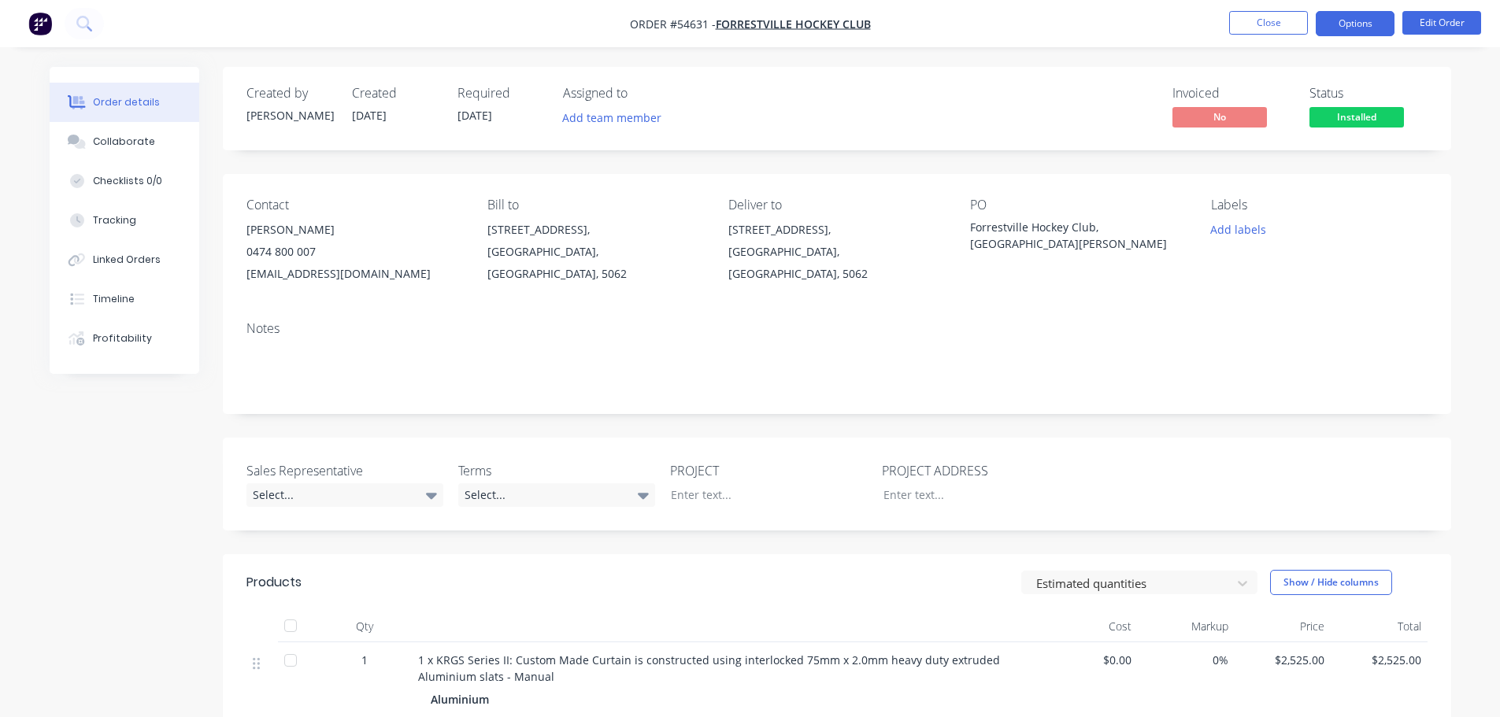
click at [1345, 24] on button "Options" at bounding box center [1354, 23] width 79 height 25
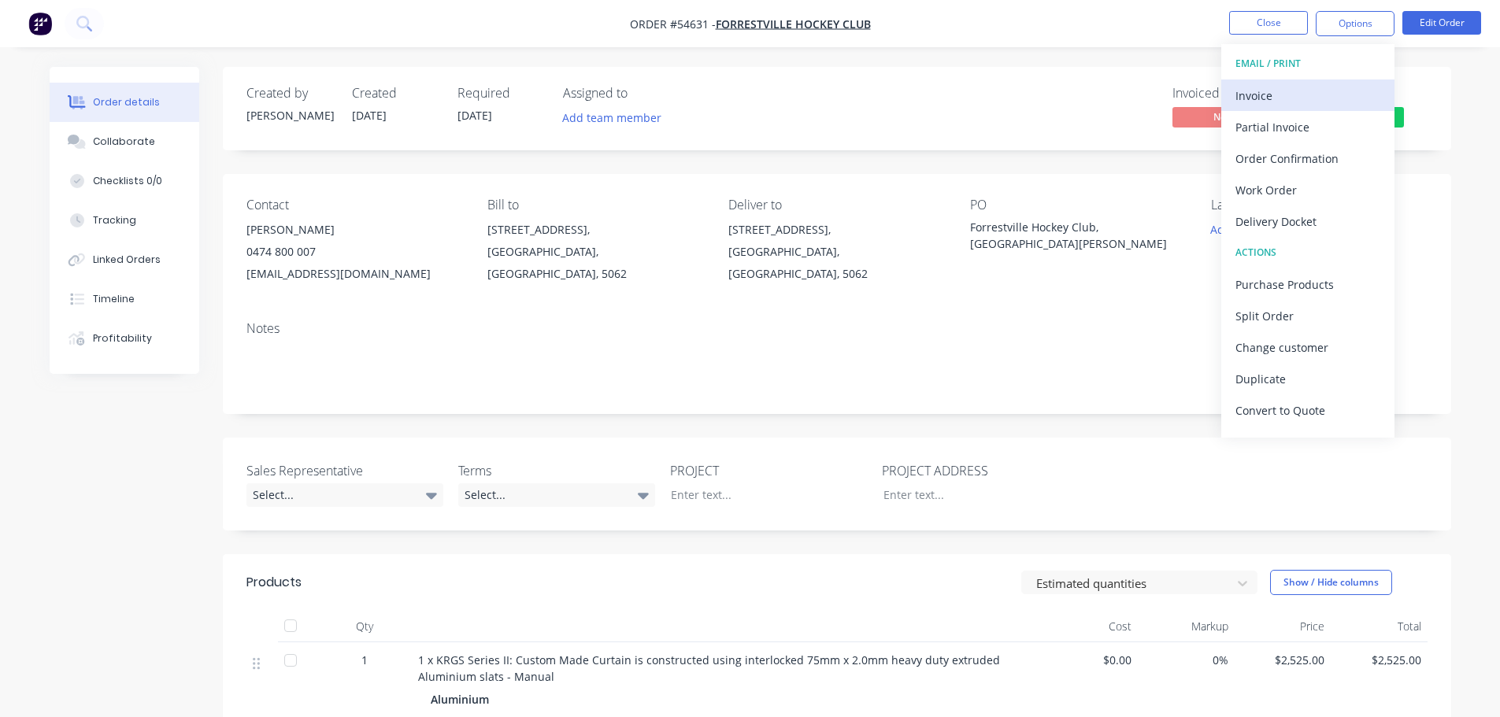
click at [1269, 91] on div "Invoice" at bounding box center [1307, 95] width 145 height 23
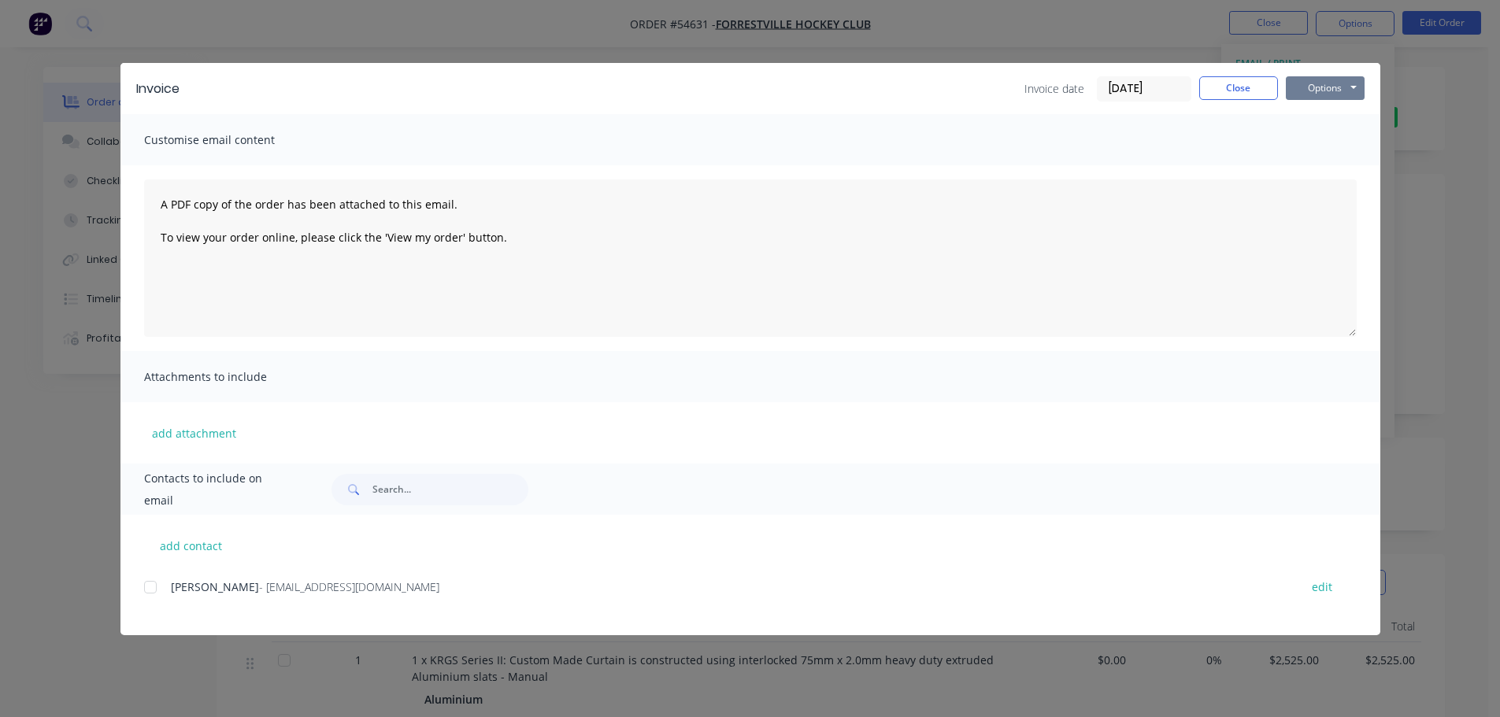
click at [1310, 96] on button "Options" at bounding box center [1325, 88] width 79 height 24
click at [1303, 141] on button "Print" at bounding box center [1336, 142] width 101 height 26
click at [1305, 89] on button "Options" at bounding box center [1325, 88] width 79 height 24
click at [1253, 90] on button "Close" at bounding box center [1238, 88] width 79 height 24
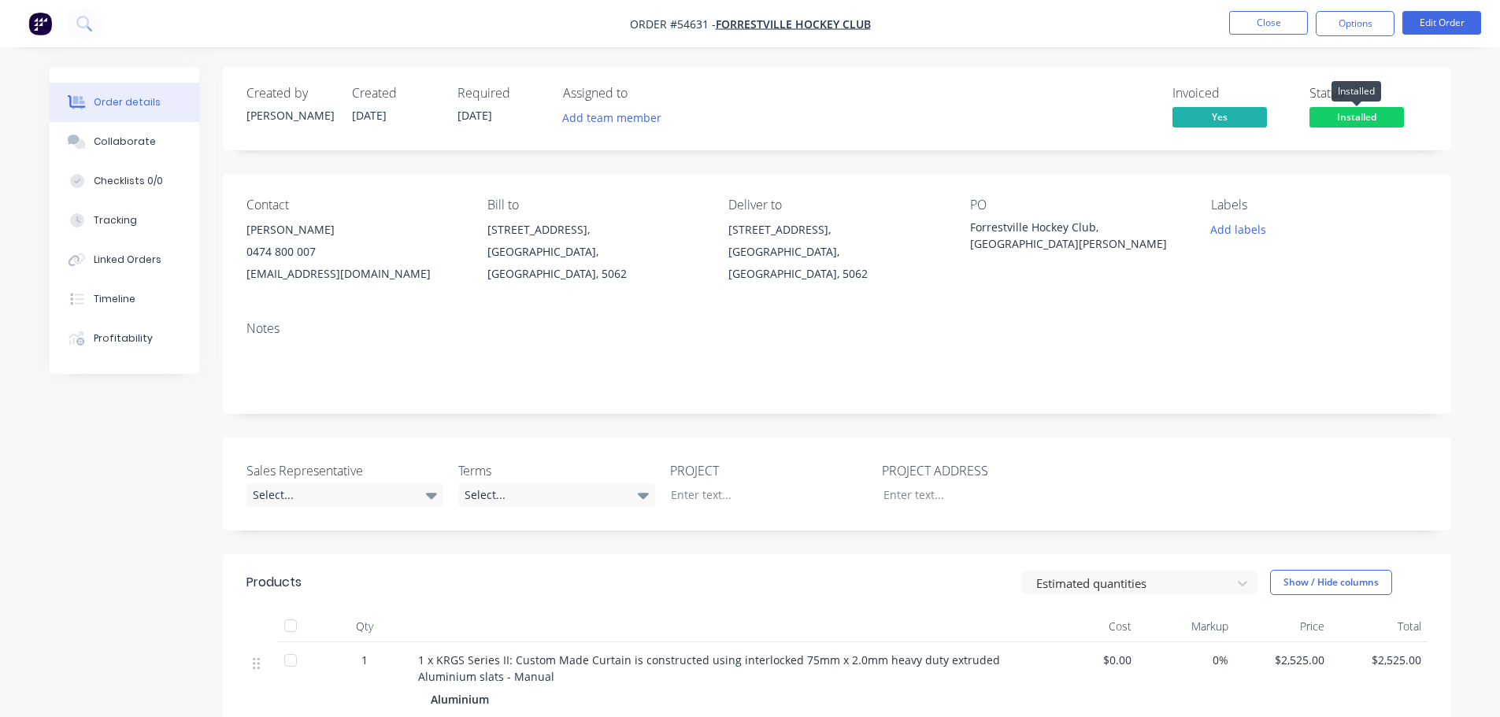
click at [1352, 116] on span "Installed" at bounding box center [1356, 117] width 94 height 20
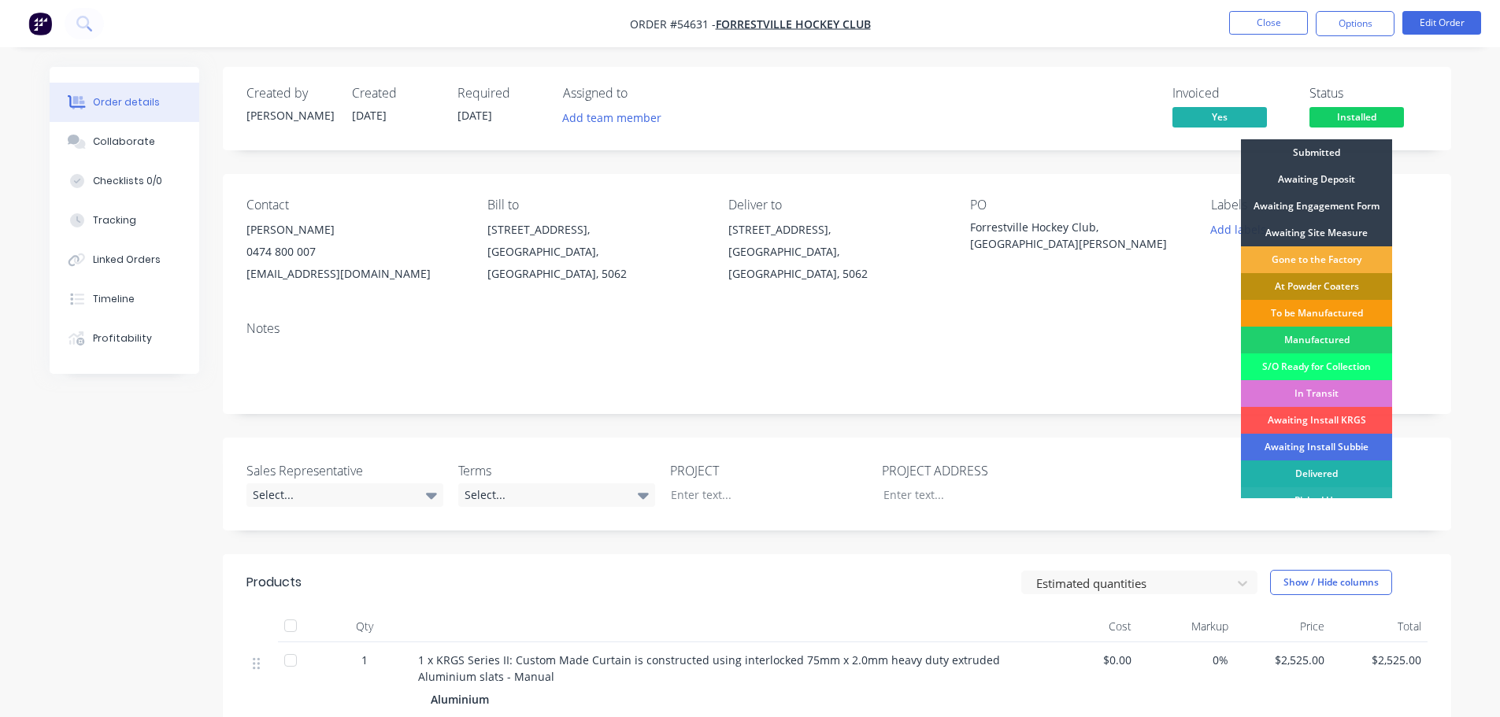
click at [1343, 475] on div "Delivered" at bounding box center [1316, 474] width 151 height 27
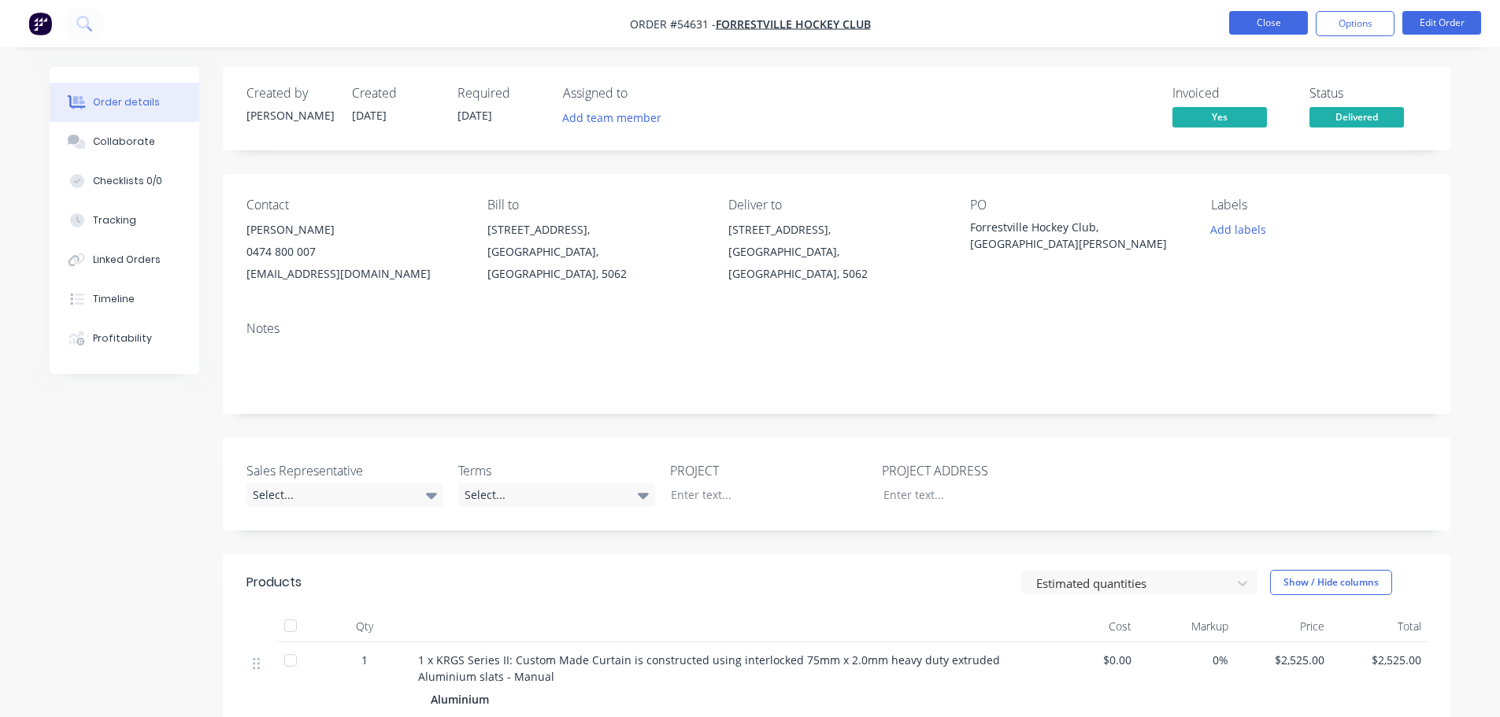
click at [1246, 30] on button "Close" at bounding box center [1268, 23] width 79 height 24
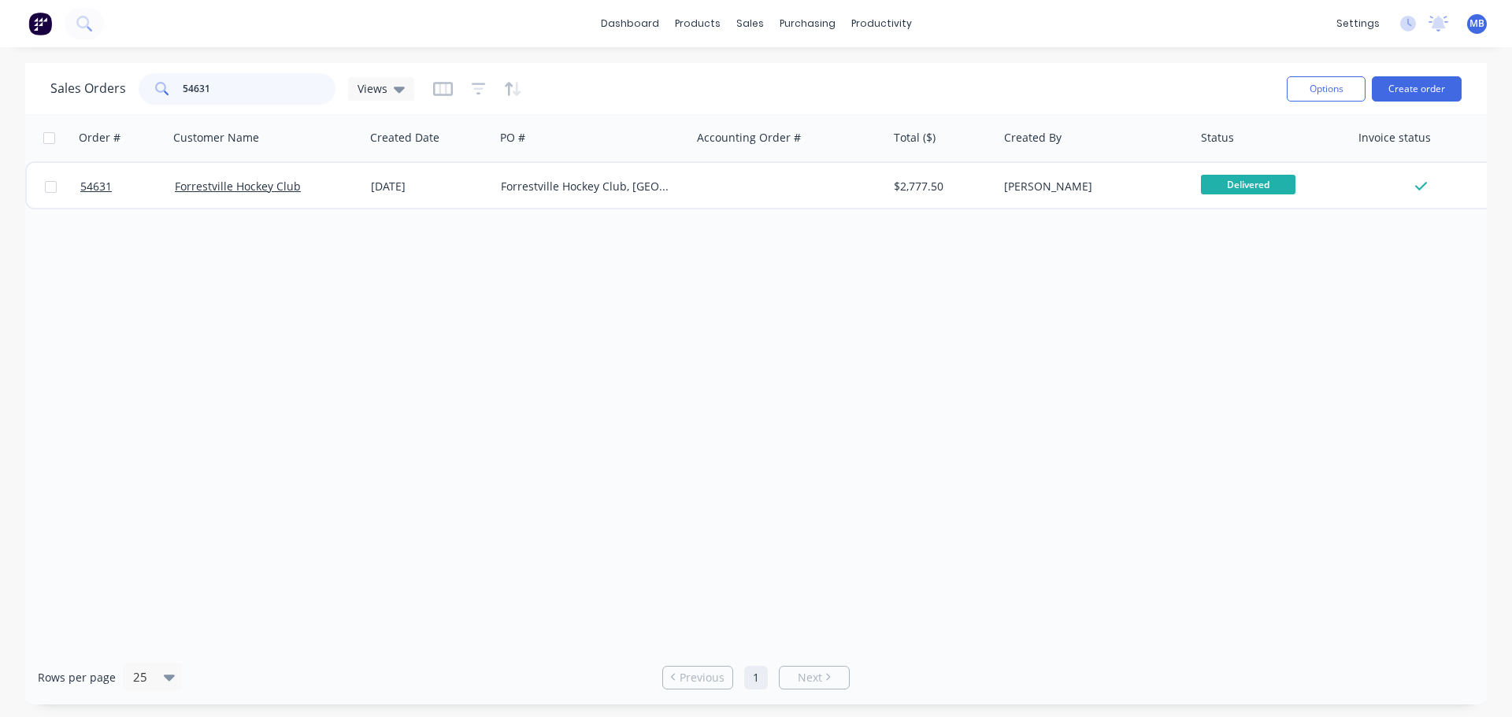
drag, startPoint x: 256, startPoint y: 95, endPoint x: 153, endPoint y: 75, distance: 105.1
click at [153, 75] on div "54631" at bounding box center [237, 88] width 197 height 31
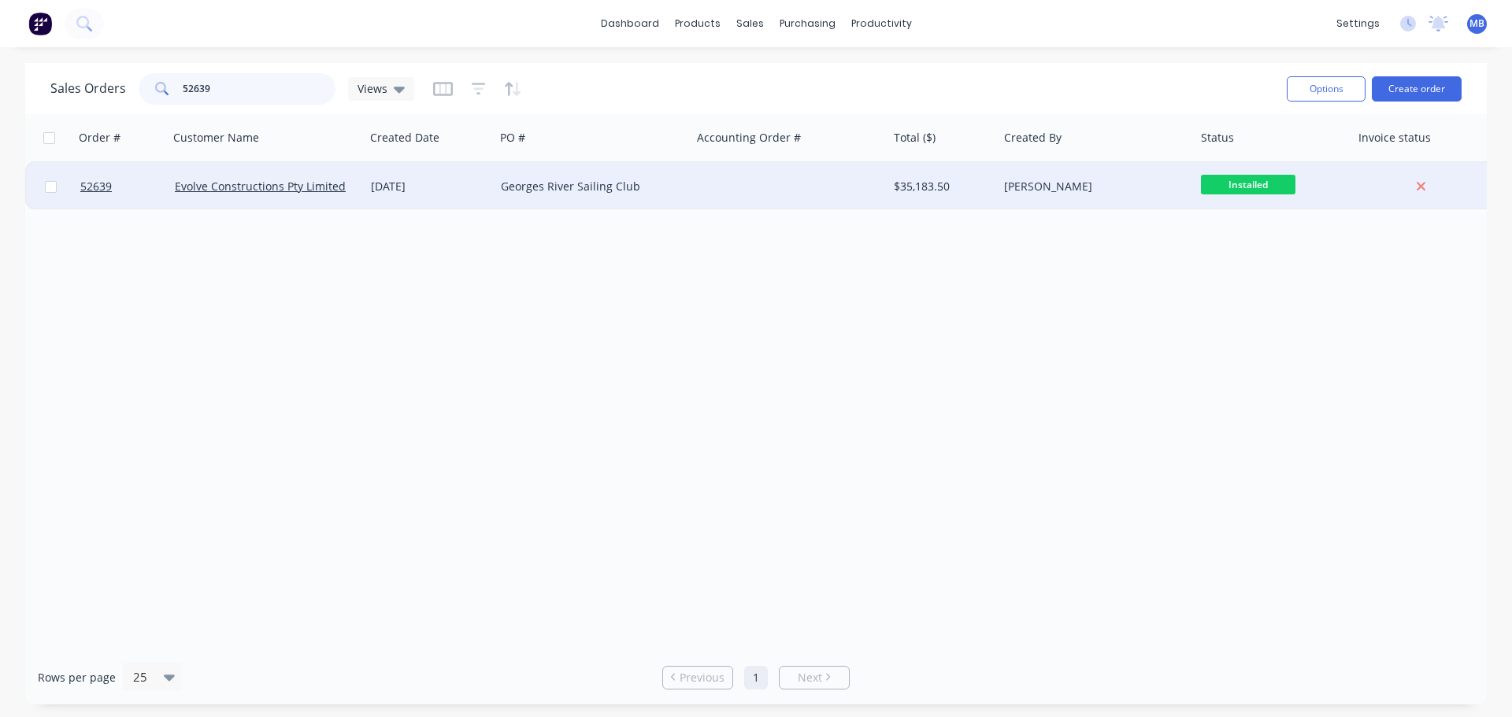
type input "52639"
click at [1117, 191] on div "[PERSON_NAME]" at bounding box center [1091, 187] width 175 height 16
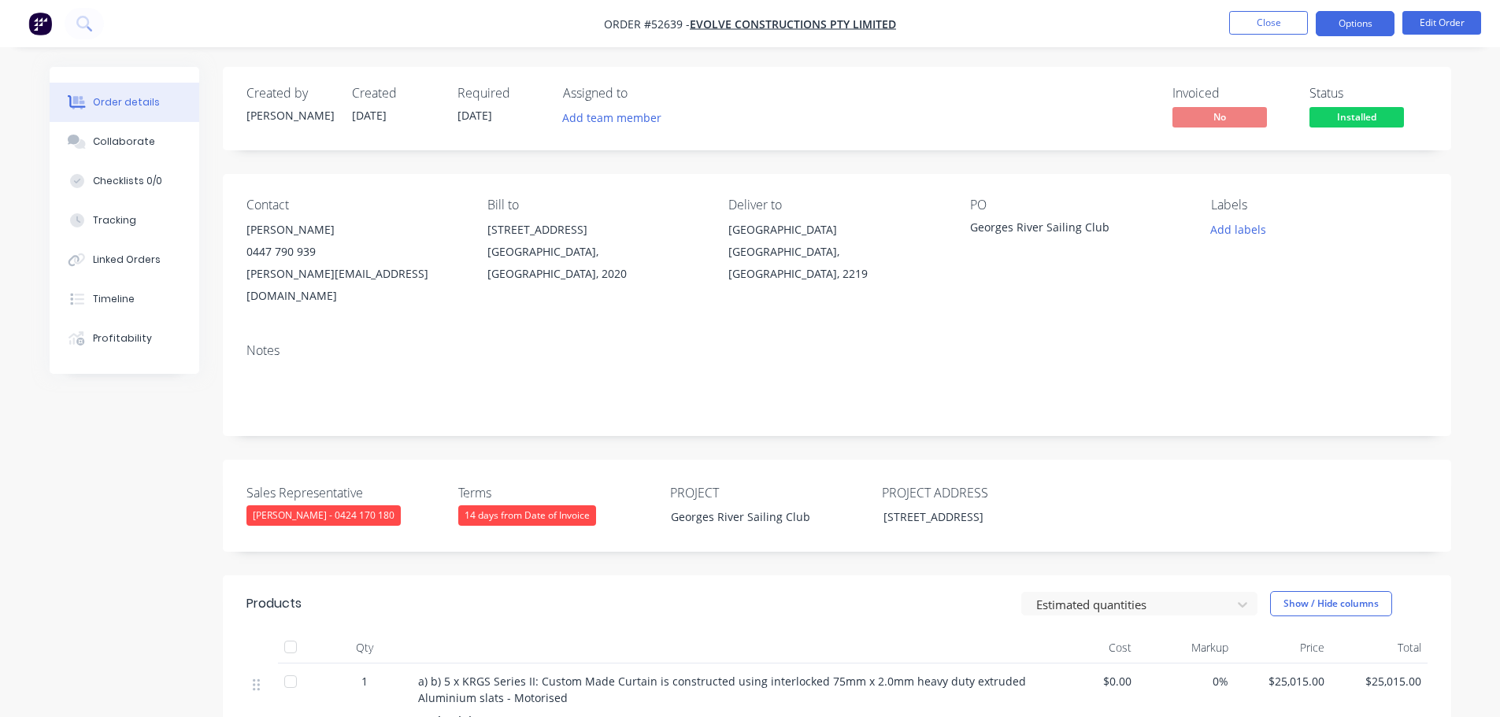
click at [1344, 26] on button "Options" at bounding box center [1354, 23] width 79 height 25
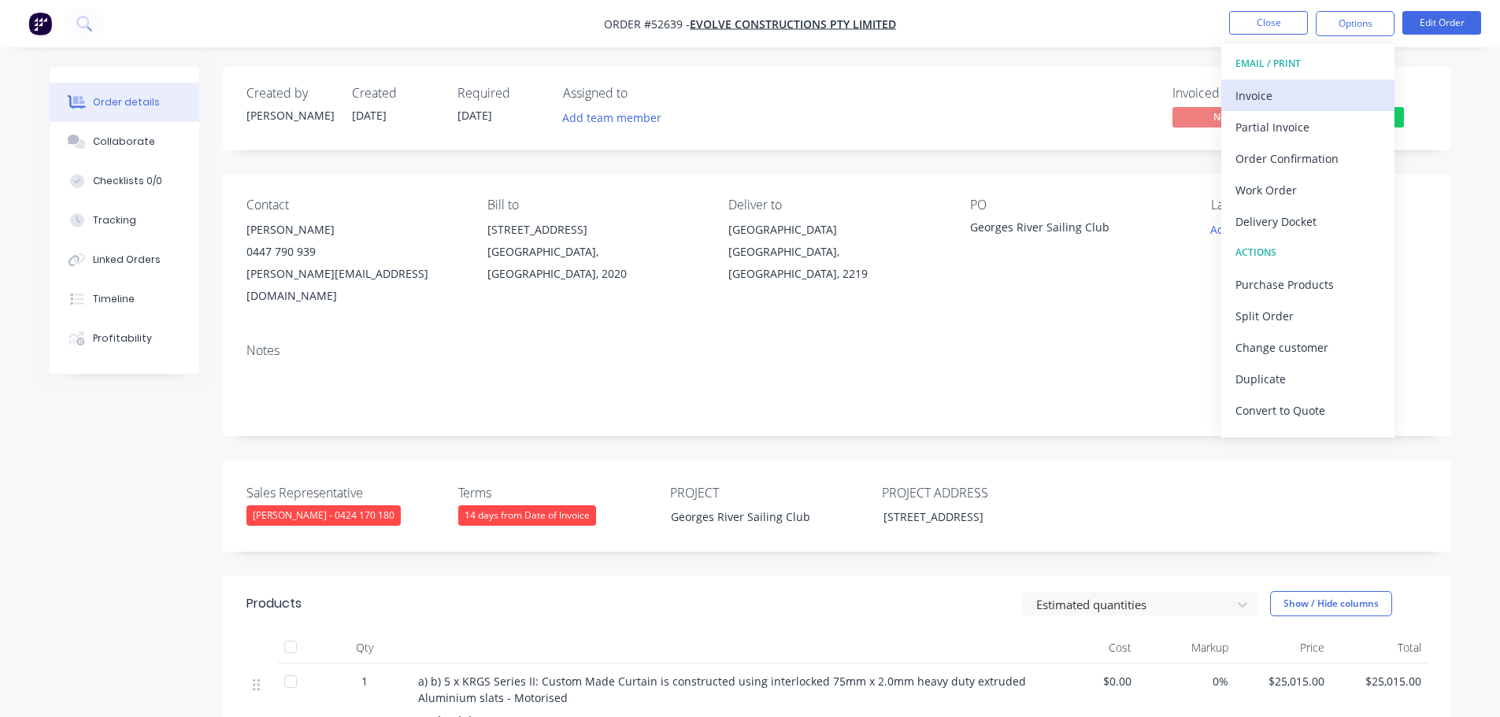
click at [1256, 94] on div "Invoice" at bounding box center [1307, 95] width 145 height 23
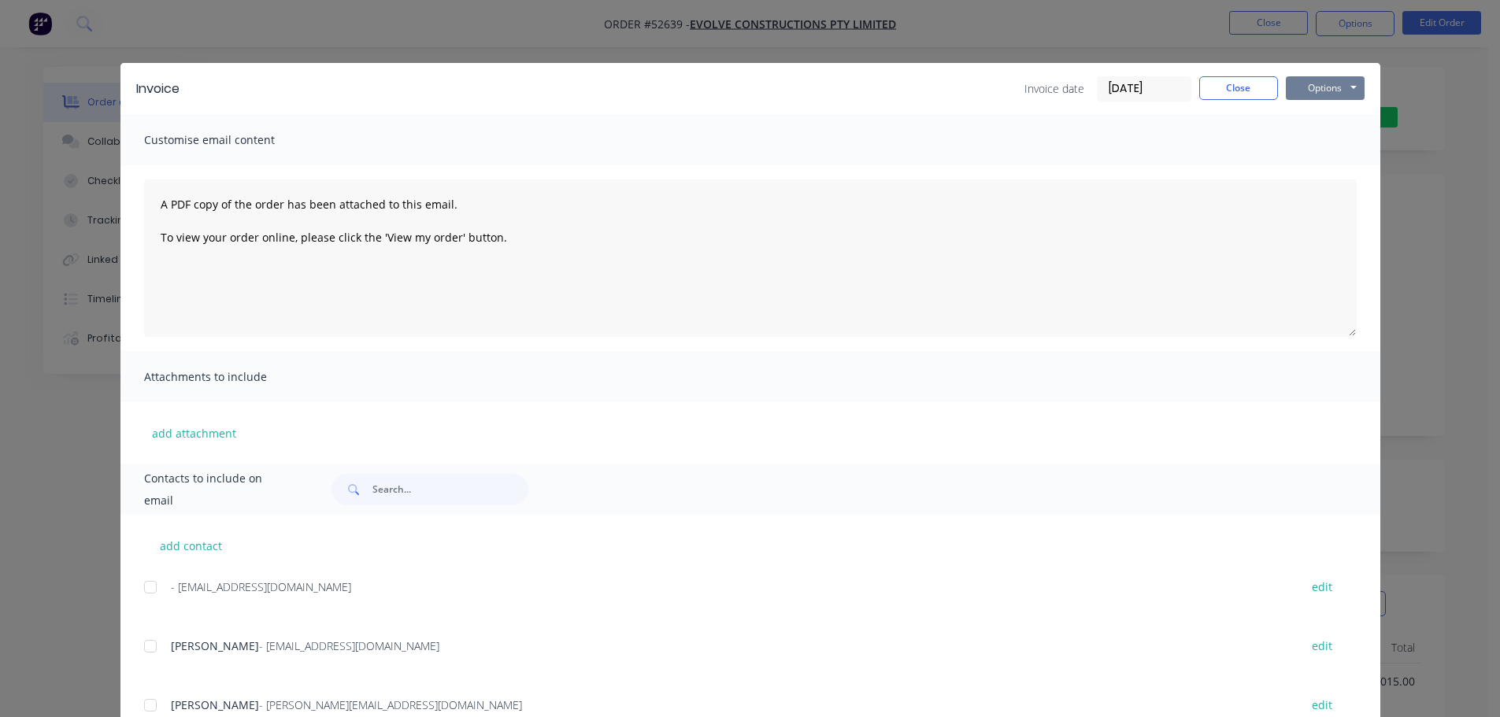
click at [1305, 87] on button "Options" at bounding box center [1325, 88] width 79 height 24
click at [1301, 139] on button "Print" at bounding box center [1336, 142] width 101 height 26
click at [1300, 91] on button "Options" at bounding box center [1325, 88] width 79 height 24
click at [1207, 171] on div "A PDF copy of the order has been attached to this email. To view your order onl…" at bounding box center [750, 258] width 1260 height 186
click at [1237, 91] on button "Close" at bounding box center [1238, 88] width 79 height 24
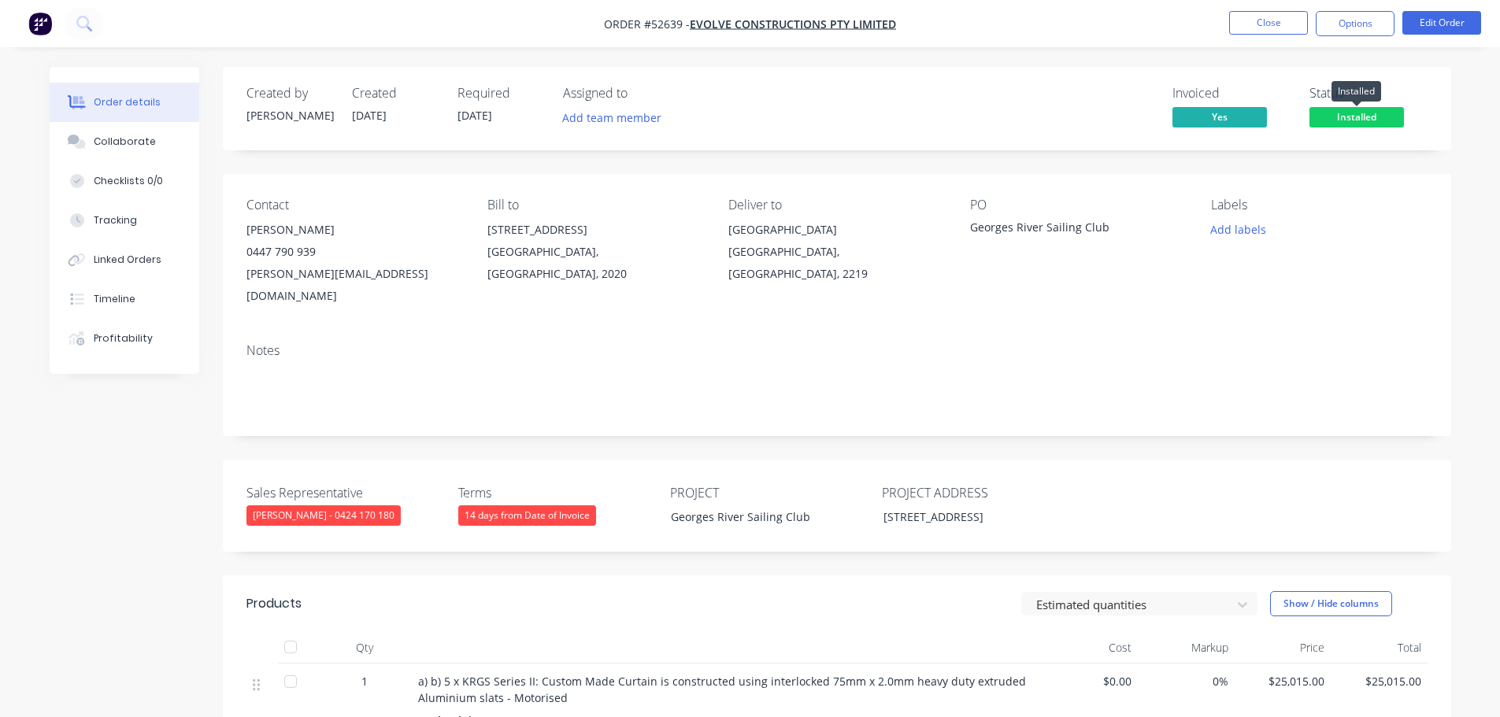
drag, startPoint x: 1339, startPoint y: 115, endPoint x: 1342, endPoint y: 125, distance: 10.7
click at [1340, 116] on span "Installed" at bounding box center [1356, 117] width 94 height 20
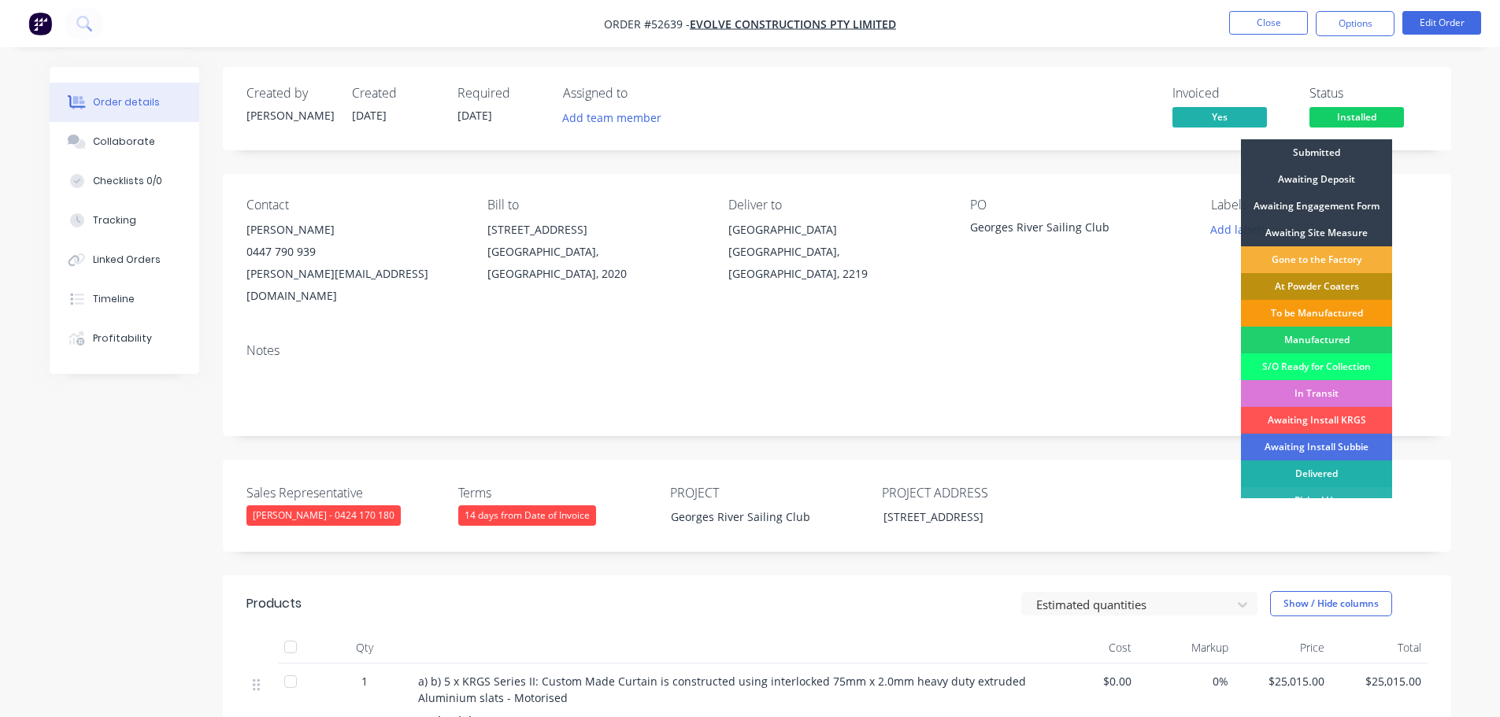
click at [1315, 473] on div "Delivered" at bounding box center [1316, 474] width 151 height 27
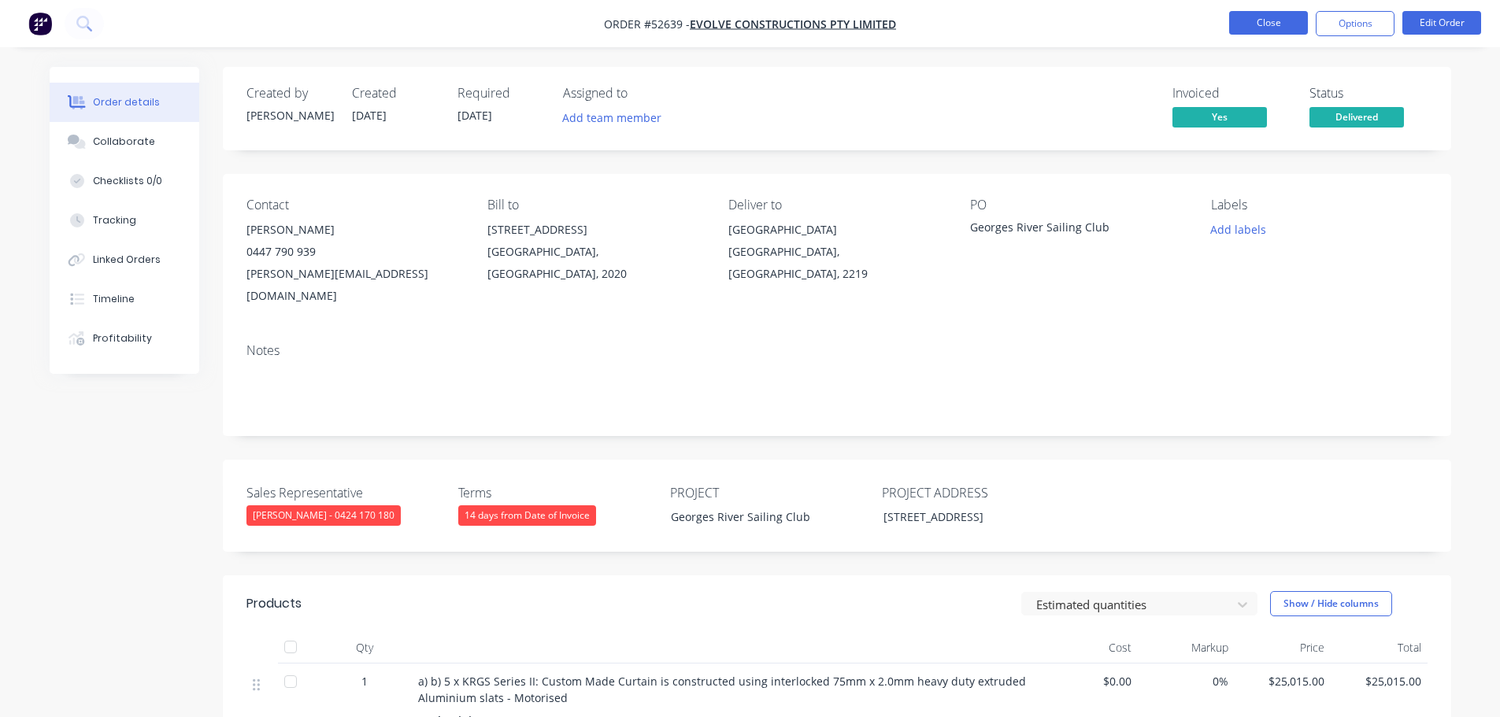
click at [1269, 28] on button "Close" at bounding box center [1268, 23] width 79 height 24
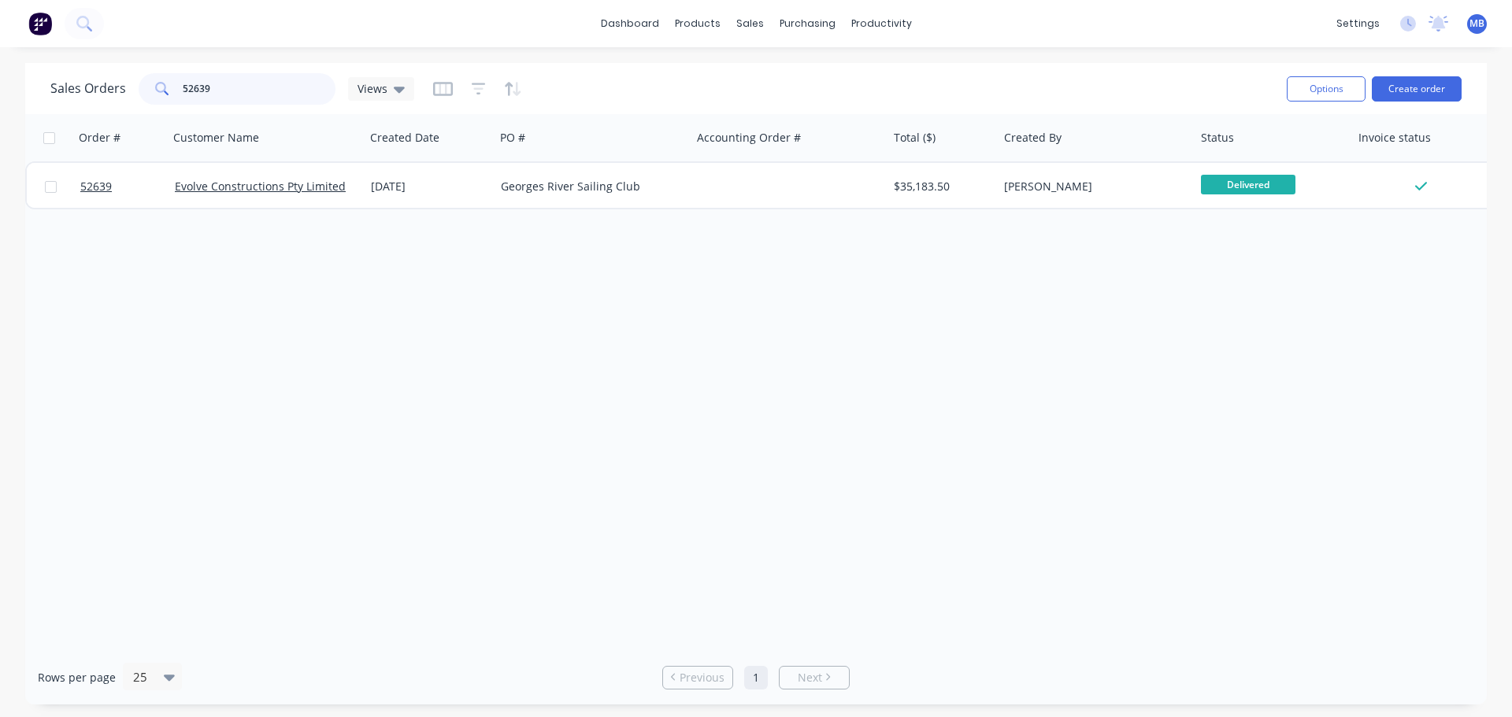
drag, startPoint x: 220, startPoint y: 84, endPoint x: 185, endPoint y: 83, distance: 35.5
click at [185, 83] on input "52639" at bounding box center [260, 88] width 154 height 31
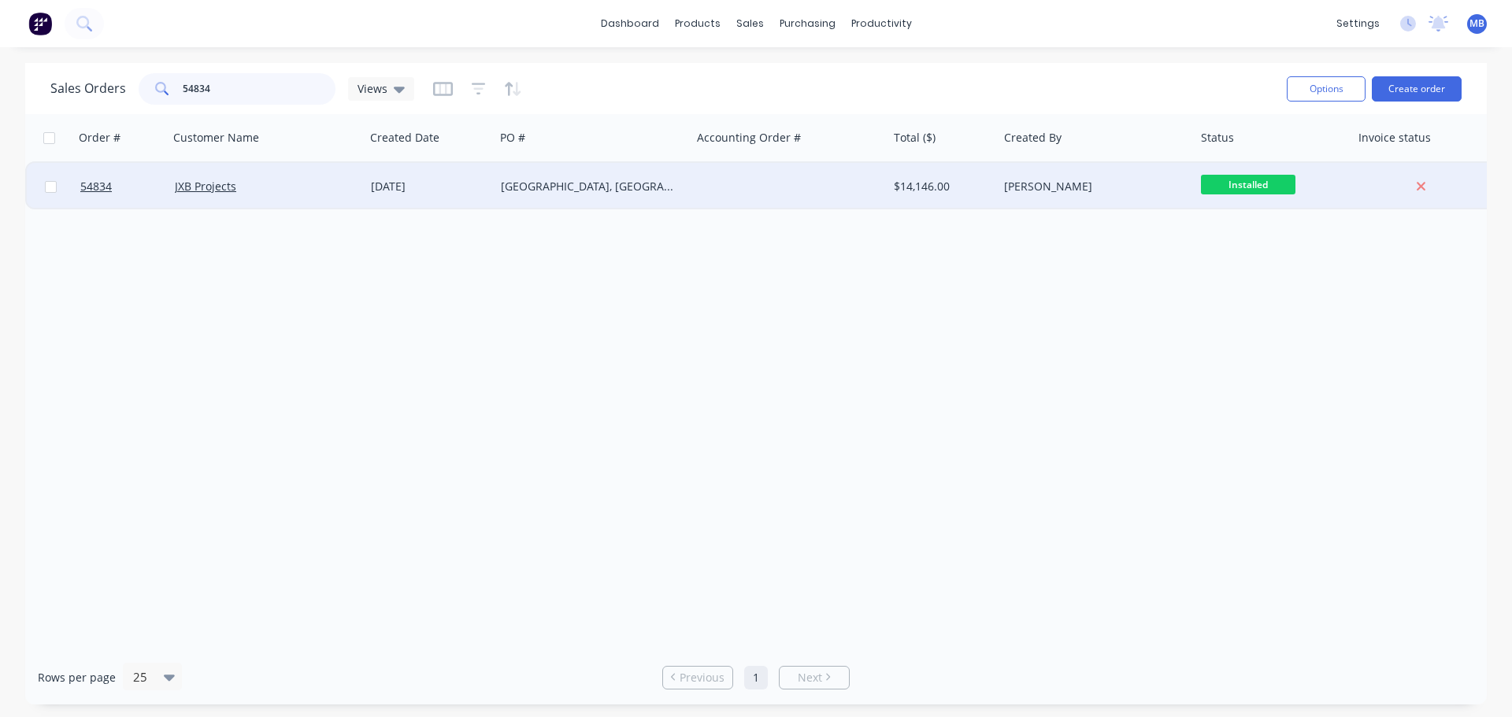
type input "54834"
click at [1185, 188] on div "[PERSON_NAME]" at bounding box center [1096, 187] width 184 height 16
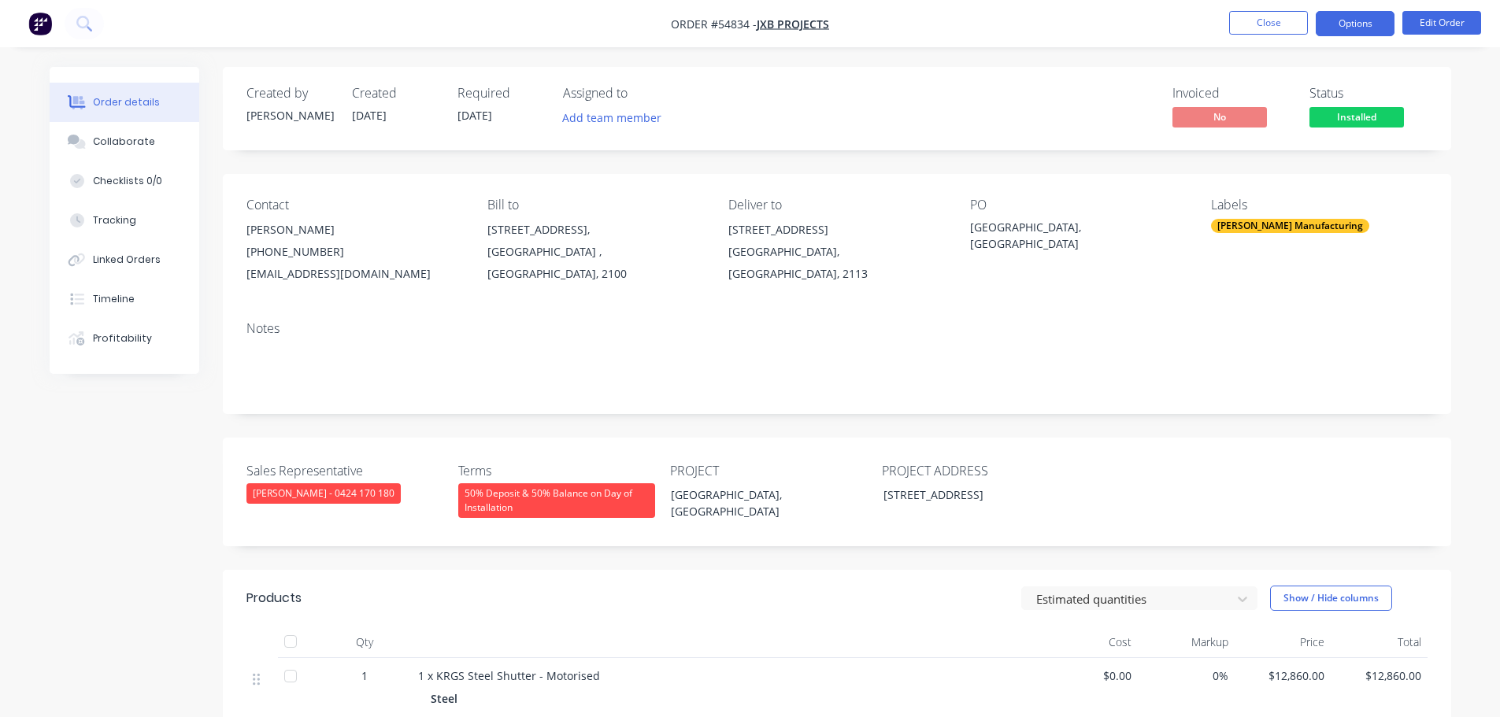
click at [1364, 18] on button "Options" at bounding box center [1354, 23] width 79 height 25
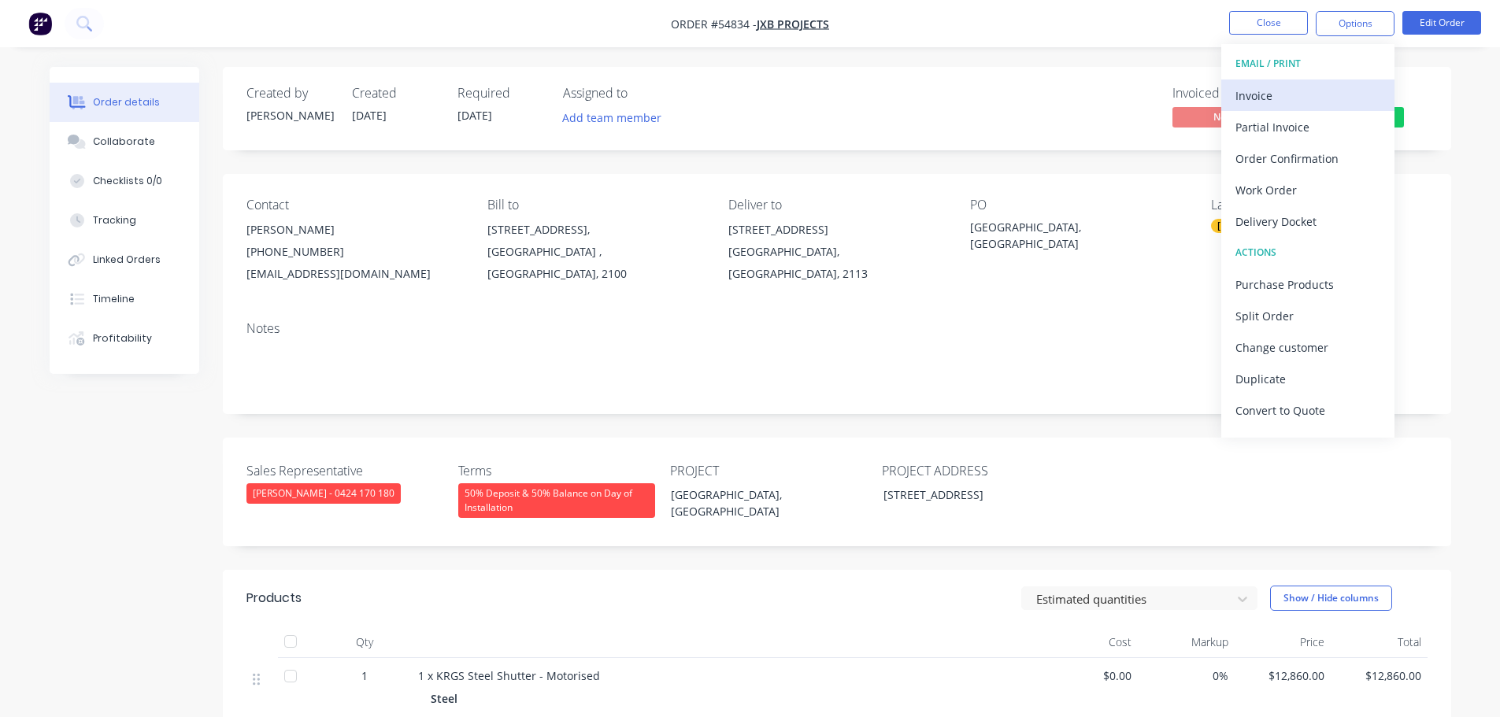
click at [1250, 91] on div "Invoice" at bounding box center [1307, 95] width 145 height 23
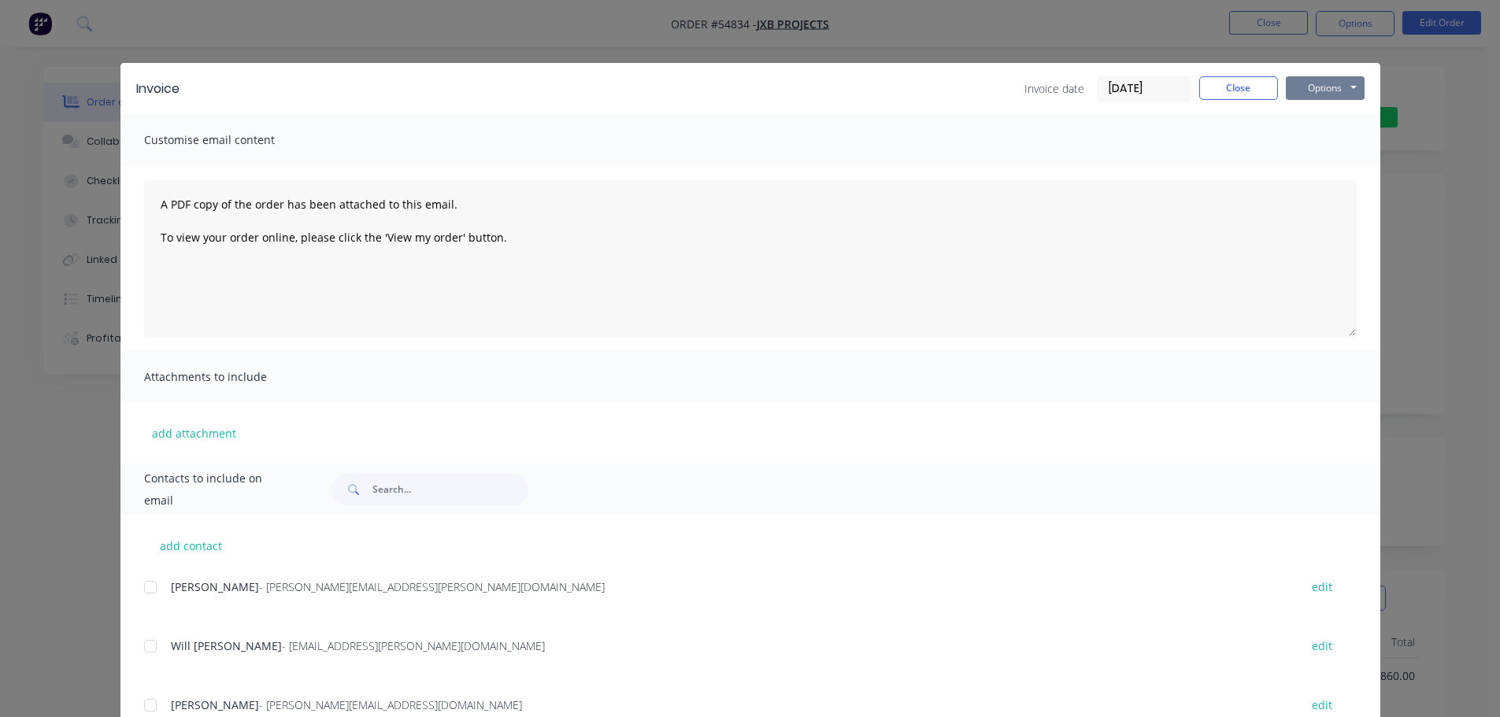
click at [1308, 91] on button "Options" at bounding box center [1325, 88] width 79 height 24
click at [1308, 143] on button "Print" at bounding box center [1336, 142] width 101 height 26
click at [1300, 88] on button "Options" at bounding box center [1325, 88] width 79 height 24
click at [1223, 92] on button "Close" at bounding box center [1238, 88] width 79 height 24
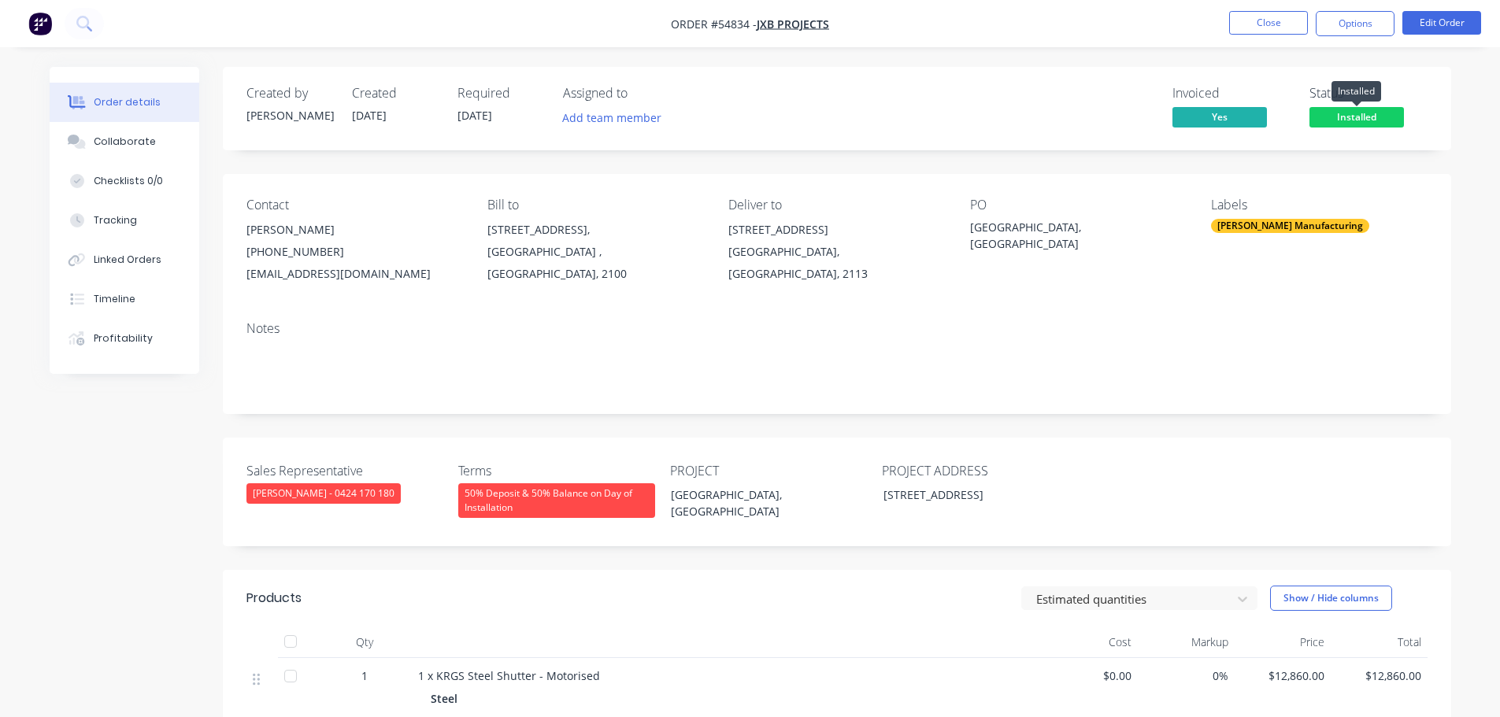
click at [1352, 115] on span "Installed" at bounding box center [1356, 117] width 94 height 20
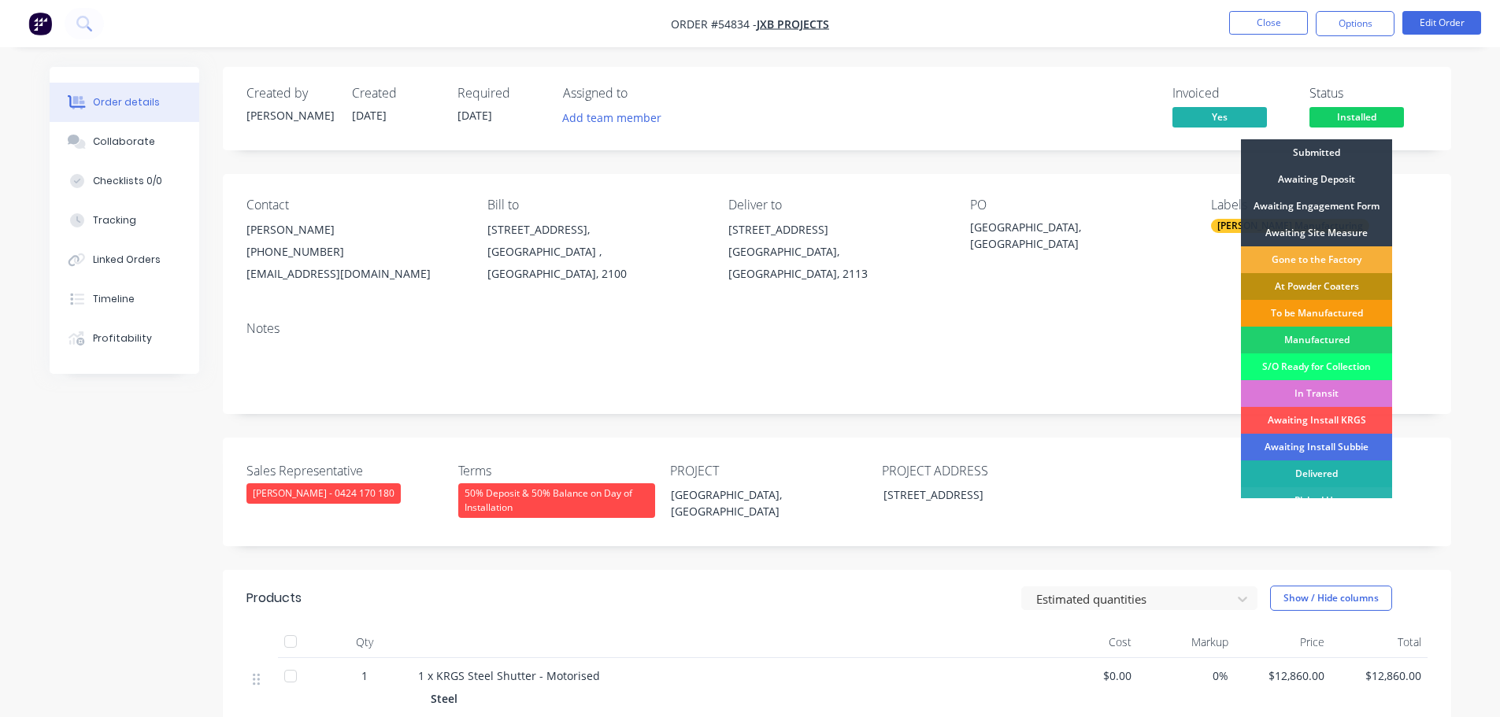
click at [1340, 468] on div "Delivered" at bounding box center [1316, 474] width 151 height 27
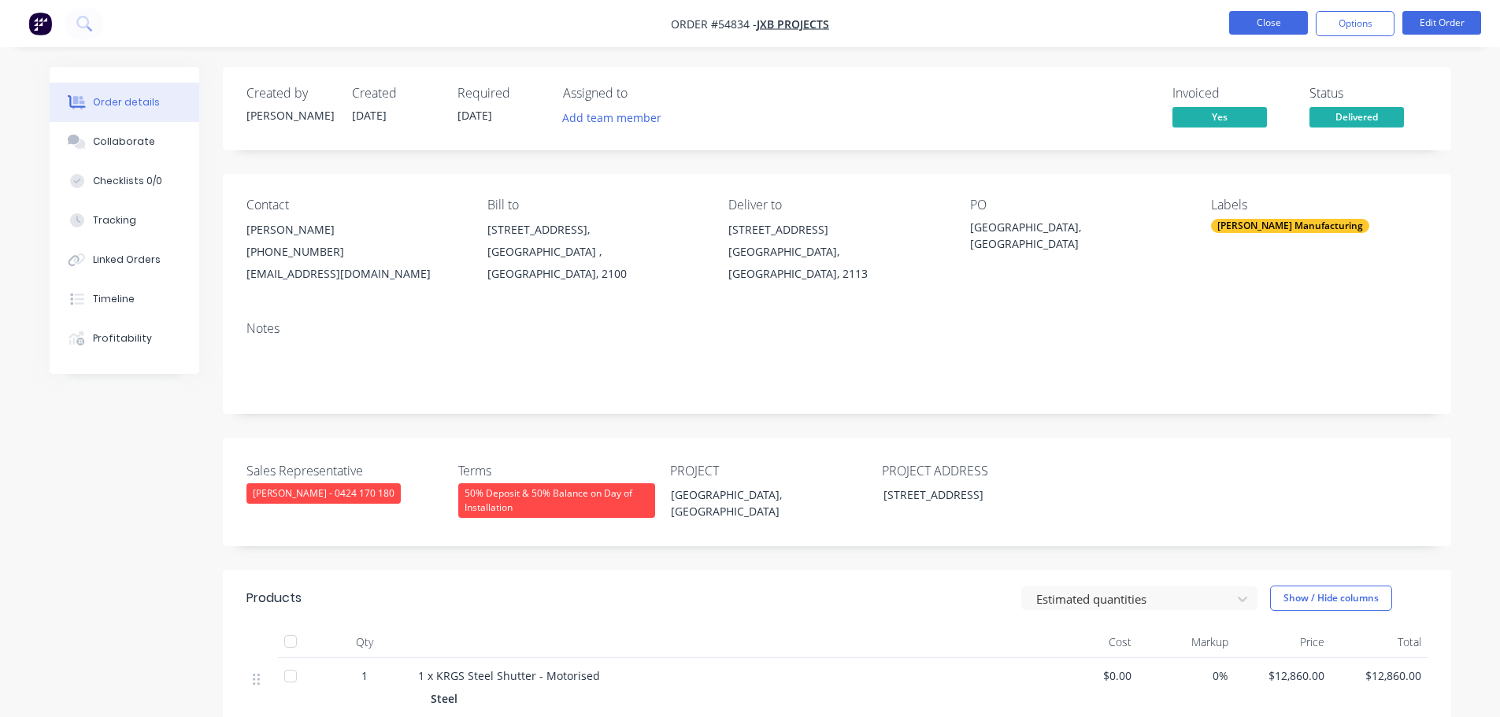
click at [1292, 24] on button "Close" at bounding box center [1268, 23] width 79 height 24
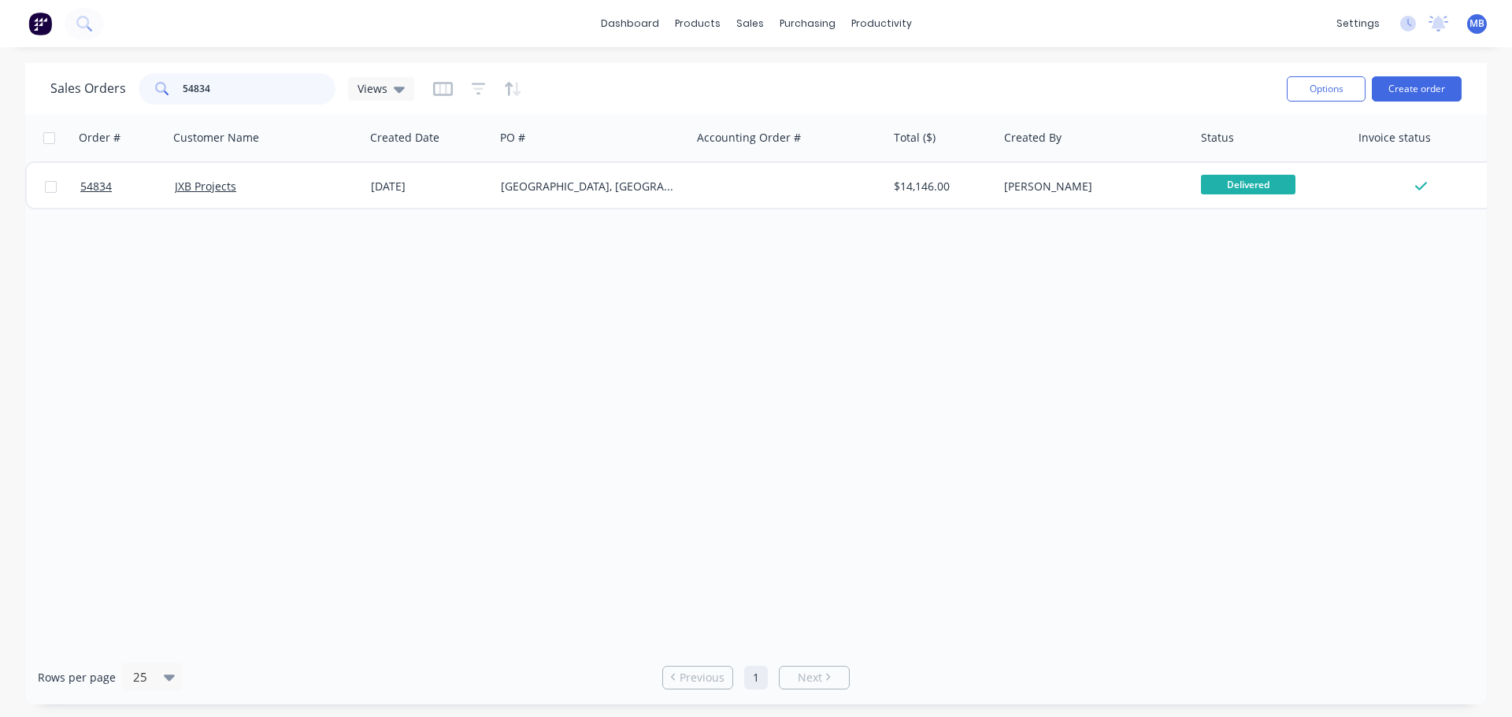
drag, startPoint x: 243, startPoint y: 91, endPoint x: 78, endPoint y: 86, distance: 165.4
click at [80, 87] on div "Sales Orders 54834 Views" at bounding box center [232, 88] width 364 height 31
type input "54833"
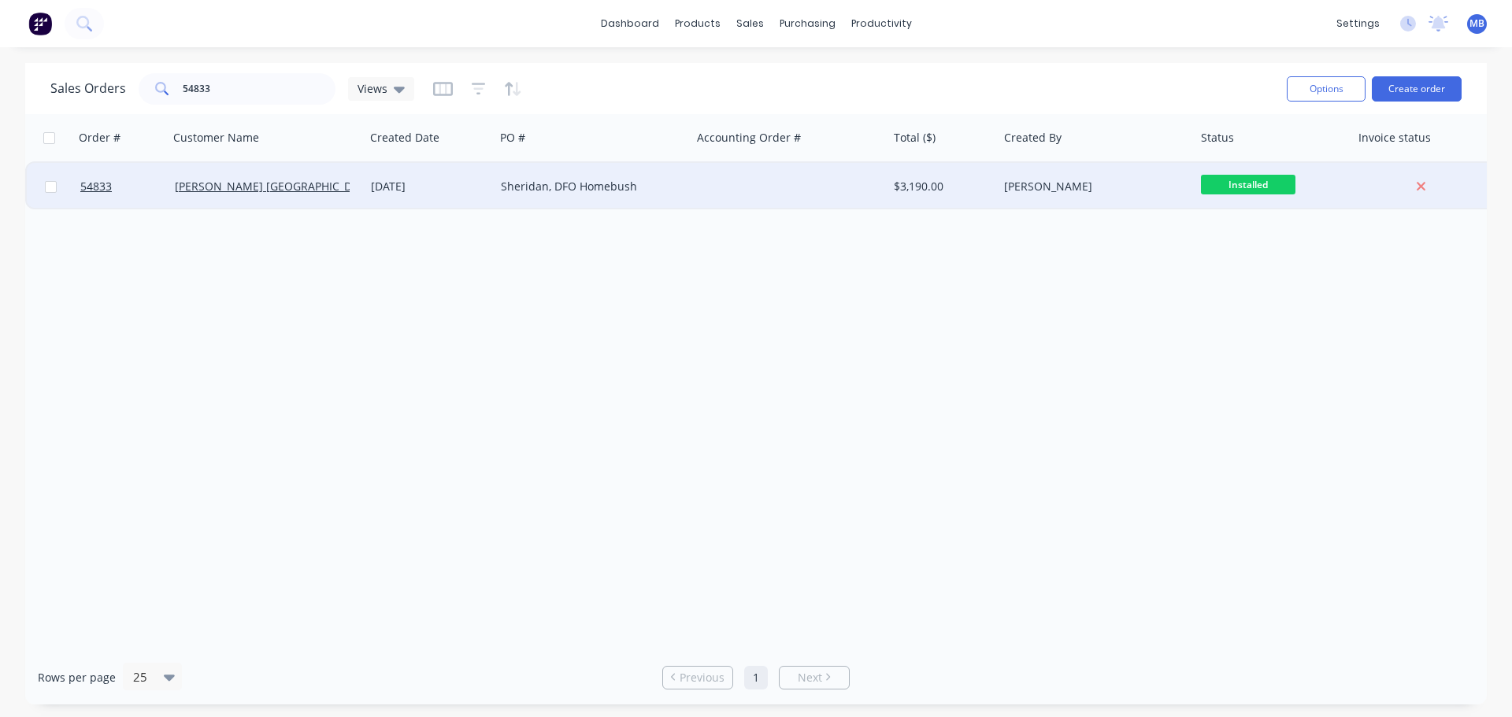
click at [1069, 191] on div "[PERSON_NAME]" at bounding box center [1091, 187] width 175 height 16
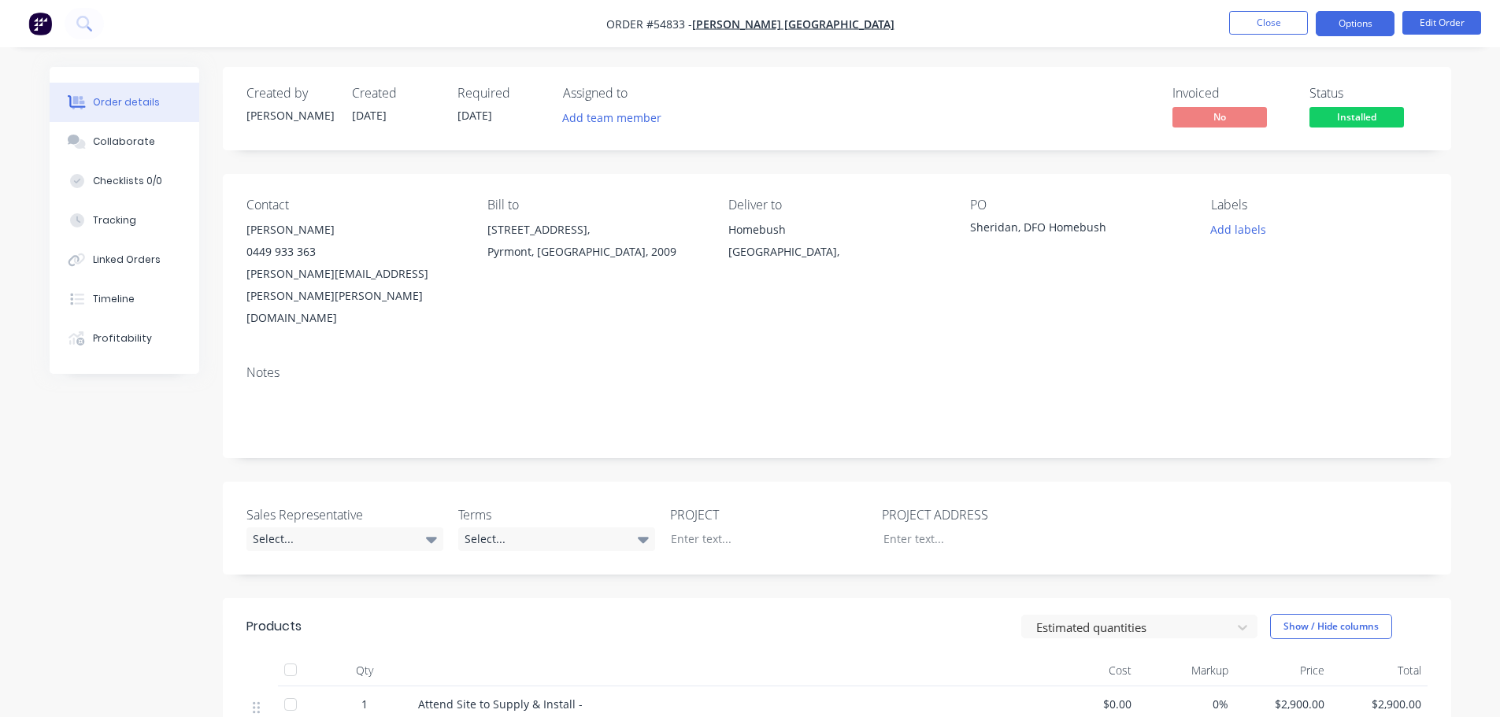
click at [1344, 22] on button "Options" at bounding box center [1354, 23] width 79 height 25
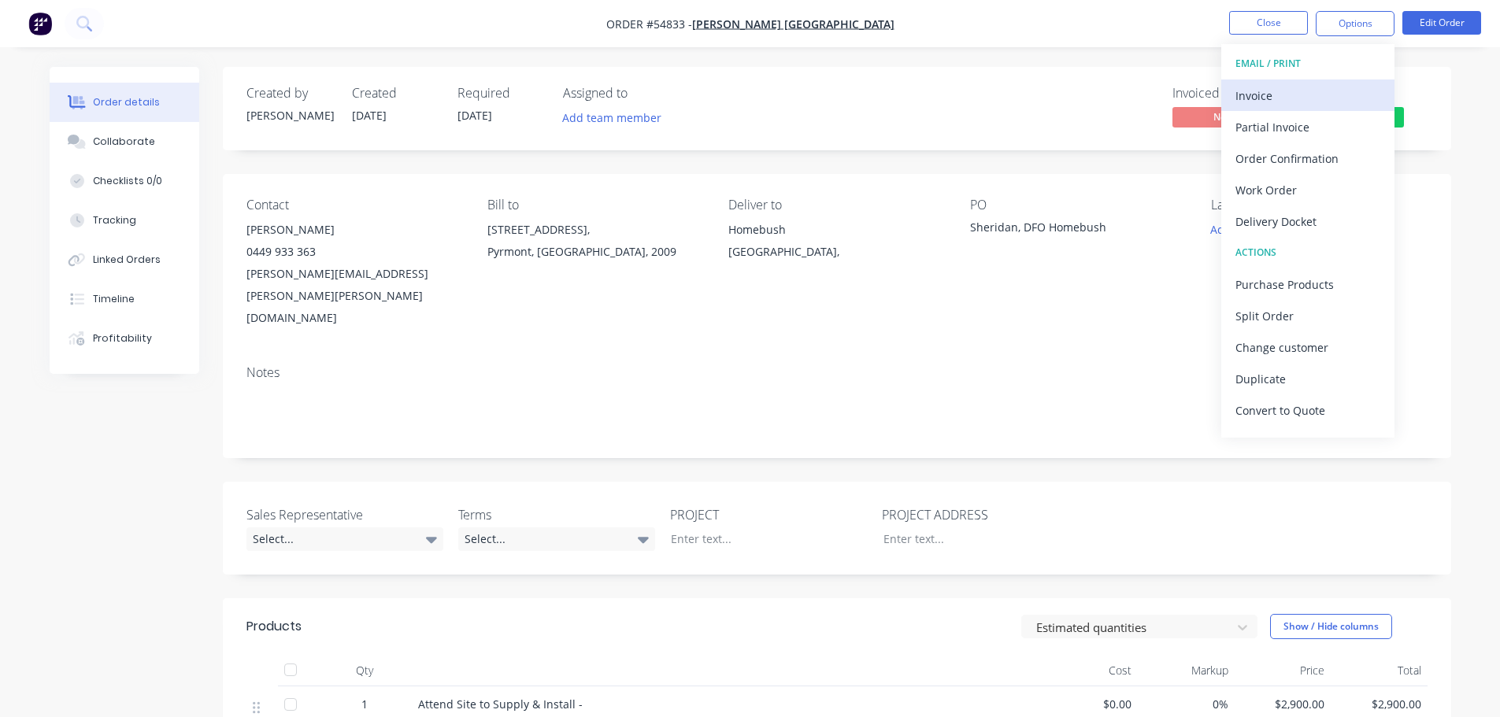
click at [1273, 94] on div "Invoice" at bounding box center [1307, 95] width 145 height 23
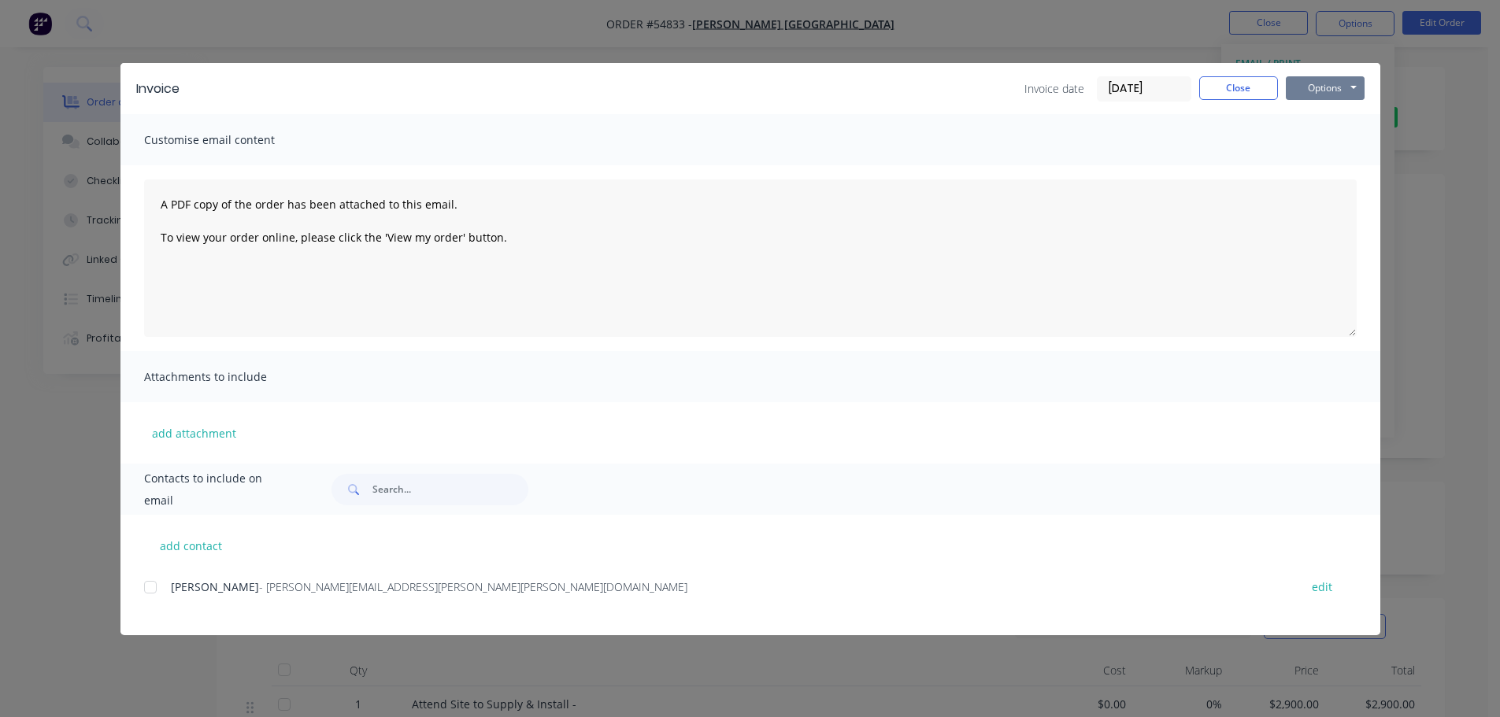
click at [1330, 87] on button "Options" at bounding box center [1325, 88] width 79 height 24
click at [1315, 142] on button "Print" at bounding box center [1336, 142] width 101 height 26
click at [1255, 91] on button "Close" at bounding box center [1238, 88] width 79 height 24
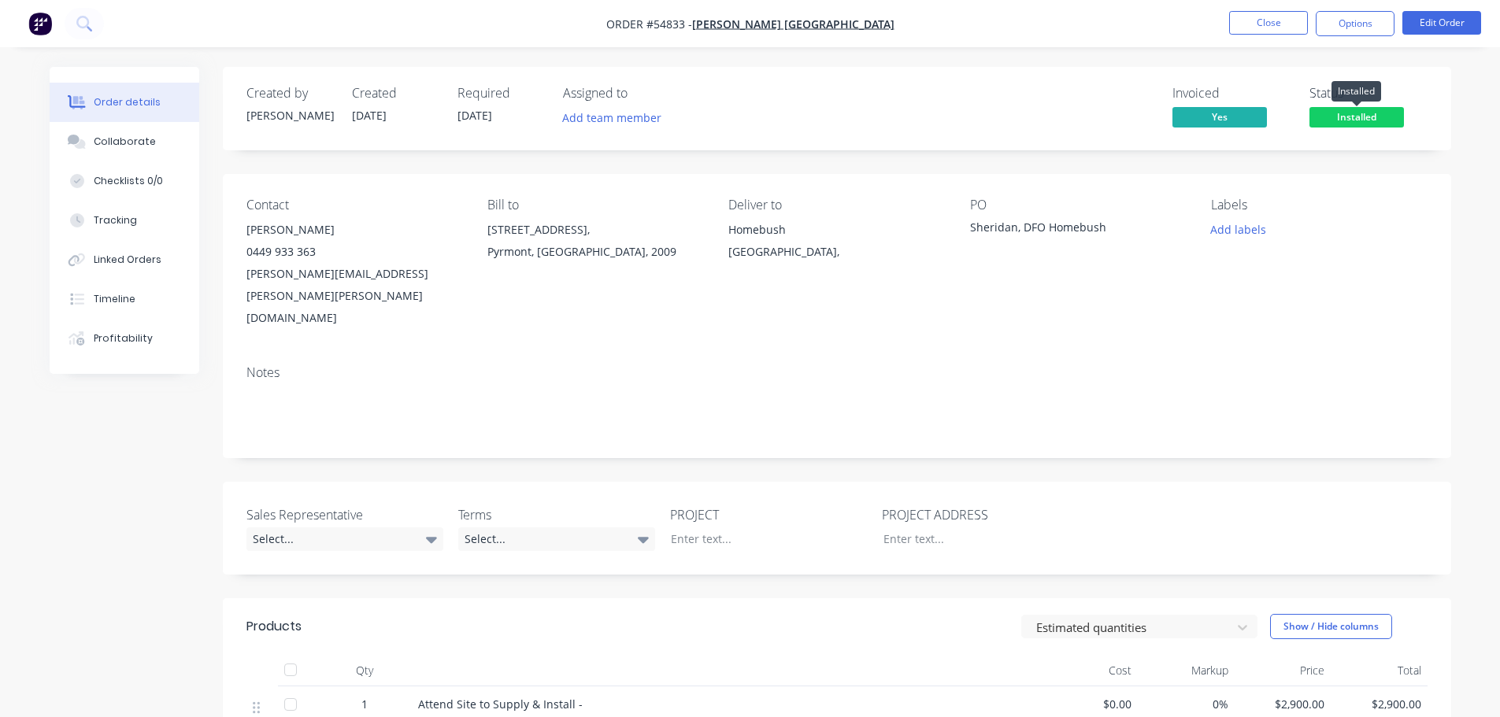
click at [1341, 117] on span "Installed" at bounding box center [1356, 117] width 94 height 20
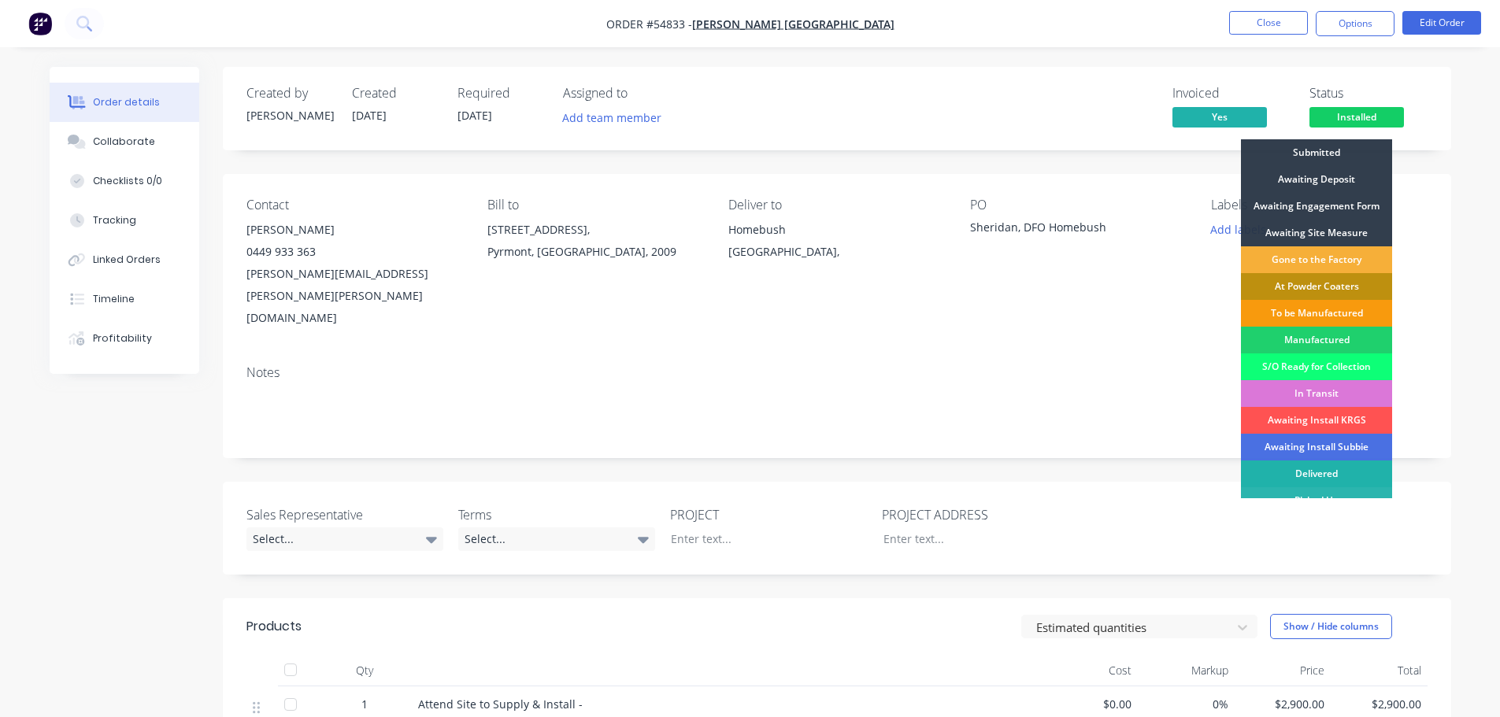
click at [1312, 469] on div "Delivered" at bounding box center [1316, 474] width 151 height 27
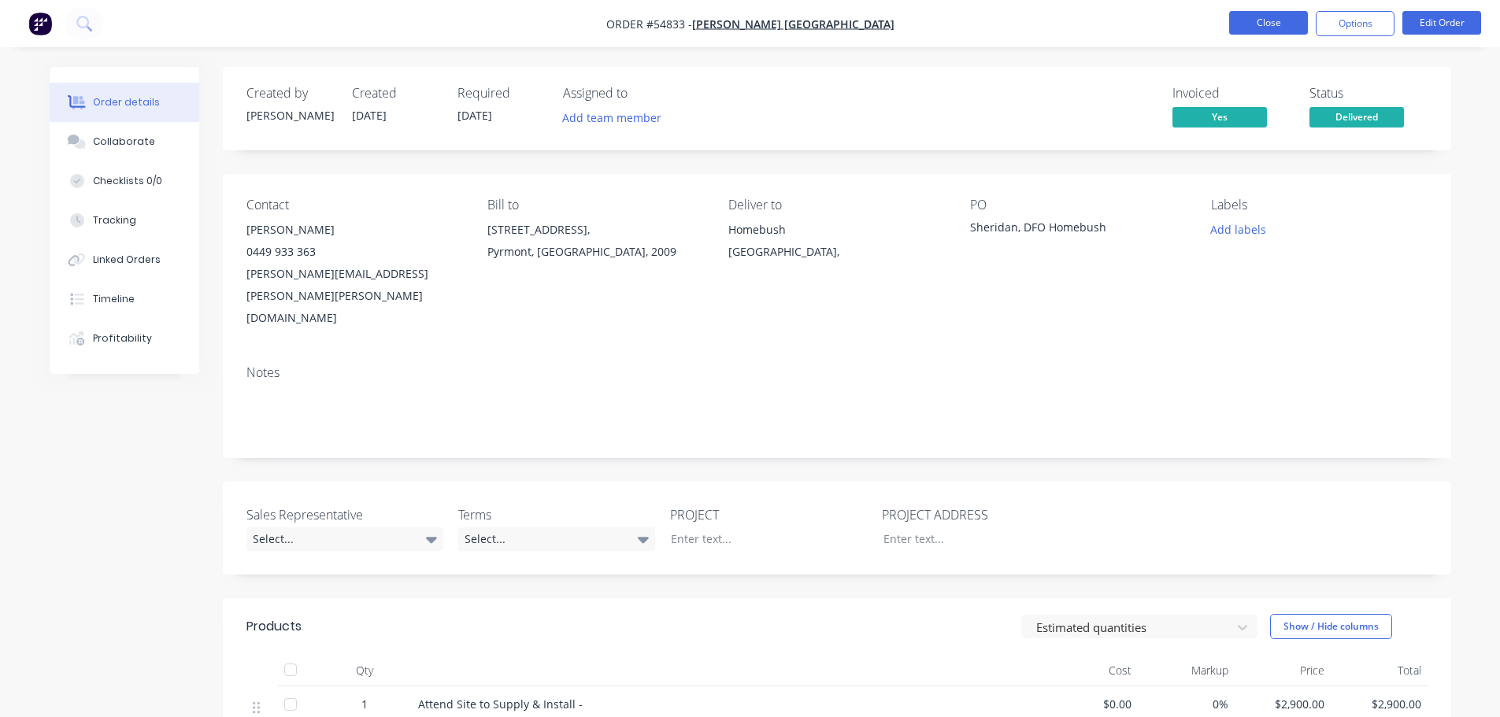
click at [1251, 20] on button "Close" at bounding box center [1268, 23] width 79 height 24
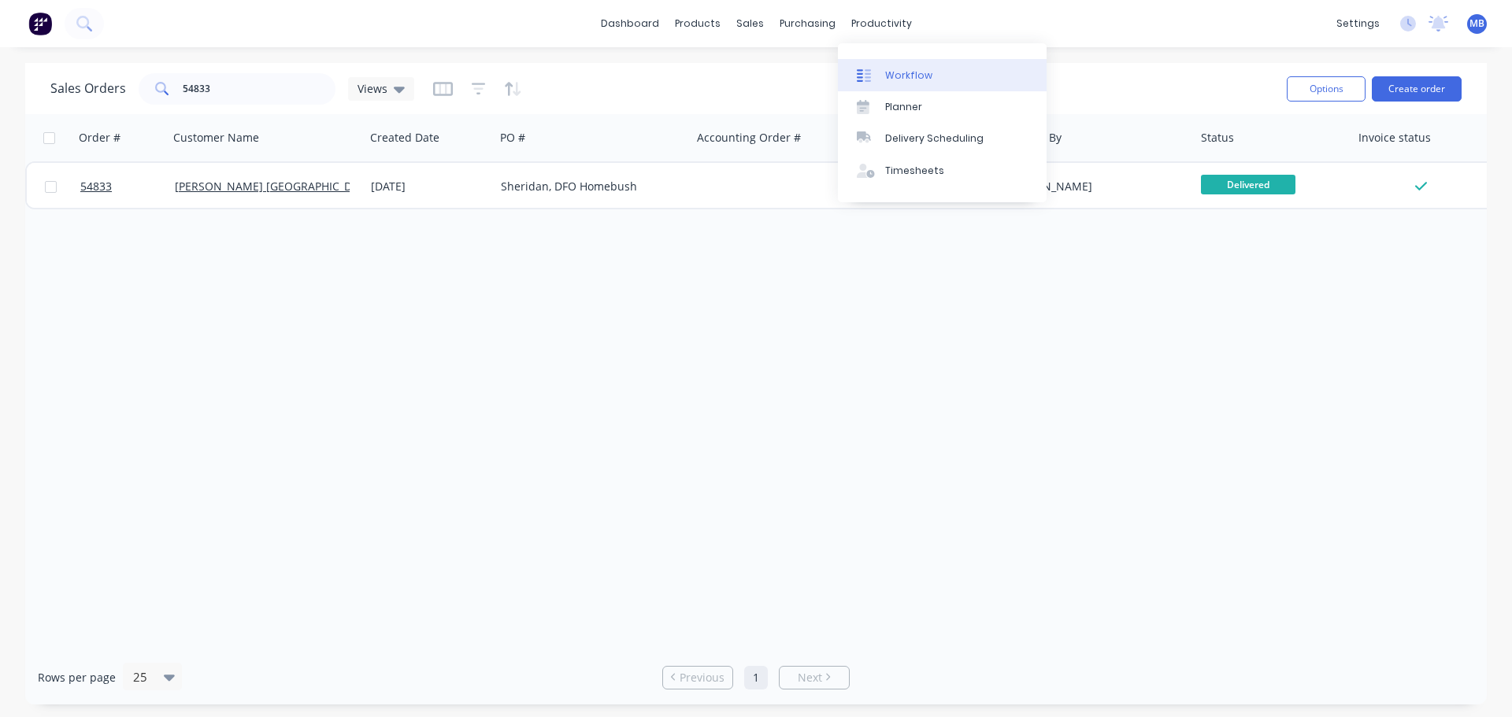
click at [901, 72] on div "Workflow" at bounding box center [908, 75] width 47 height 14
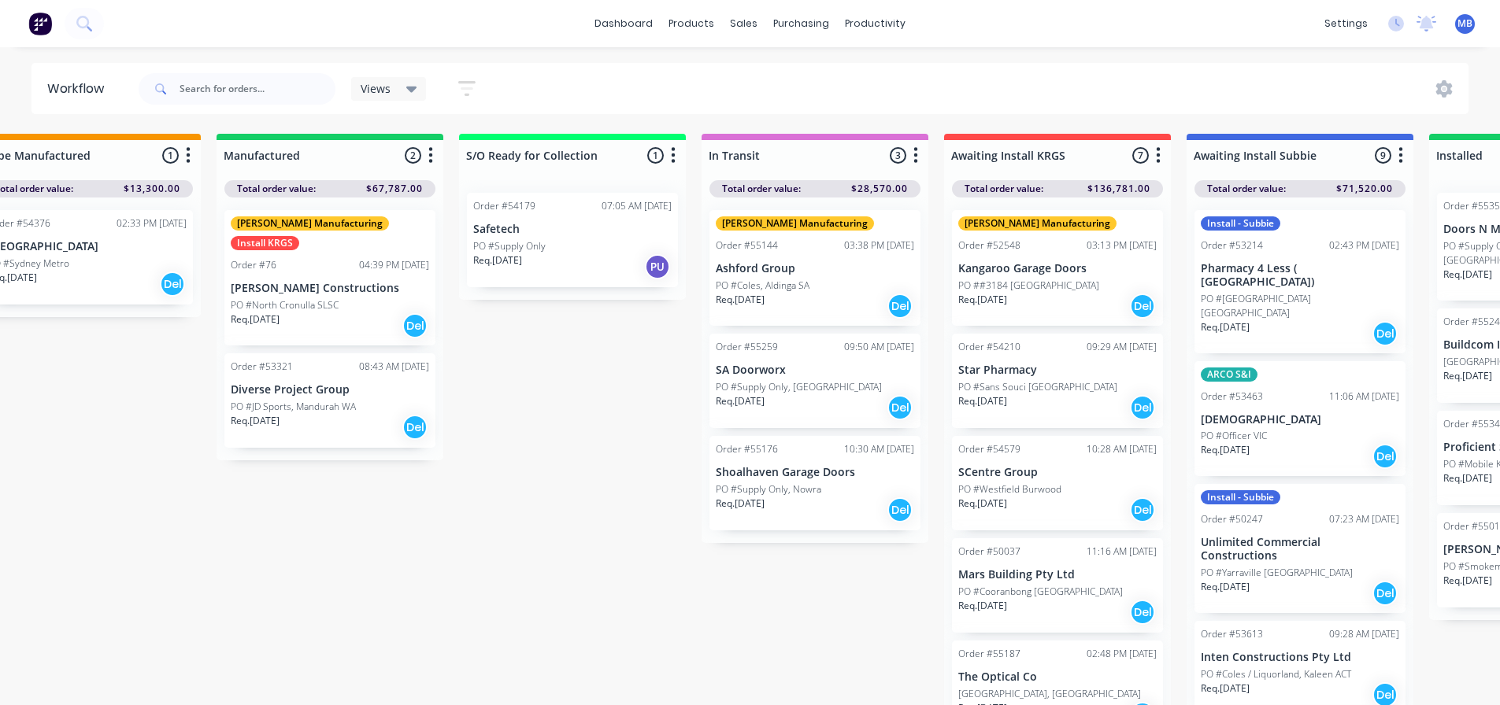
scroll to position [0, 2039]
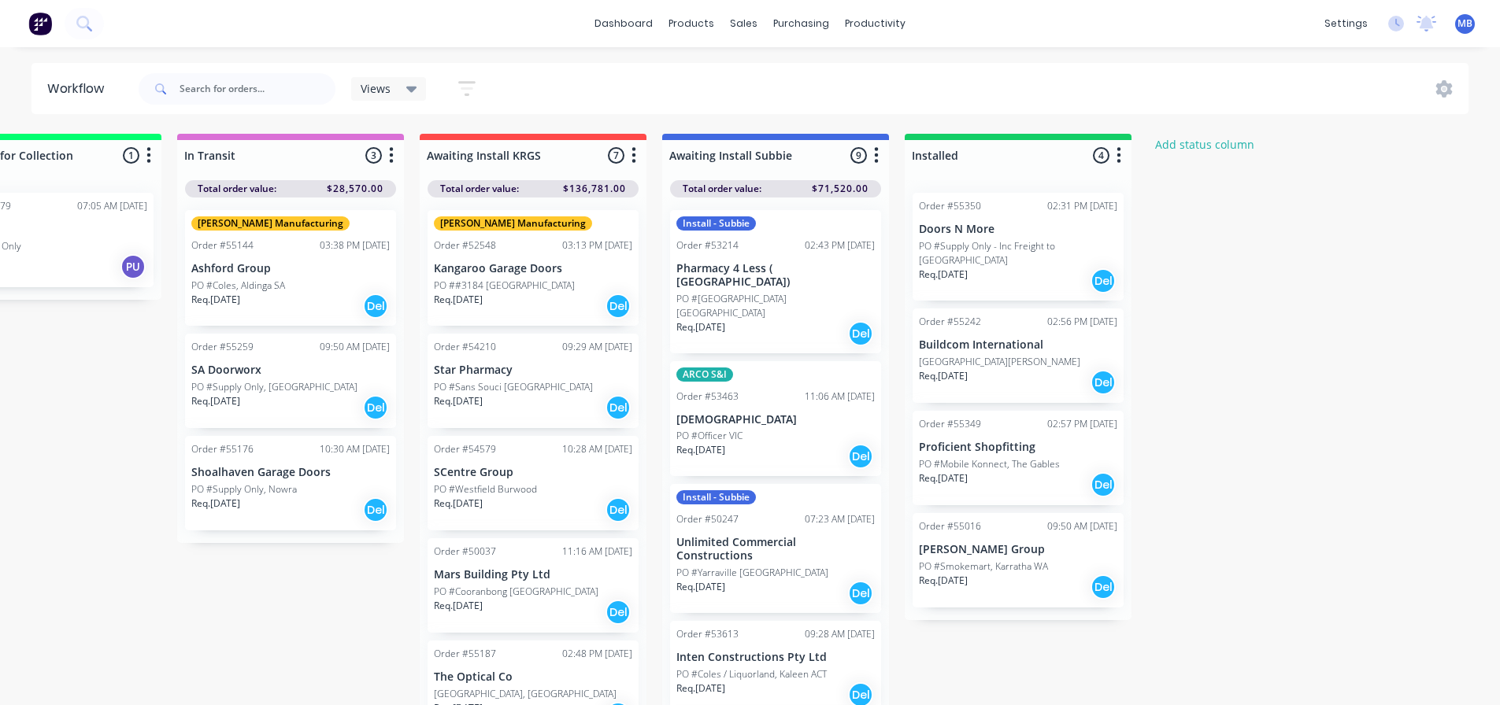
click at [984, 369] on div "Req. [DATE] Del" at bounding box center [1018, 382] width 198 height 27
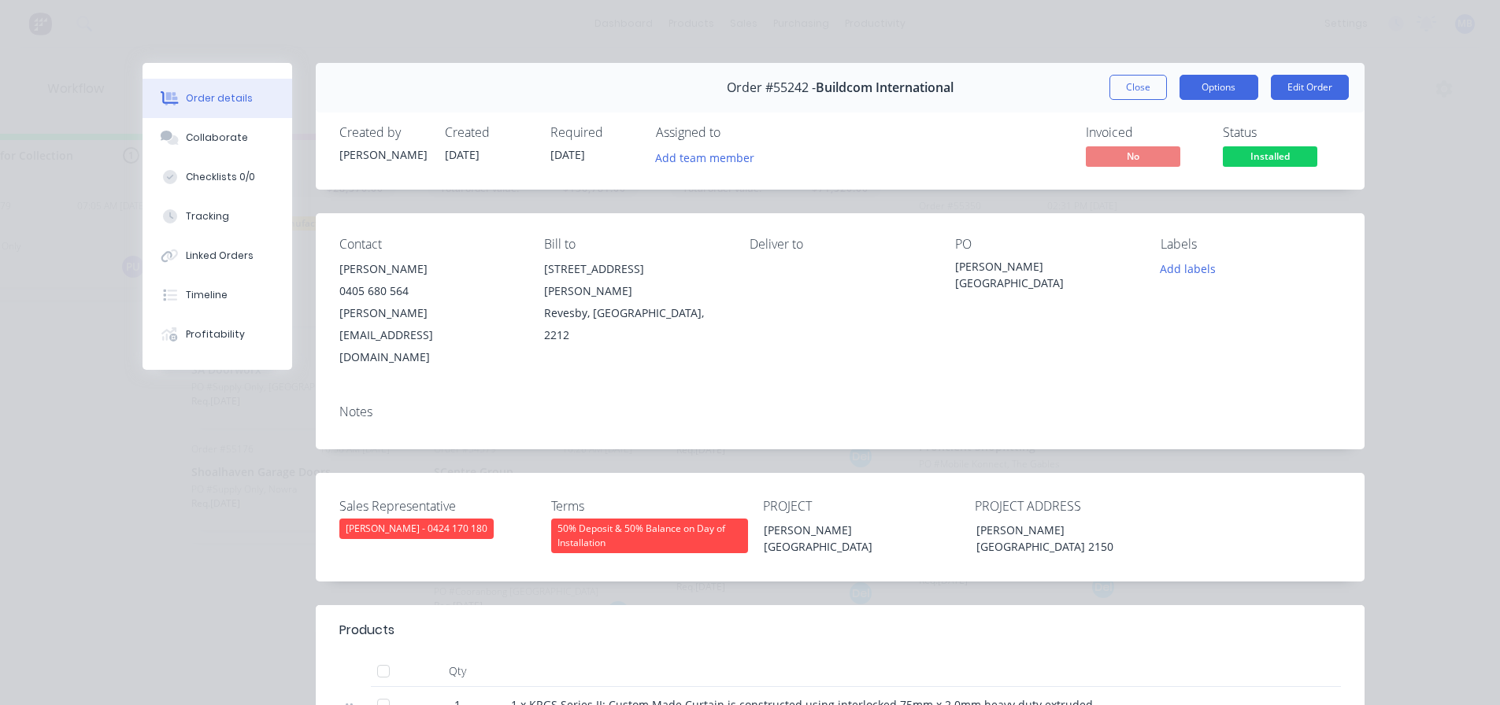
click at [1197, 80] on button "Options" at bounding box center [1218, 87] width 79 height 25
click at [1371, 248] on div "Order details Collaborate Checklists 0/0 Tracking Linked Orders Timeline Profit…" at bounding box center [750, 632] width 1260 height 1139
click at [1271, 158] on span "Installed" at bounding box center [1270, 156] width 94 height 20
click at [1404, 235] on div "Order details Collaborate Checklists 0/0 Tracking Linked Orders Timeline Profit…" at bounding box center [750, 352] width 1500 height 705
click at [1239, 157] on span "Installed" at bounding box center [1270, 156] width 94 height 20
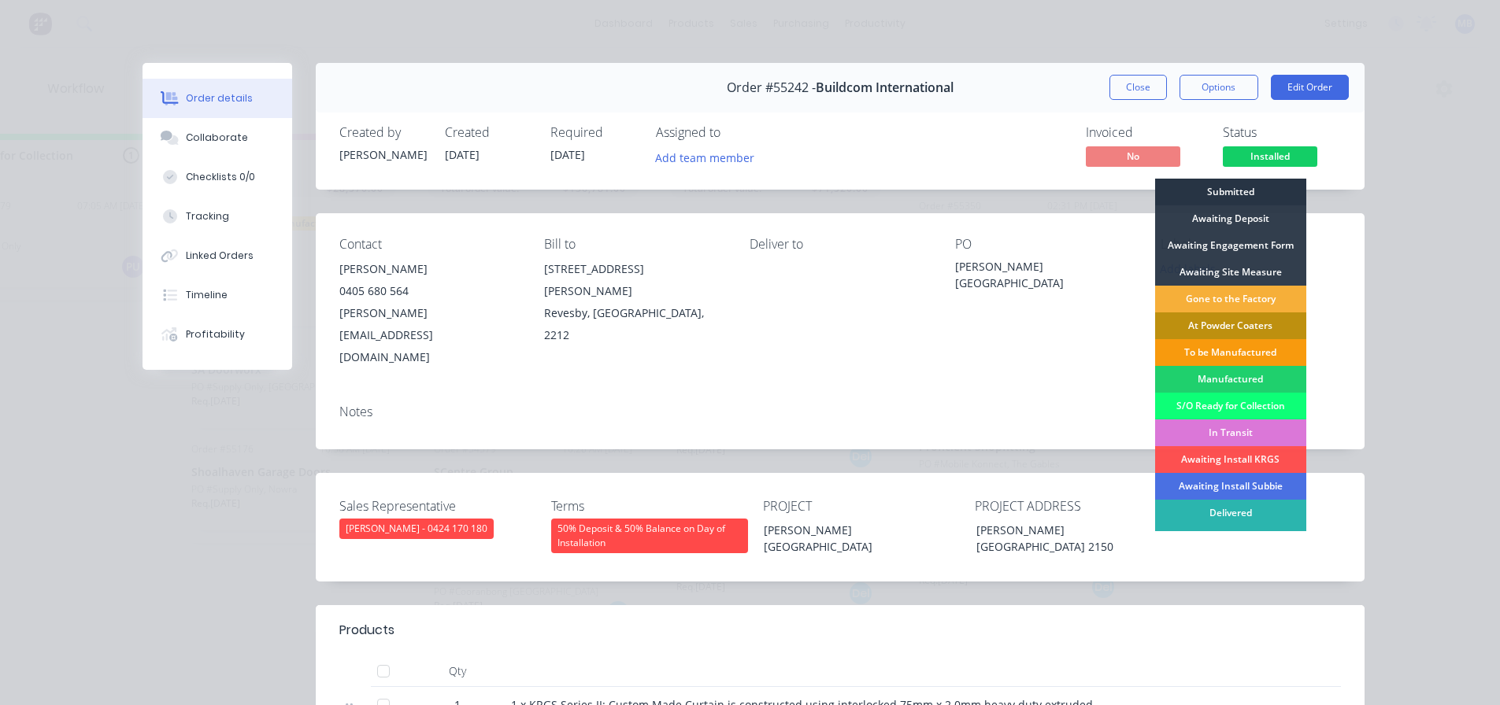
click at [1212, 191] on div "Submitted" at bounding box center [1230, 192] width 151 height 27
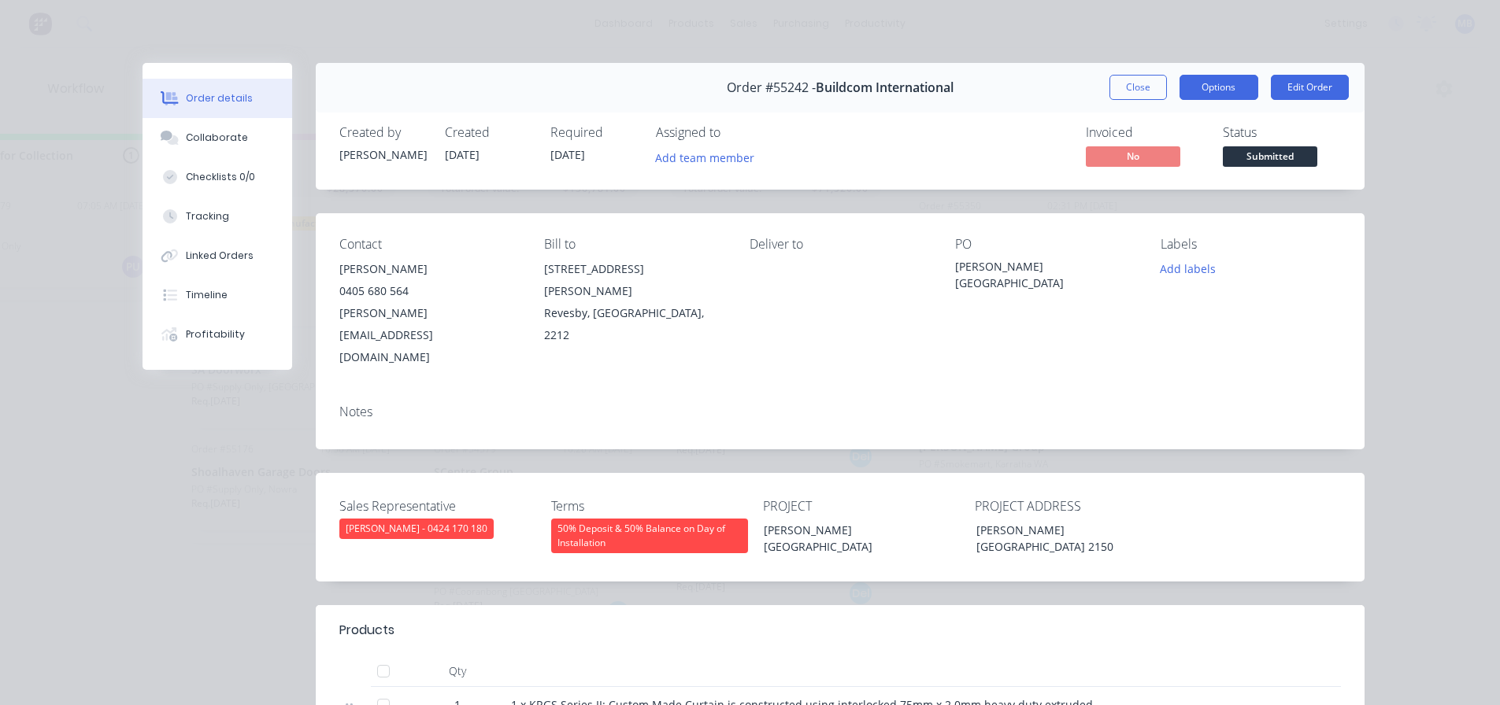
click at [1200, 90] on button "Options" at bounding box center [1218, 87] width 79 height 25
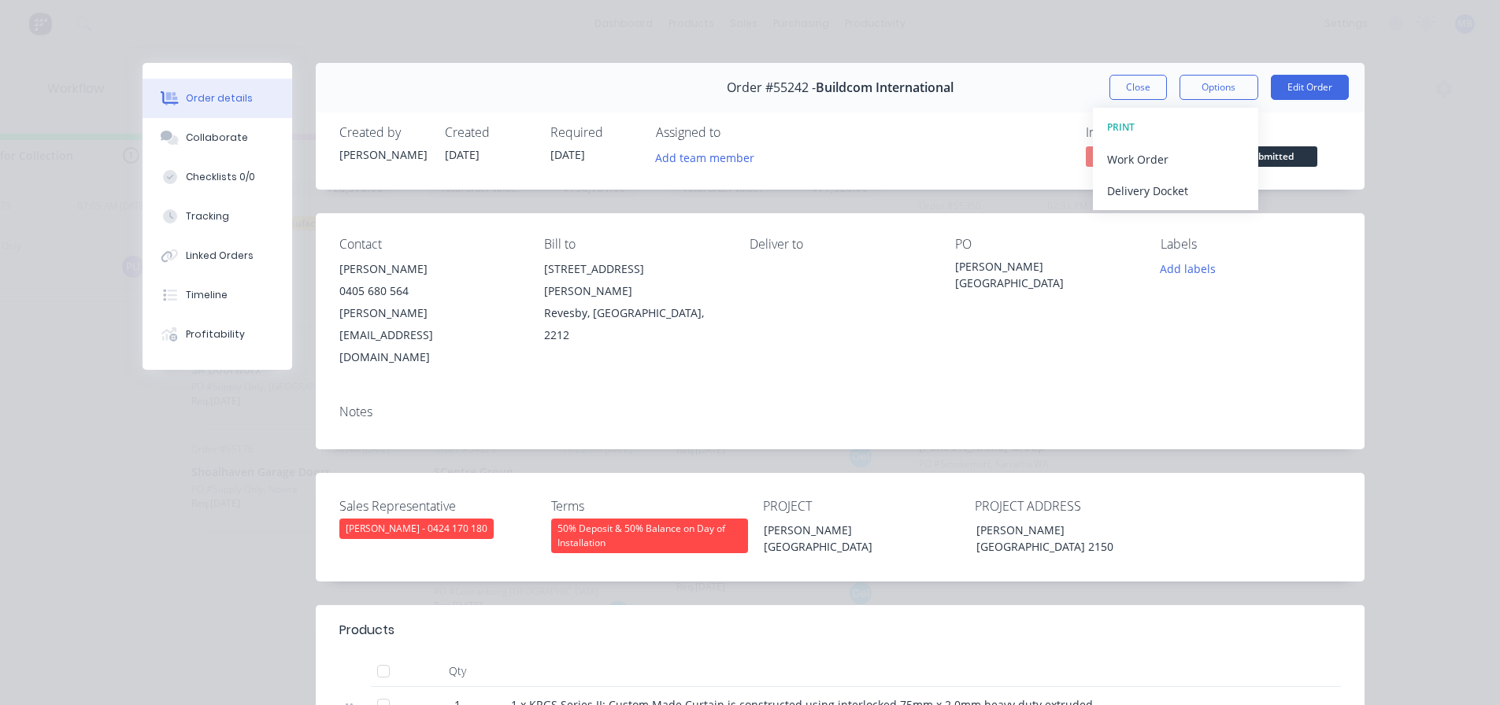
click at [1399, 238] on div "Order details Collaborate Checklists 0/0 Tracking Linked Orders Timeline Profit…" at bounding box center [750, 352] width 1500 height 705
click at [1258, 159] on span "Submitted" at bounding box center [1270, 156] width 94 height 20
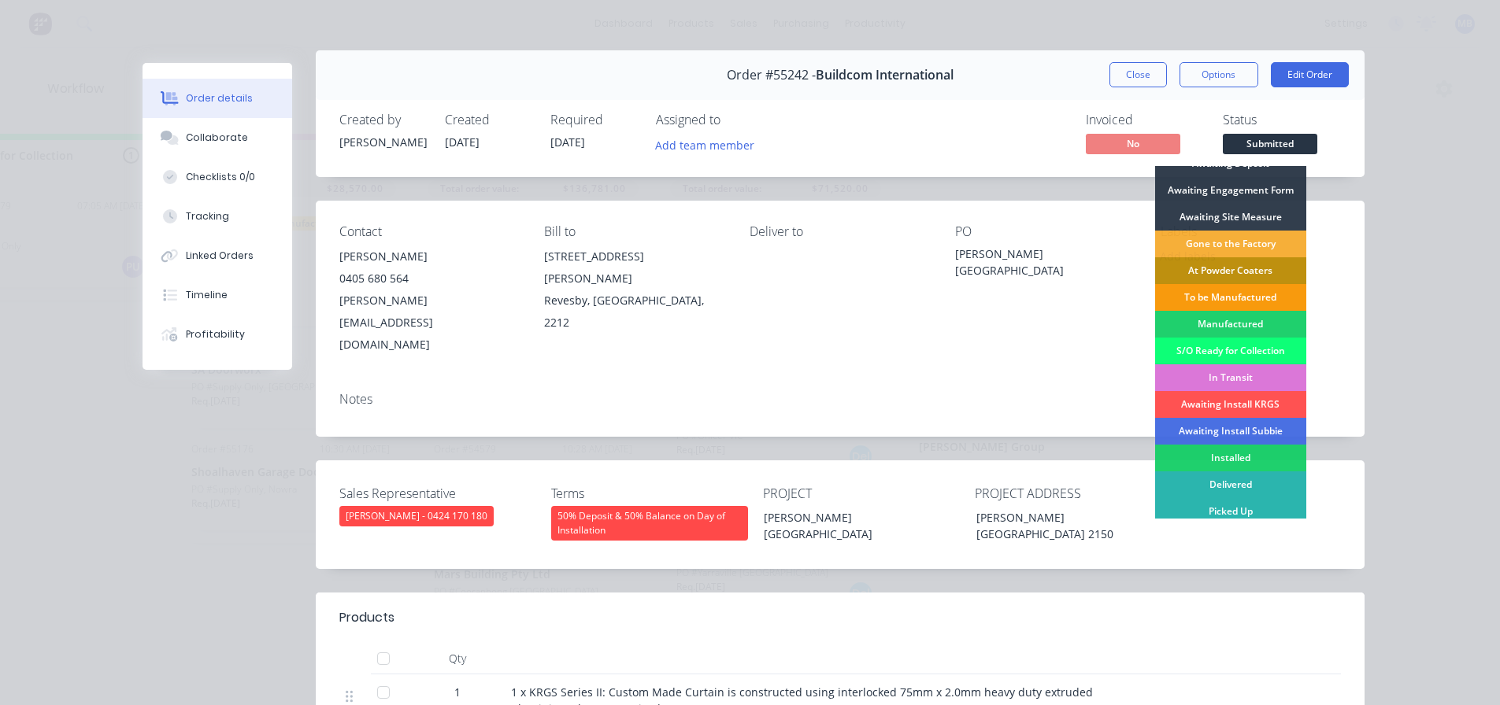
scroll to position [0, 0]
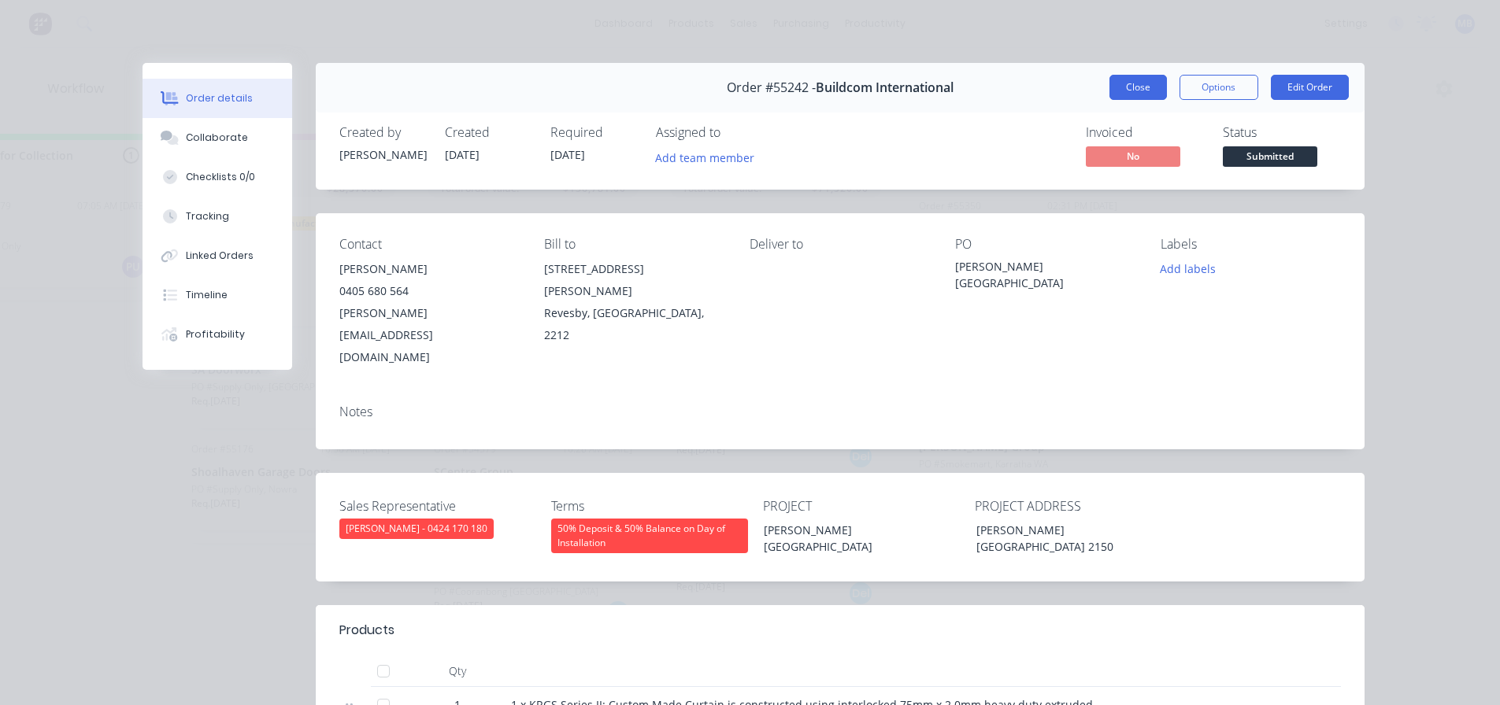
click at [1134, 81] on button "Close" at bounding box center [1137, 87] width 57 height 25
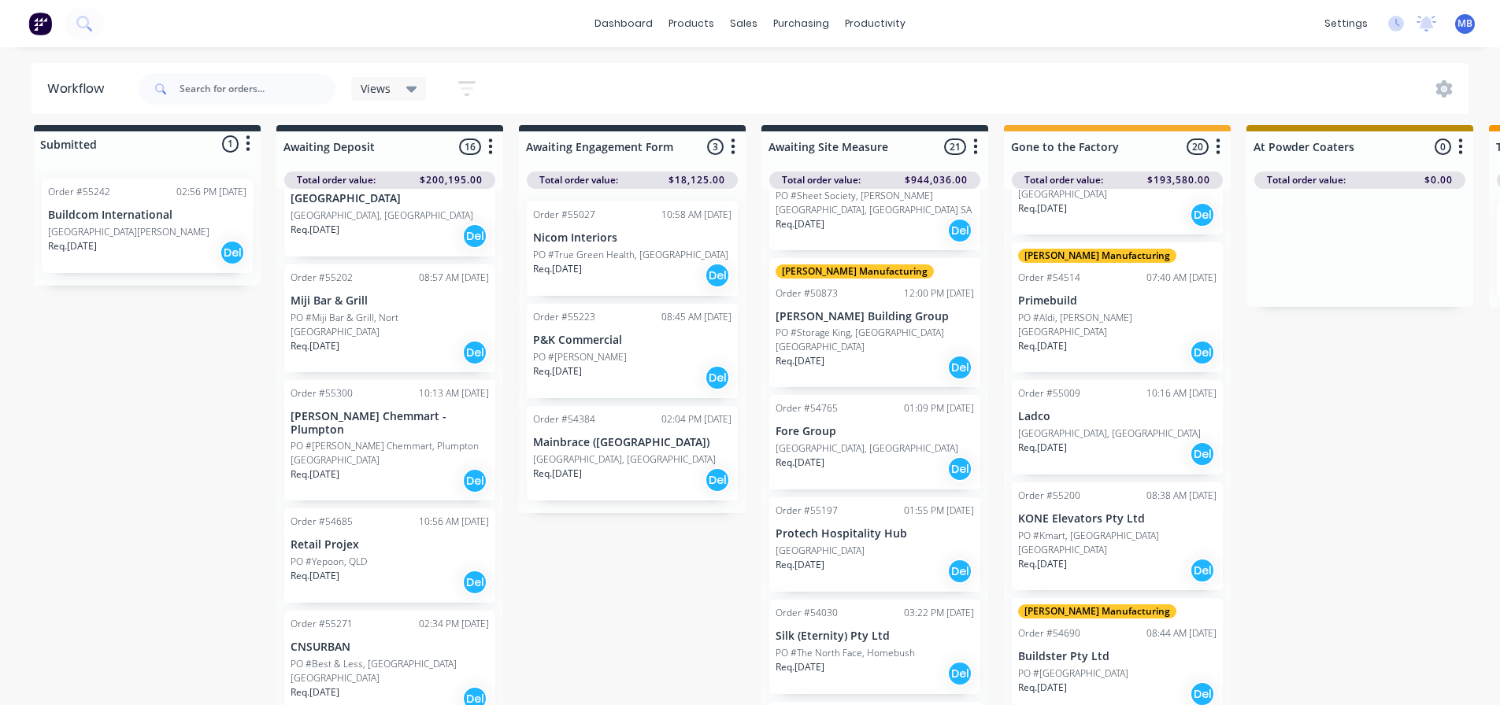
scroll to position [406, 0]
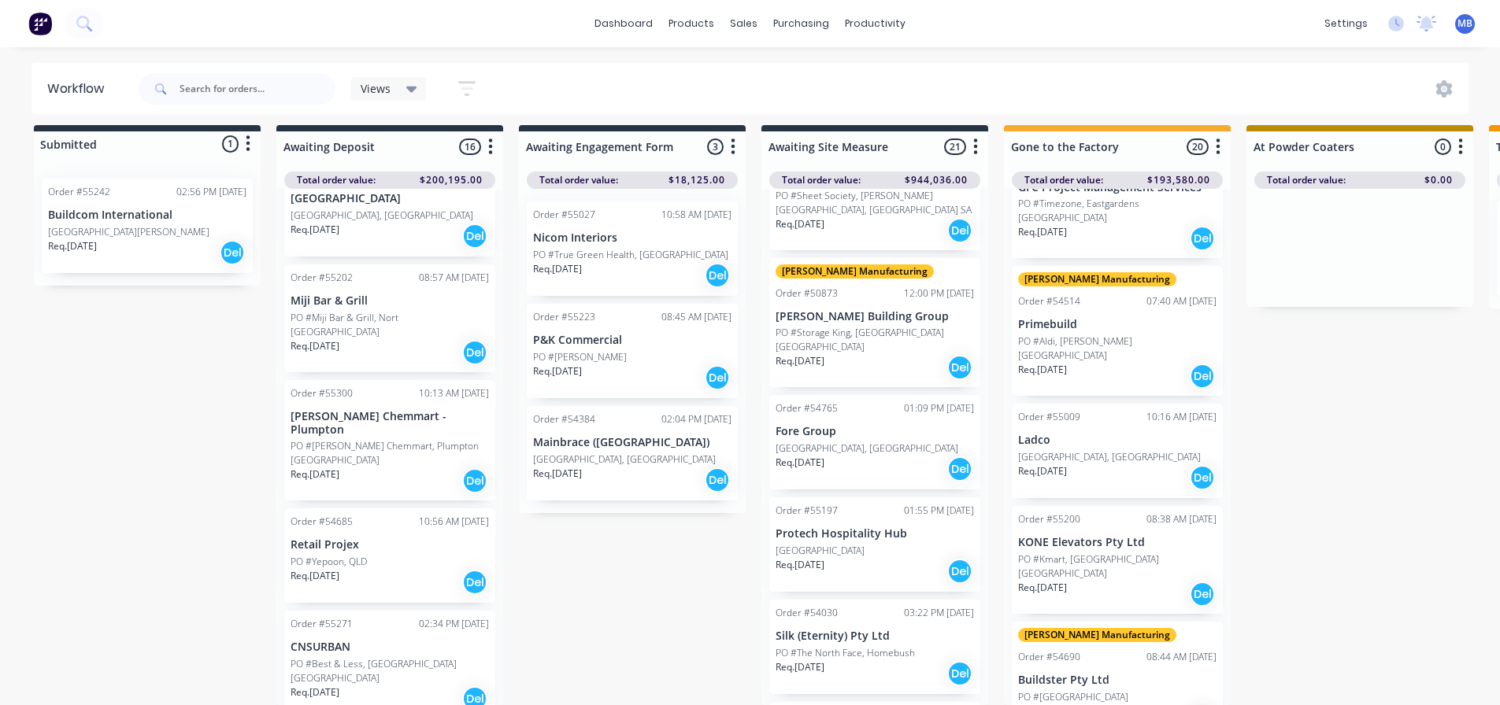
click at [83, 225] on p "[GEOGRAPHIC_DATA][PERSON_NAME]" at bounding box center [128, 232] width 161 height 14
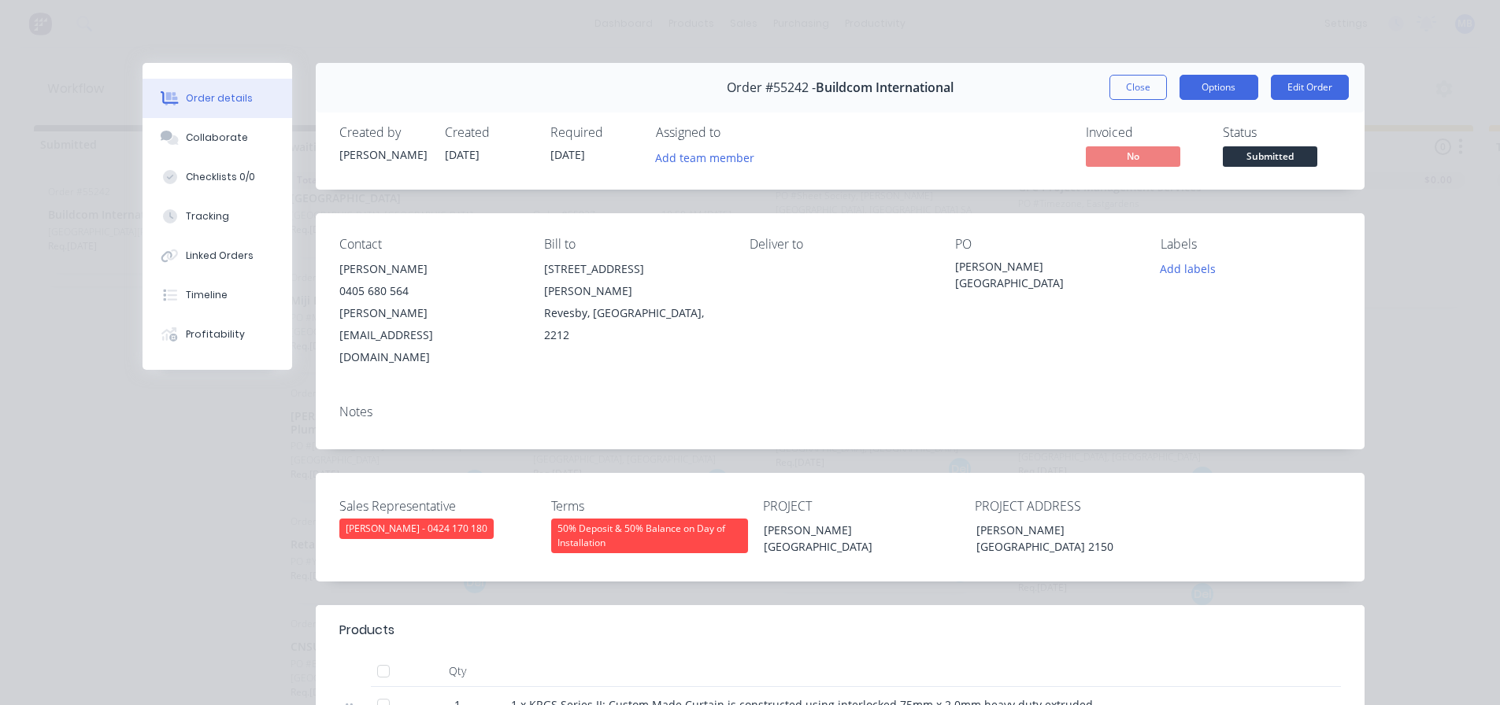
click at [1192, 86] on button "Options" at bounding box center [1218, 87] width 79 height 25
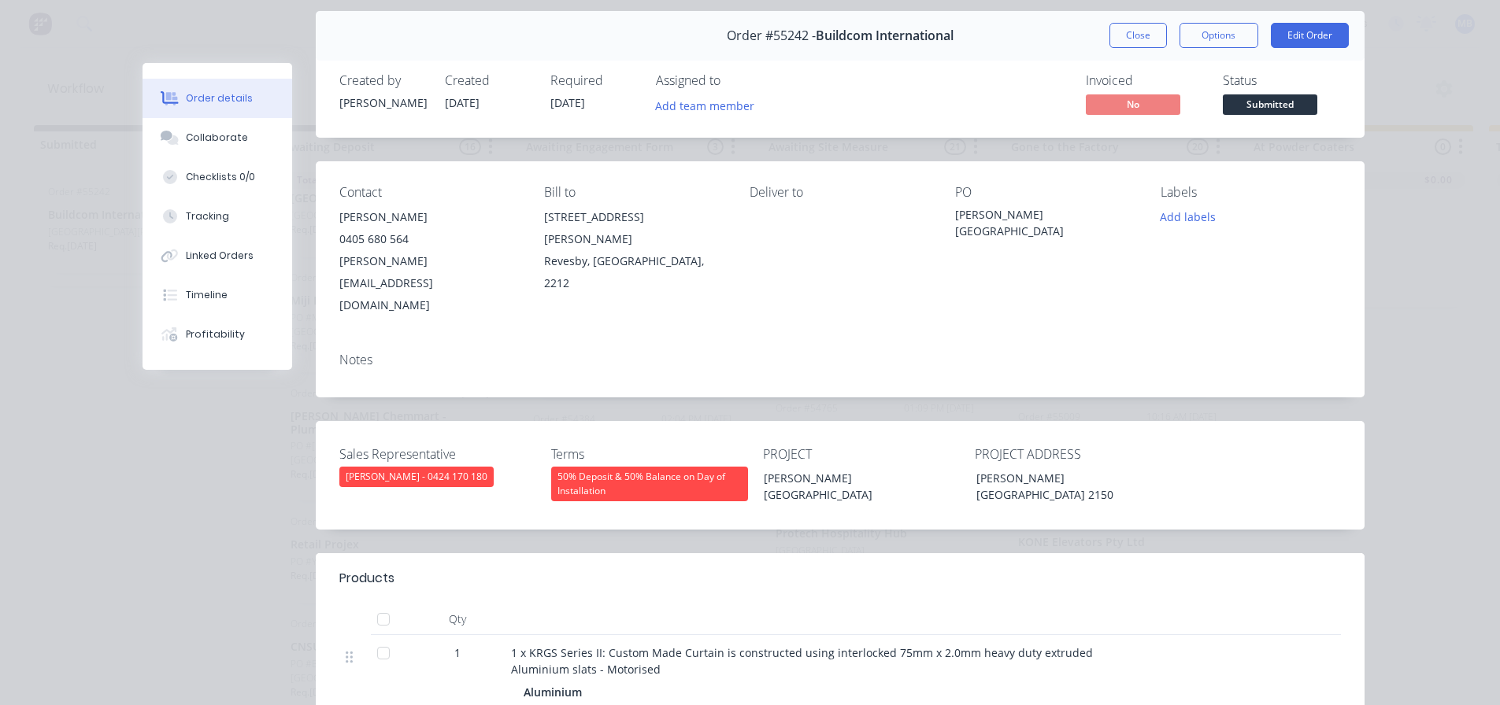
scroll to position [25, 0]
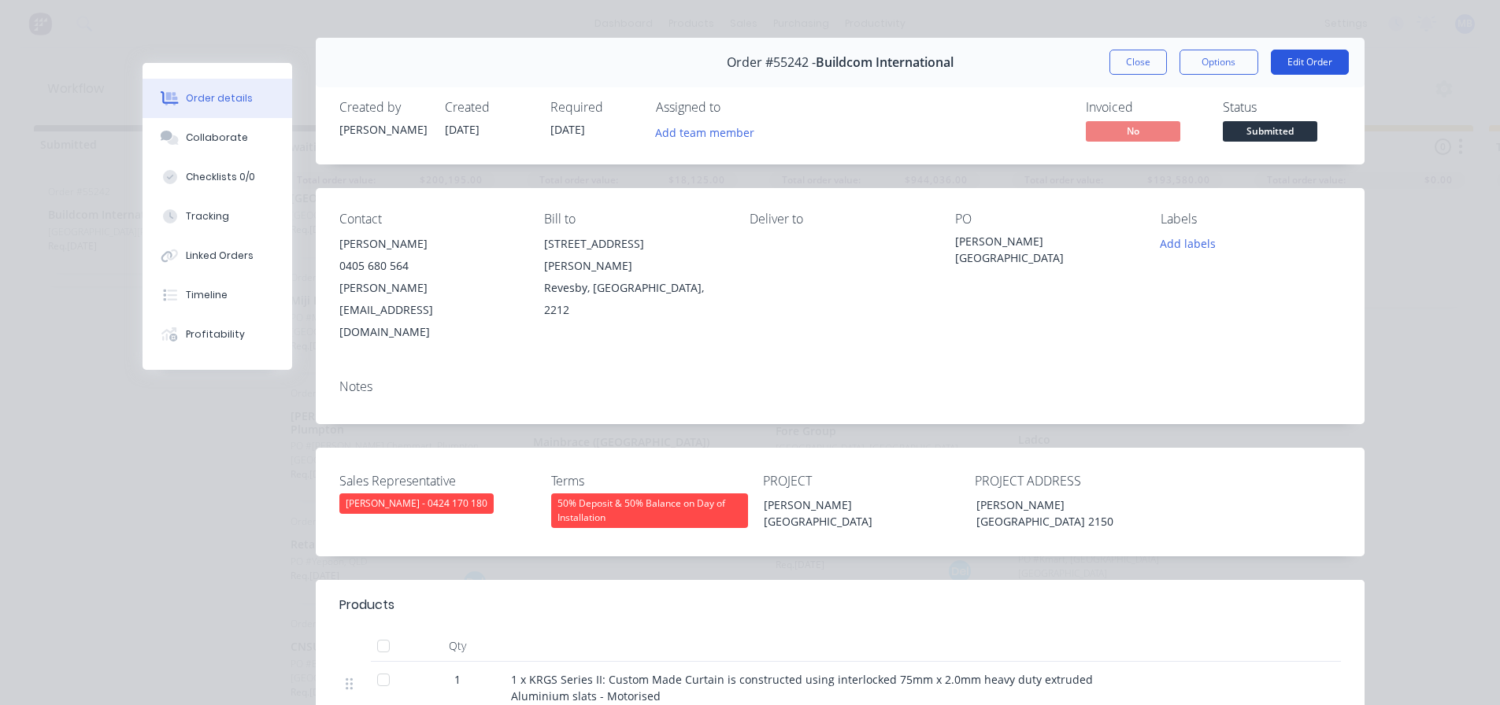
click at [1288, 60] on button "Edit Order" at bounding box center [1310, 62] width 78 height 25
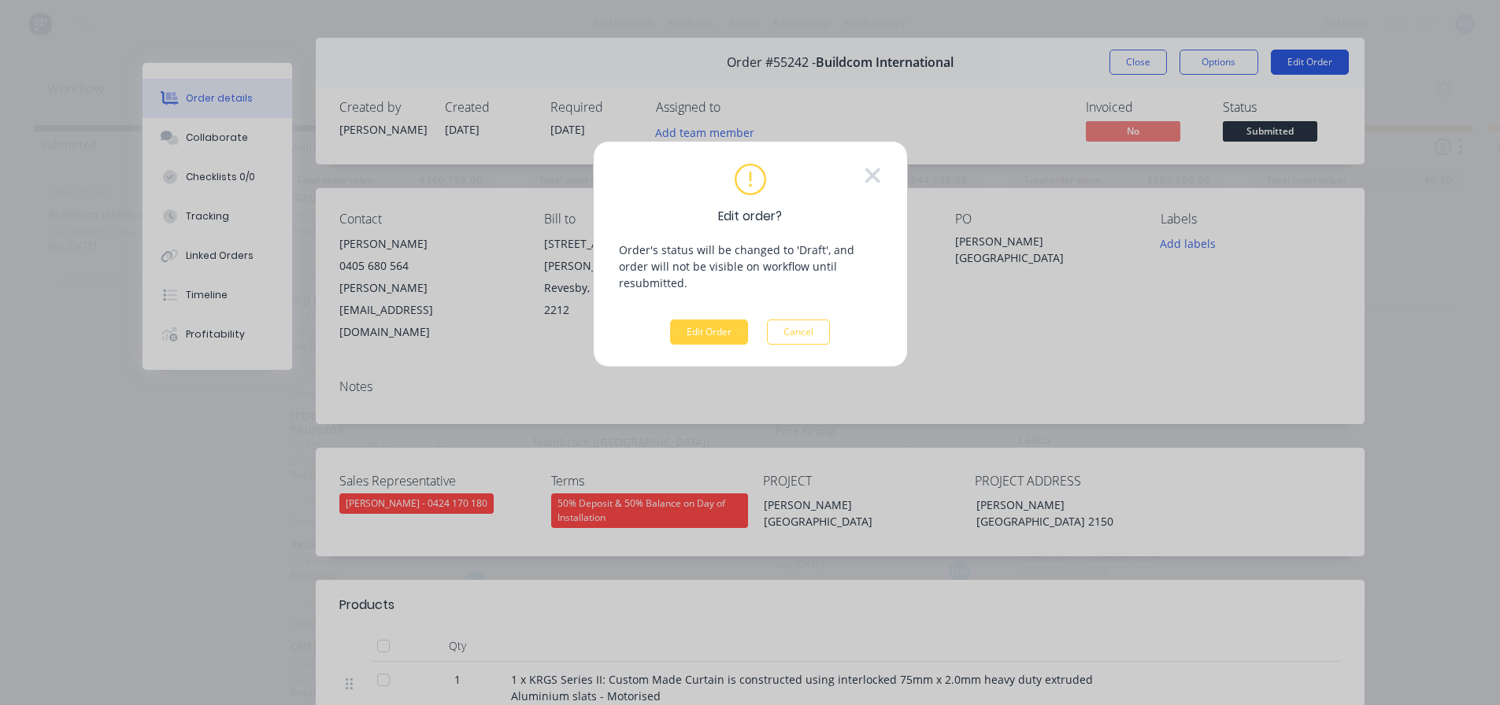
scroll to position [9, 0]
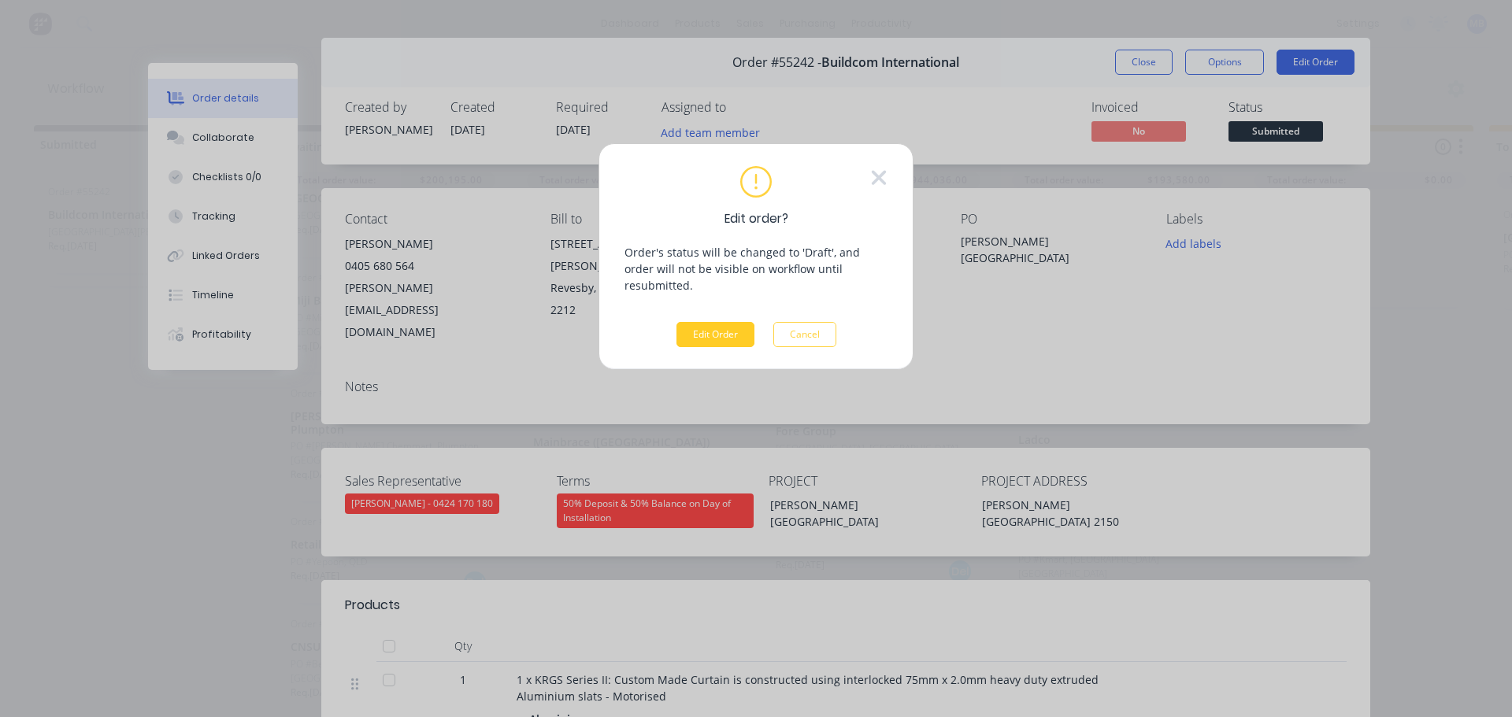
click at [733, 322] on button "Edit Order" at bounding box center [715, 334] width 78 height 25
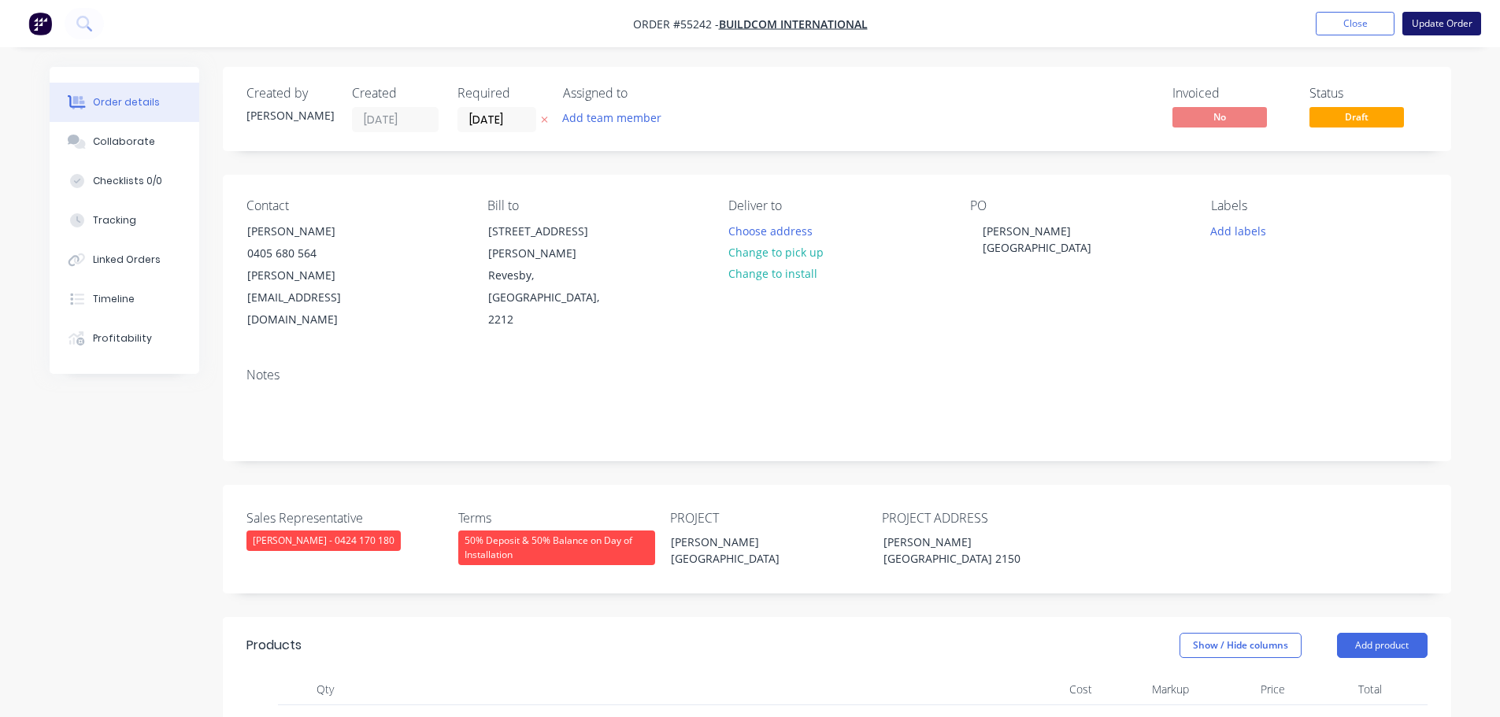
click at [1434, 28] on button "Update Order" at bounding box center [1441, 24] width 79 height 24
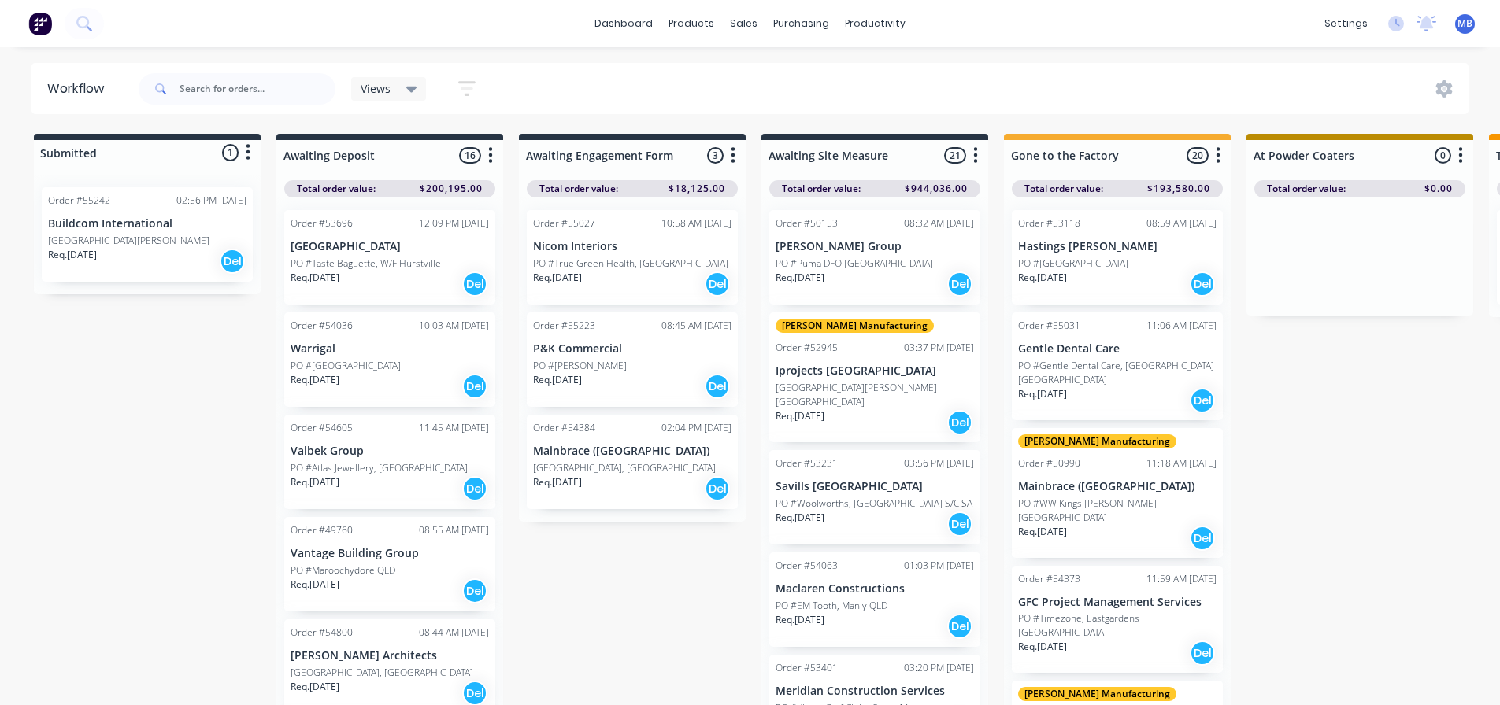
click at [144, 237] on div "[GEOGRAPHIC_DATA][PERSON_NAME]" at bounding box center [147, 241] width 198 height 14
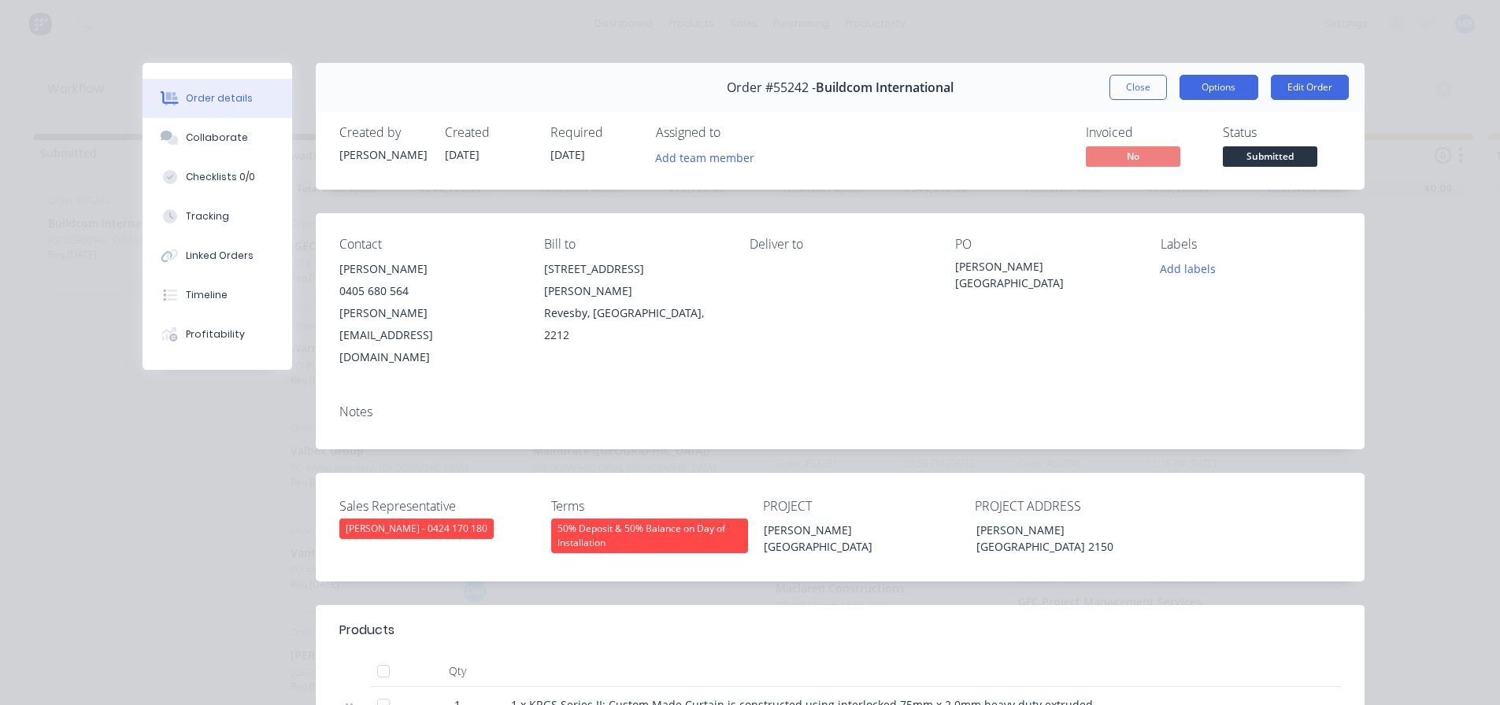
click at [1212, 89] on button "Options" at bounding box center [1218, 87] width 79 height 25
click at [1295, 152] on span "Submitted" at bounding box center [1270, 156] width 94 height 20
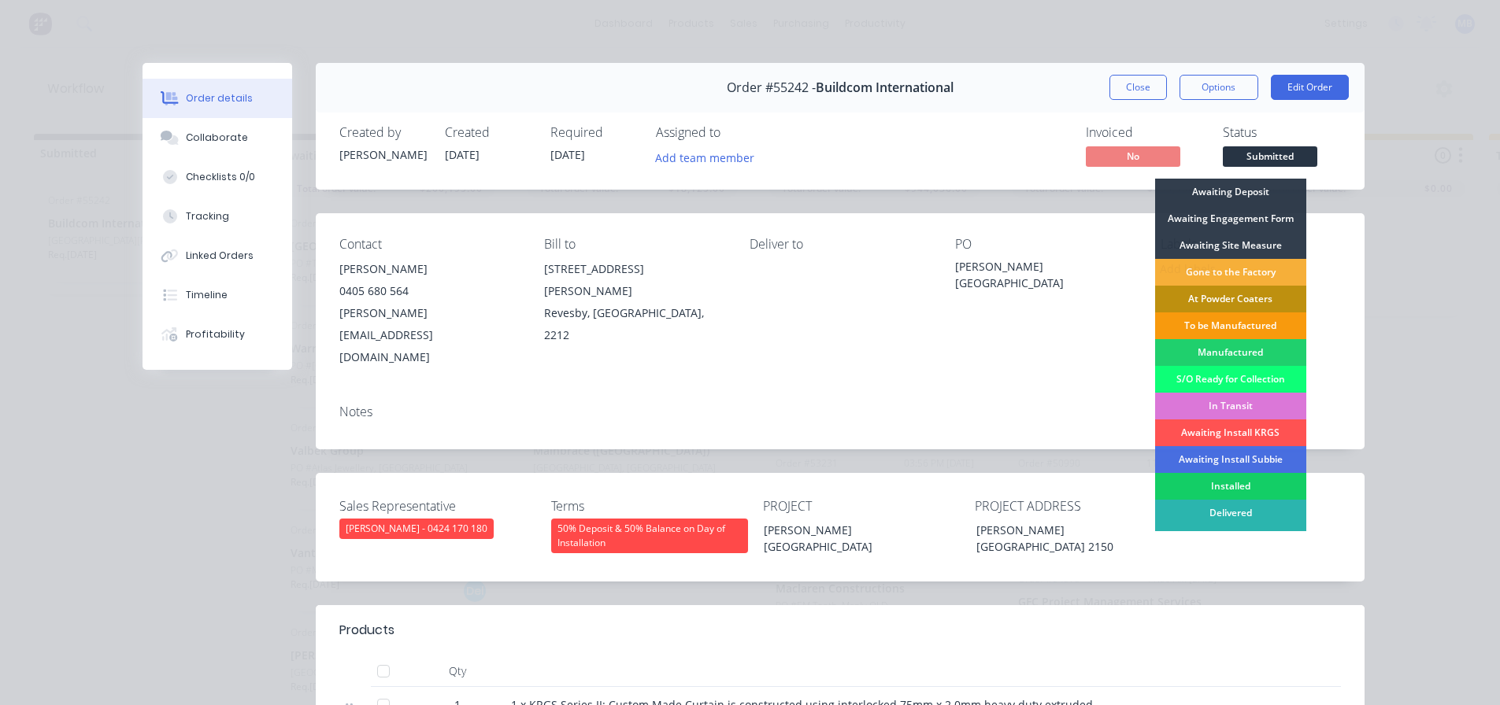
click at [1210, 485] on div "Installed" at bounding box center [1230, 486] width 151 height 27
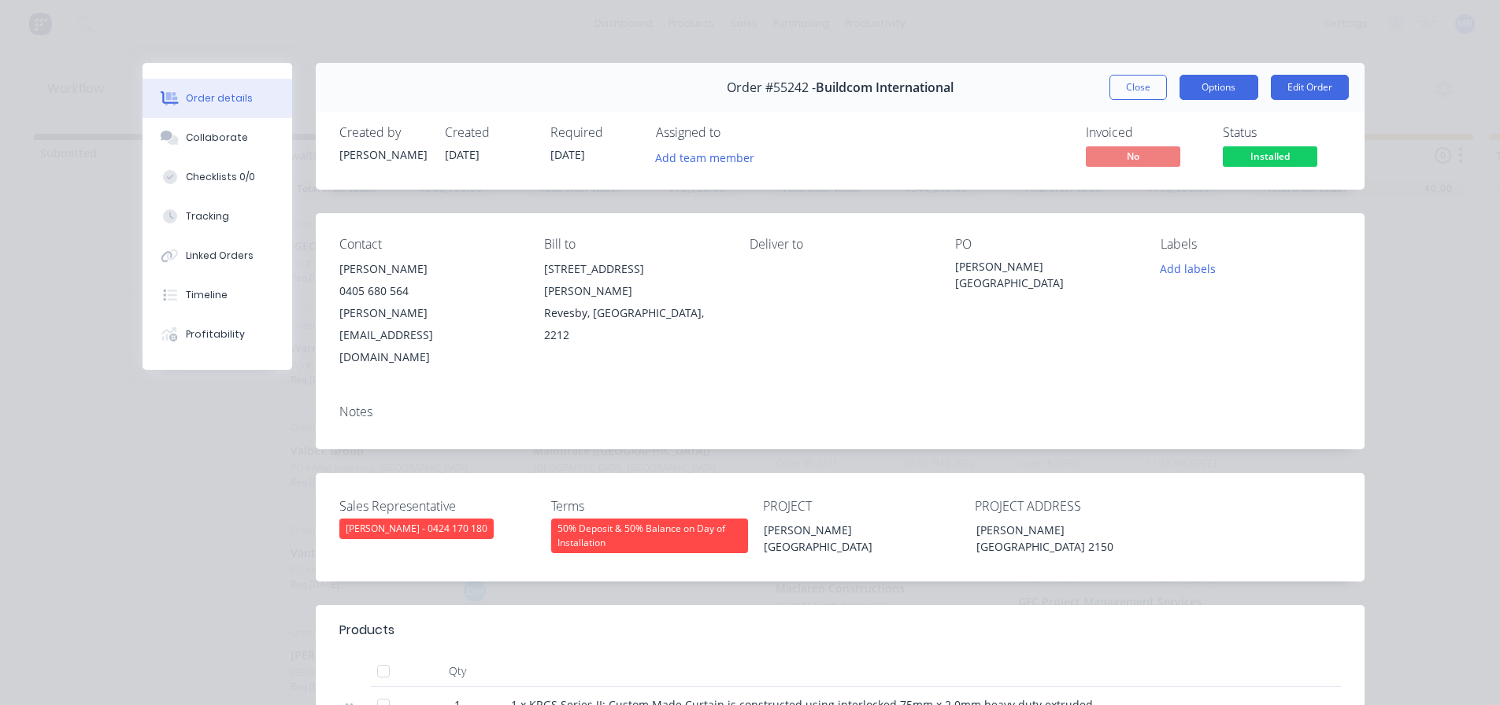
click at [1208, 88] on button "Options" at bounding box center [1218, 87] width 79 height 25
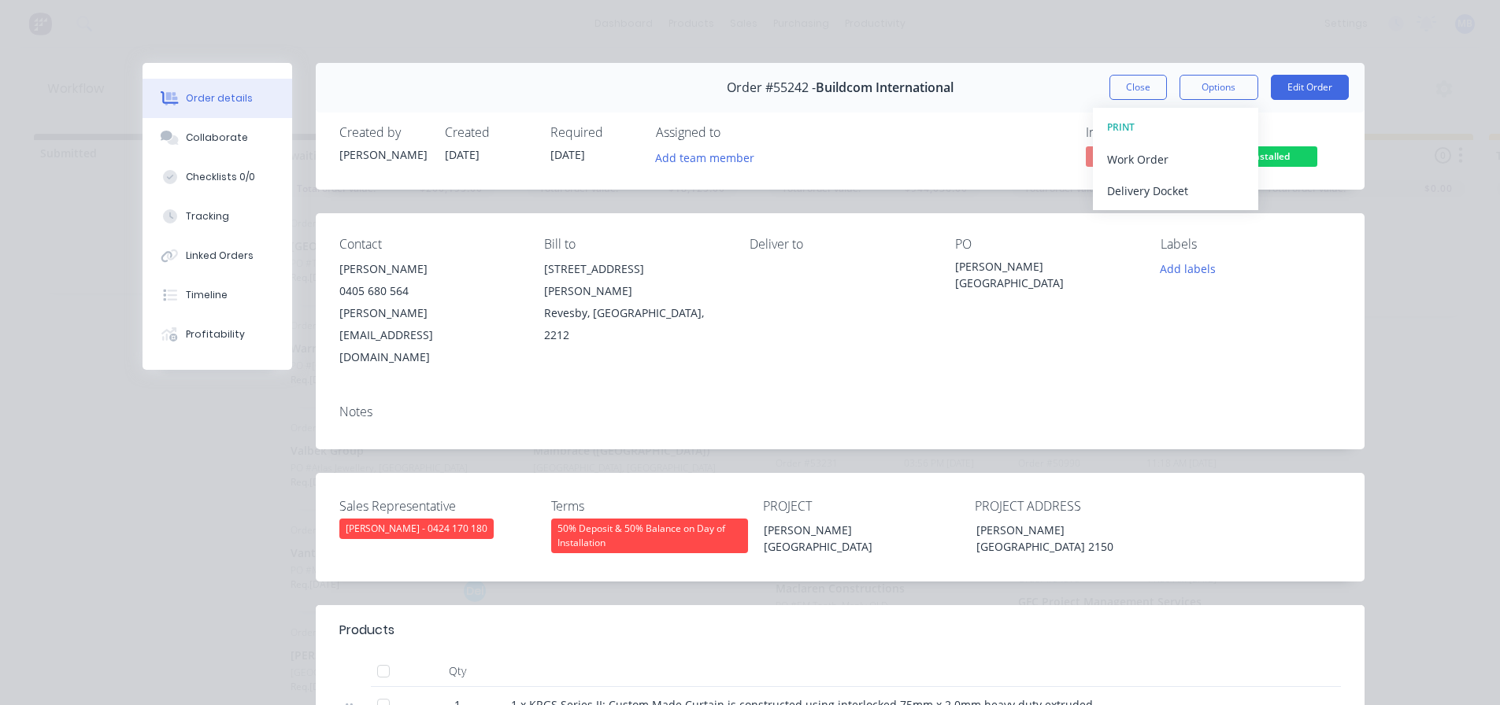
click at [1408, 179] on div "Order details Collaborate Checklists 0/0 Tracking Linked Orders Timeline Profit…" at bounding box center [750, 352] width 1500 height 705
click at [1291, 160] on span "Installed" at bounding box center [1270, 156] width 94 height 20
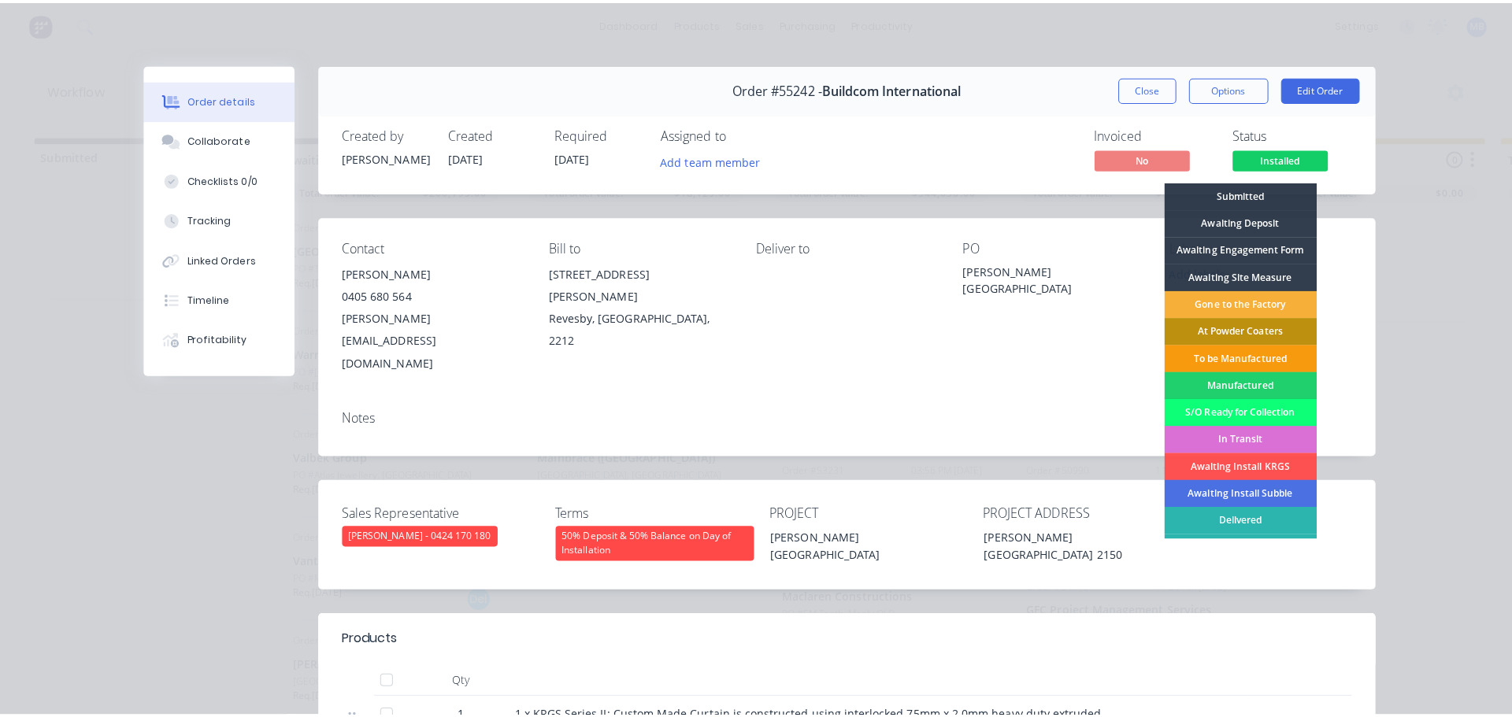
scroll to position [16, 0]
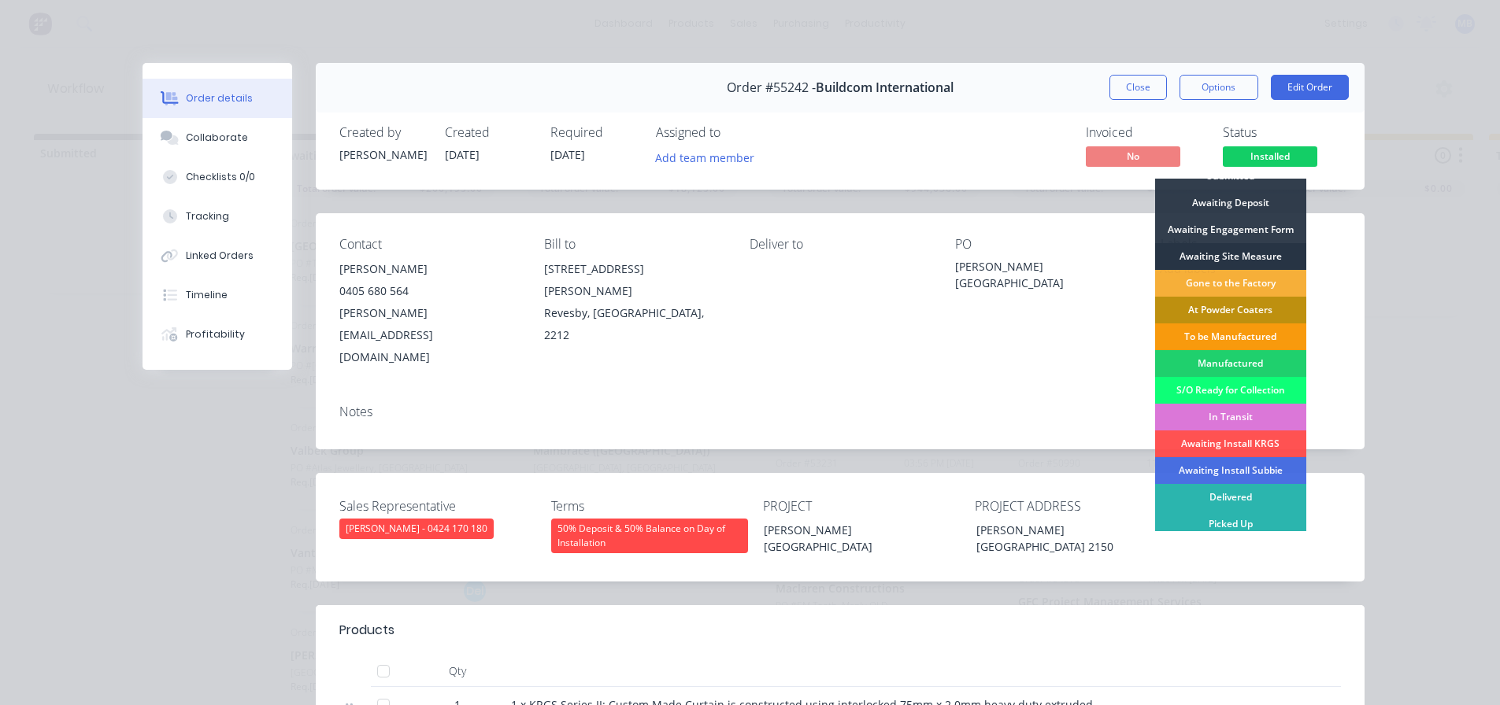
click at [1180, 256] on div "Awaiting Site Measure" at bounding box center [1230, 256] width 151 height 27
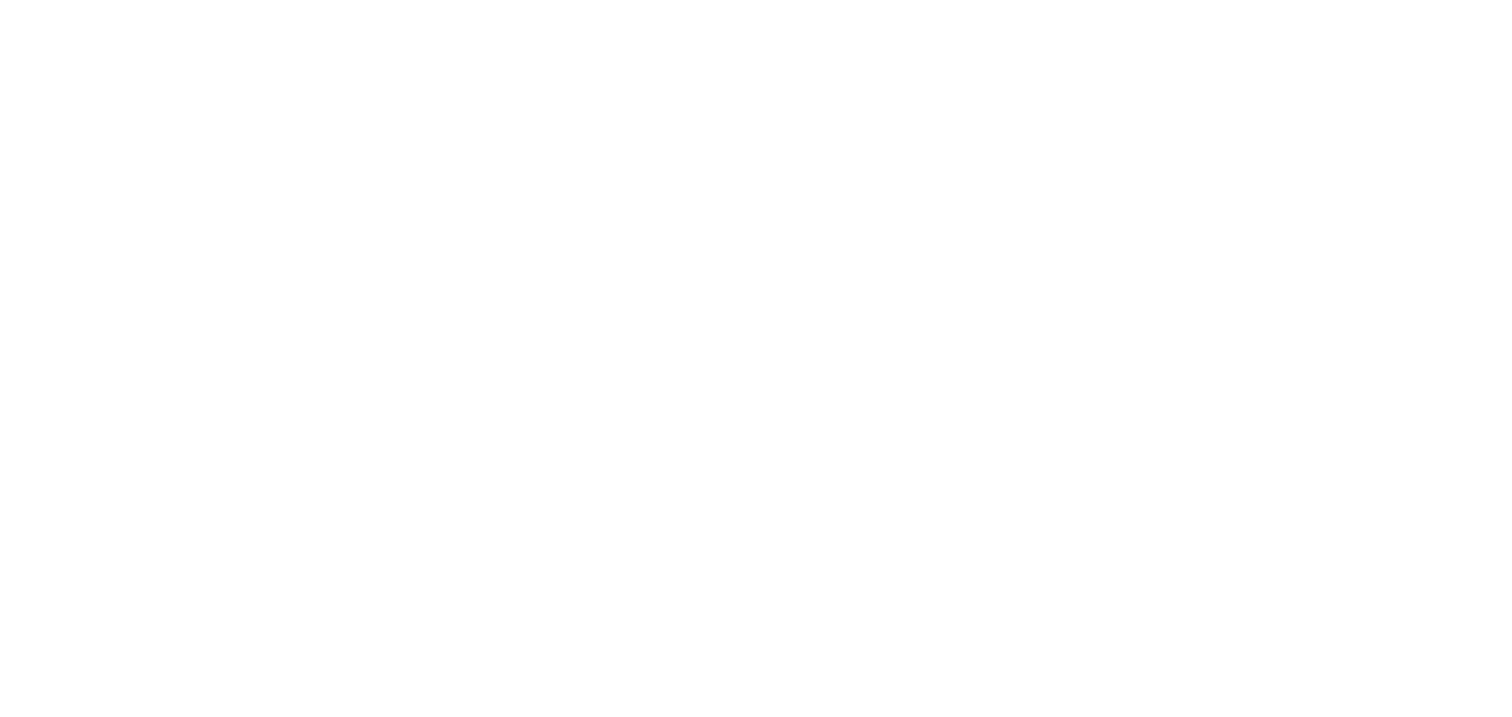
drag, startPoint x: 1511, startPoint y: 0, endPoint x: 1086, endPoint y: 87, distance: 433.1
click at [1086, 0] on html at bounding box center [756, 0] width 1512 height 0
click at [954, 0] on html at bounding box center [756, 0] width 1512 height 0
